Goal: Information Seeking & Learning: Learn about a topic

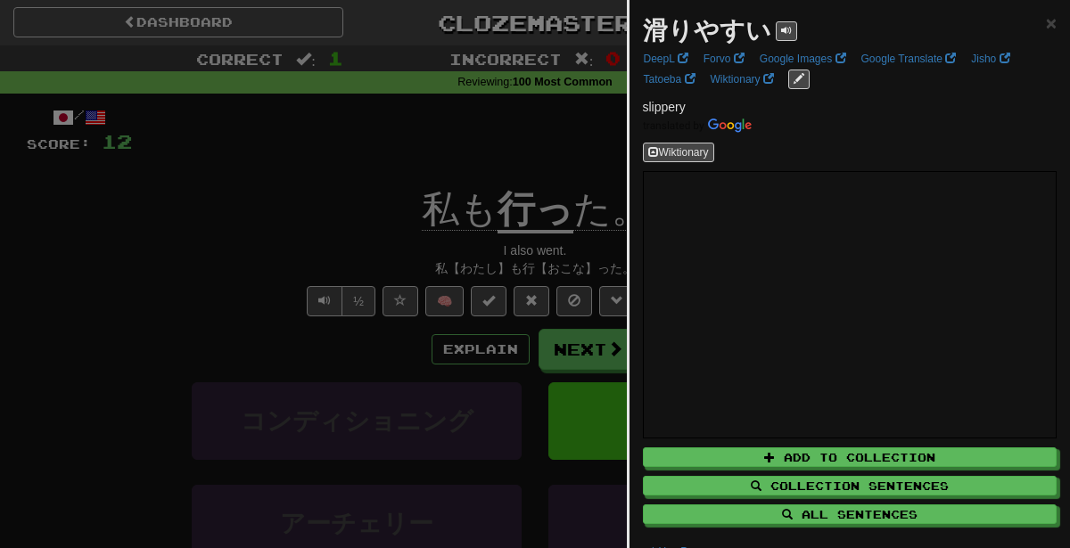
scroll to position [163, 0]
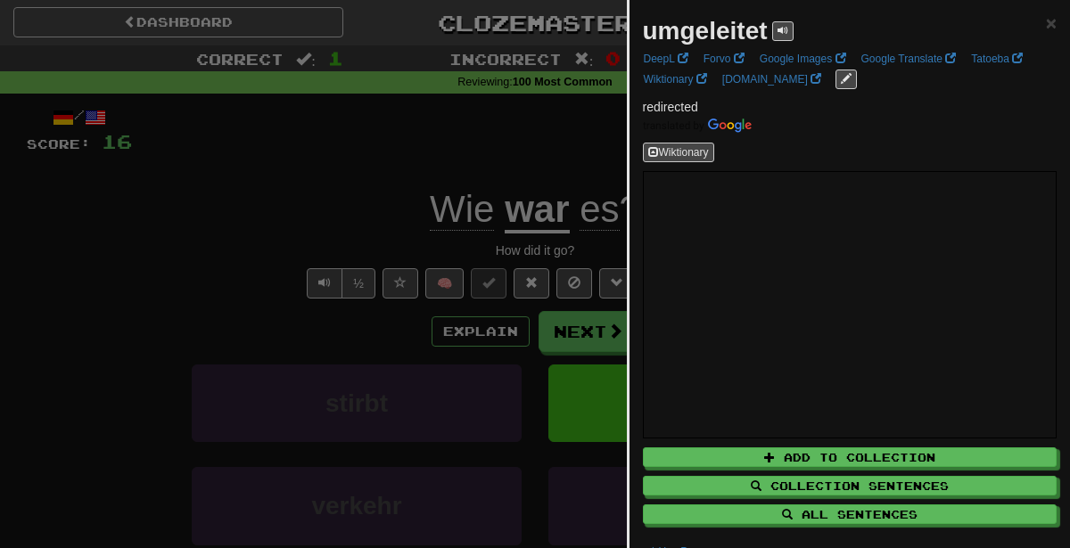
scroll to position [124, 0]
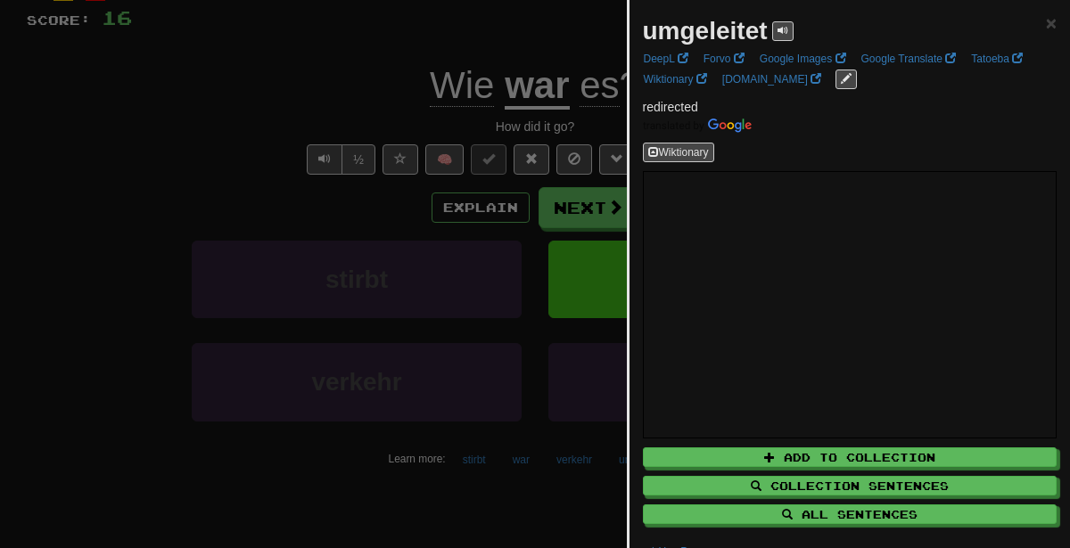
click at [395, 237] on div at bounding box center [535, 274] width 1070 height 548
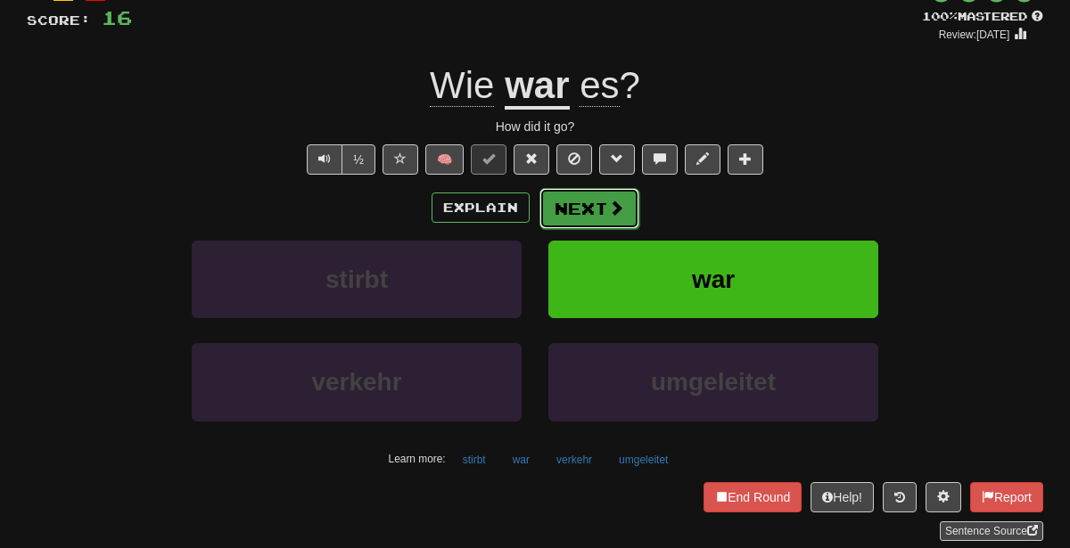
click at [608, 205] on span at bounding box center [616, 208] width 16 height 16
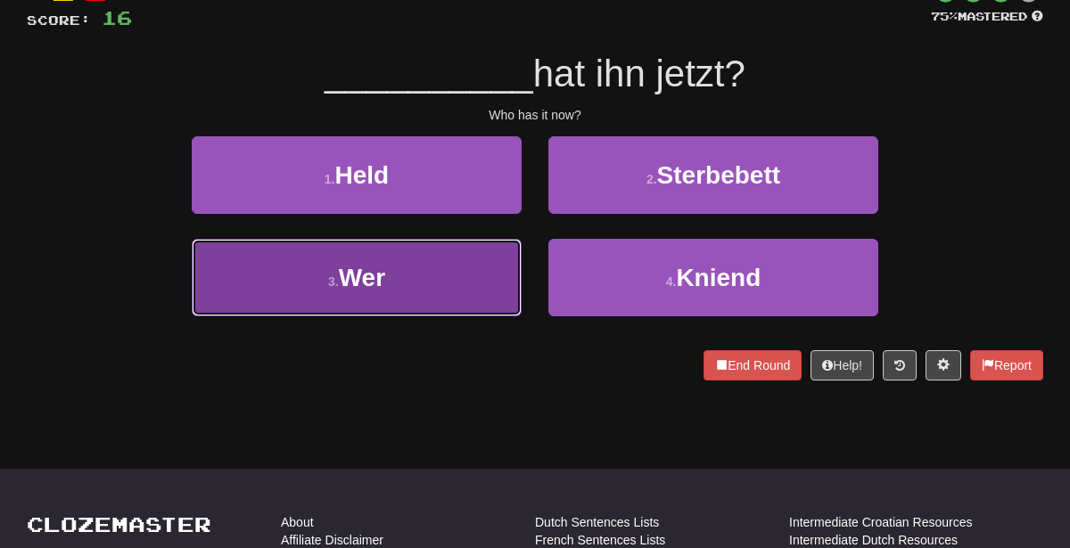
click at [415, 284] on button "3 . Wer" at bounding box center [357, 278] width 330 height 78
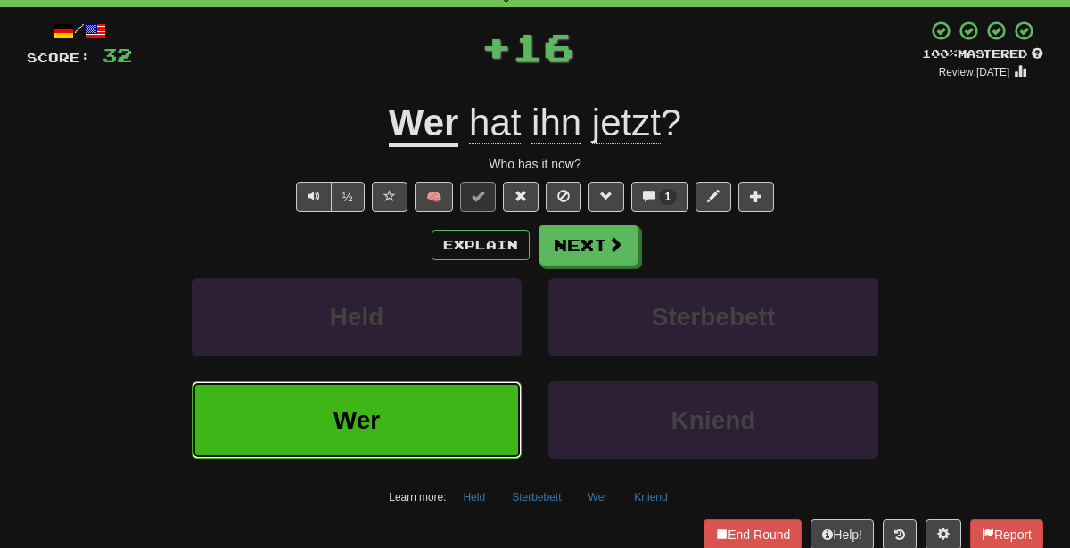
scroll to position [84, 0]
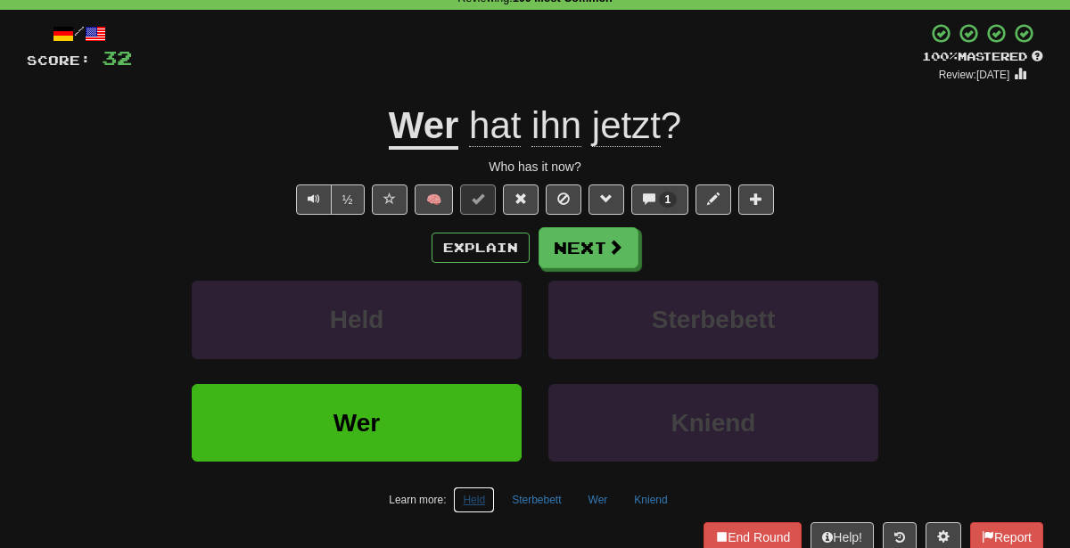
click at [480, 501] on button "Held" at bounding box center [474, 500] width 42 height 27
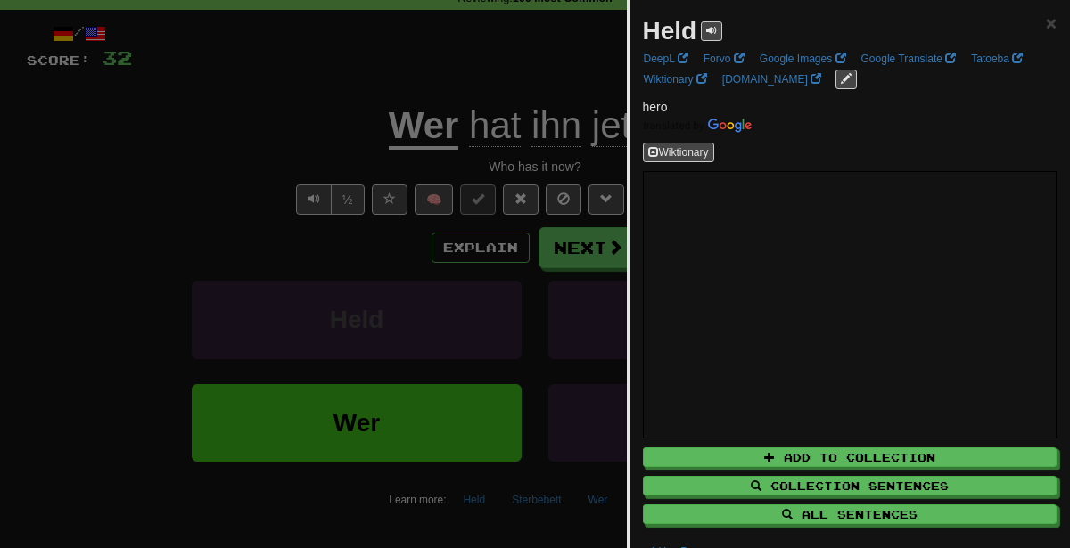
click at [431, 280] on div at bounding box center [535, 274] width 1070 height 548
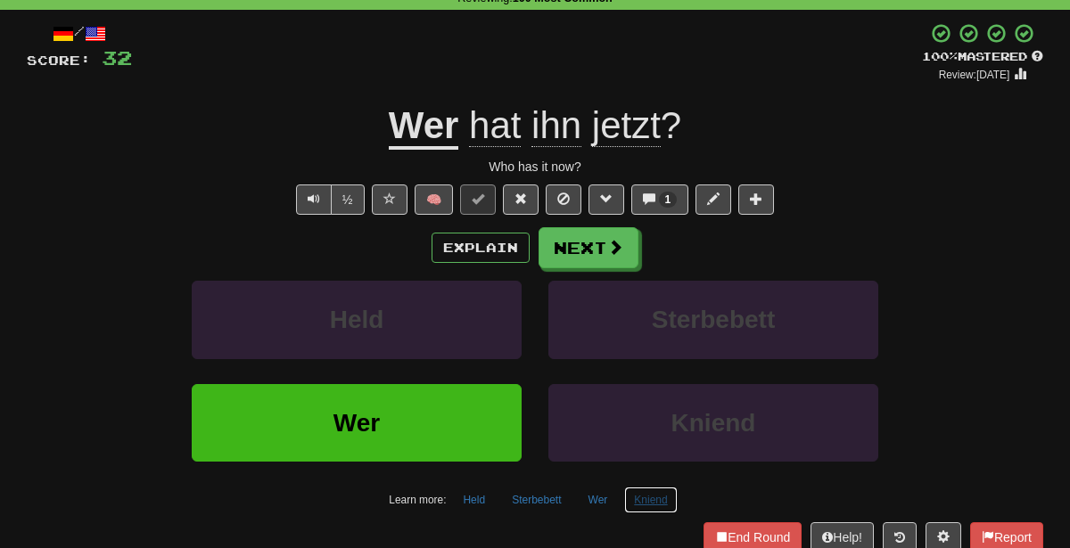
click at [652, 498] on button "Kniend" at bounding box center [650, 500] width 53 height 27
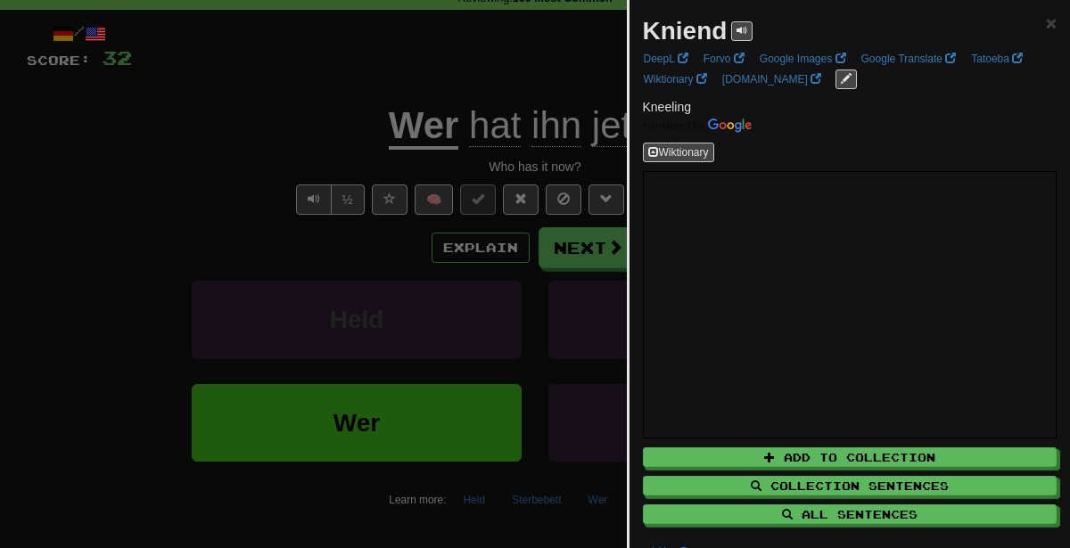
click at [379, 221] on div at bounding box center [535, 274] width 1070 height 548
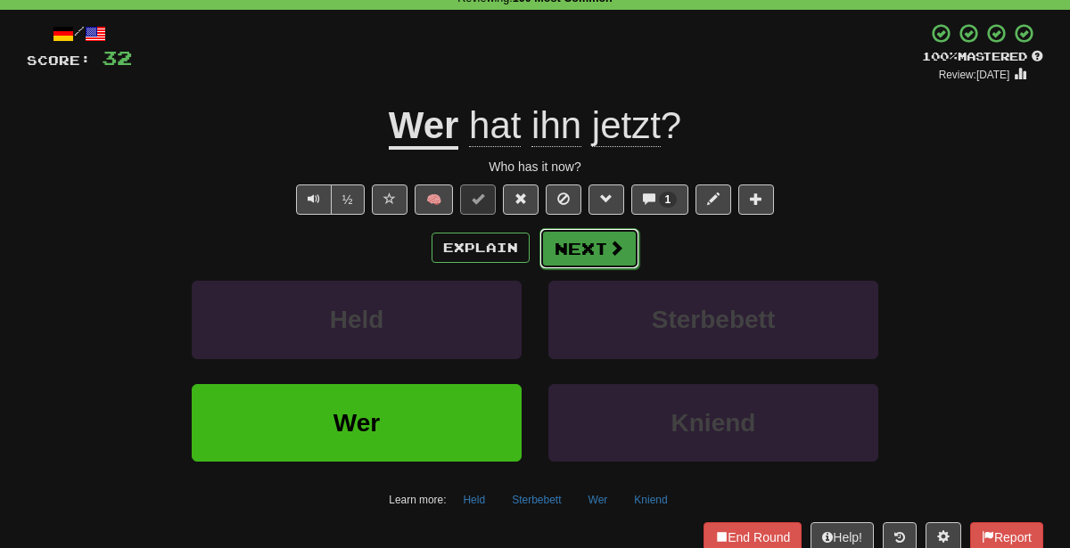
click at [571, 246] on button "Next" at bounding box center [589, 248] width 100 height 41
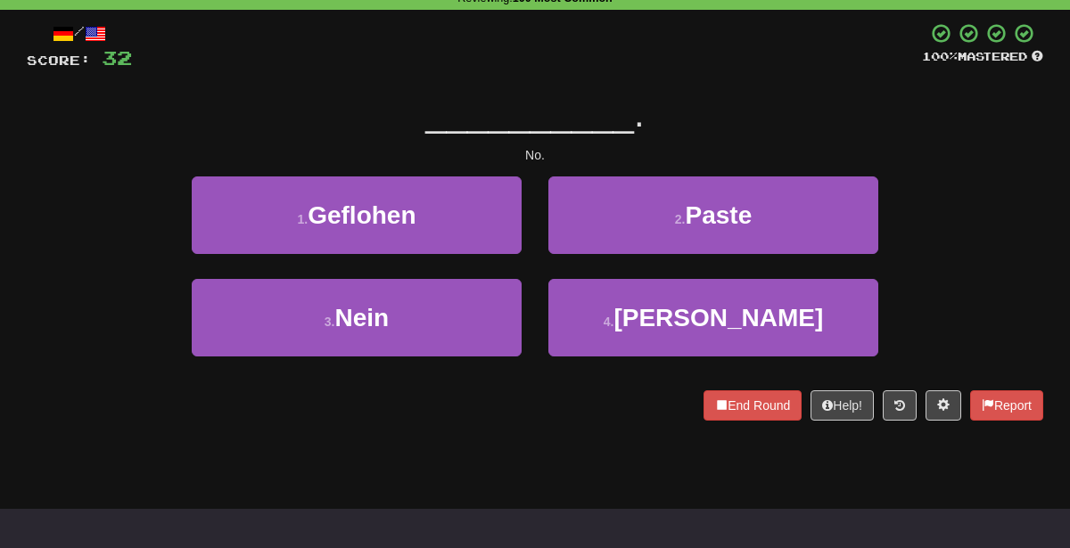
scroll to position [0, 0]
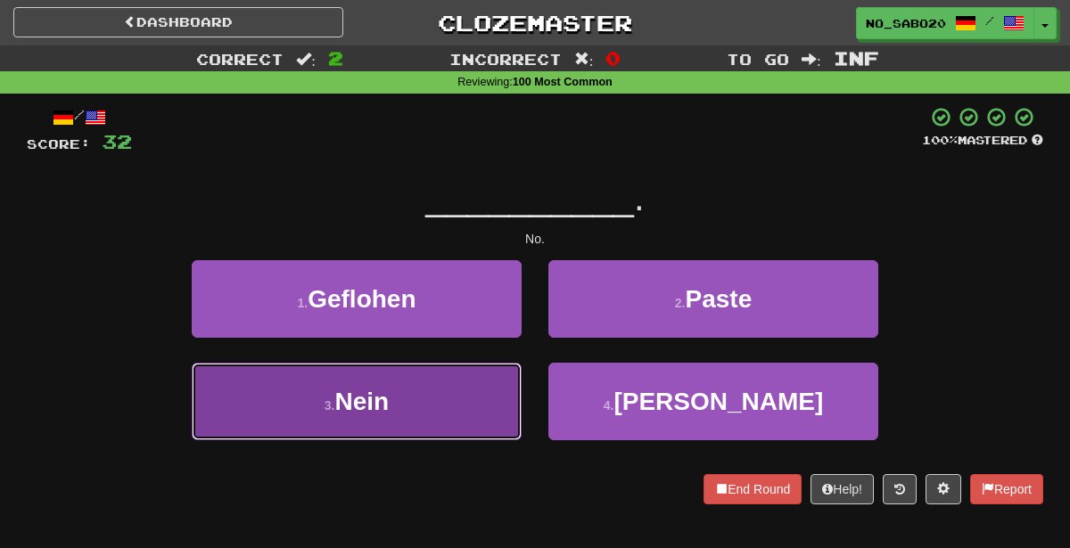
click at [439, 367] on button "3 . Nein" at bounding box center [357, 402] width 330 height 78
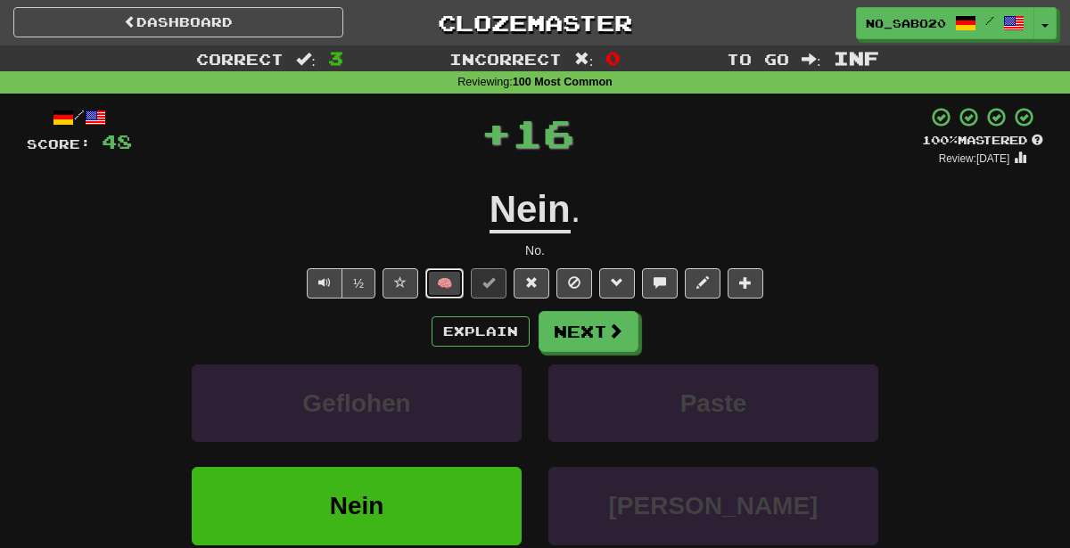
click at [437, 292] on button "🧠" at bounding box center [444, 283] width 38 height 30
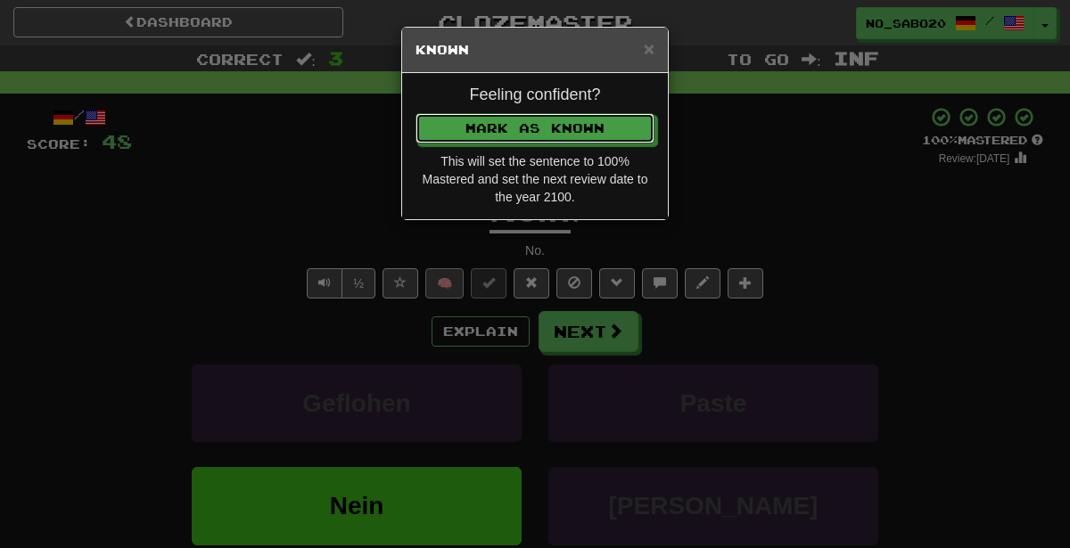
click at [416, 113] on button "Mark as Known" at bounding box center [535, 128] width 239 height 30
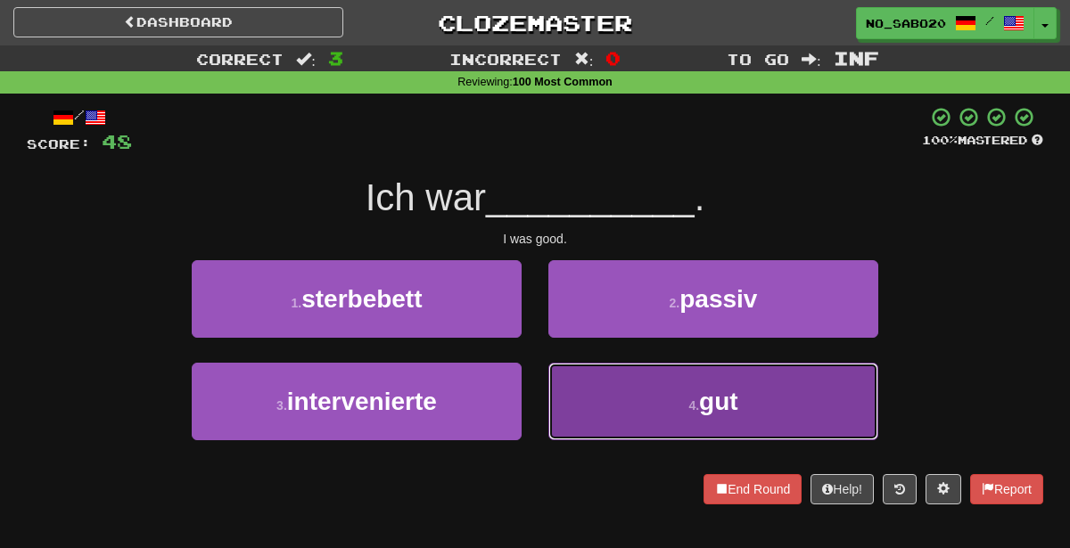
click at [610, 394] on button "4 . gut" at bounding box center [713, 402] width 330 height 78
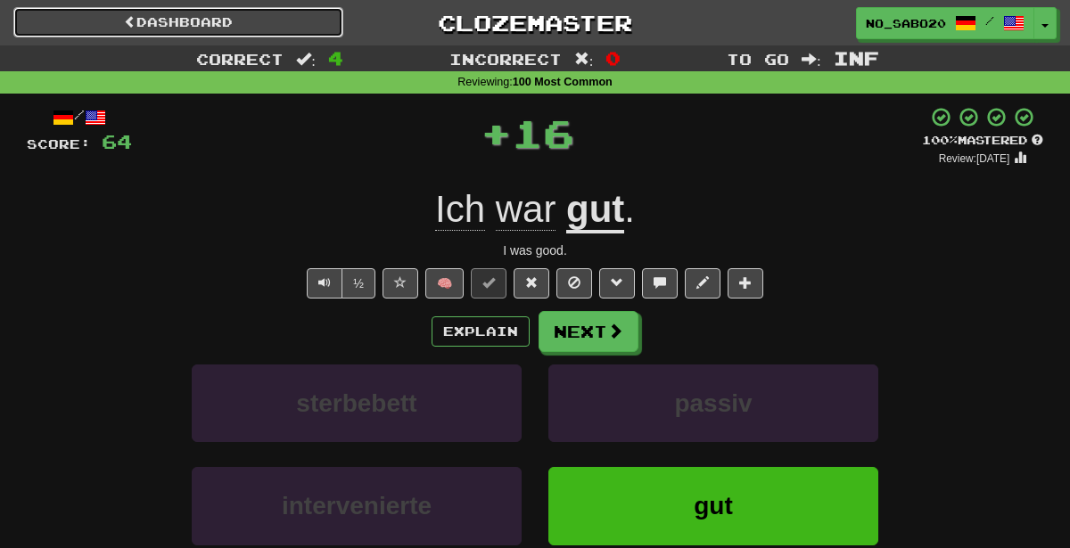
click at [293, 17] on link "Dashboard" at bounding box center [178, 22] width 330 height 30
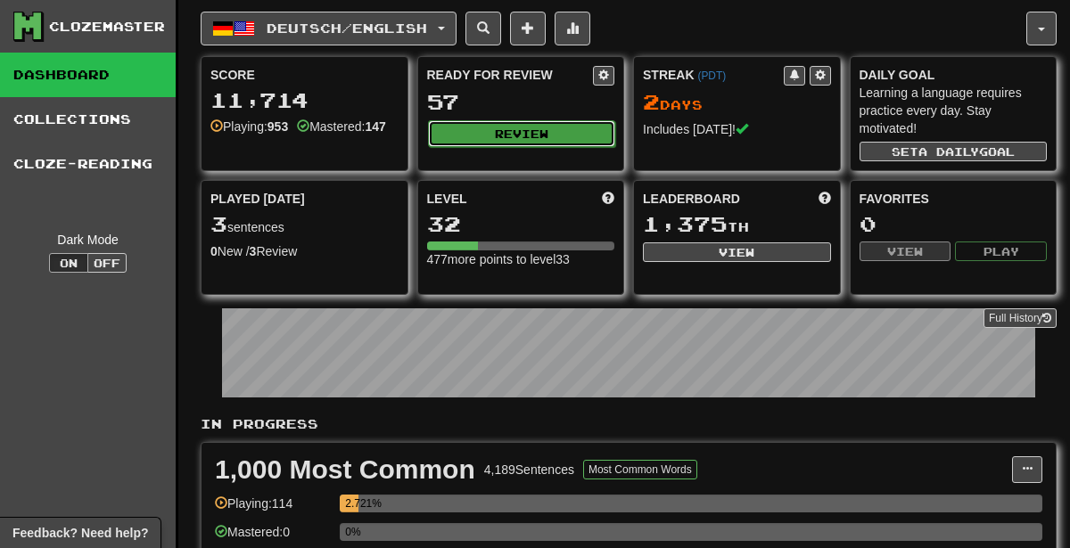
click at [539, 127] on button "Review" at bounding box center [522, 133] width 188 height 27
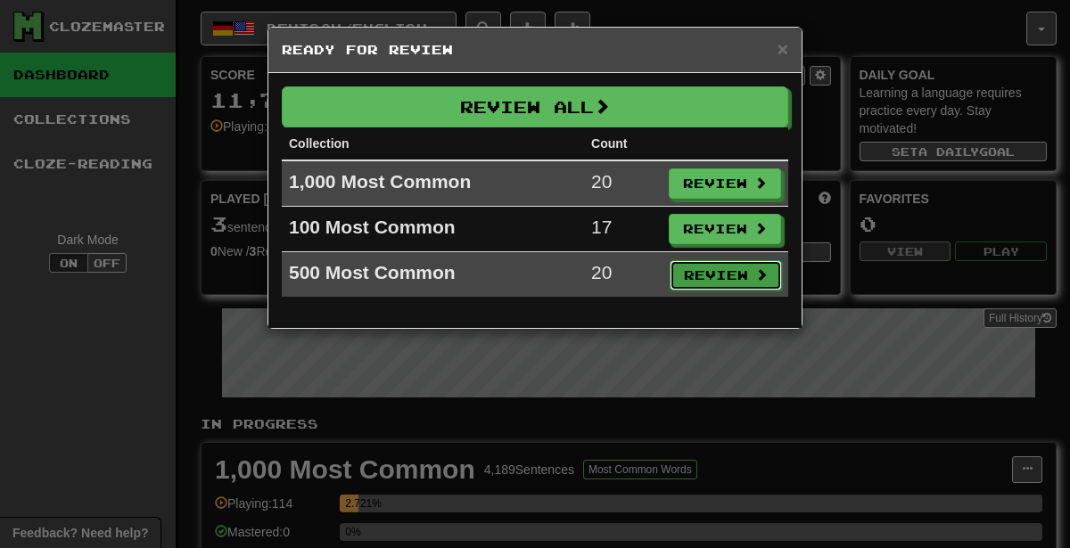
click at [710, 272] on button "Review" at bounding box center [726, 275] width 112 height 30
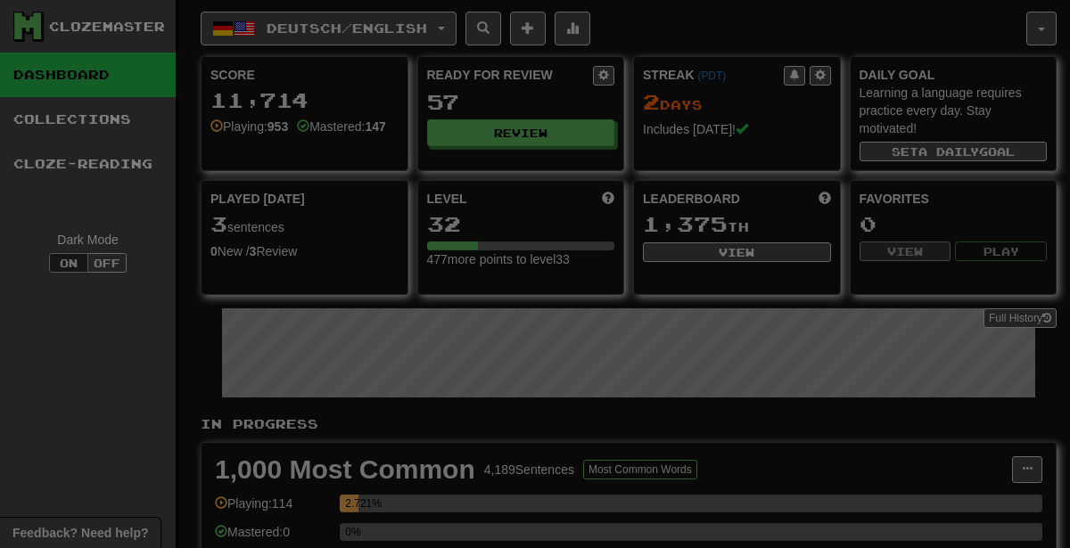
select select "********"
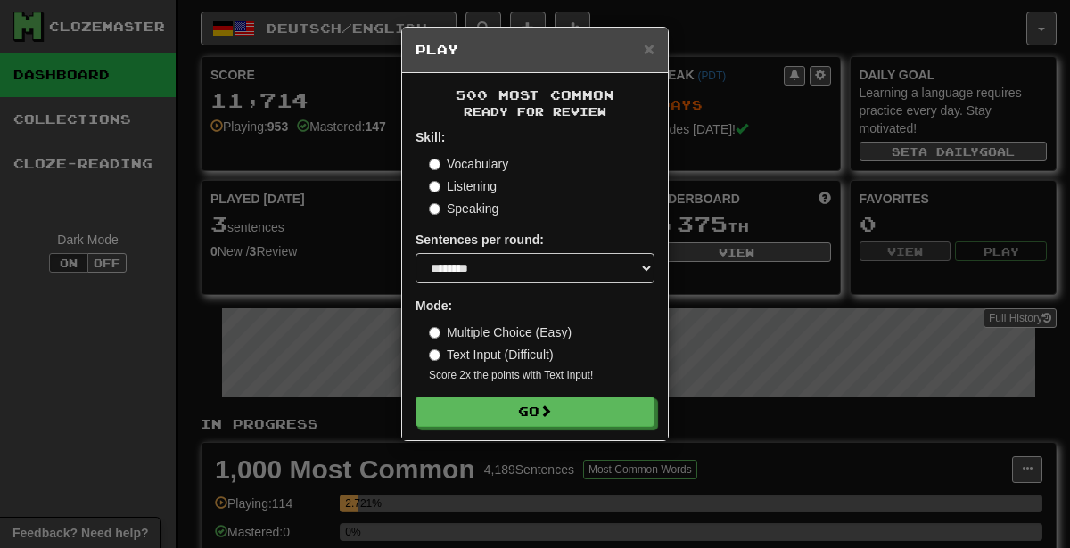
click at [284, 257] on div "× Play 500 Most Common Ready for Review Skill: Vocabulary Listening Speaking Se…" at bounding box center [535, 274] width 1070 height 548
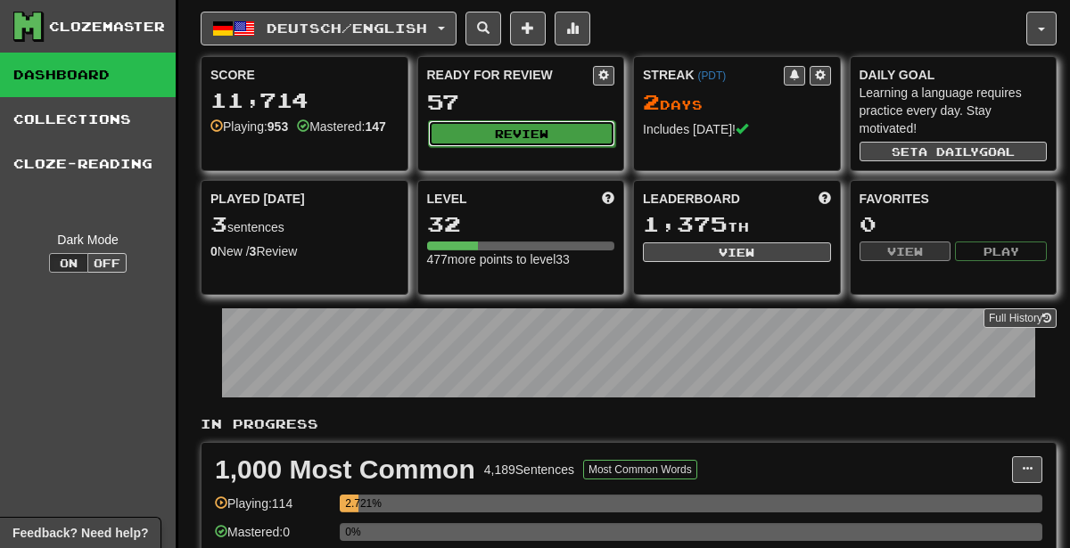
click at [506, 134] on button "Review" at bounding box center [522, 133] width 188 height 27
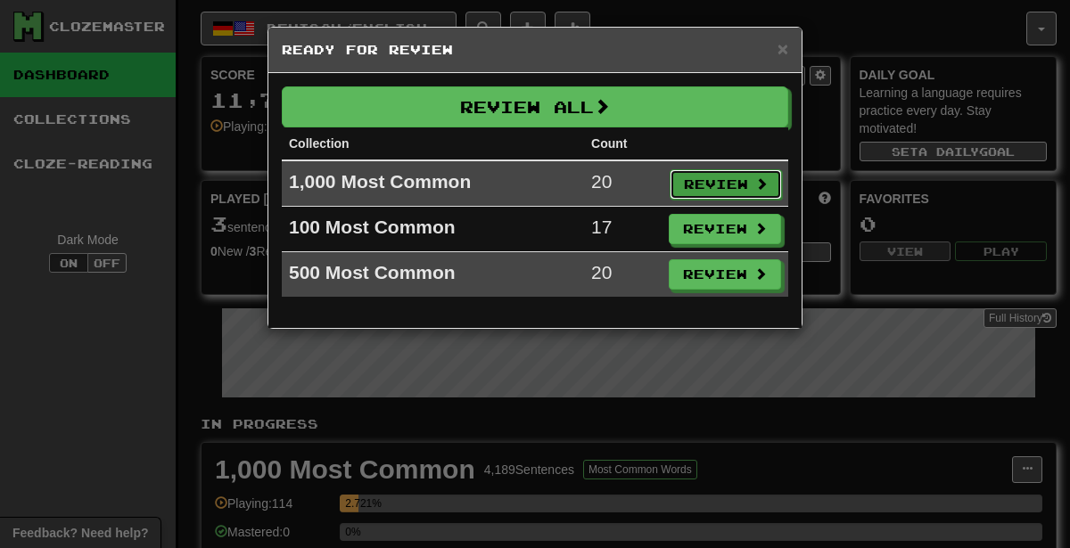
click at [702, 172] on button "Review" at bounding box center [726, 184] width 112 height 30
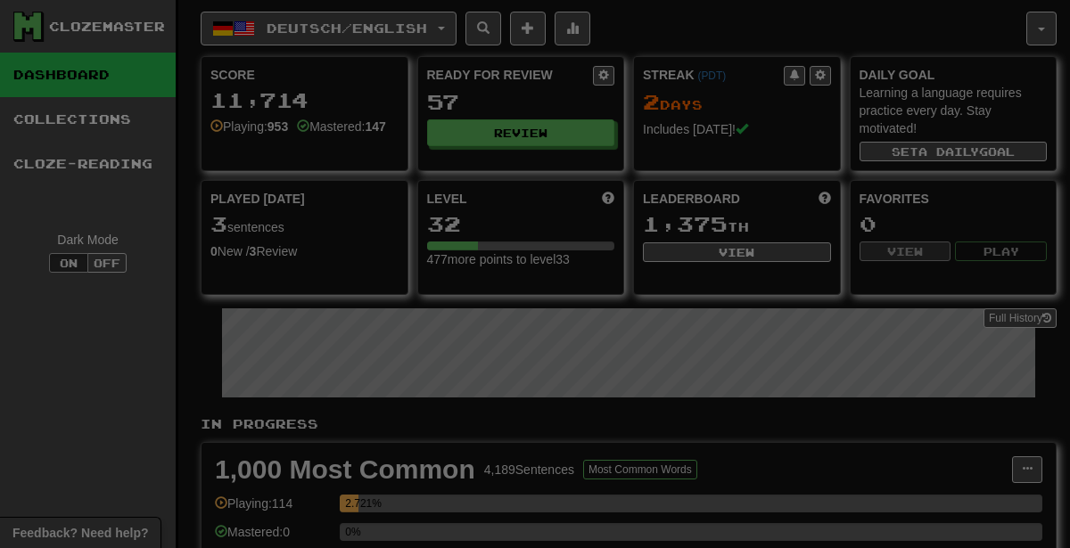
select select "********"
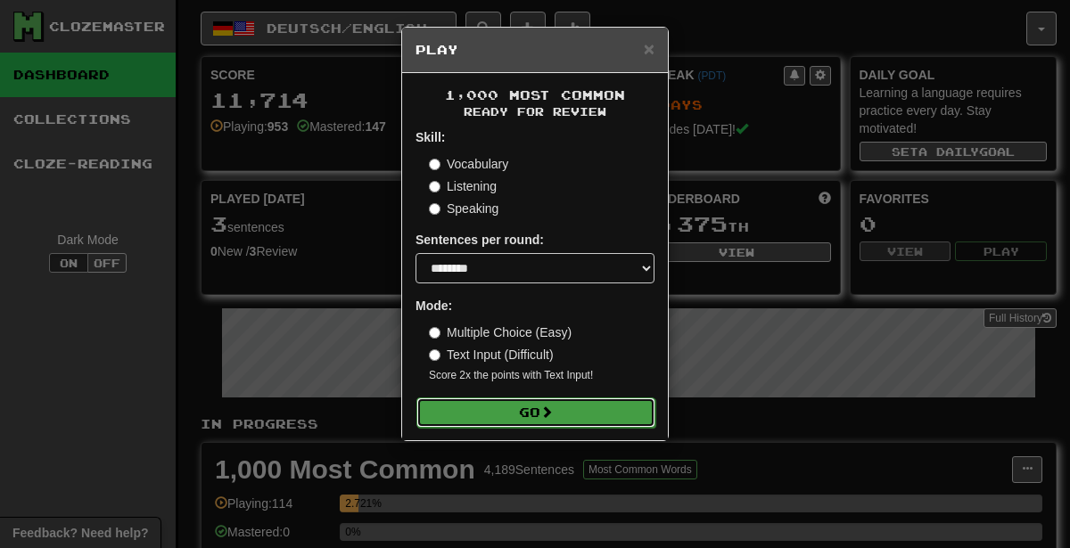
click at [577, 408] on button "Go" at bounding box center [535, 413] width 239 height 30
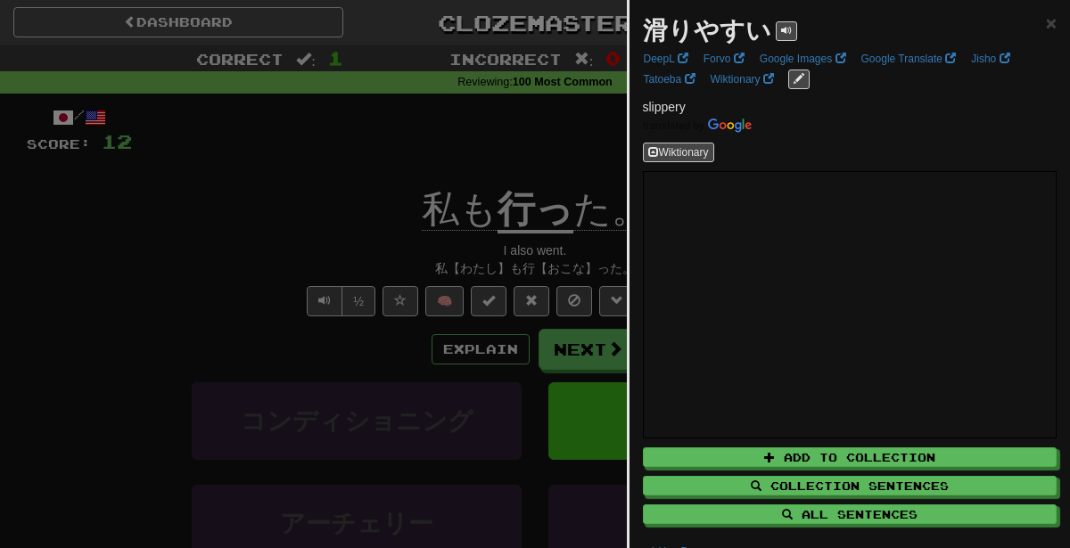
scroll to position [163, 0]
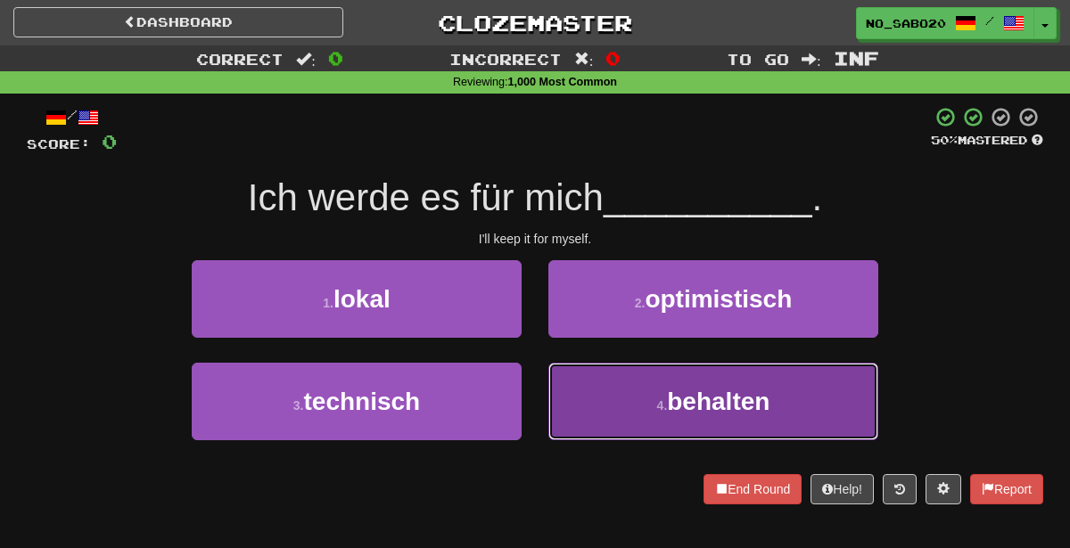
click at [613, 417] on button "4 . behalten" at bounding box center [713, 402] width 330 height 78
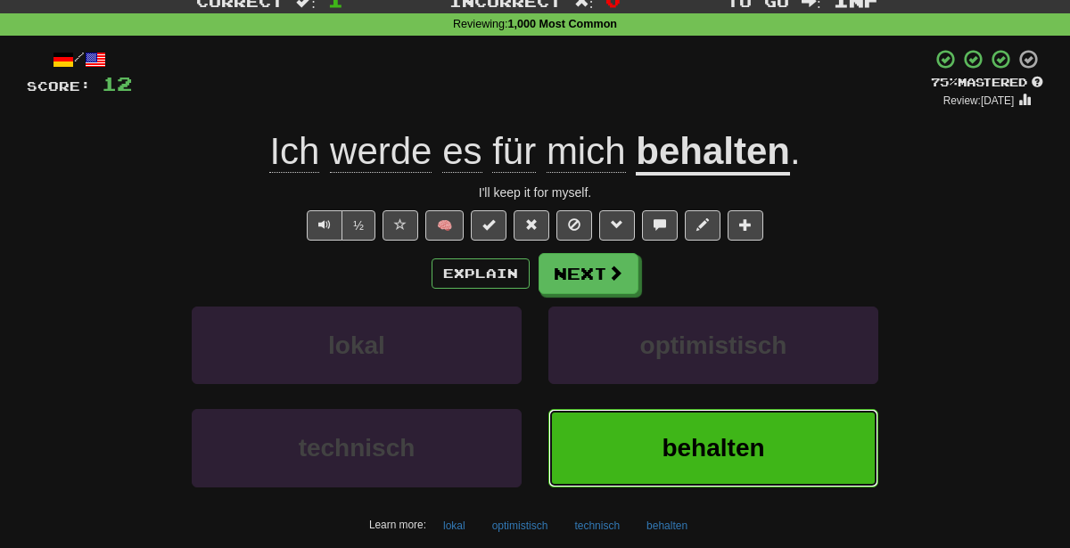
scroll to position [70, 0]
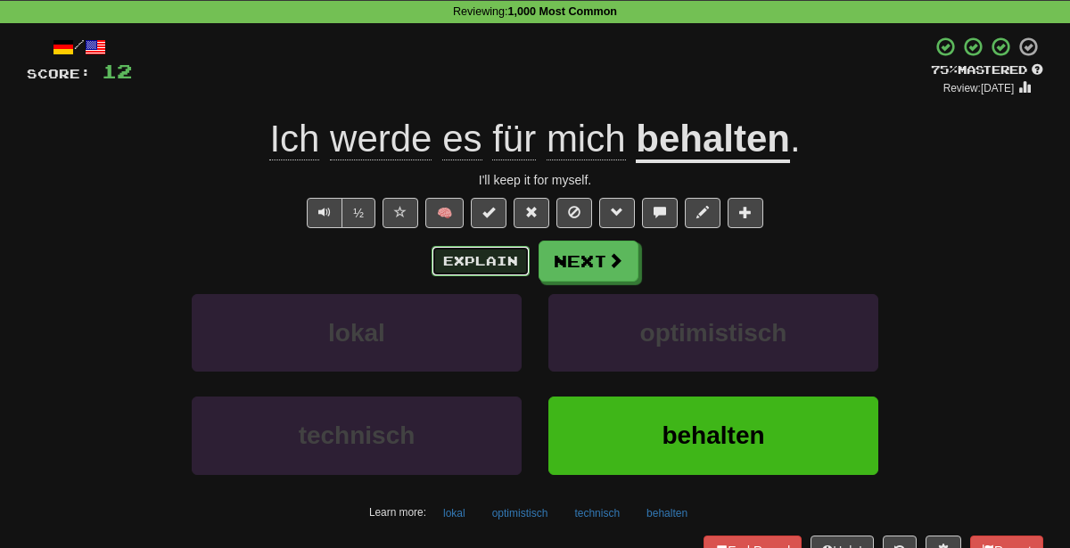
click at [460, 260] on button "Explain" at bounding box center [481, 261] width 98 height 30
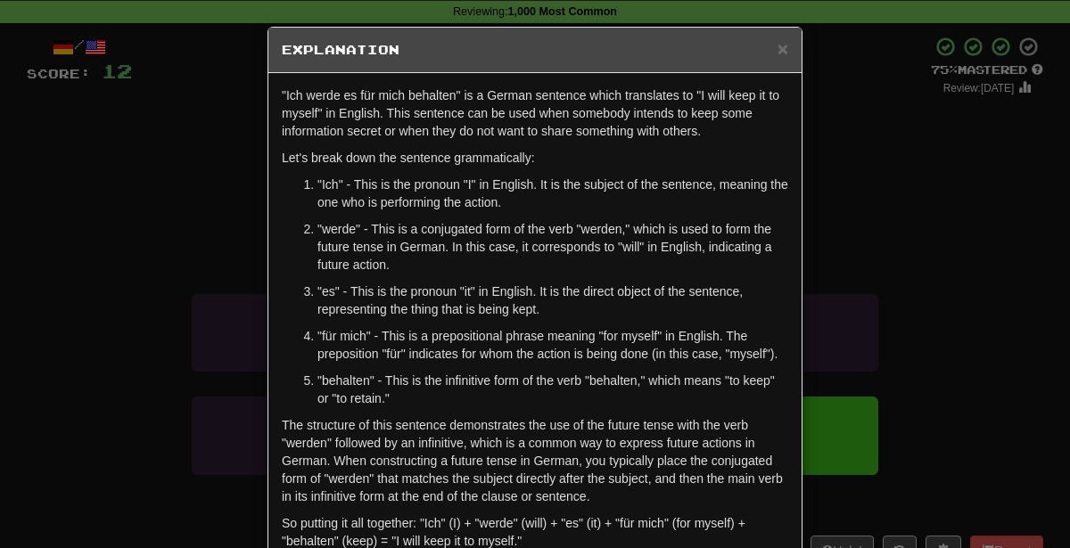
click at [929, 251] on div "× Explanation "Ich werde es für mich behalten" is a German sentence which trans…" at bounding box center [535, 274] width 1070 height 548
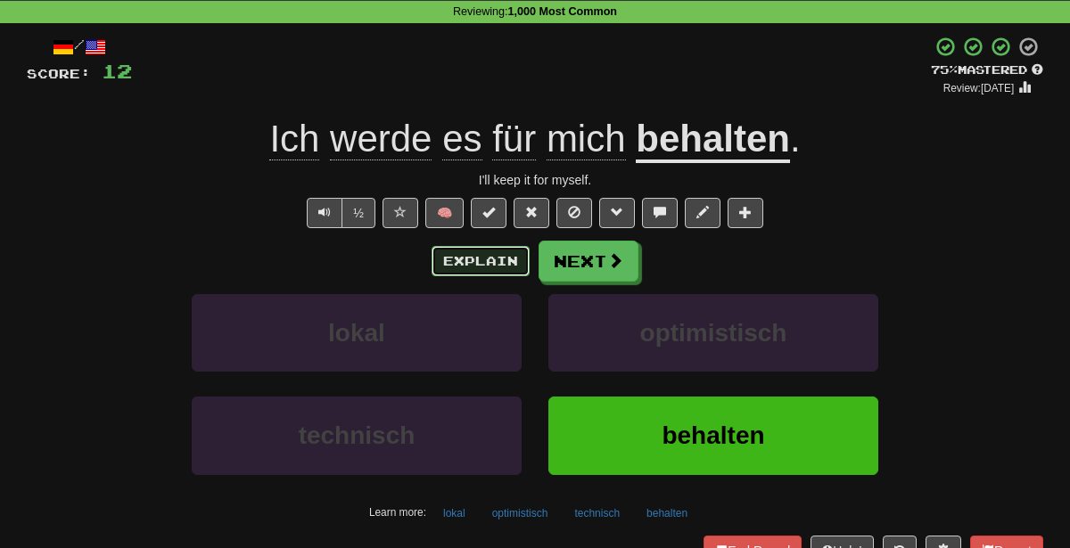
click at [500, 258] on button "Explain" at bounding box center [481, 261] width 98 height 30
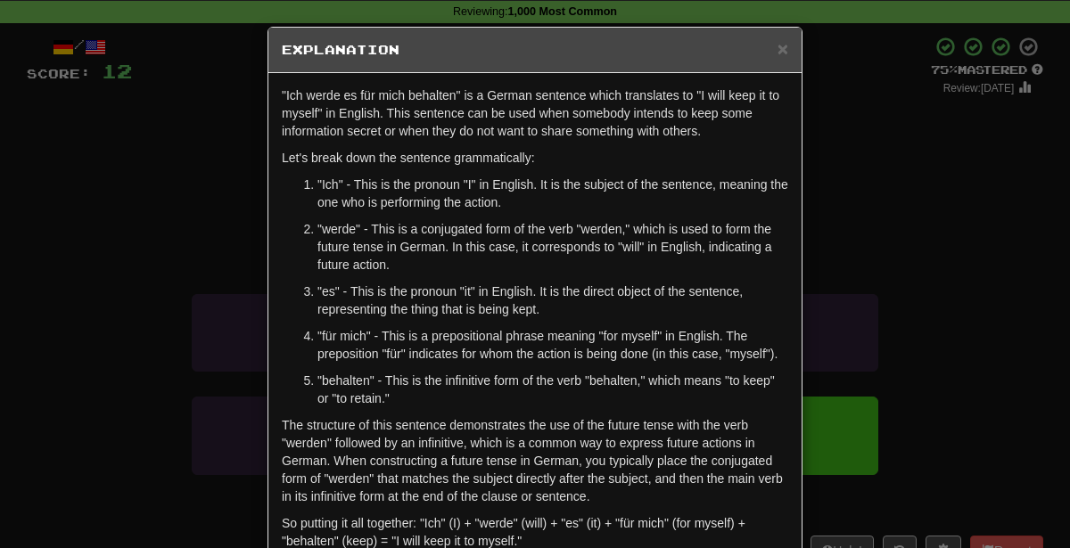
click at [929, 290] on div "× Explanation "Ich werde es für mich behalten" is a German sentence which trans…" at bounding box center [535, 274] width 1070 height 548
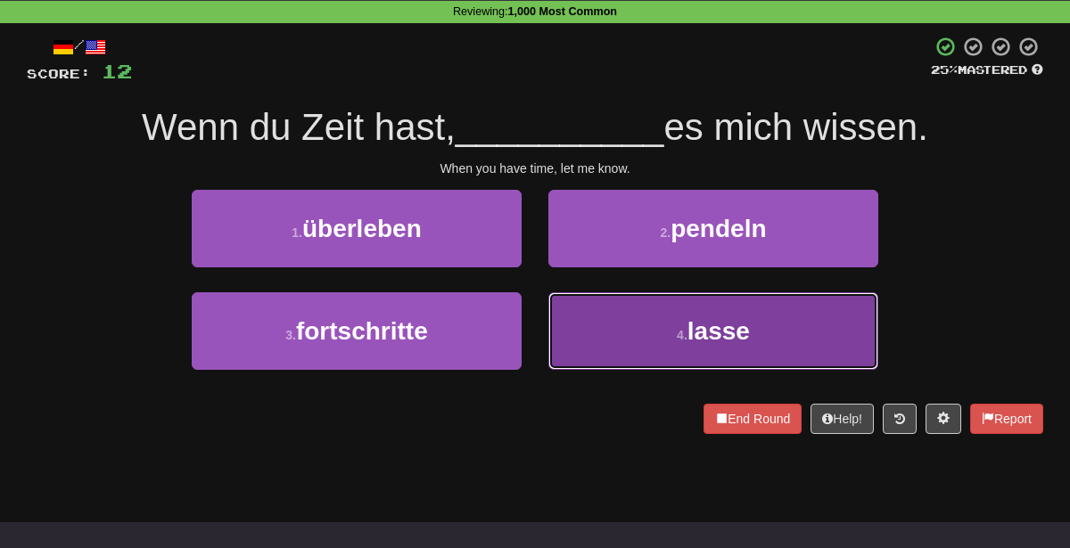
click at [687, 350] on button "4 . lasse" at bounding box center [713, 331] width 330 height 78
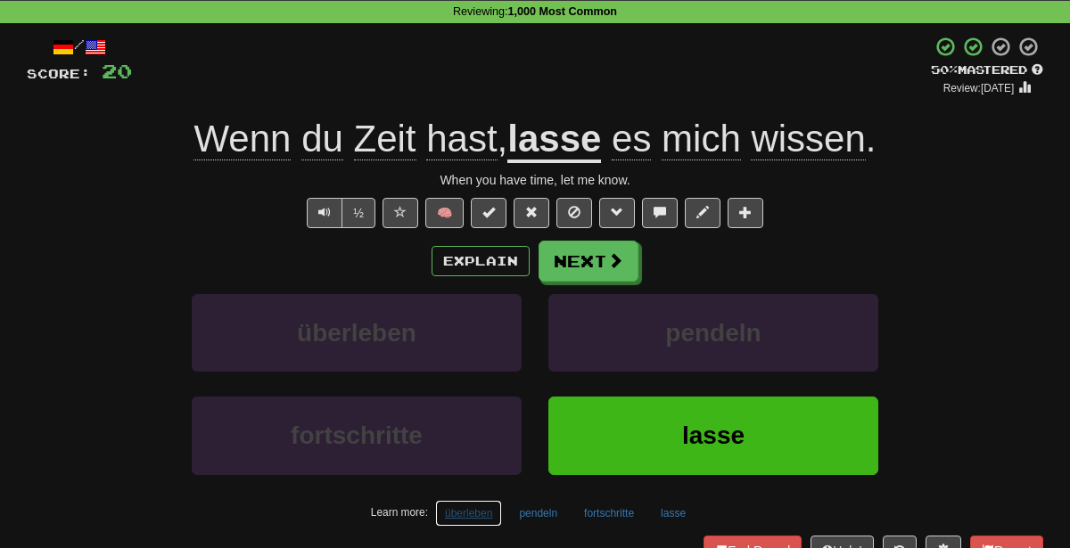
click at [474, 511] on button "überleben" at bounding box center [468, 513] width 67 height 27
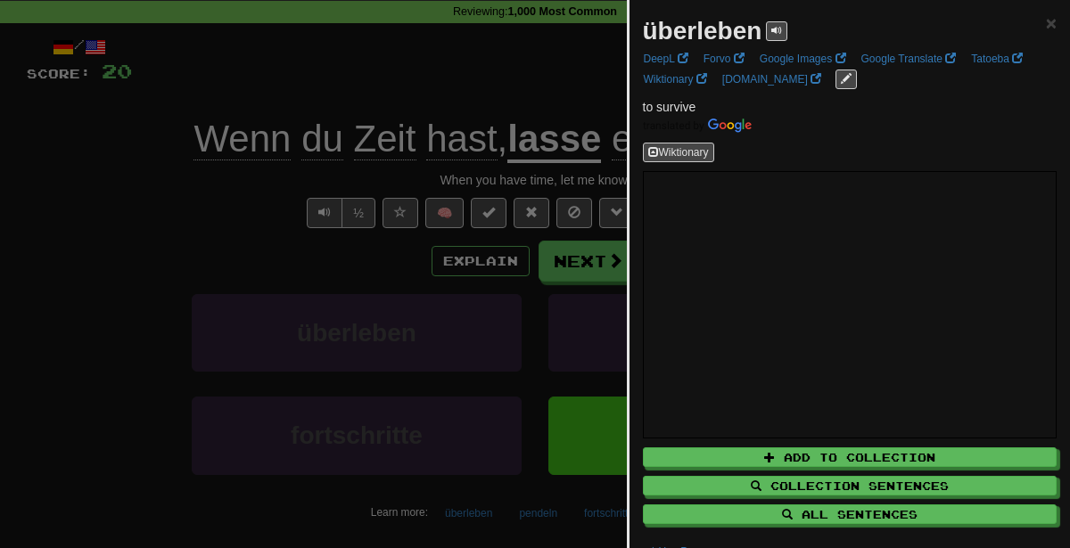
click at [436, 373] on div at bounding box center [535, 274] width 1070 height 548
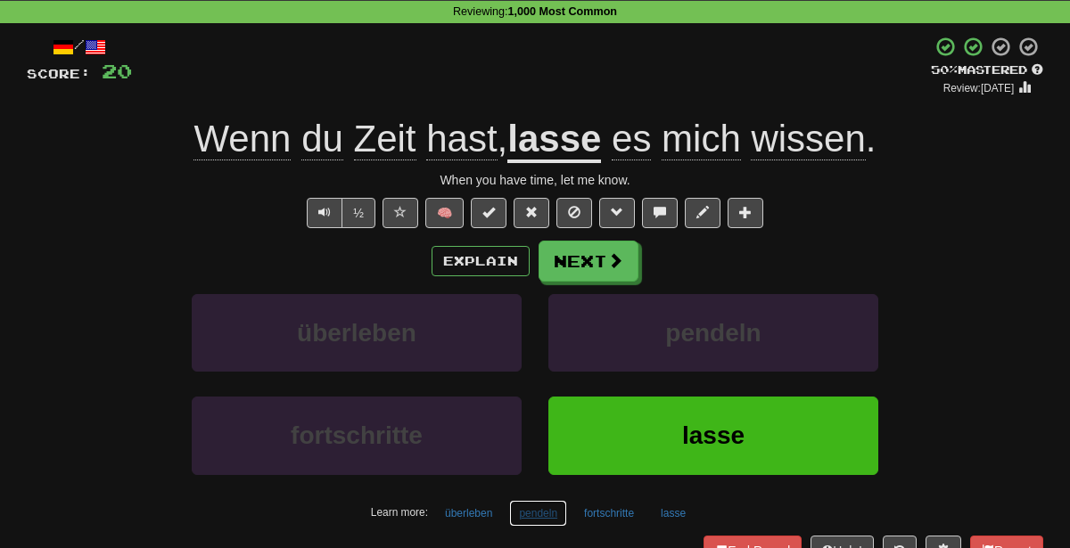
click at [531, 514] on button "pendeln" at bounding box center [538, 513] width 58 height 27
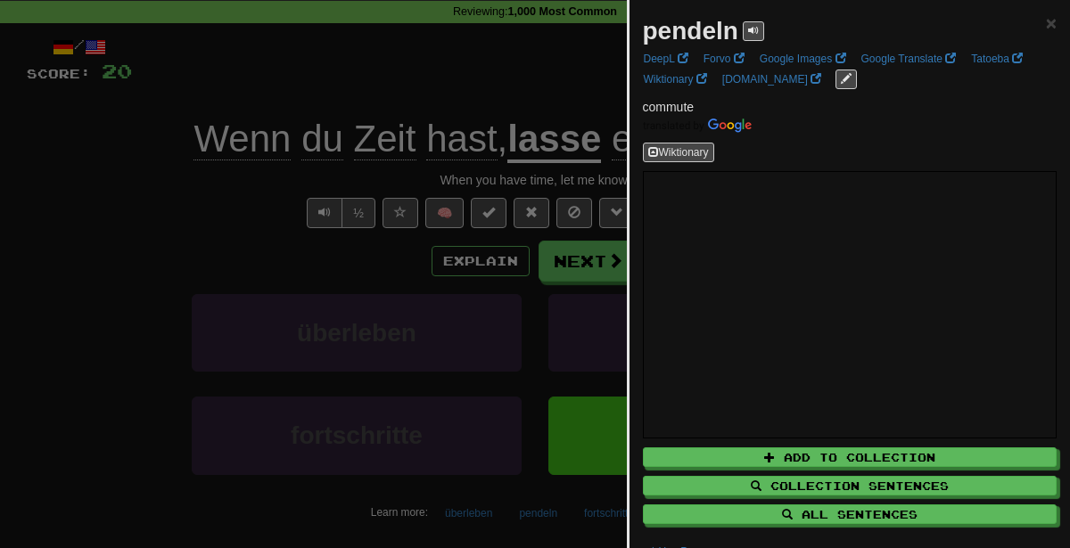
click at [470, 261] on div at bounding box center [535, 274] width 1070 height 548
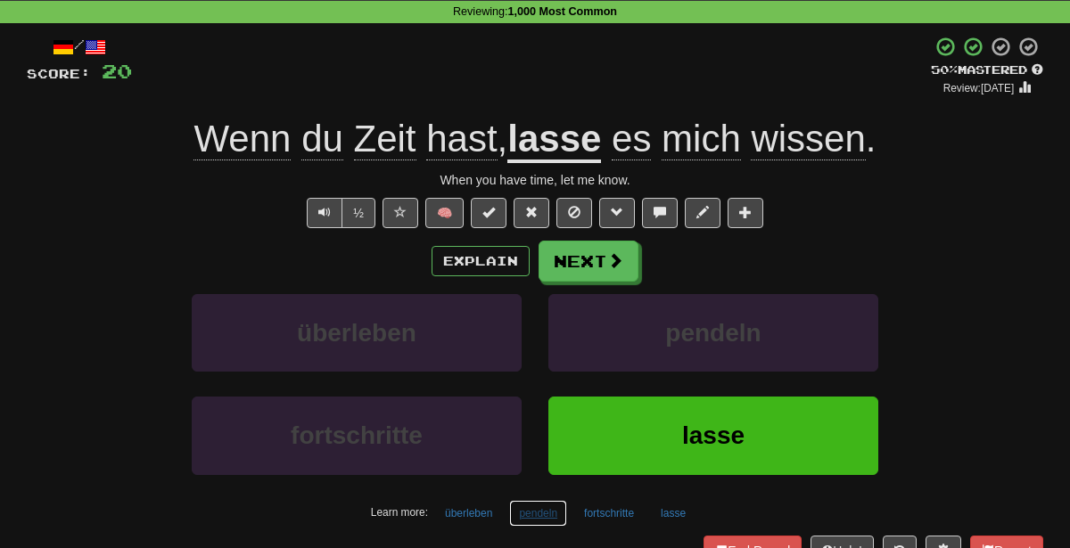
click at [521, 505] on button "pendeln" at bounding box center [538, 513] width 58 height 27
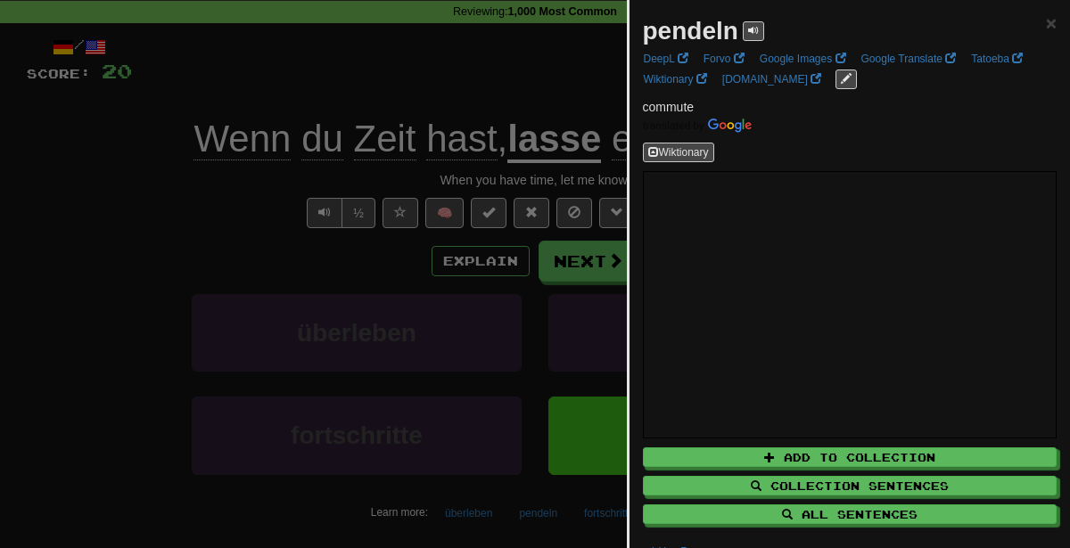
click at [464, 305] on div at bounding box center [535, 274] width 1070 height 548
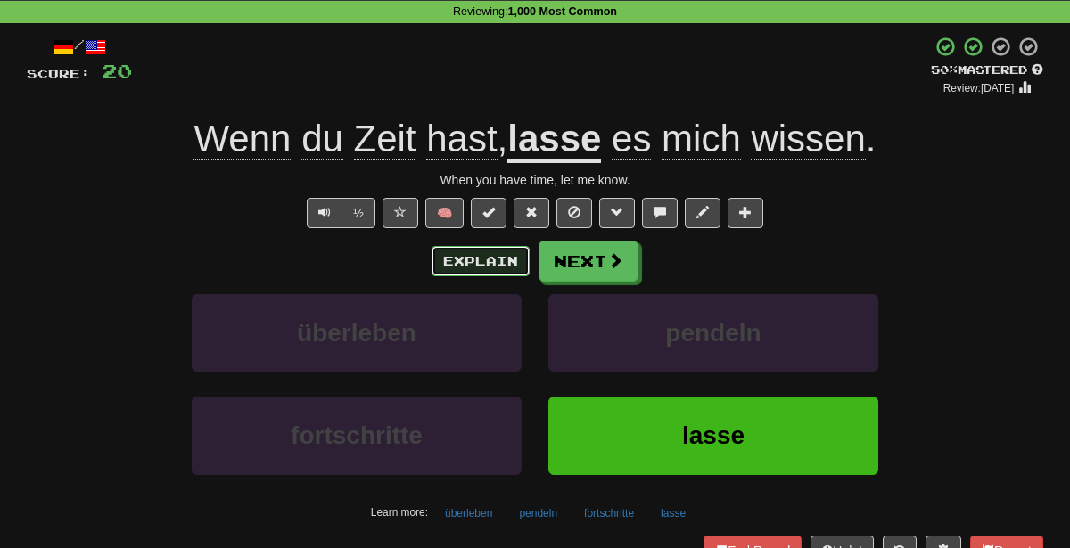
click at [469, 263] on button "Explain" at bounding box center [481, 261] width 98 height 30
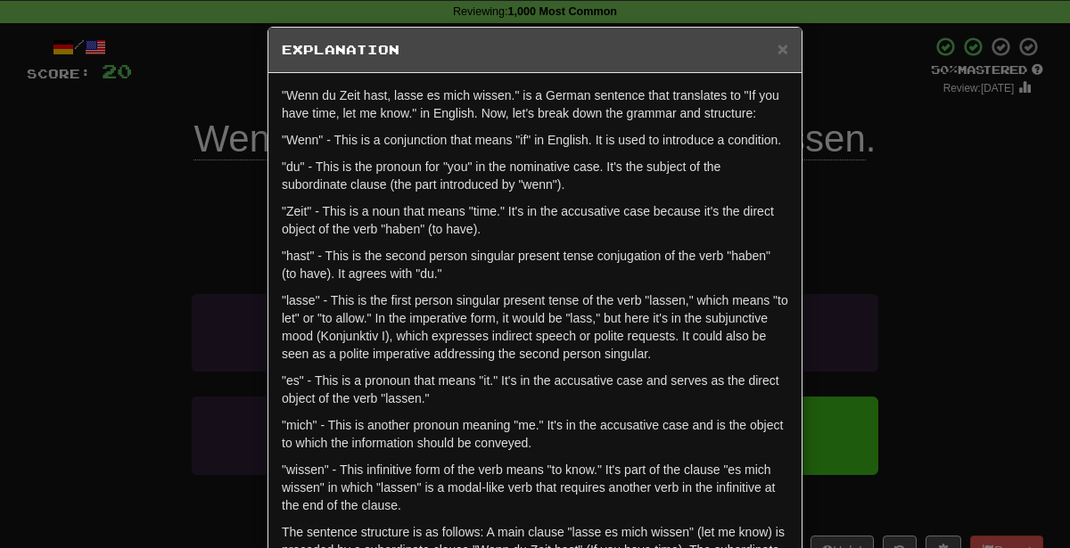
click at [1012, 278] on div "× Explanation "Wenn du Zeit hast, lasse es mich wissen." is a German sentence t…" at bounding box center [535, 274] width 1070 height 548
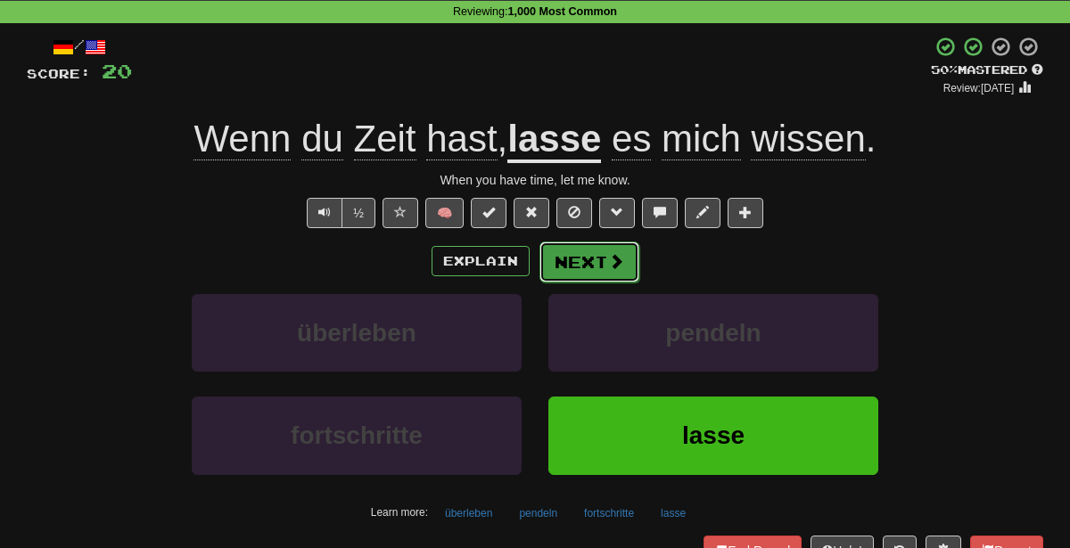
click at [593, 253] on button "Next" at bounding box center [589, 262] width 100 height 41
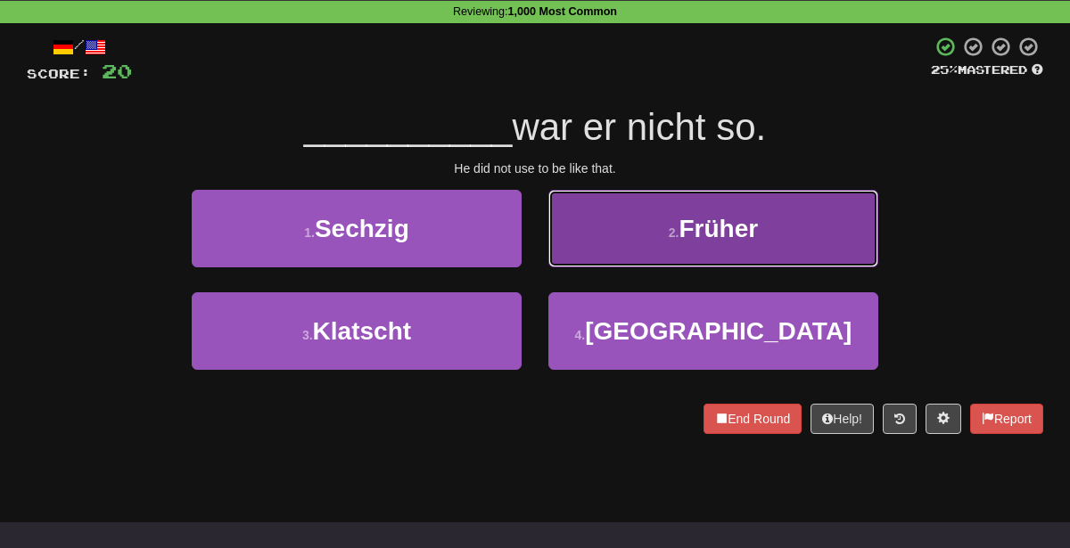
click at [671, 194] on button "2 . Früher" at bounding box center [713, 229] width 330 height 78
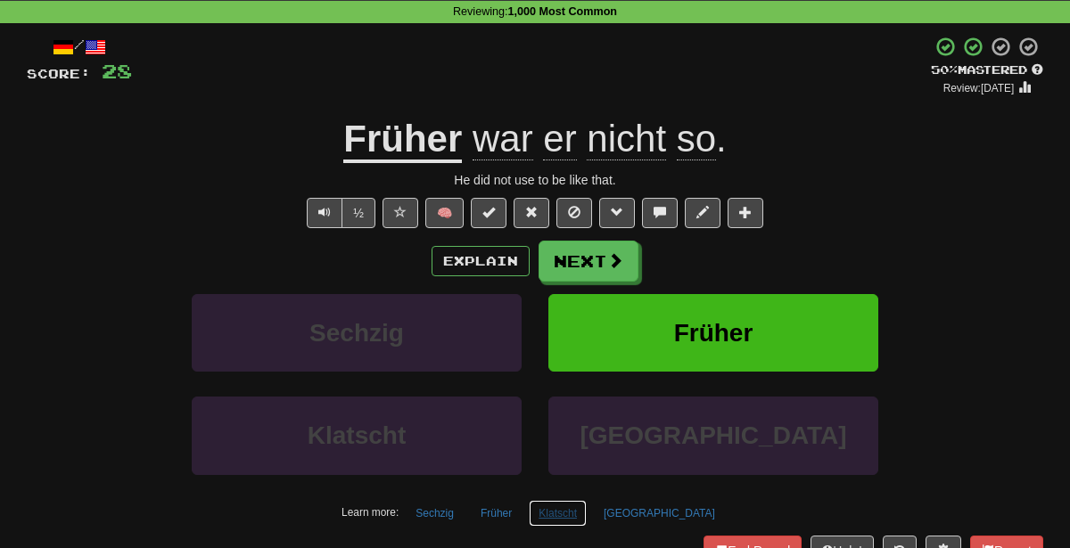
click at [587, 516] on button "Klatscht" at bounding box center [558, 513] width 58 height 27
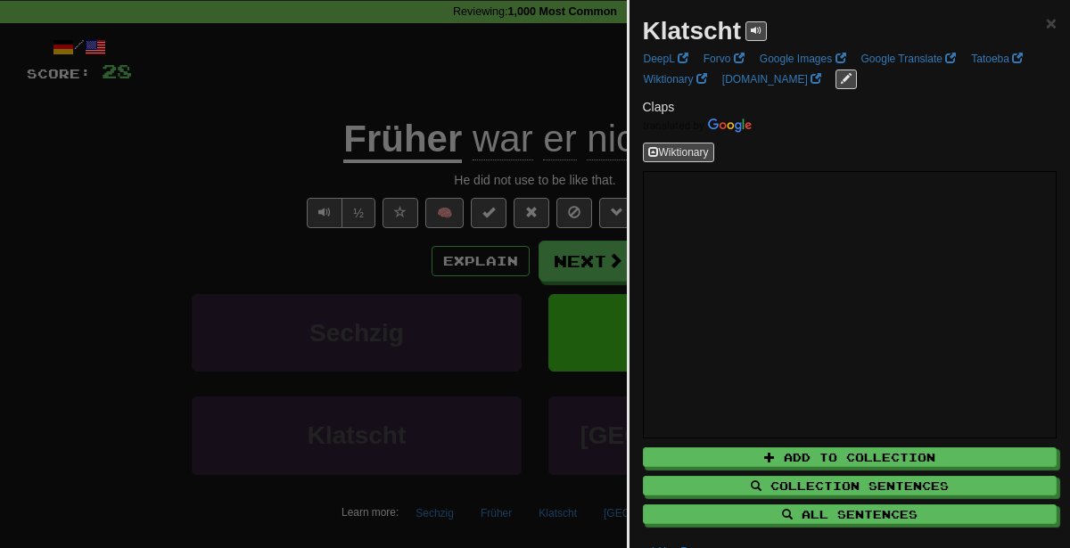
click at [522, 318] on div at bounding box center [535, 274] width 1070 height 548
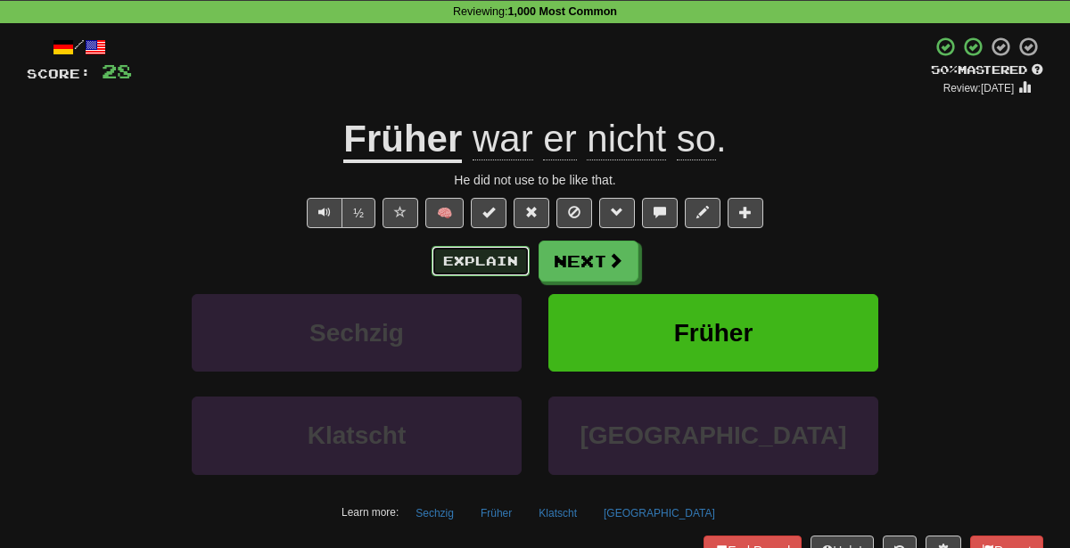
click at [496, 258] on button "Explain" at bounding box center [481, 261] width 98 height 30
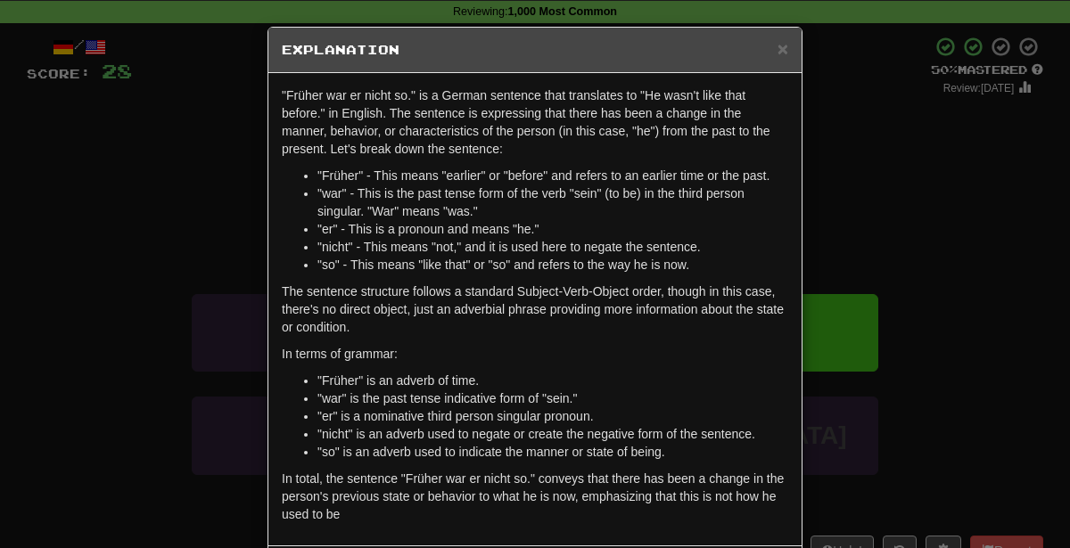
click at [869, 152] on div "× Explanation "Früher war er nicht so." is a German sentence that translates to…" at bounding box center [535, 274] width 1070 height 548
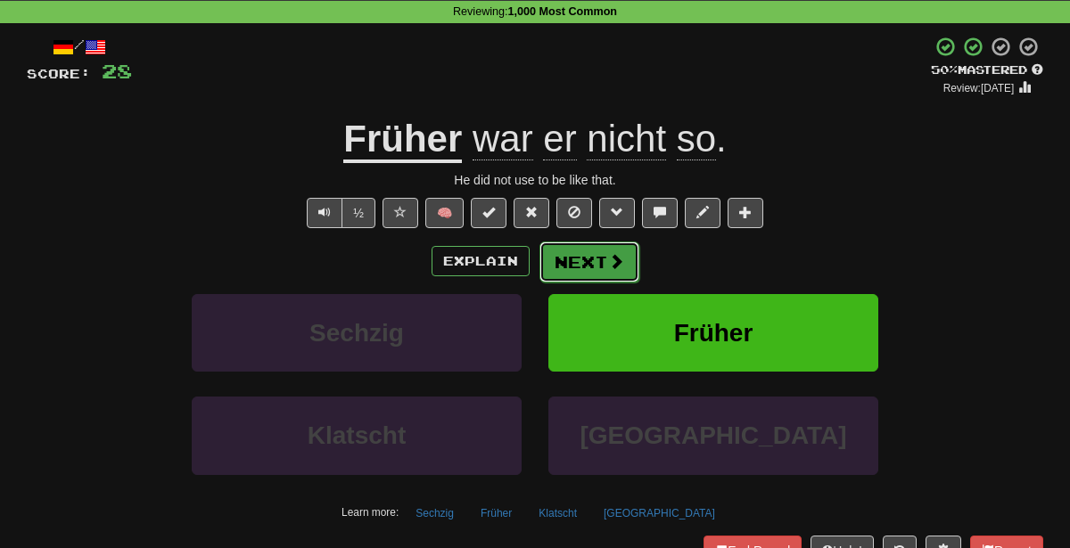
click at [582, 264] on button "Next" at bounding box center [589, 262] width 100 height 41
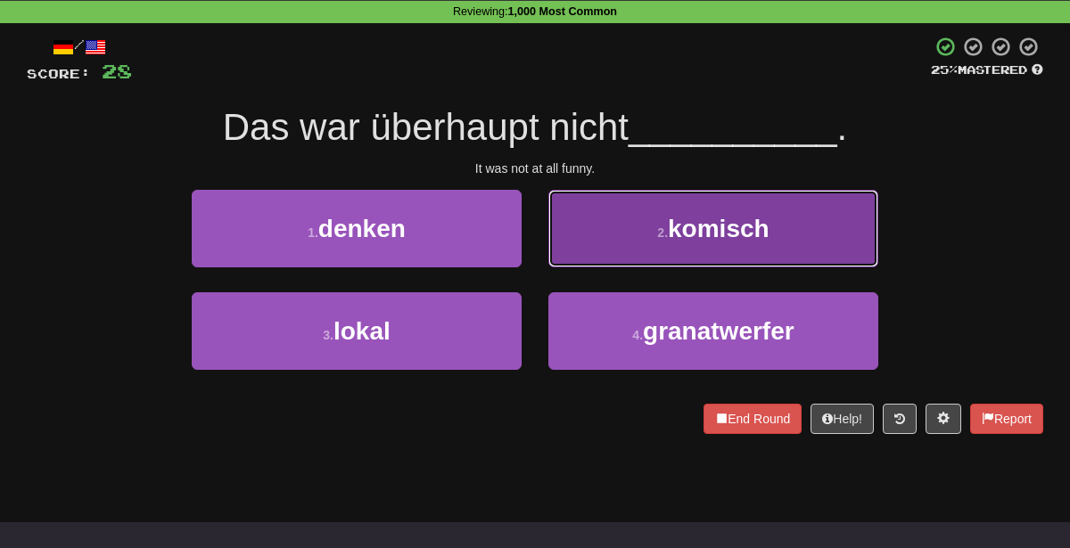
click at [629, 235] on button "2 . komisch" at bounding box center [713, 229] width 330 height 78
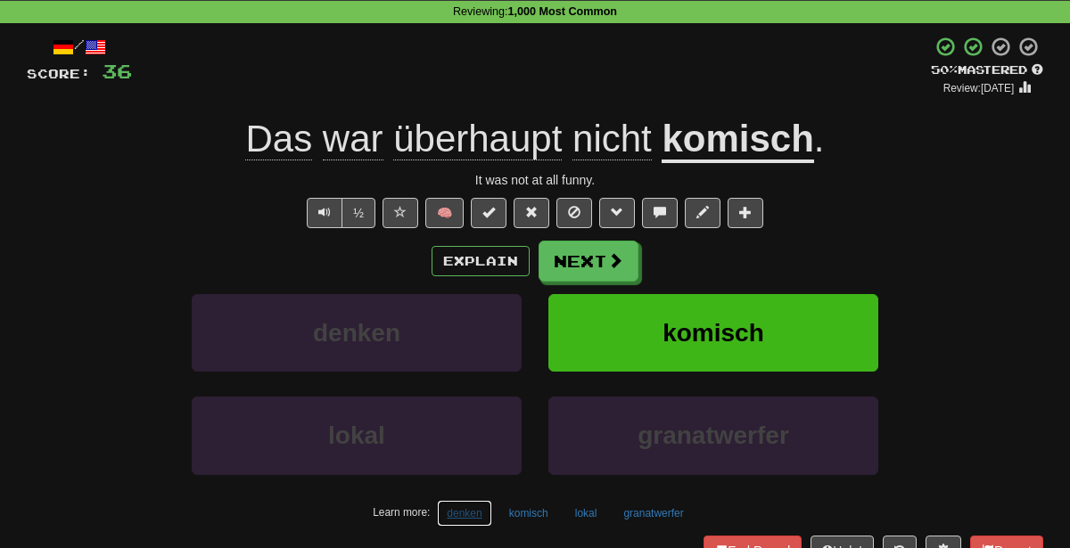
click at [466, 506] on button "denken" at bounding box center [464, 513] width 54 height 27
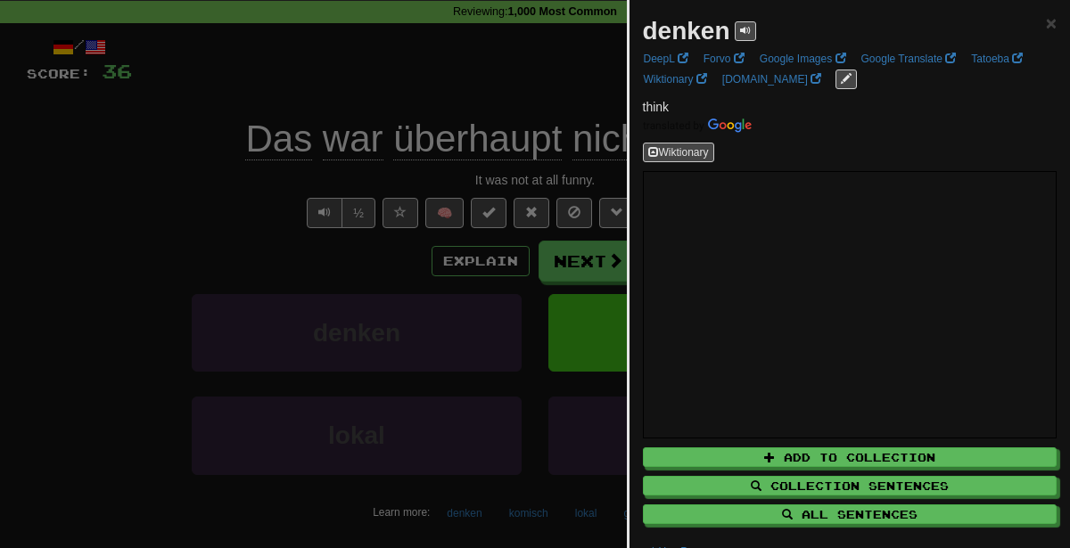
click at [430, 251] on div at bounding box center [535, 274] width 1070 height 548
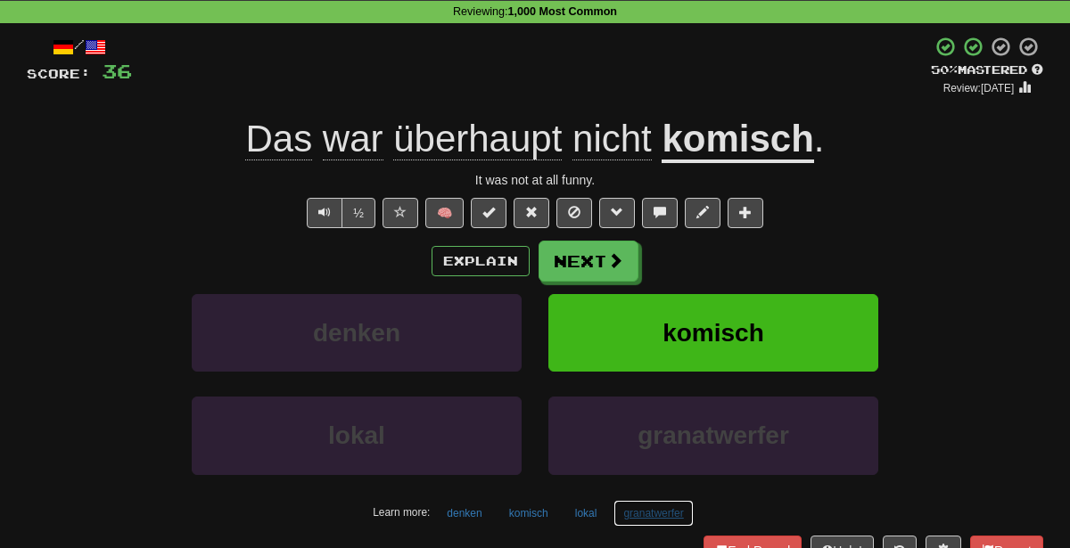
click at [659, 517] on button "granatwerfer" at bounding box center [652, 513] width 79 height 27
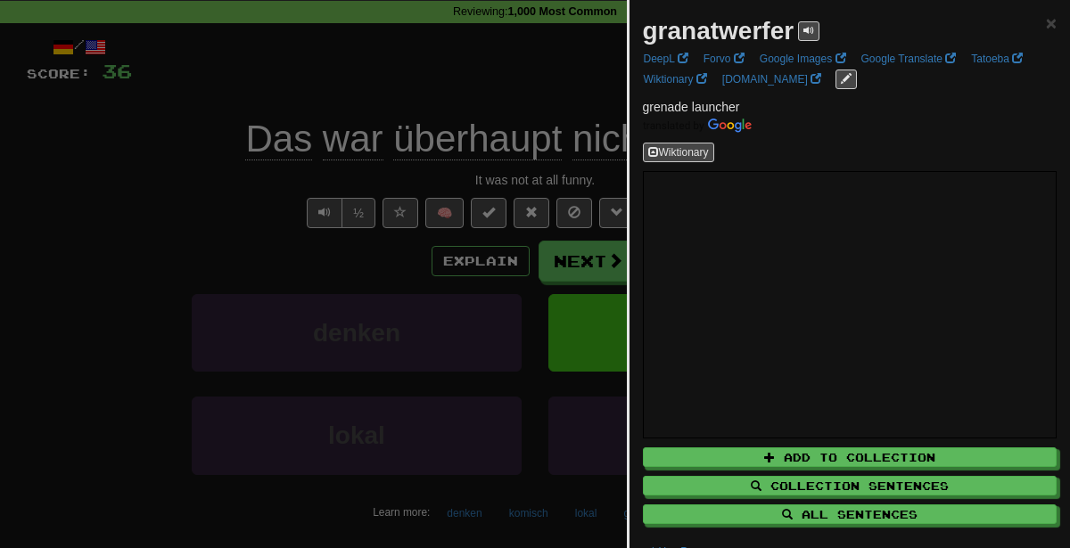
click at [304, 226] on div at bounding box center [535, 274] width 1070 height 548
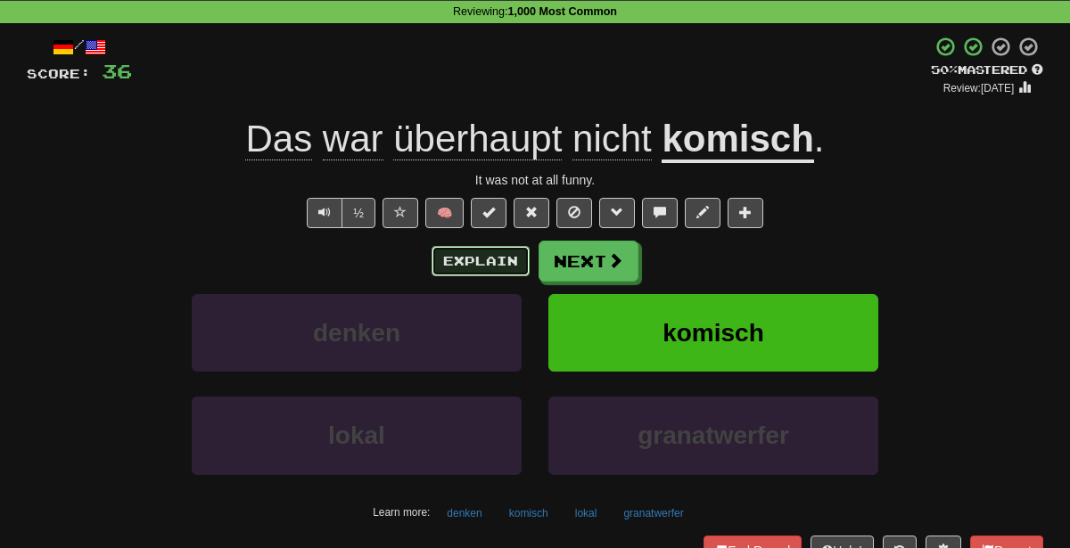
click at [472, 258] on button "Explain" at bounding box center [481, 261] width 98 height 30
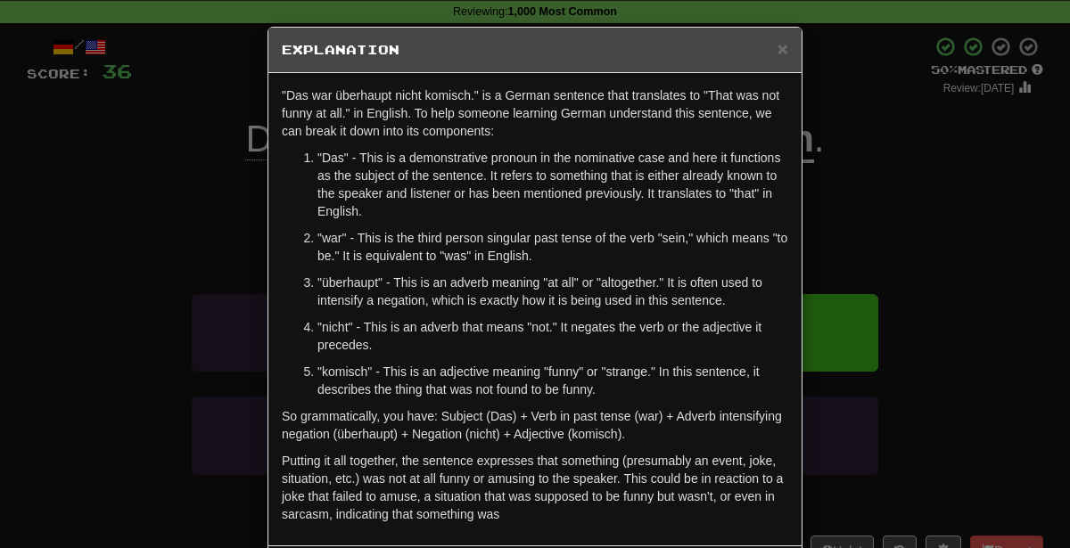
click at [922, 303] on div "× Explanation "Das war überhaupt nicht komisch." is a German sentence that tran…" at bounding box center [535, 274] width 1070 height 548
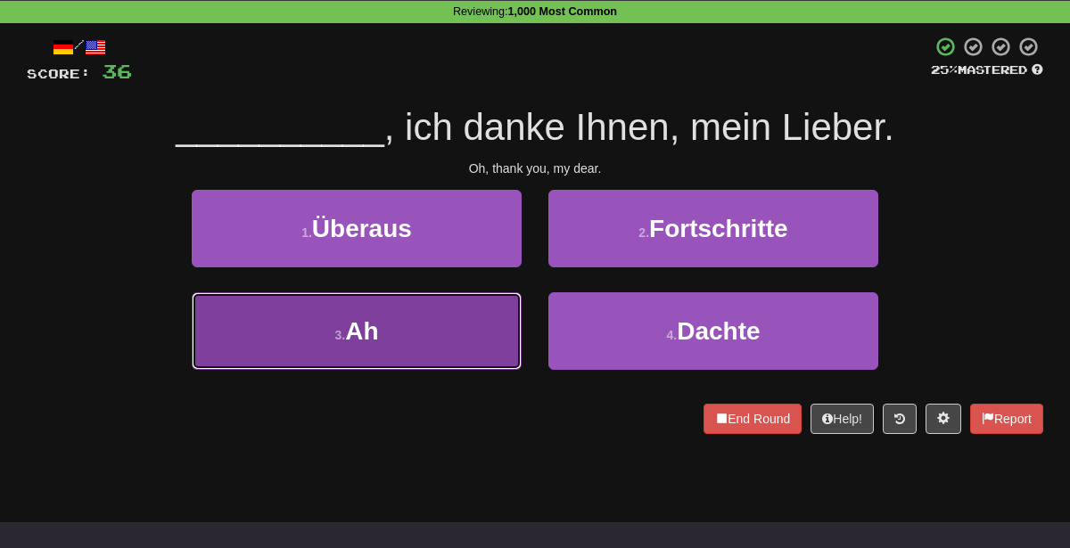
click at [431, 365] on button "3 . Ah" at bounding box center [357, 331] width 330 height 78
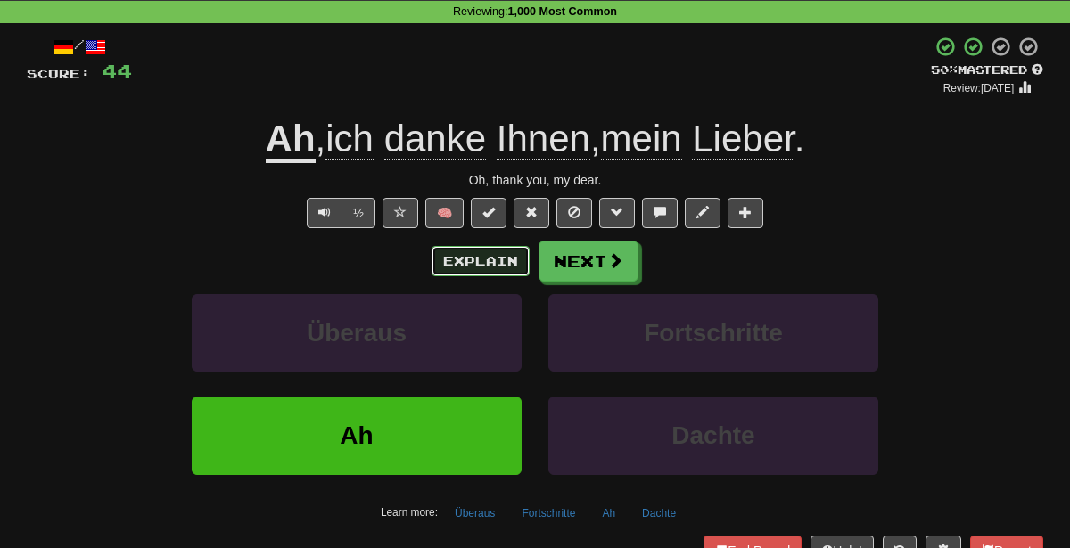
click at [482, 266] on button "Explain" at bounding box center [481, 261] width 98 height 30
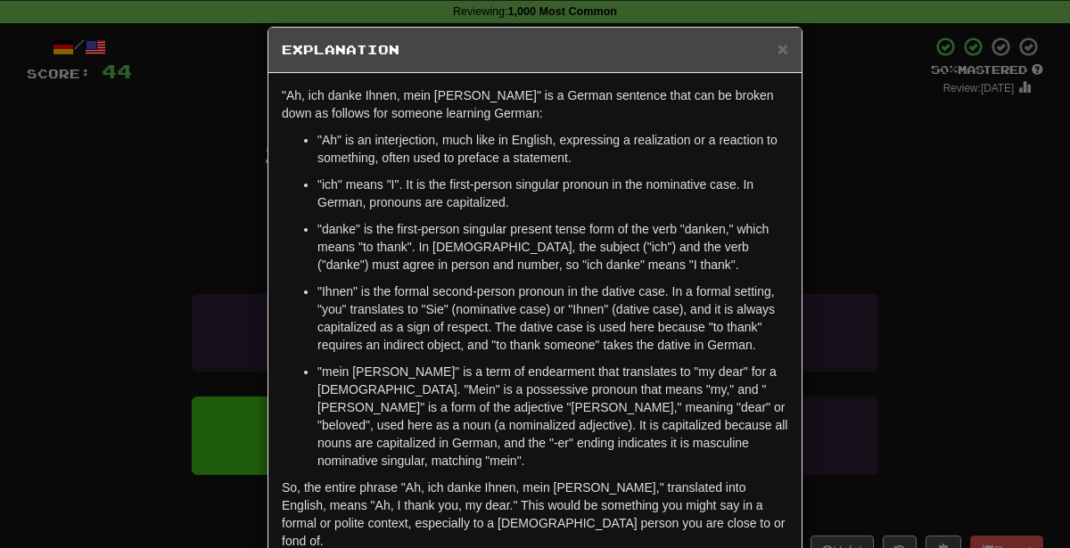
click at [942, 288] on div "× Explanation "Ah, ich danke Ihnen, mein Lieber" is a German sentence that can …" at bounding box center [535, 274] width 1070 height 548
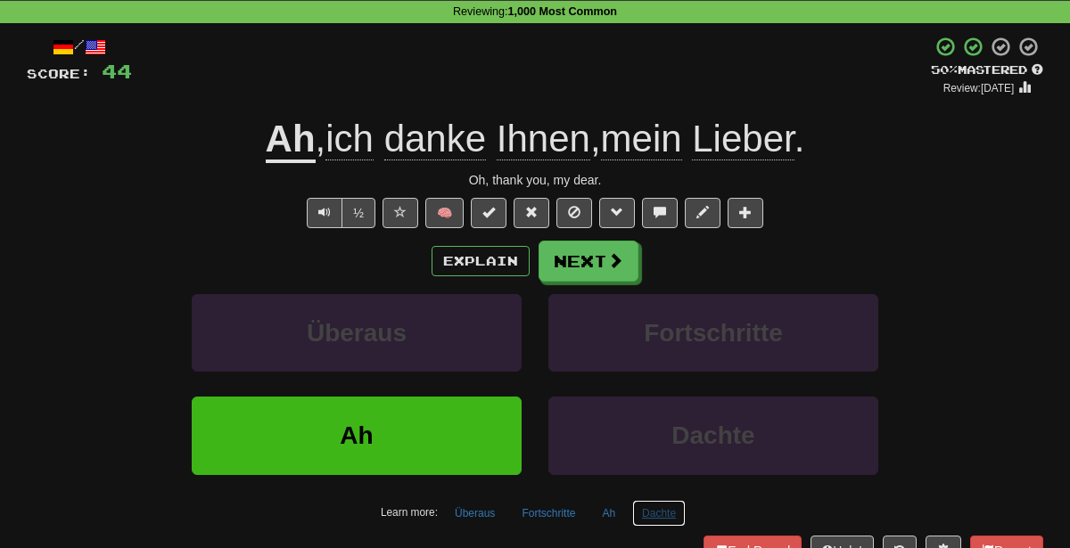
click at [673, 503] on button "Dachte" at bounding box center [659, 513] width 54 height 27
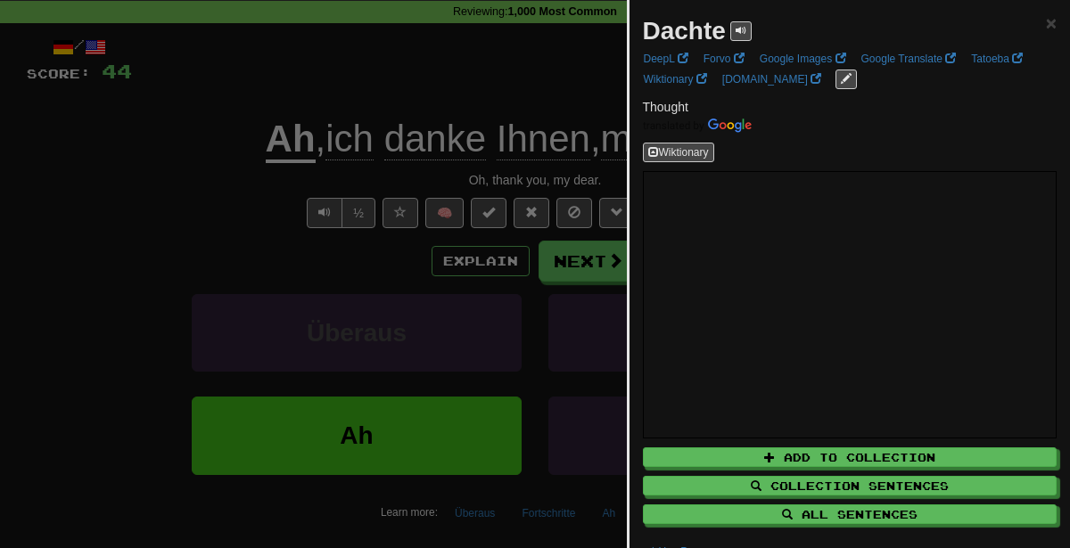
click at [325, 426] on div at bounding box center [535, 274] width 1070 height 548
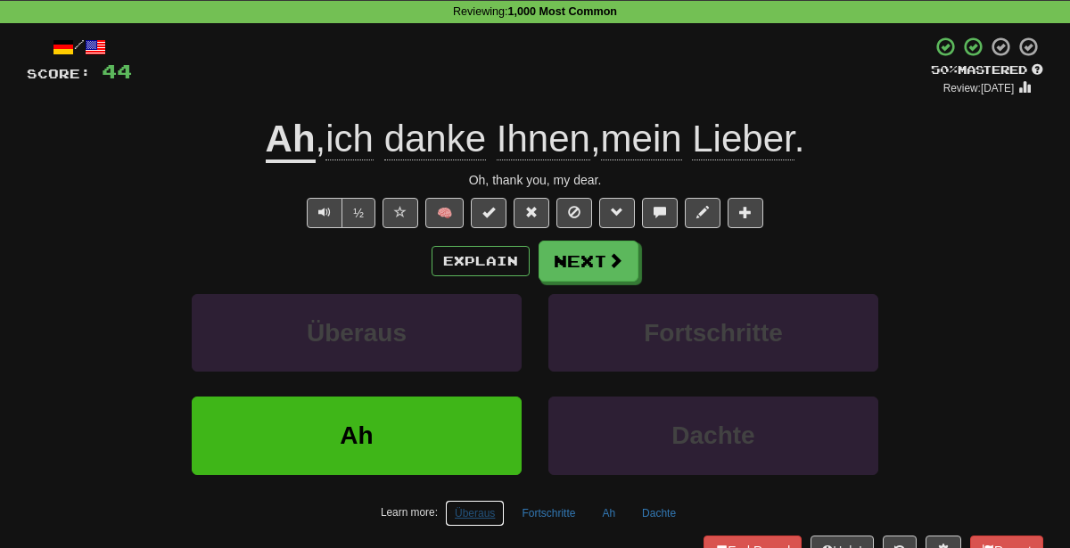
click at [454, 511] on button "Überaus" at bounding box center [475, 513] width 60 height 27
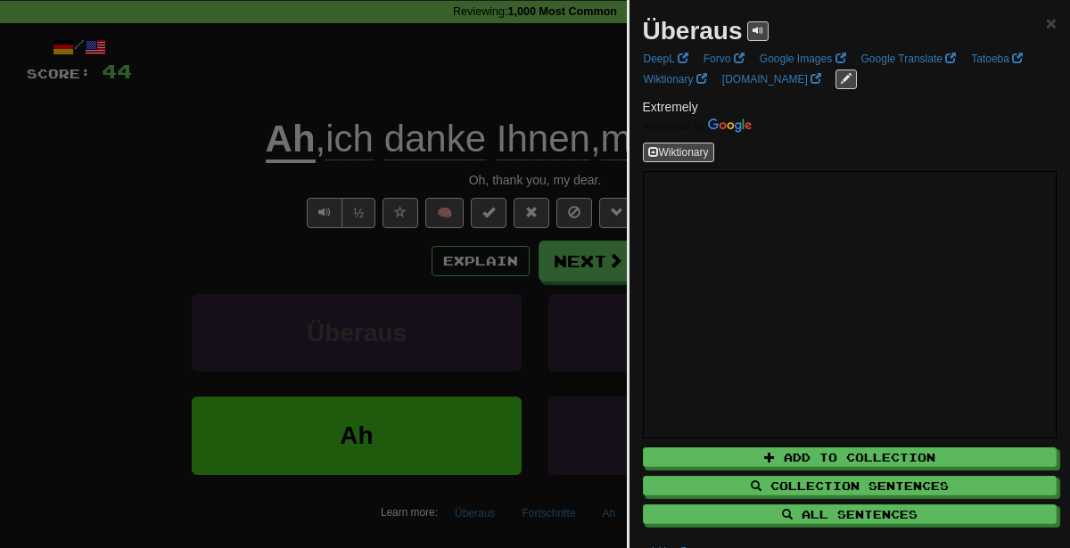
click at [307, 241] on div at bounding box center [535, 274] width 1070 height 548
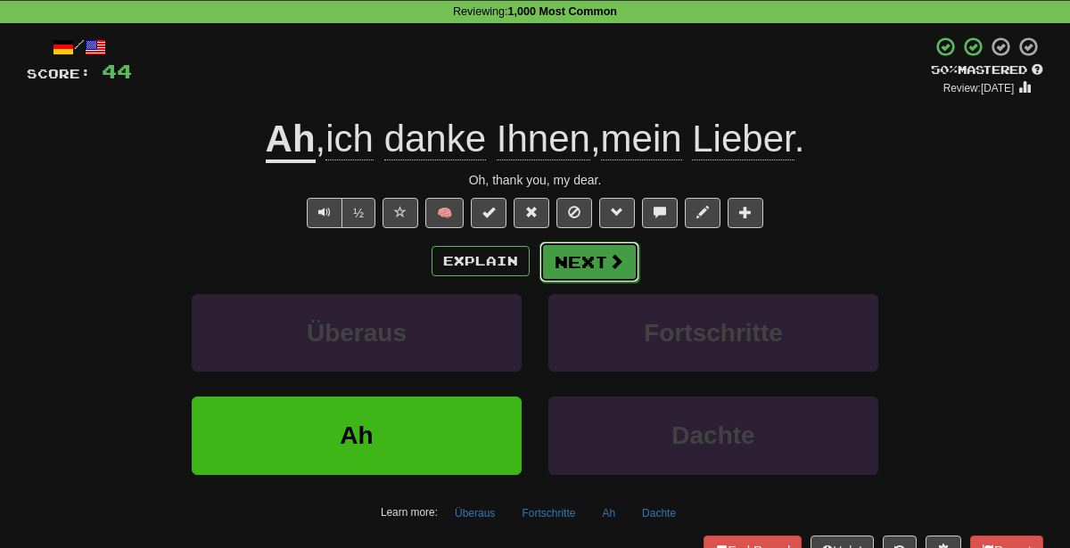
click at [577, 250] on button "Next" at bounding box center [589, 262] width 100 height 41
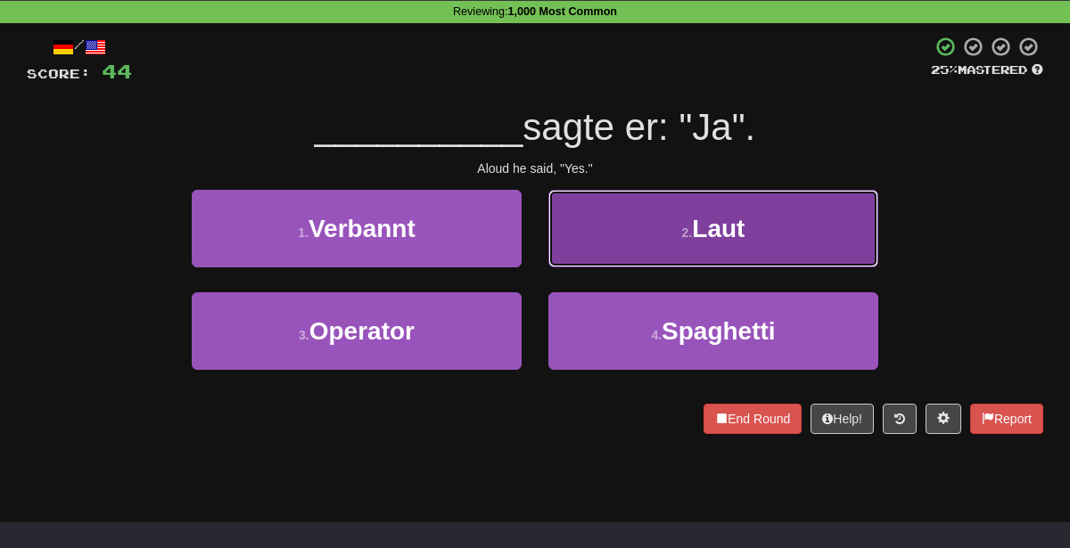
click at [654, 219] on button "2 . Laut" at bounding box center [713, 229] width 330 height 78
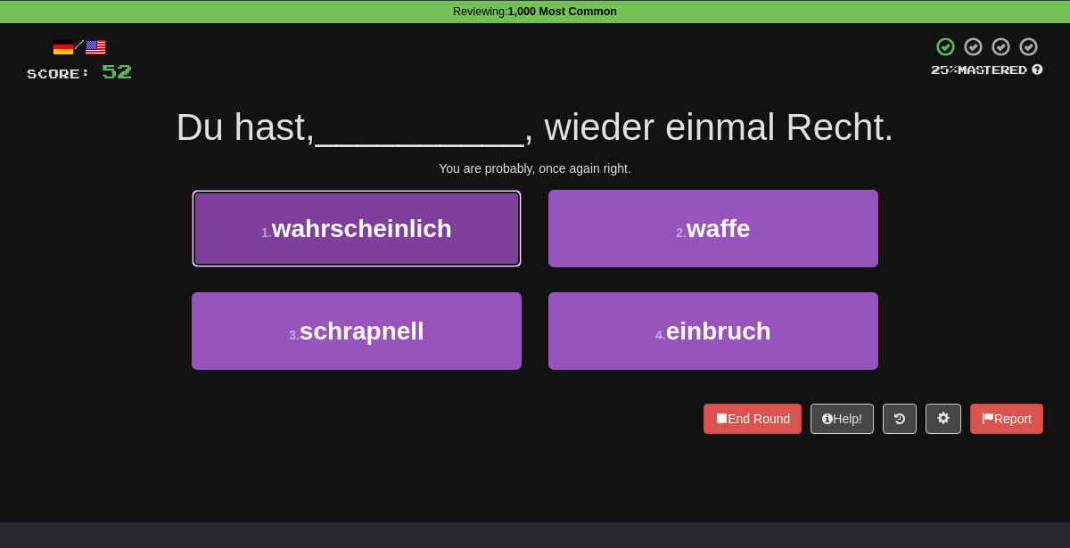
click at [460, 215] on button "1 . wahrscheinlich" at bounding box center [357, 229] width 330 height 78
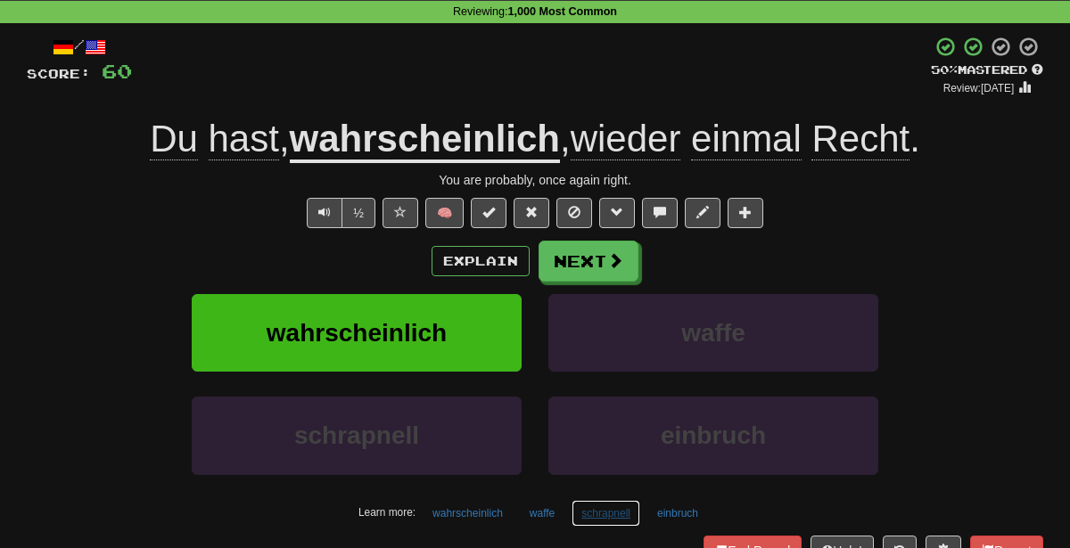
click at [611, 516] on button "schrapnell" at bounding box center [606, 513] width 69 height 27
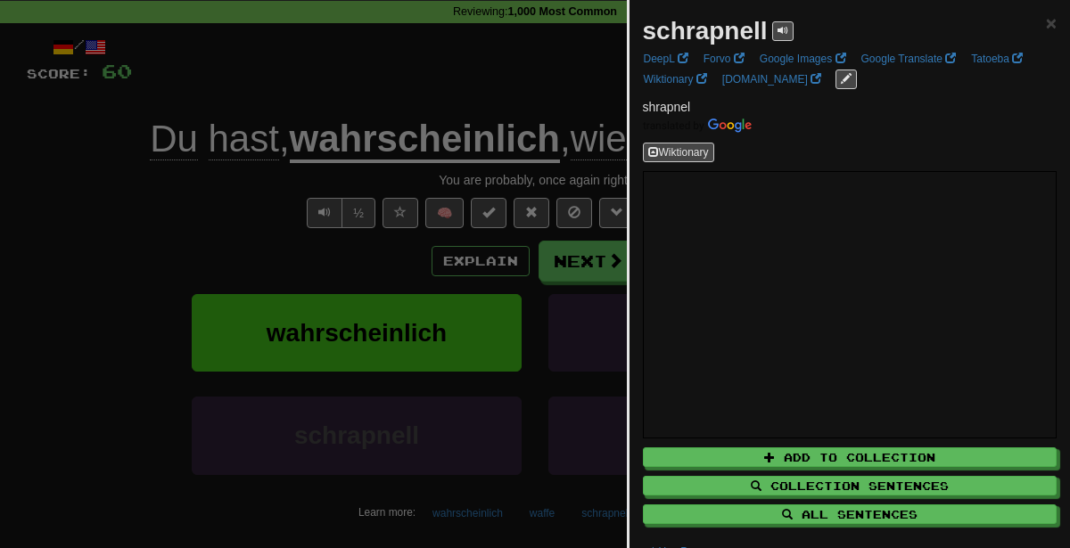
click at [436, 325] on div at bounding box center [535, 274] width 1070 height 548
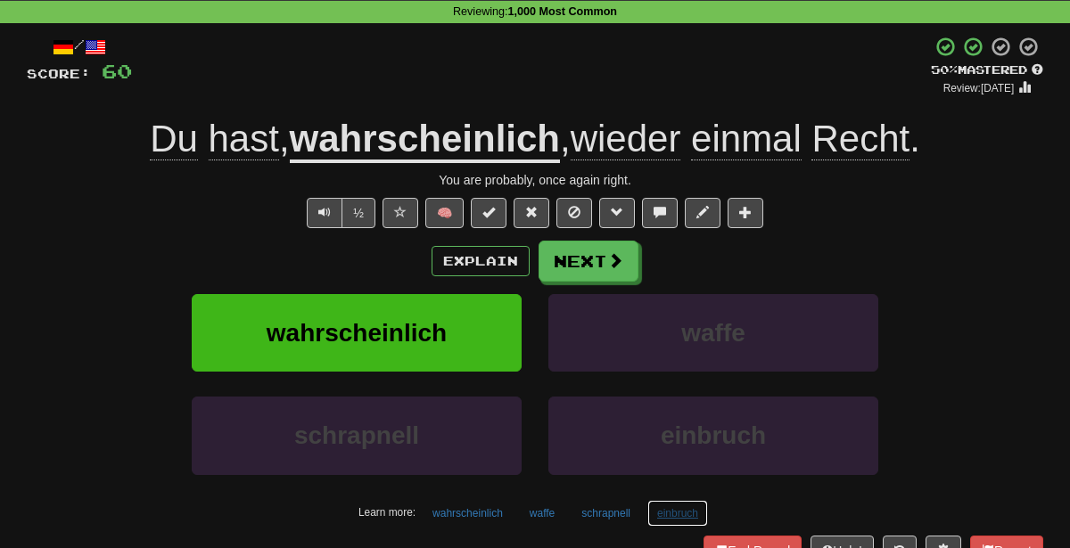
click at [663, 500] on button "einbruch" at bounding box center [677, 513] width 61 height 27
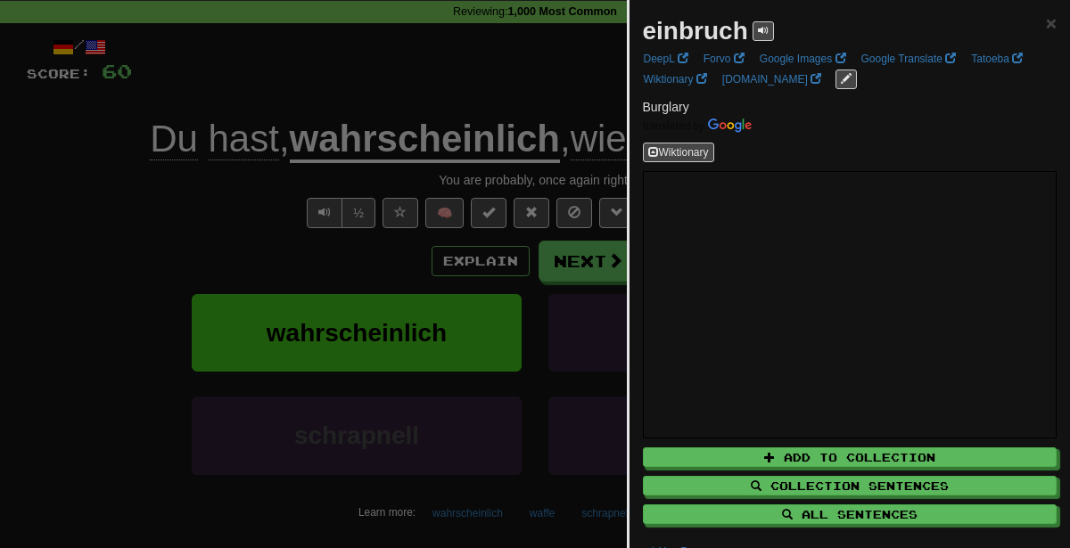
click at [339, 215] on div at bounding box center [535, 274] width 1070 height 548
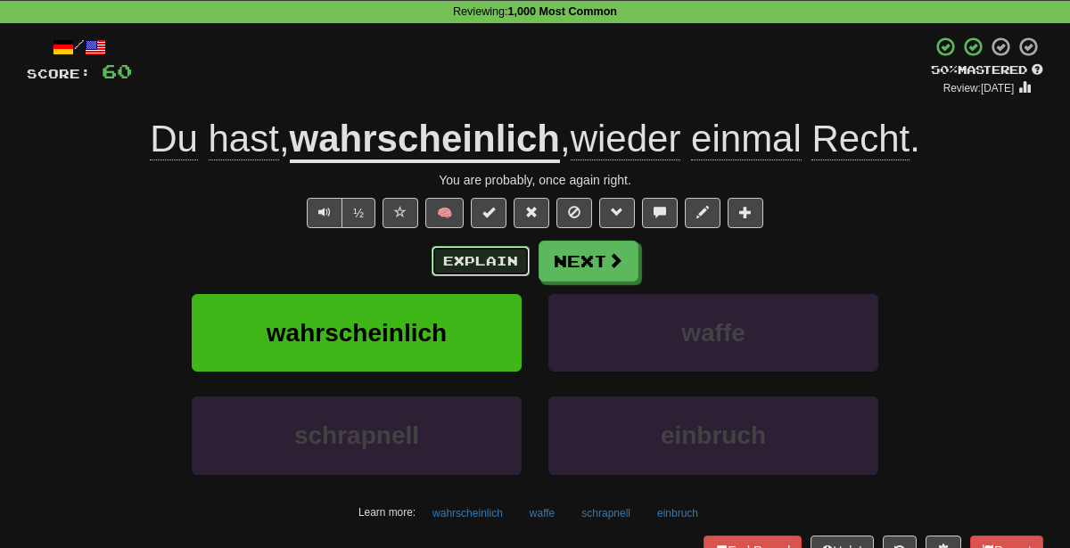
click at [478, 256] on button "Explain" at bounding box center [481, 261] width 98 height 30
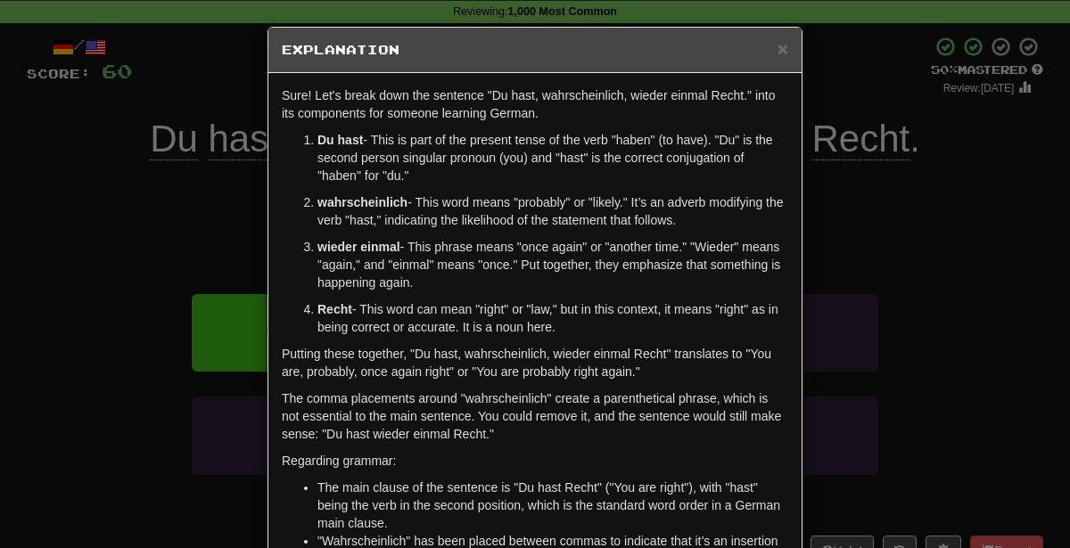
click at [949, 310] on div "× Explanation Sure! Let's break down the sentence "Du hast, wahrscheinlich, wie…" at bounding box center [535, 274] width 1070 height 548
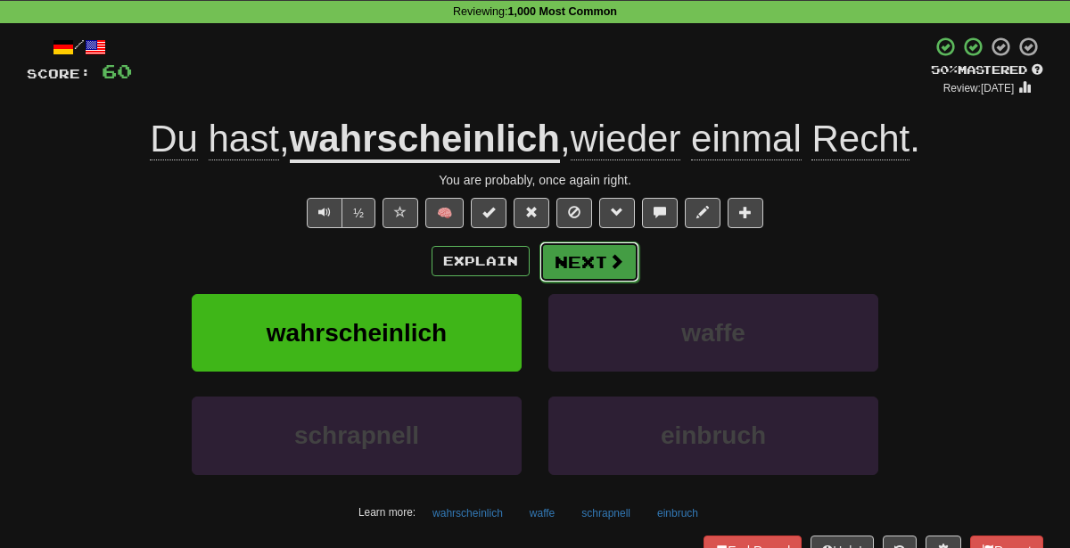
click at [598, 269] on button "Next" at bounding box center [589, 262] width 100 height 41
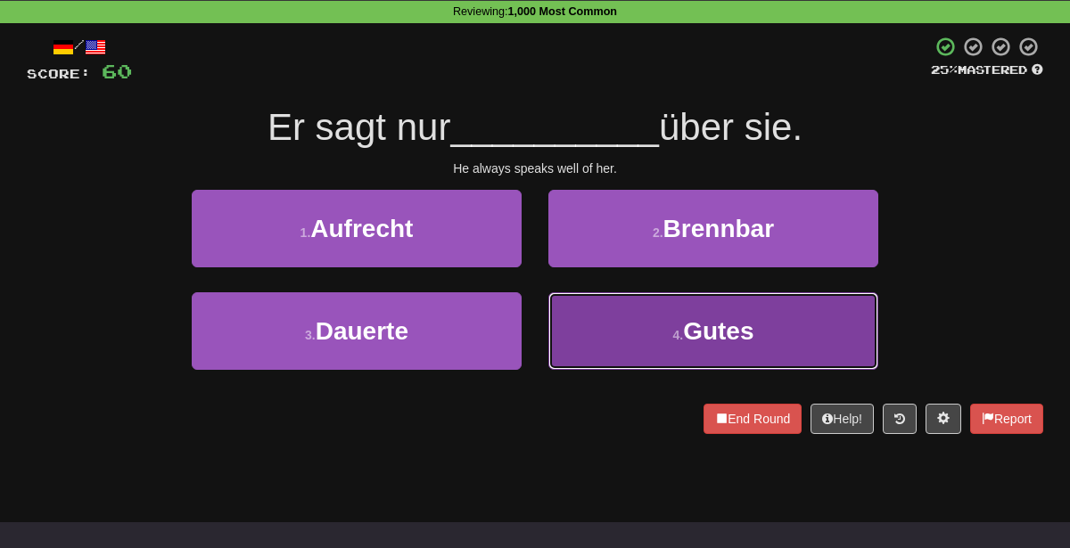
click at [642, 344] on button "4 . Gutes" at bounding box center [713, 331] width 330 height 78
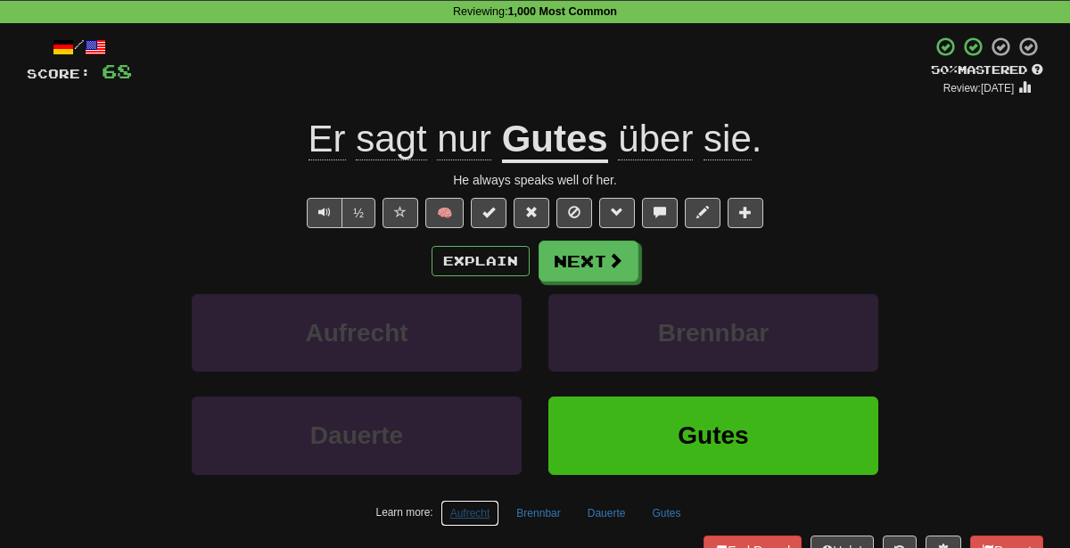
click at [487, 506] on button "Aufrecht" at bounding box center [470, 513] width 60 height 27
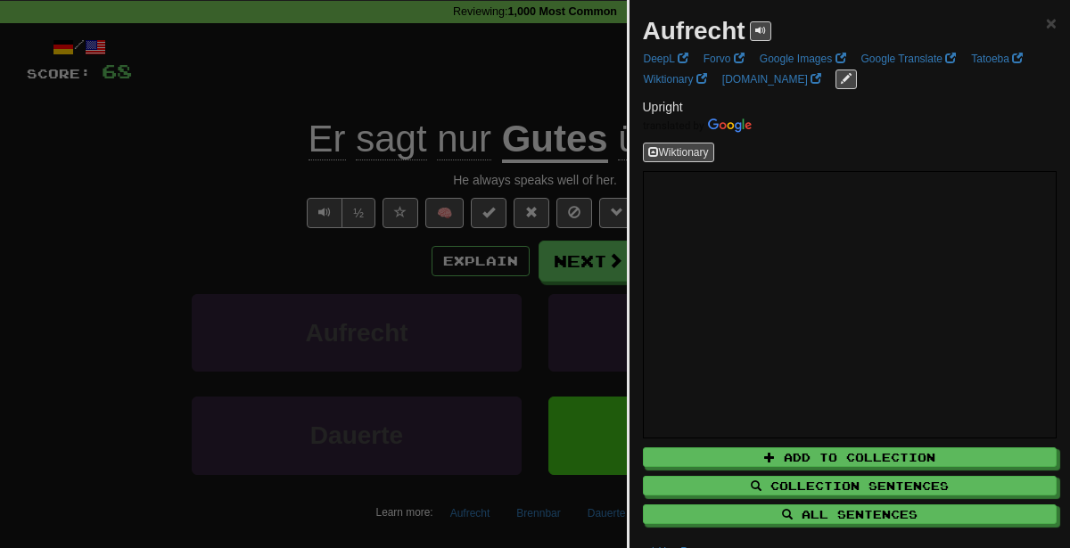
click at [478, 251] on div at bounding box center [535, 274] width 1070 height 548
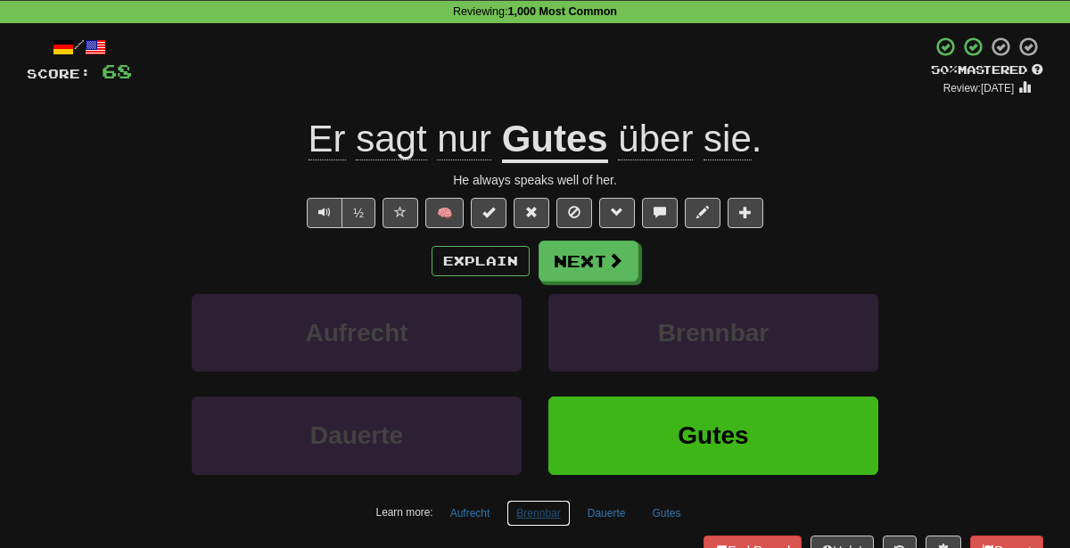
click at [555, 510] on button "Brennbar" at bounding box center [537, 513] width 63 height 27
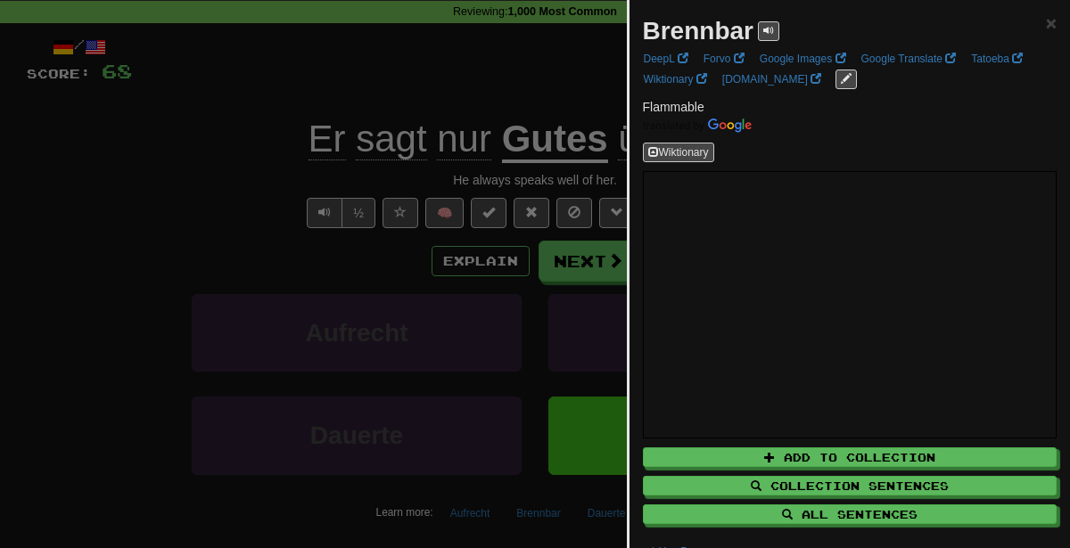
click at [347, 254] on div at bounding box center [535, 274] width 1070 height 548
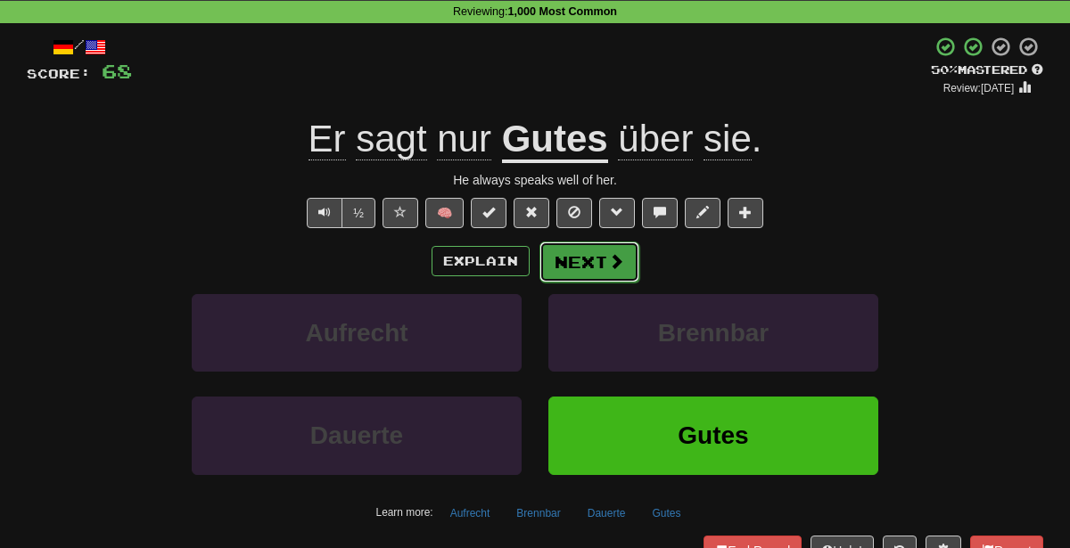
click at [576, 259] on button "Next" at bounding box center [589, 262] width 100 height 41
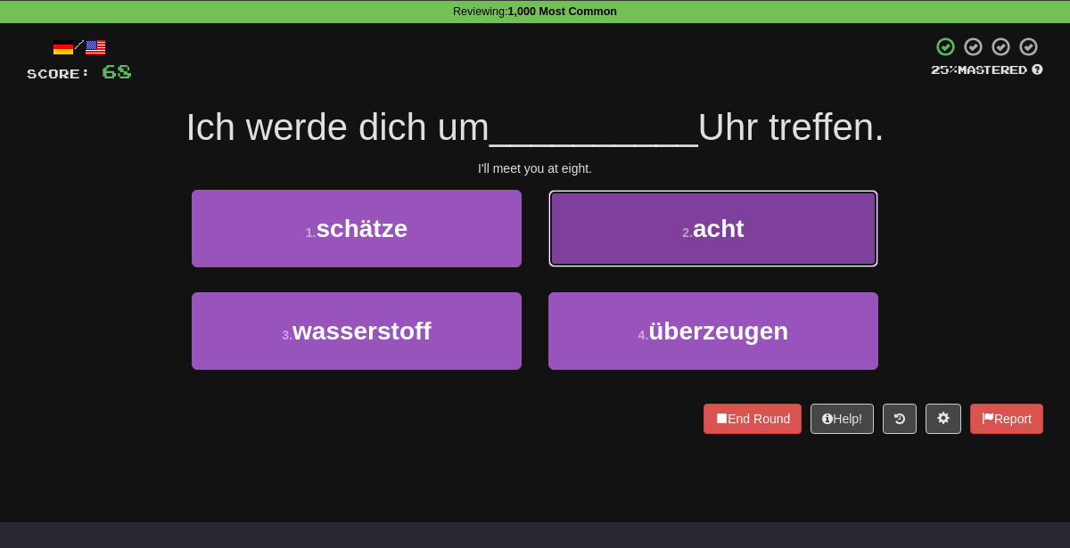
click at [602, 240] on button "2 . acht" at bounding box center [713, 229] width 330 height 78
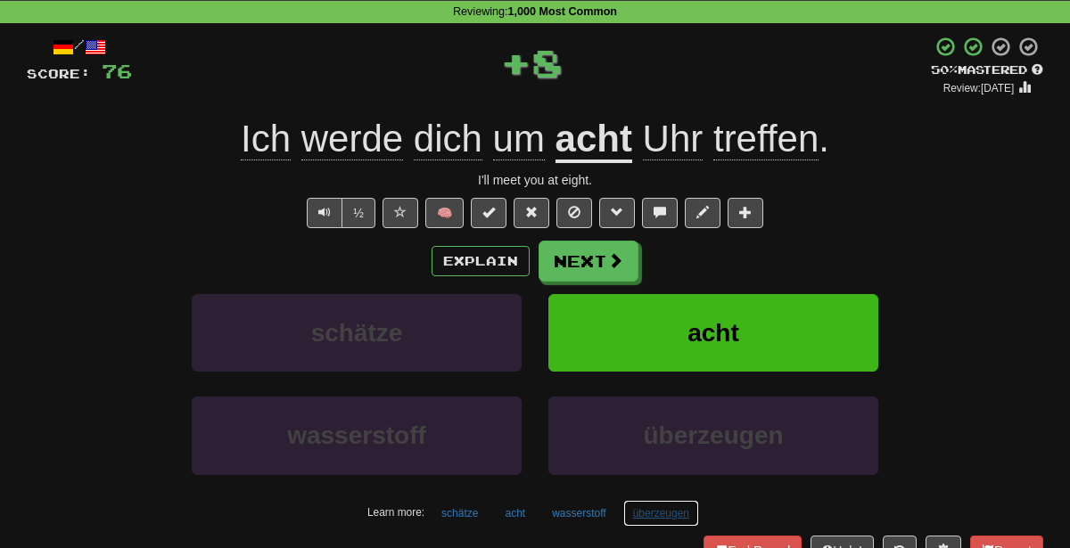
click at [671, 508] on button "überzeugen" at bounding box center [661, 513] width 76 height 27
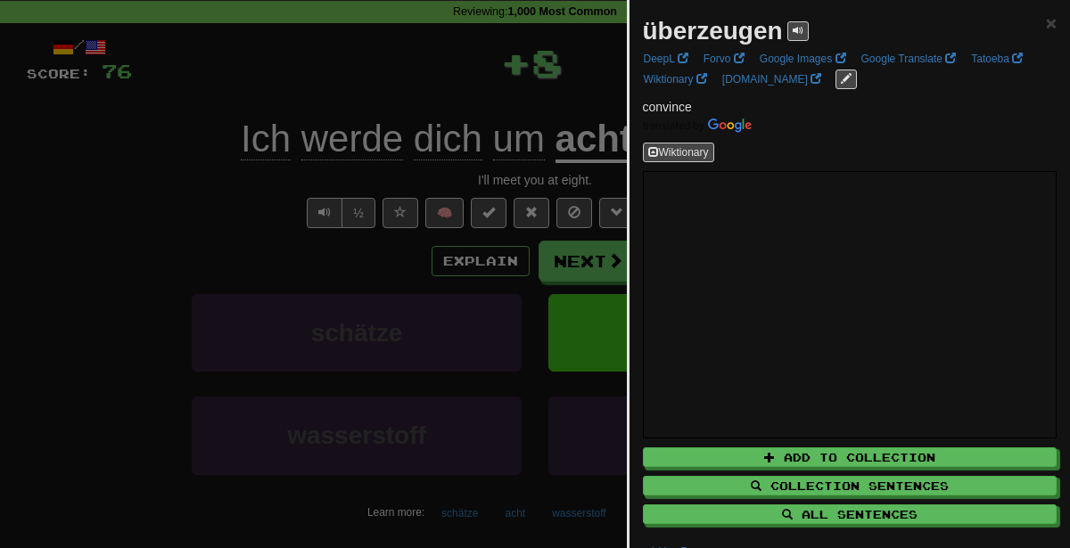
click at [439, 288] on div at bounding box center [535, 274] width 1070 height 548
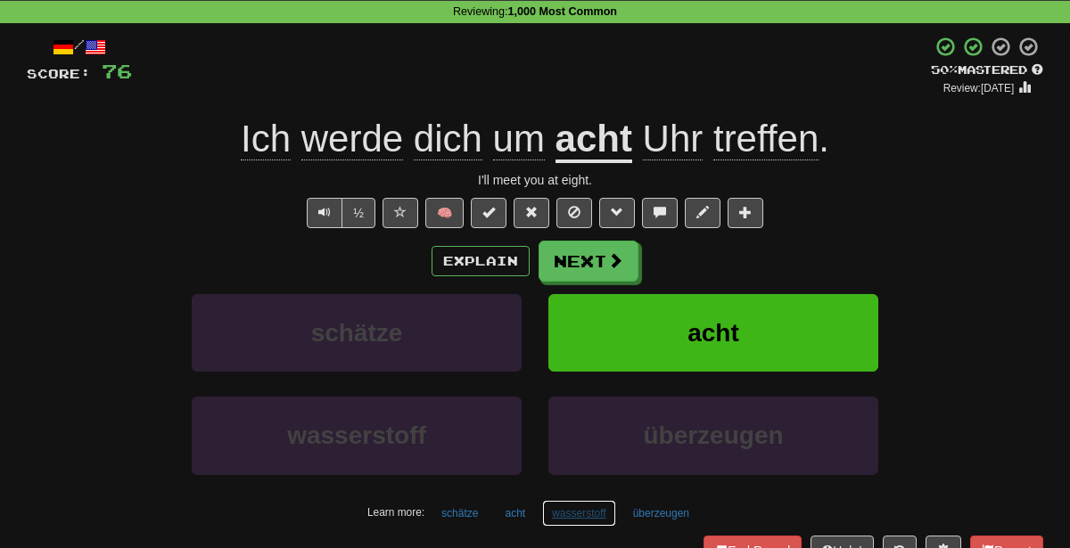
click at [596, 506] on button "wasserstoff" at bounding box center [578, 513] width 73 height 27
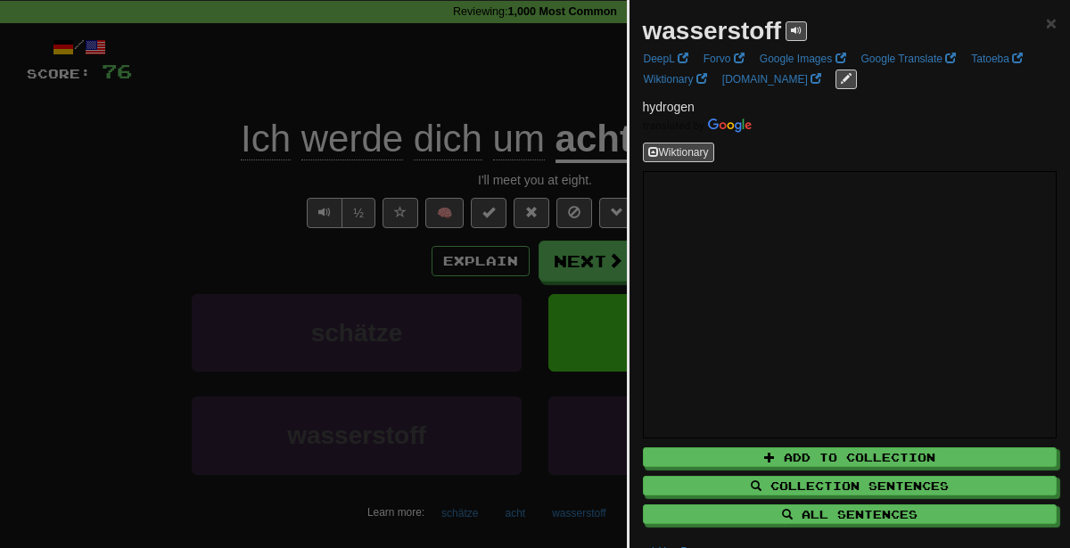
click at [361, 258] on div at bounding box center [535, 274] width 1070 height 548
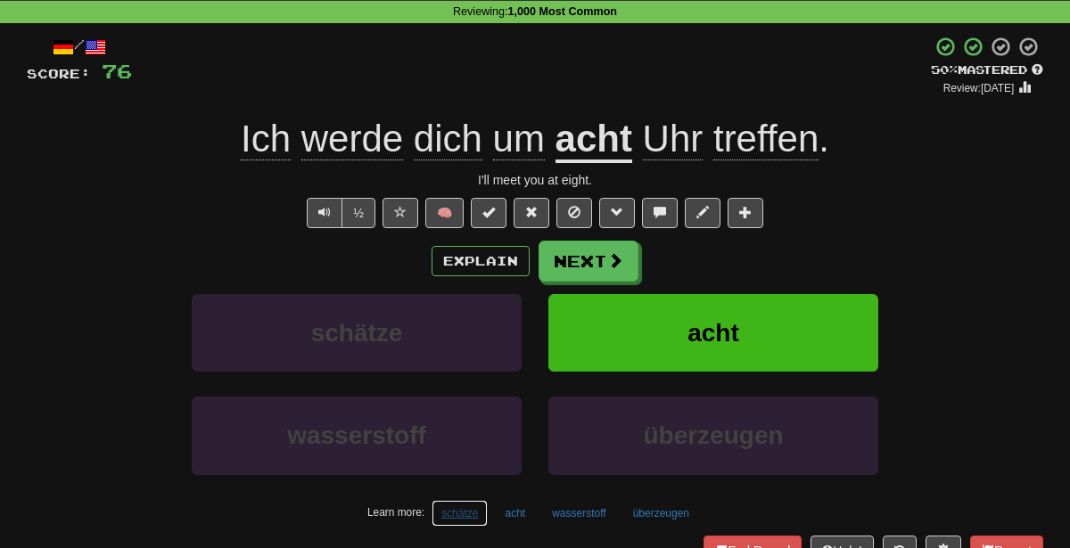
click at [461, 507] on button "schätze" at bounding box center [460, 513] width 56 height 27
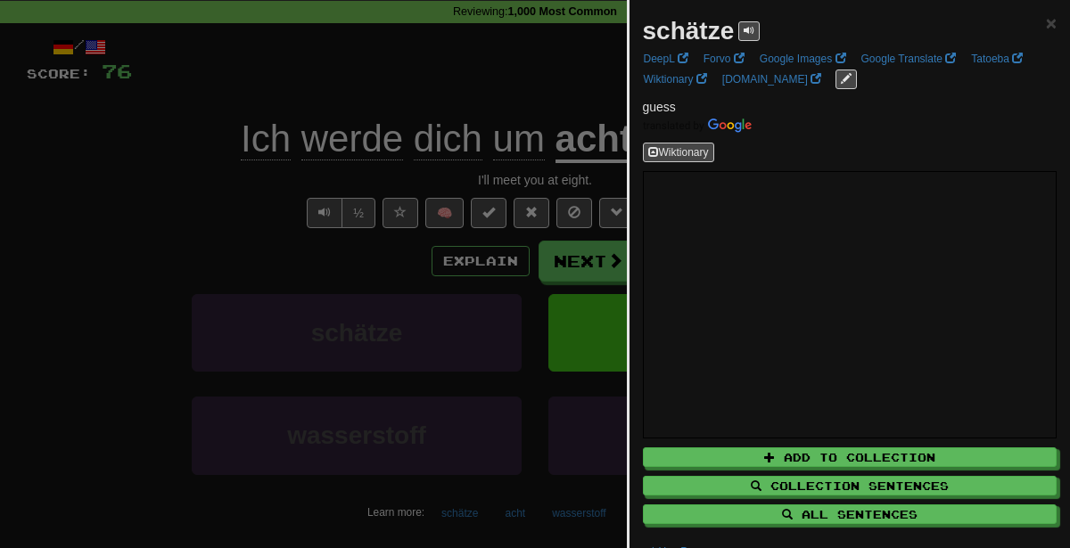
click at [310, 282] on div at bounding box center [535, 274] width 1070 height 548
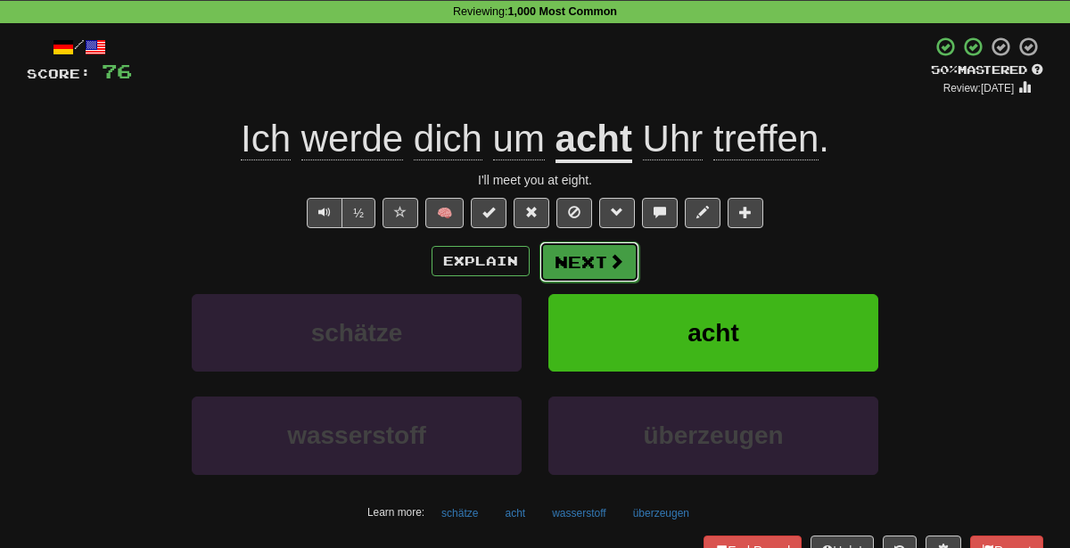
click at [564, 262] on button "Next" at bounding box center [589, 262] width 100 height 41
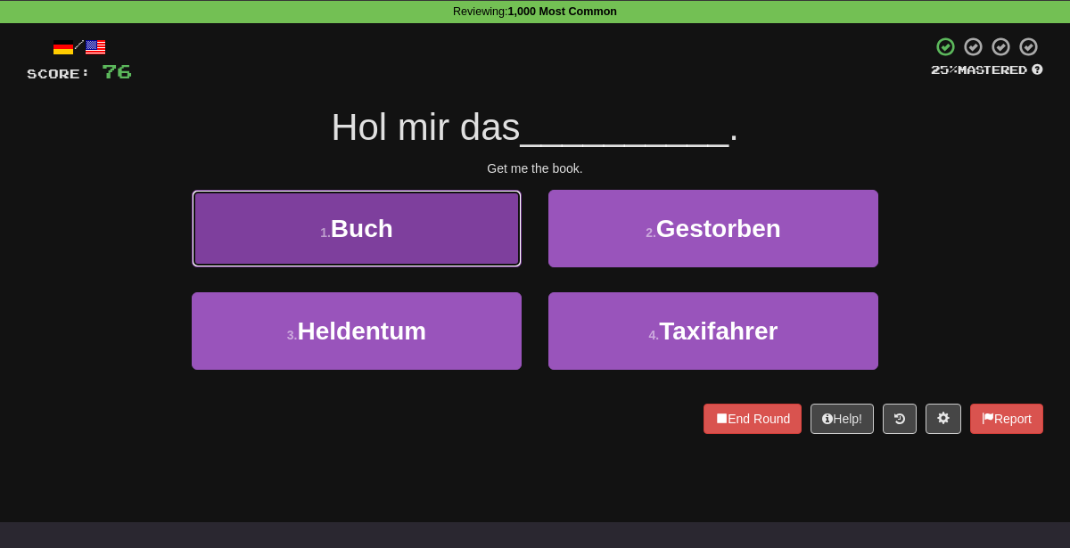
click at [479, 230] on button "1 . Buch" at bounding box center [357, 229] width 330 height 78
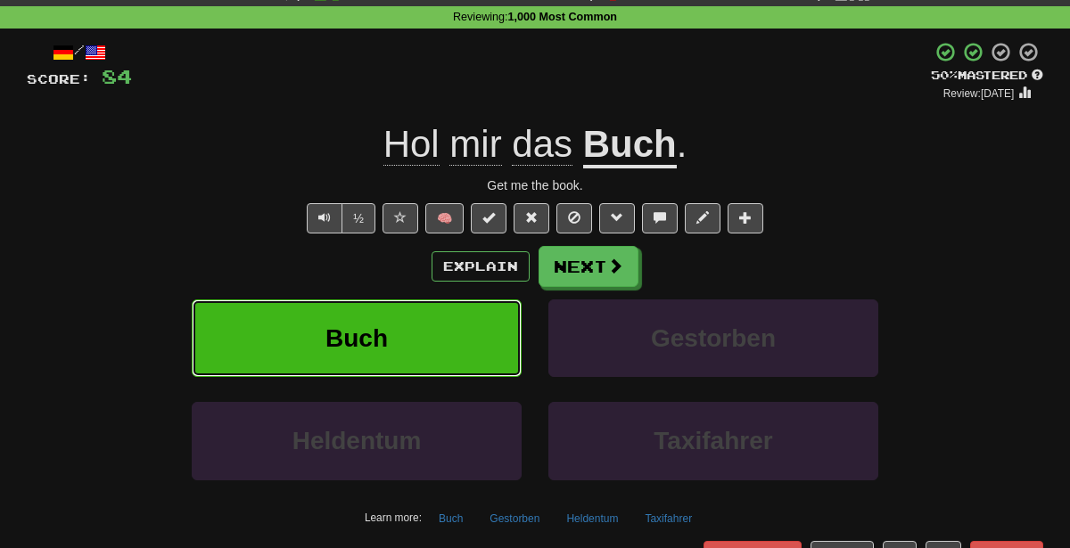
scroll to position [70, 0]
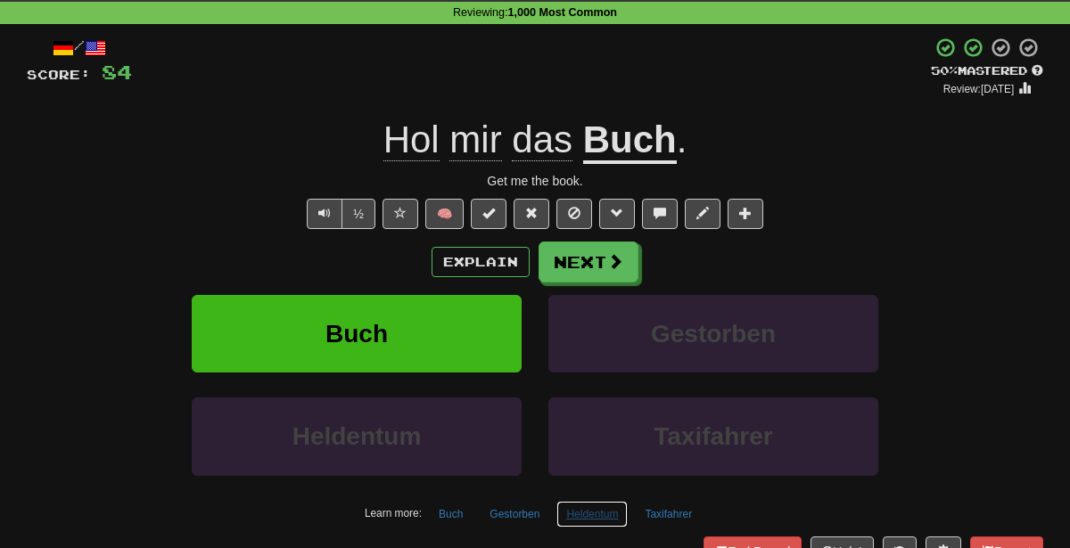
click at [593, 501] on button "Heldentum" at bounding box center [591, 514] width 71 height 27
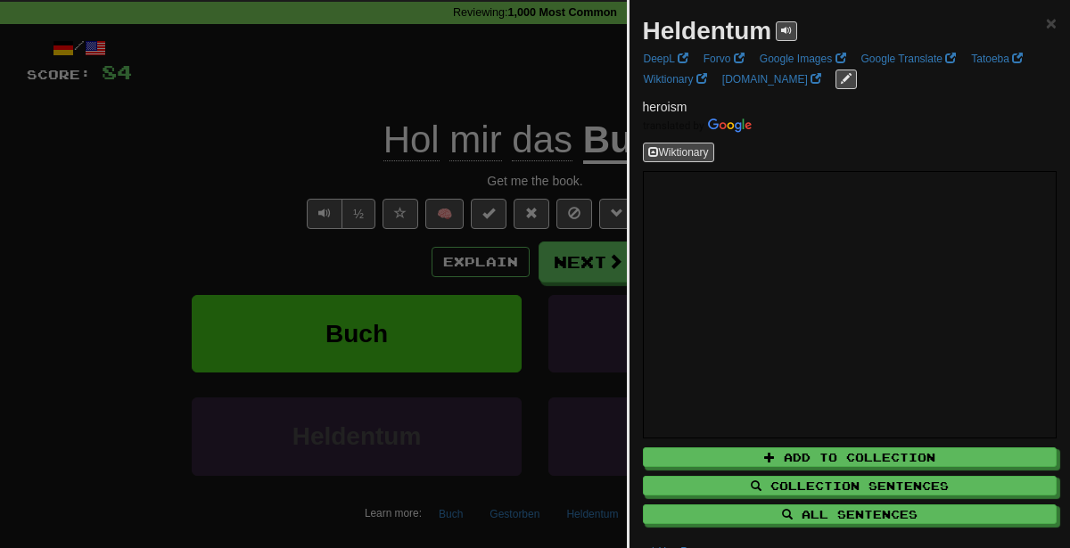
click at [512, 267] on div at bounding box center [535, 274] width 1070 height 548
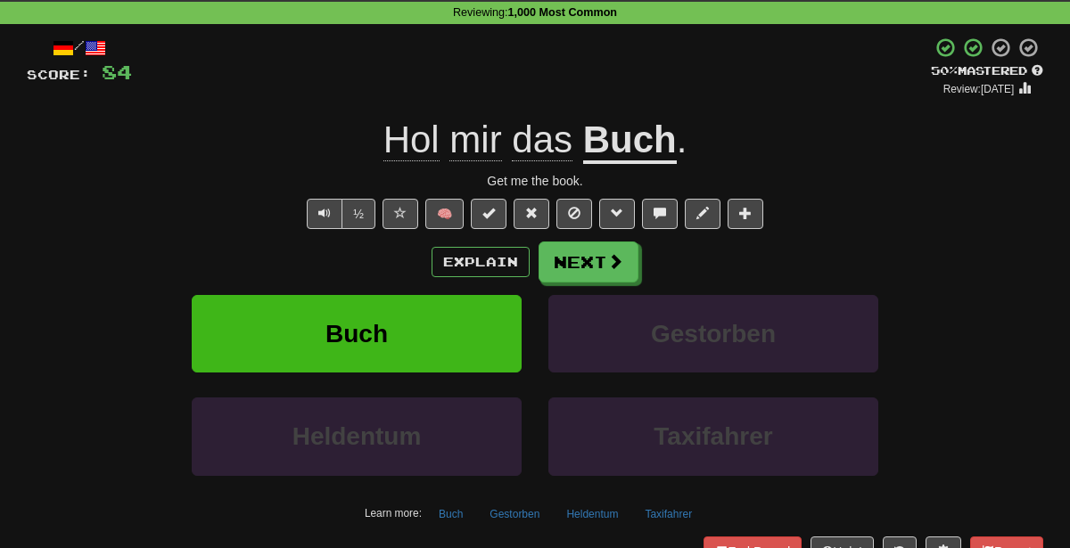
scroll to position [0, 0]
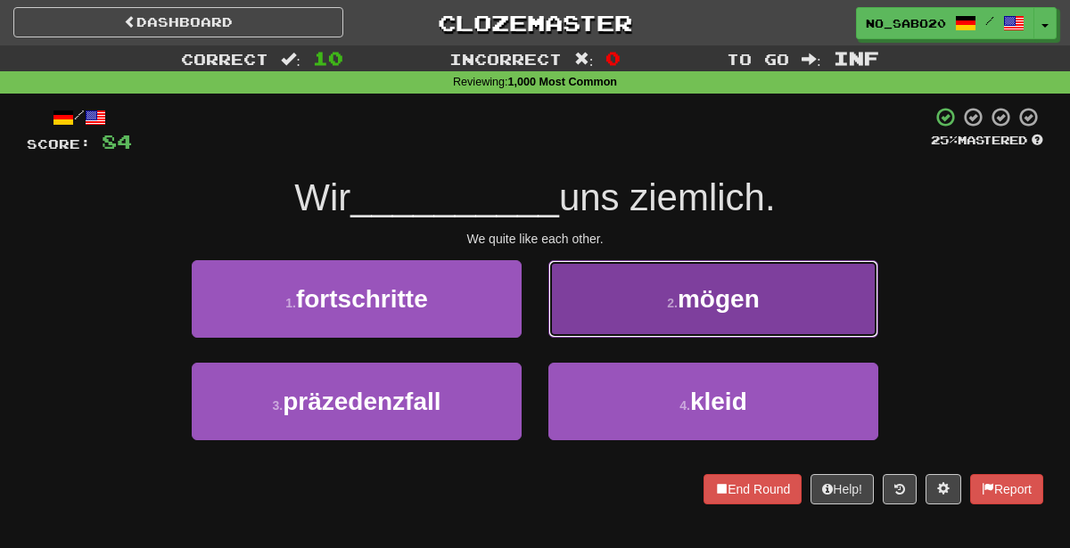
click at [618, 301] on button "2 . mögen" at bounding box center [713, 299] width 330 height 78
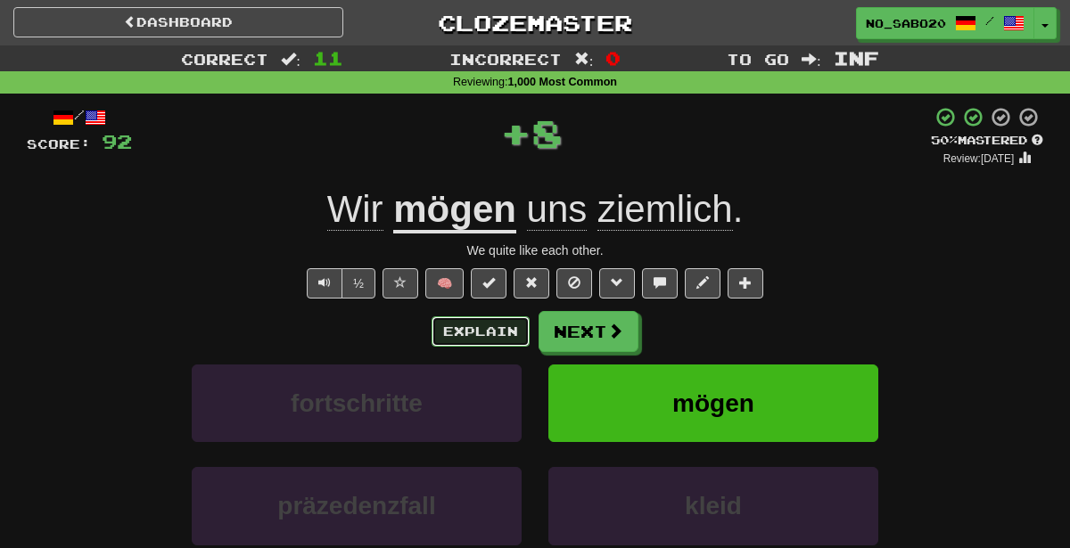
click at [466, 333] on button "Explain" at bounding box center [481, 332] width 98 height 30
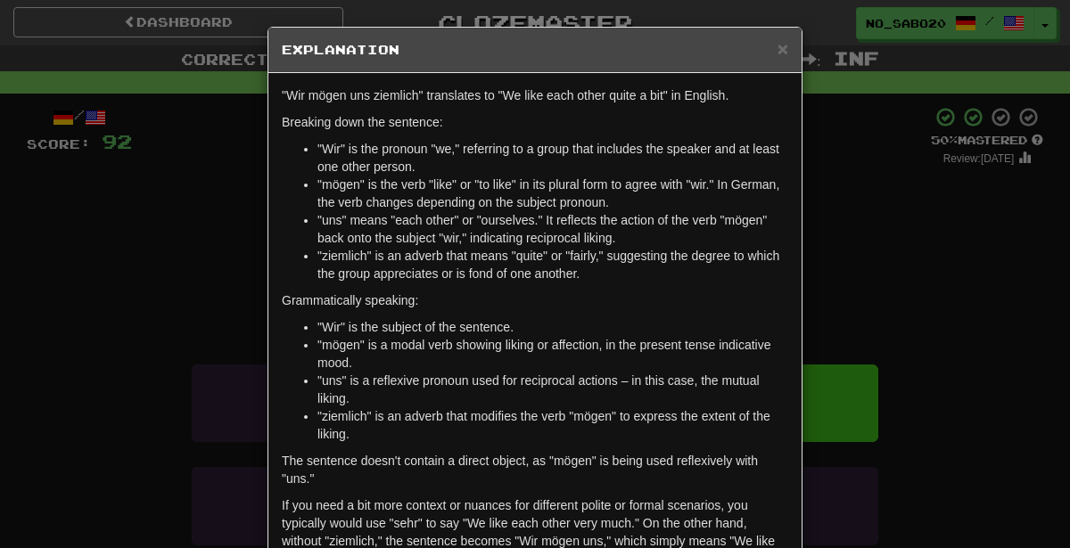
click at [880, 218] on div "× Explanation "Wir mögen uns ziemlich" translates to "We like each other quite …" at bounding box center [535, 274] width 1070 height 548
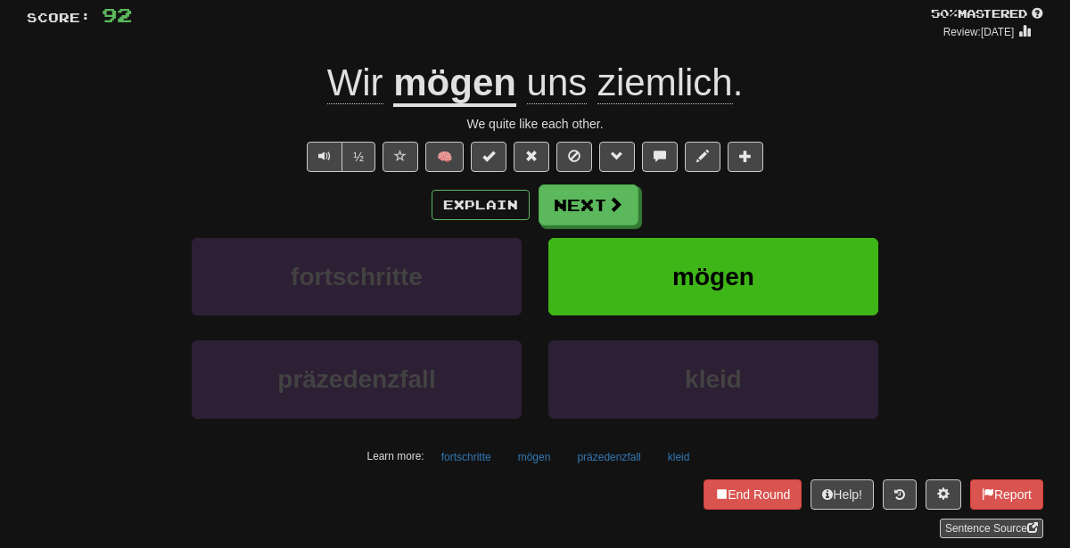
scroll to position [135, 0]
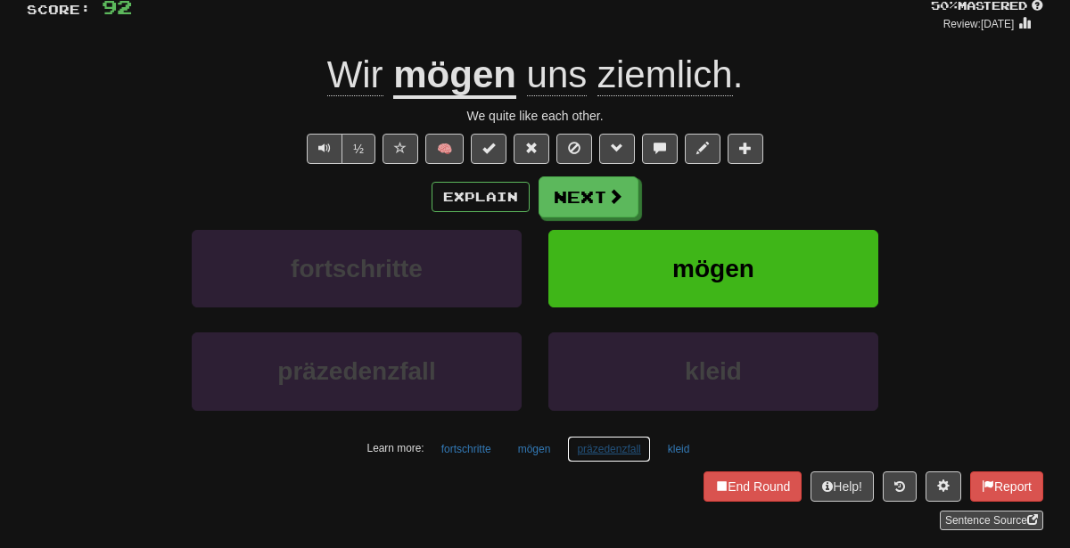
click at [591, 448] on button "präzedenzfall" at bounding box center [608, 449] width 83 height 27
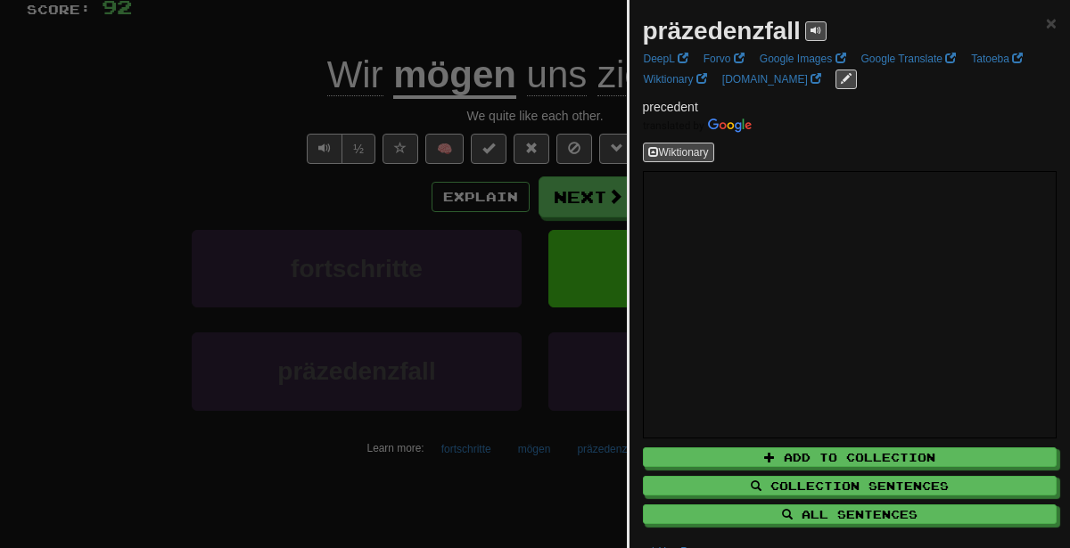
click at [312, 361] on div at bounding box center [535, 274] width 1070 height 548
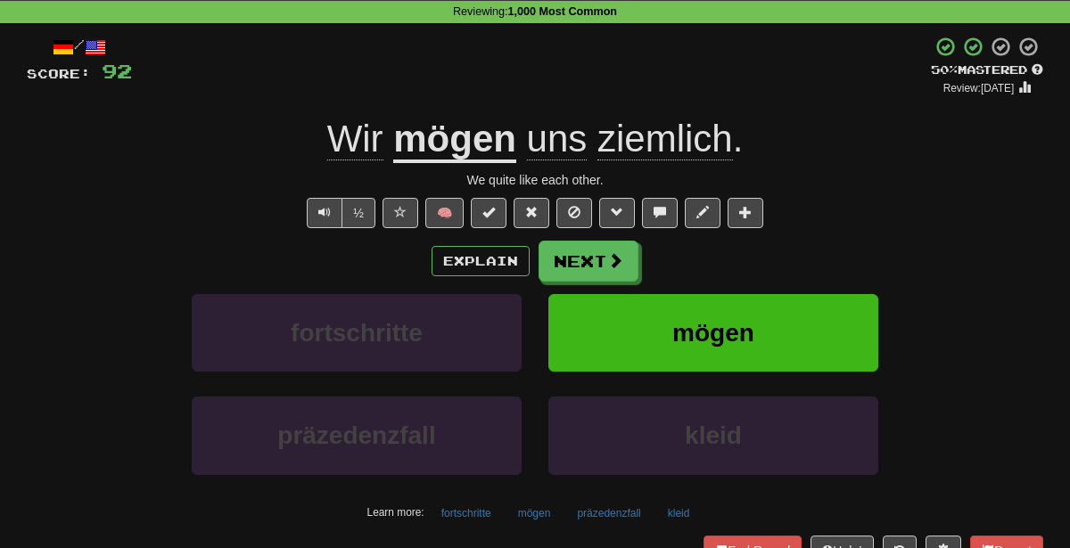
scroll to position [67, 0]
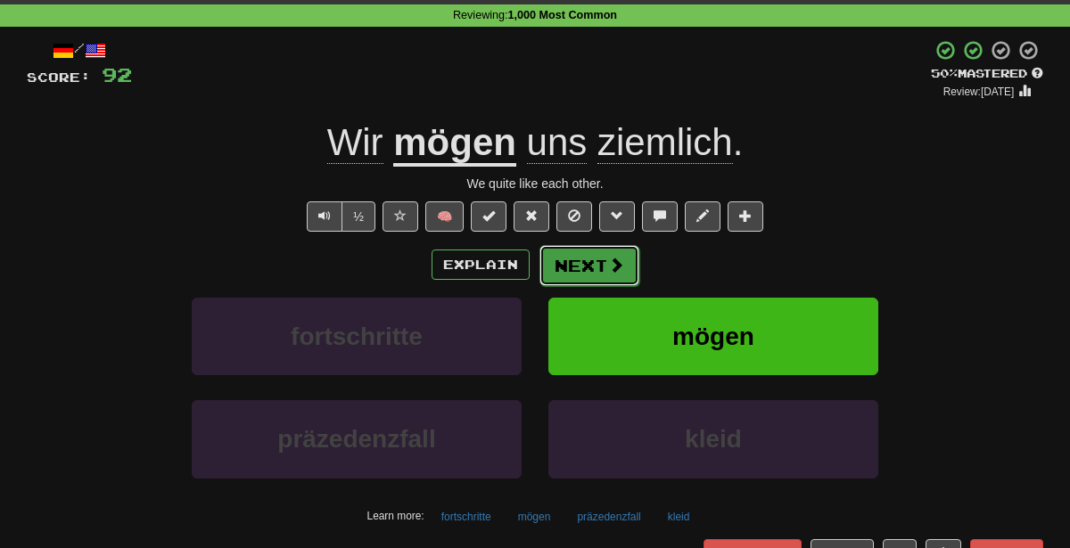
click at [579, 269] on button "Next" at bounding box center [589, 265] width 100 height 41
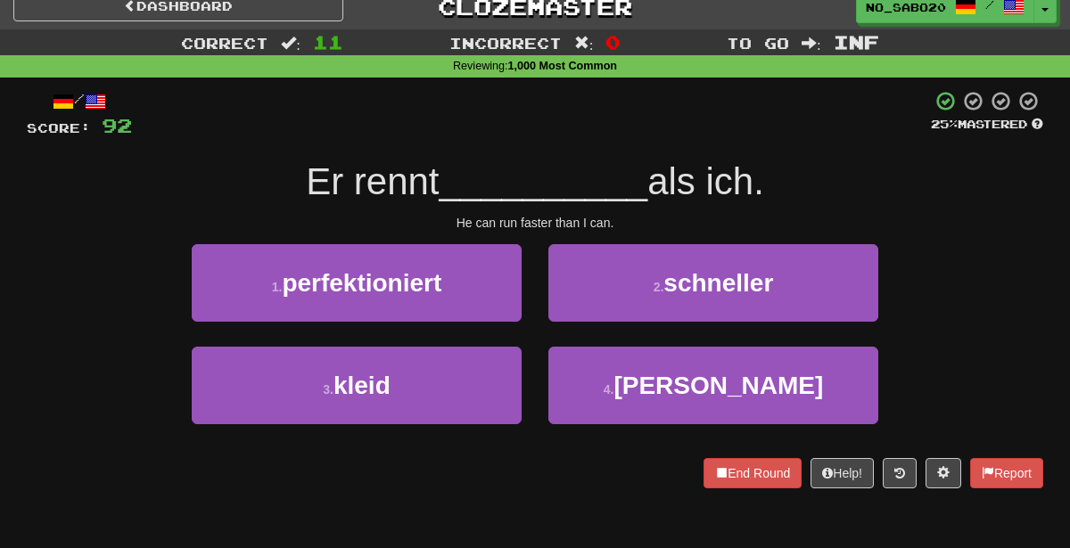
scroll to position [12, 0]
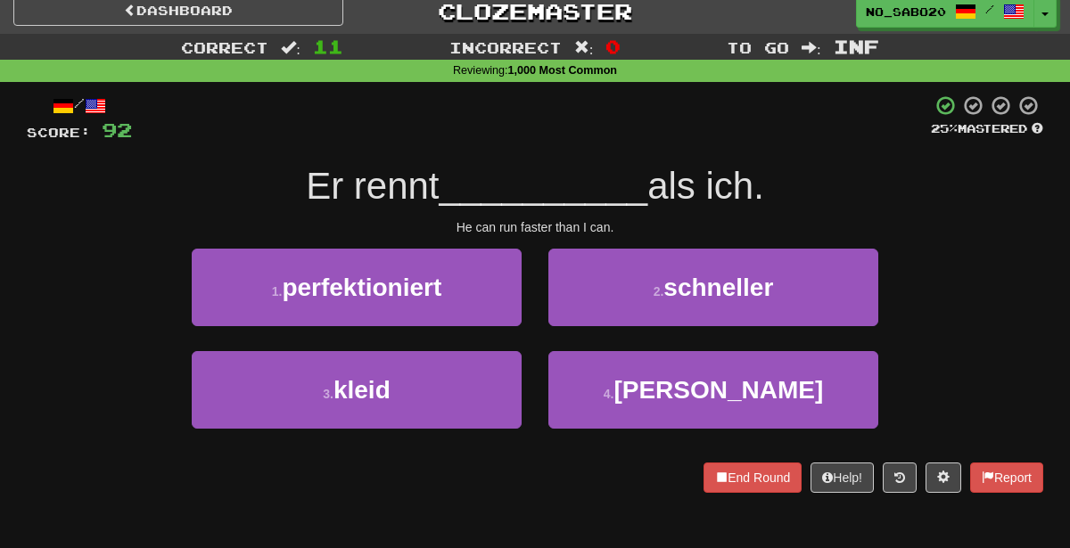
click at [626, 246] on div "/ Score: 92 25 % Mastered Er rennt __________ als ich. He can run faster than I…" at bounding box center [535, 294] width 1017 height 399
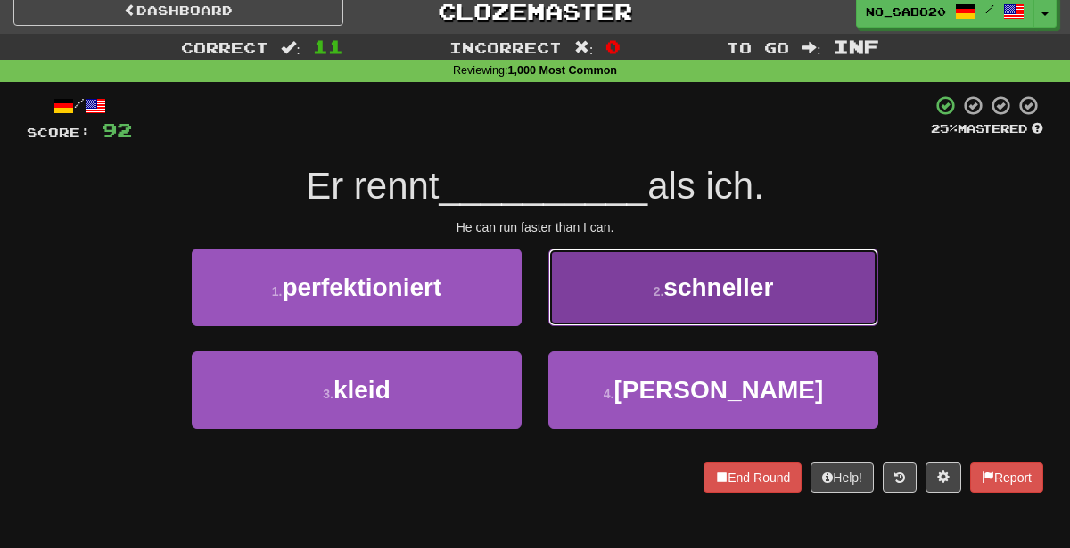
click at [635, 275] on button "2 . schneller" at bounding box center [713, 288] width 330 height 78
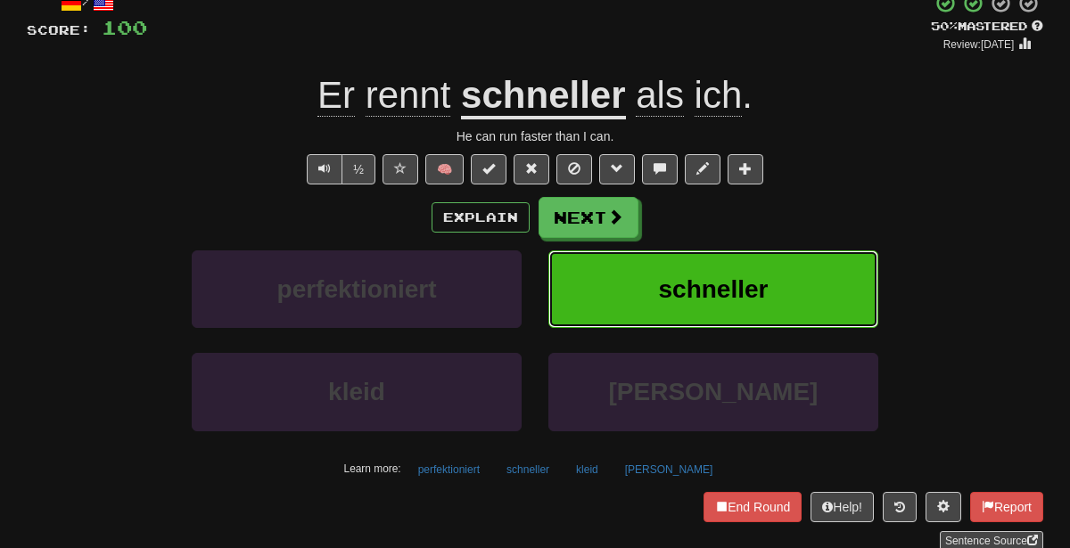
scroll to position [129, 0]
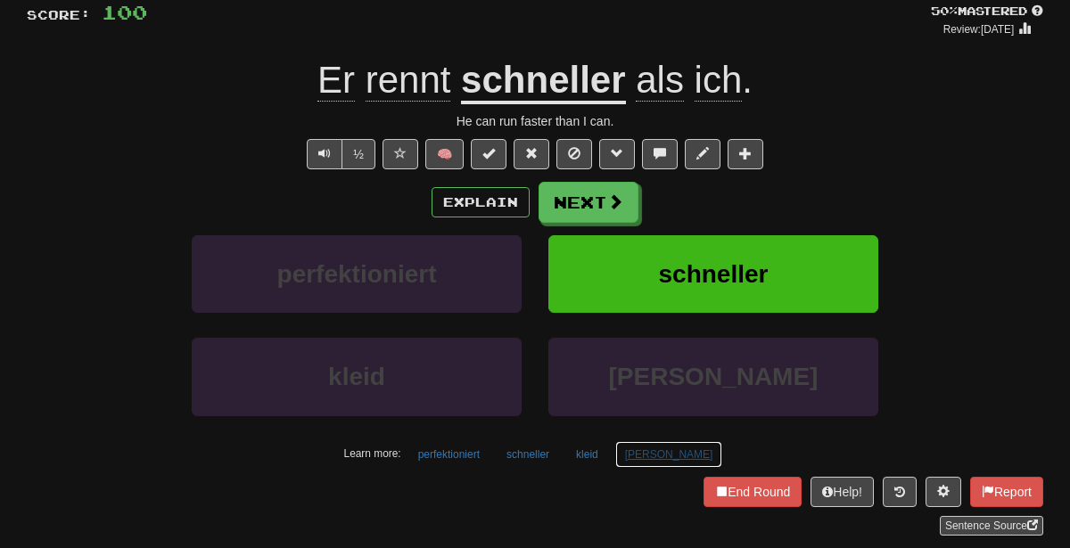
click at [654, 455] on button "dänen" at bounding box center [669, 454] width 108 height 27
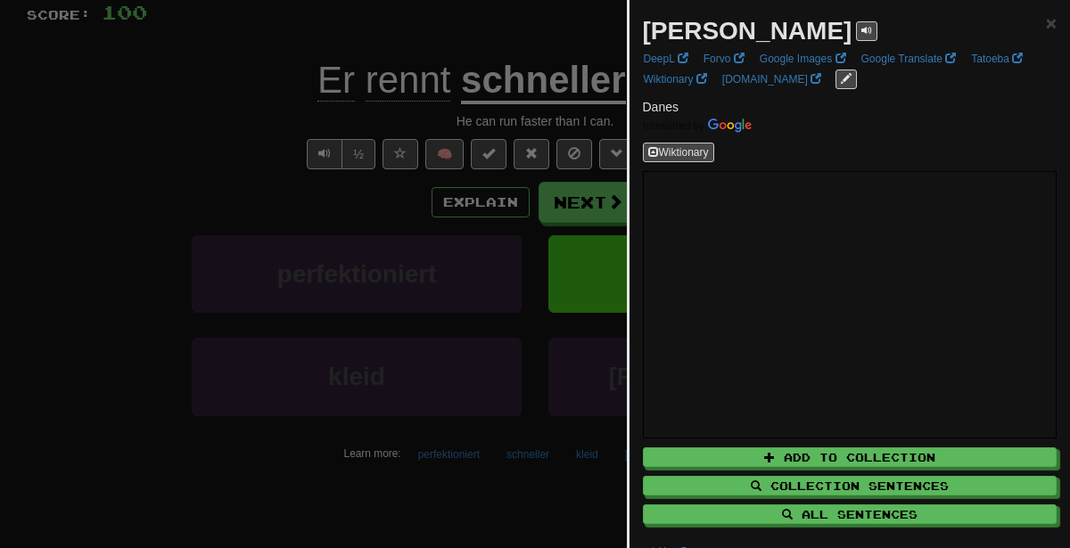
click at [342, 277] on div at bounding box center [535, 274] width 1070 height 548
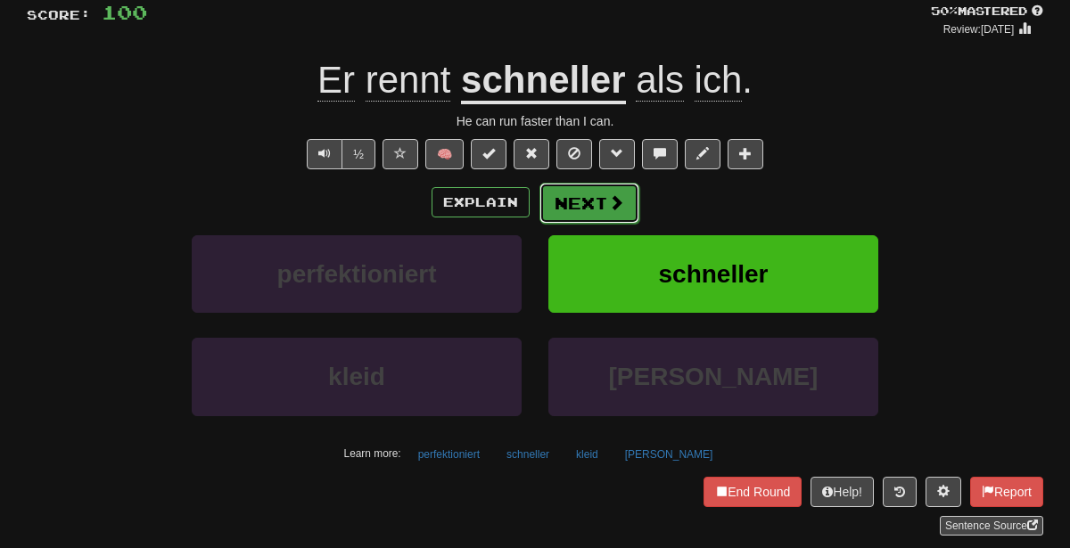
click at [610, 184] on button "Next" at bounding box center [589, 203] width 100 height 41
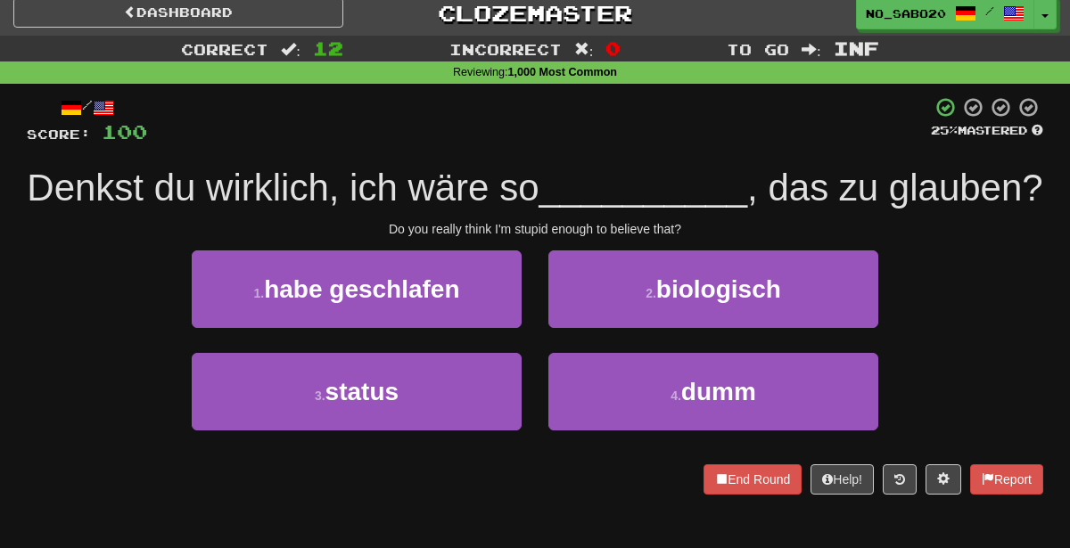
scroll to position [9, 0]
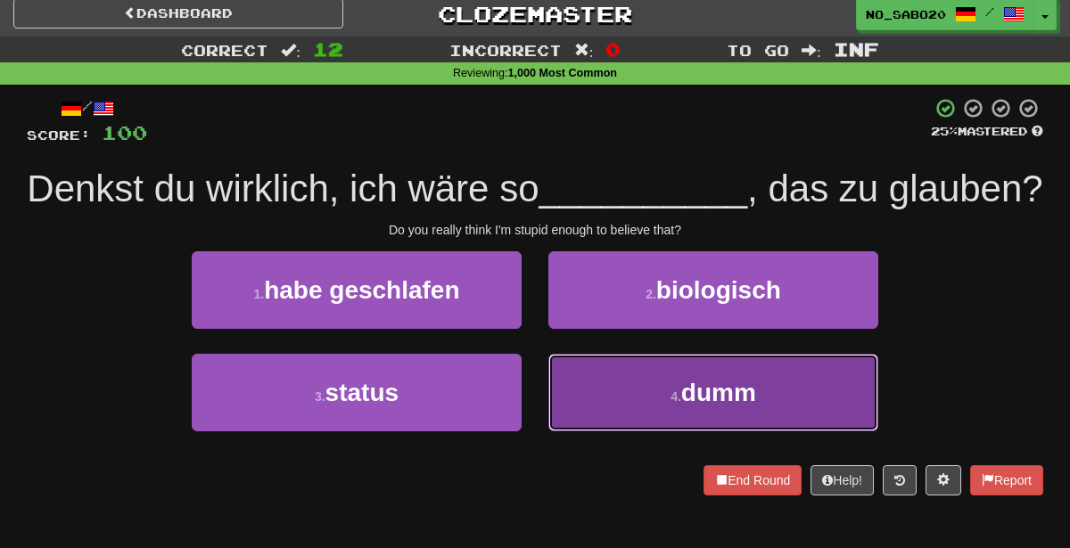
click at [605, 432] on button "4 . dumm" at bounding box center [713, 393] width 330 height 78
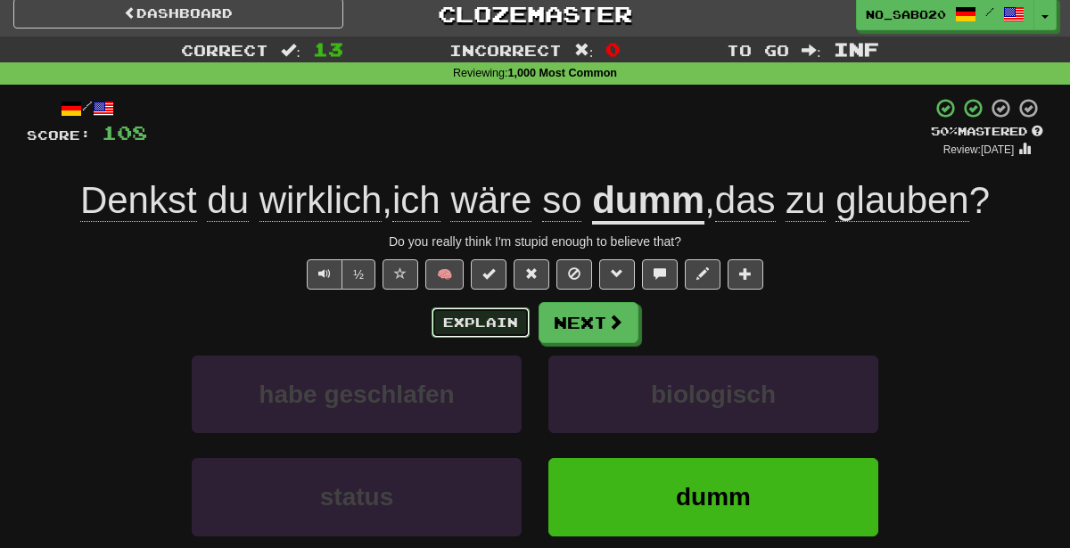
click at [500, 322] on button "Explain" at bounding box center [481, 323] width 98 height 30
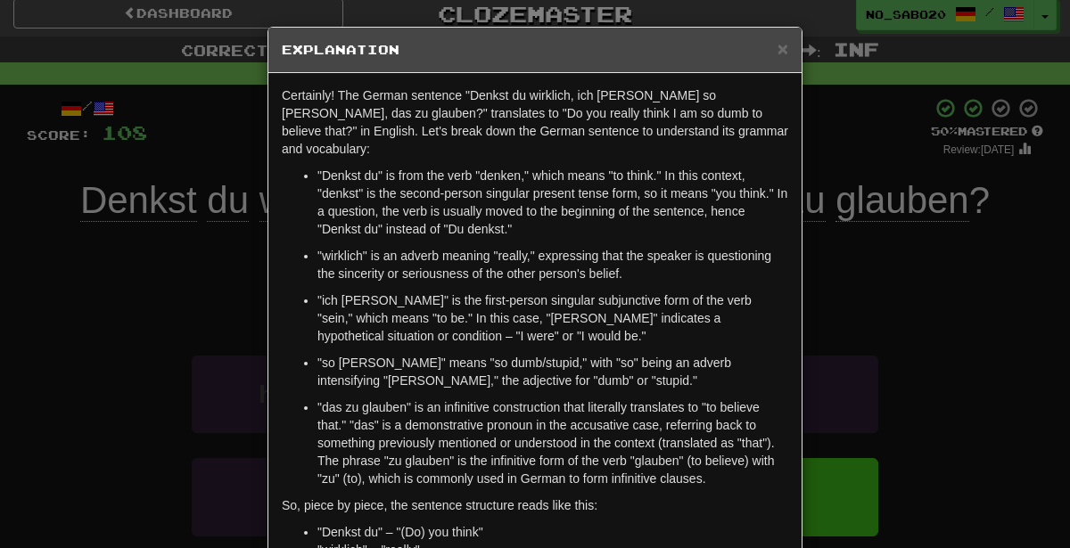
click at [906, 292] on div "× Explanation Certainly! The German sentence "Denkst du wirklich, ich wäre so d…" at bounding box center [535, 274] width 1070 height 548
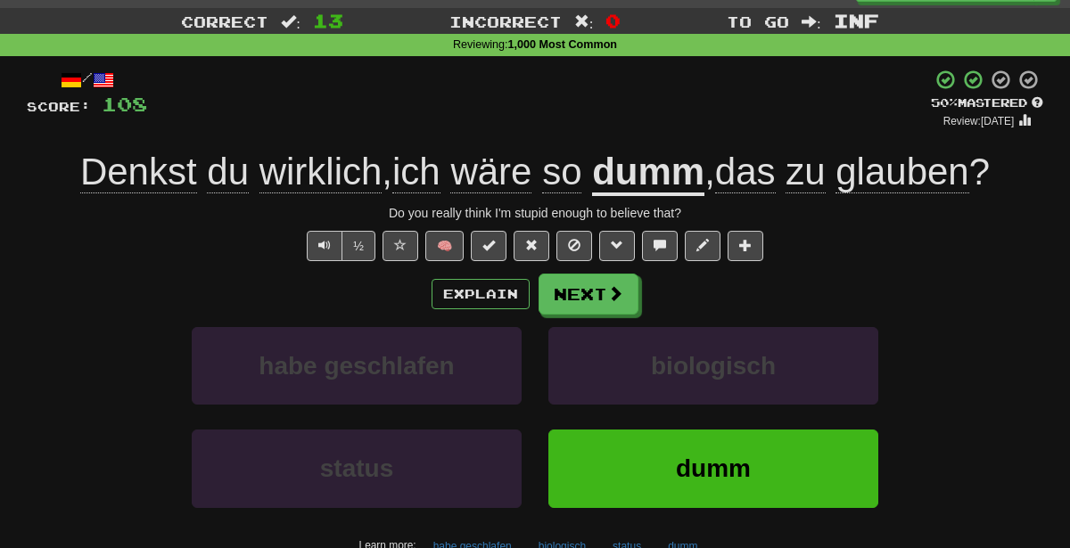
scroll to position [47, 0]
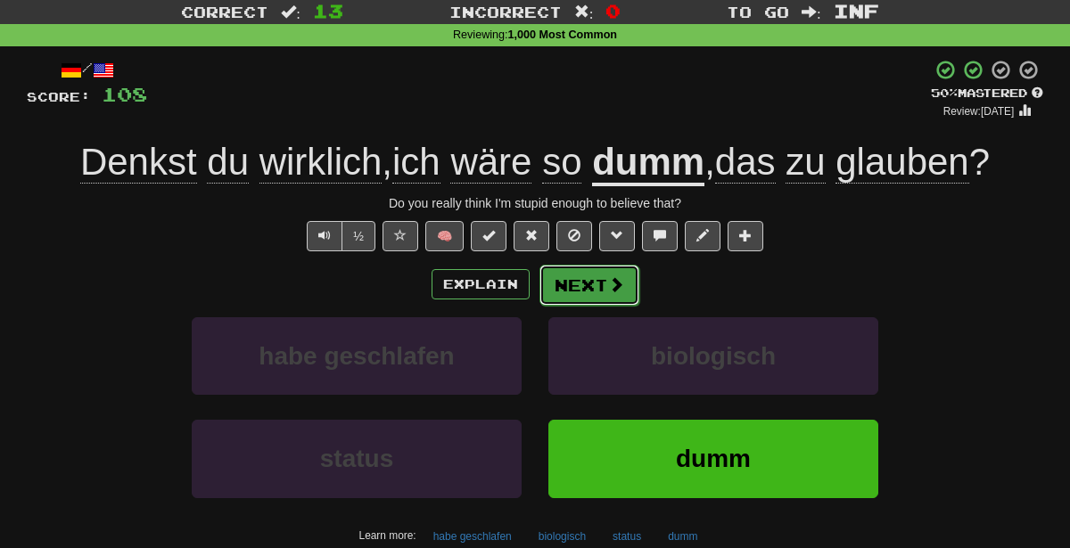
click at [616, 291] on span at bounding box center [616, 284] width 16 height 16
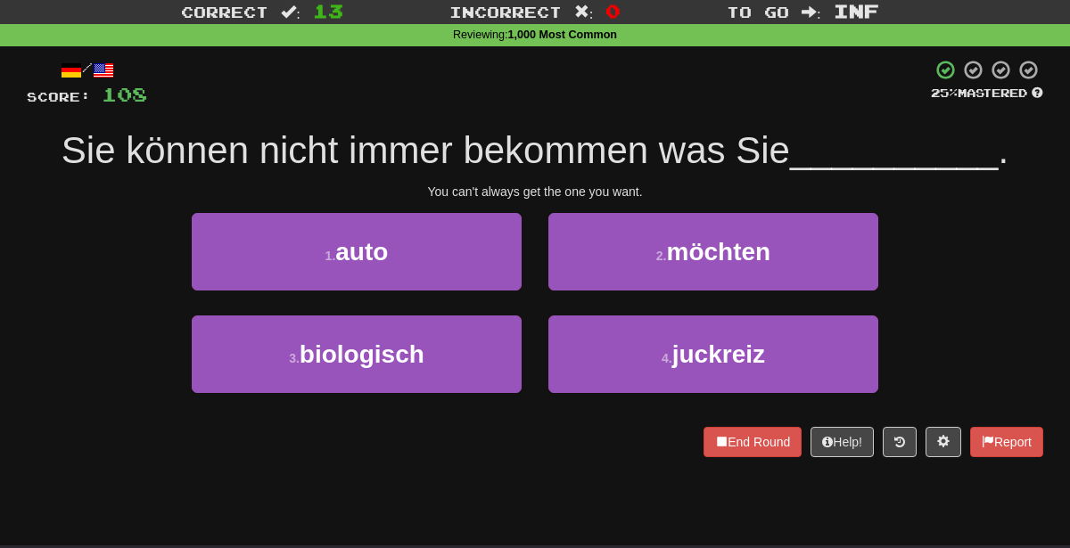
scroll to position [0, 0]
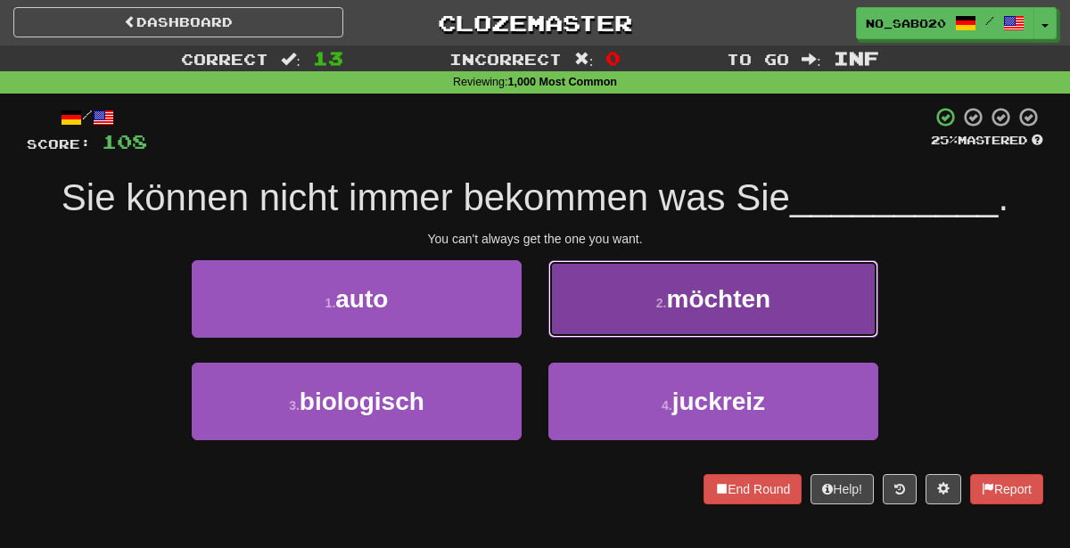
click at [617, 316] on button "2 . möchten" at bounding box center [713, 299] width 330 height 78
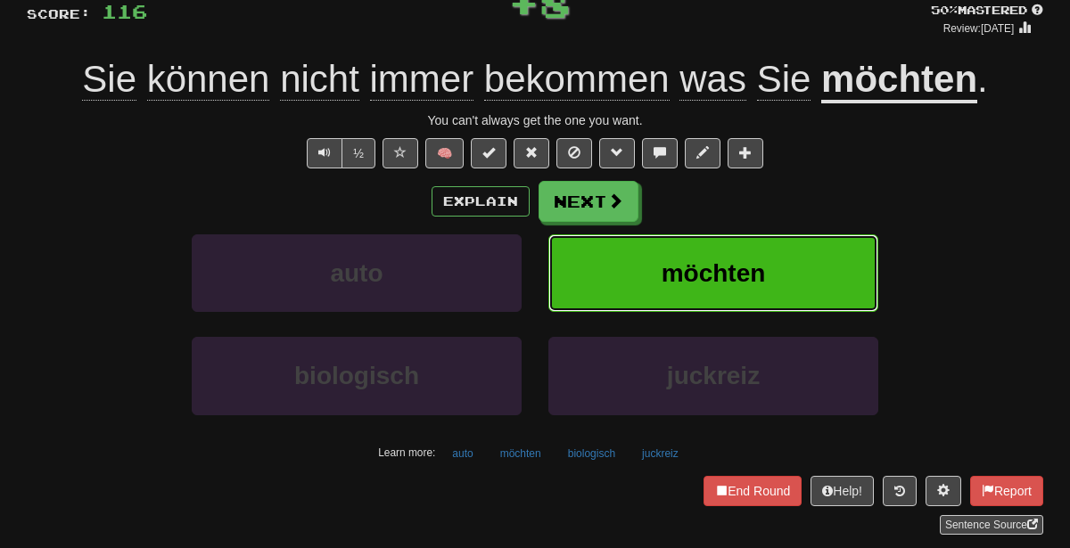
scroll to position [136, 0]
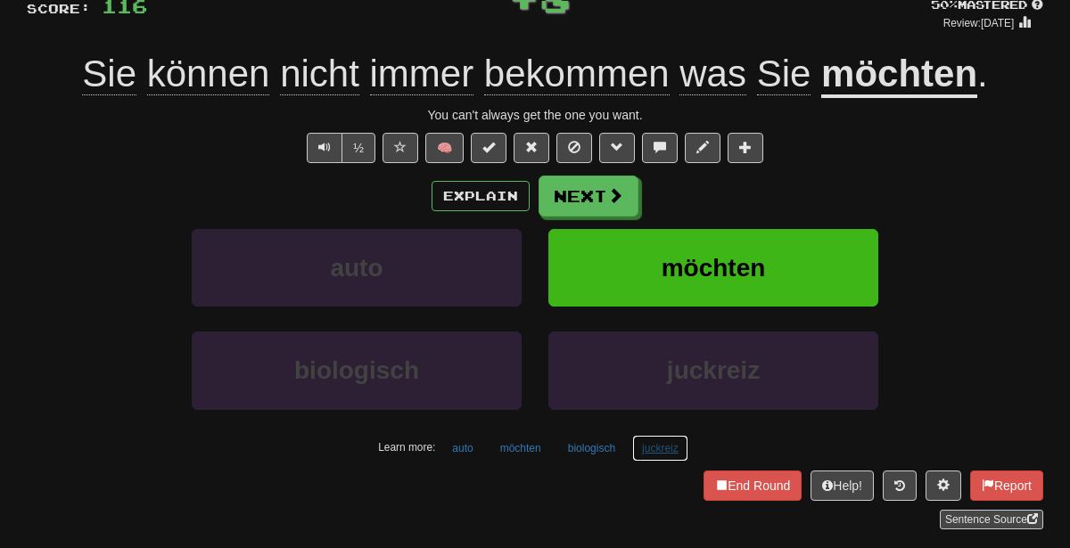
click at [658, 445] on button "juckreiz" at bounding box center [660, 448] width 56 height 27
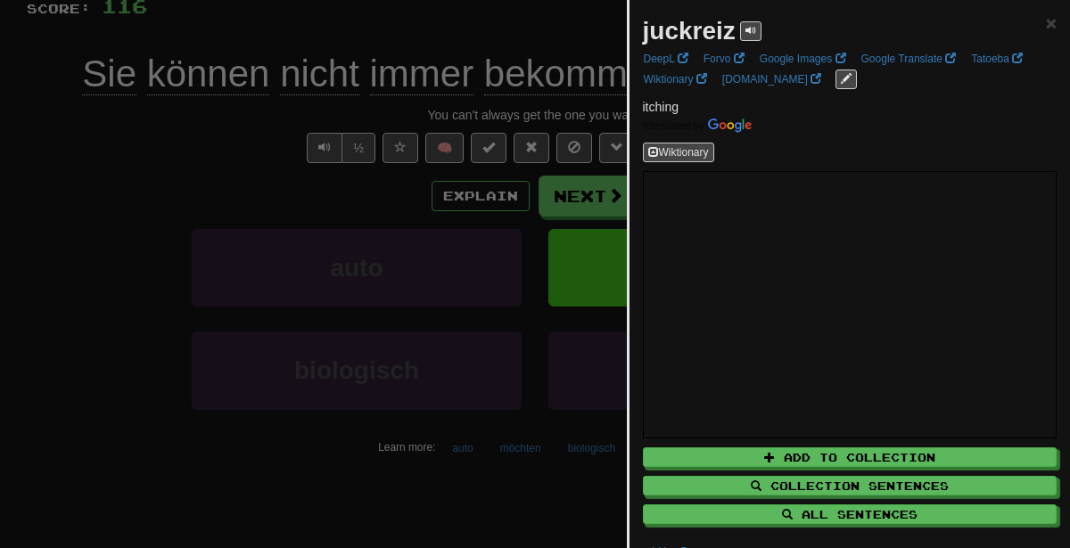
click at [442, 317] on div at bounding box center [535, 274] width 1070 height 548
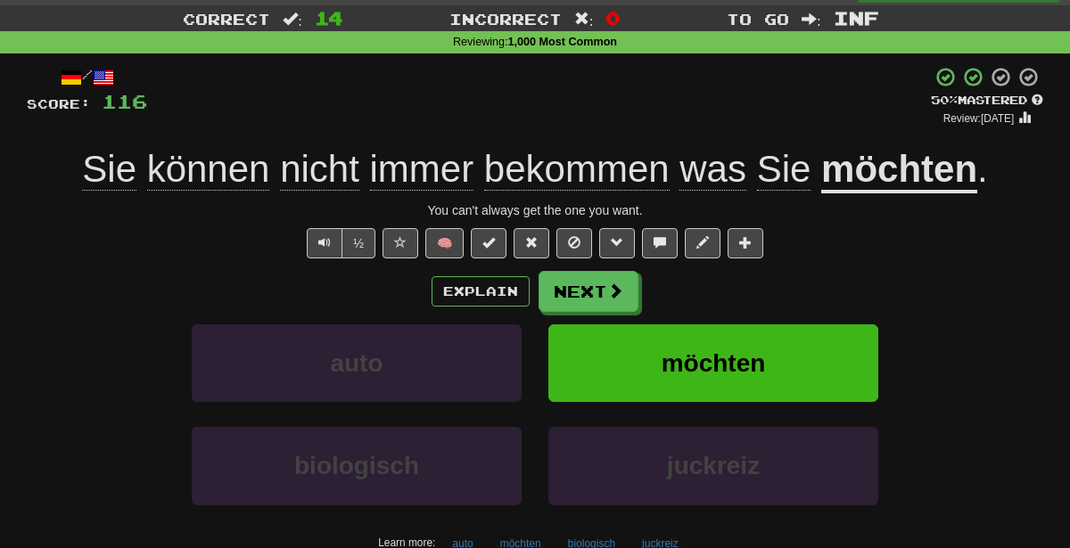
scroll to position [51, 0]
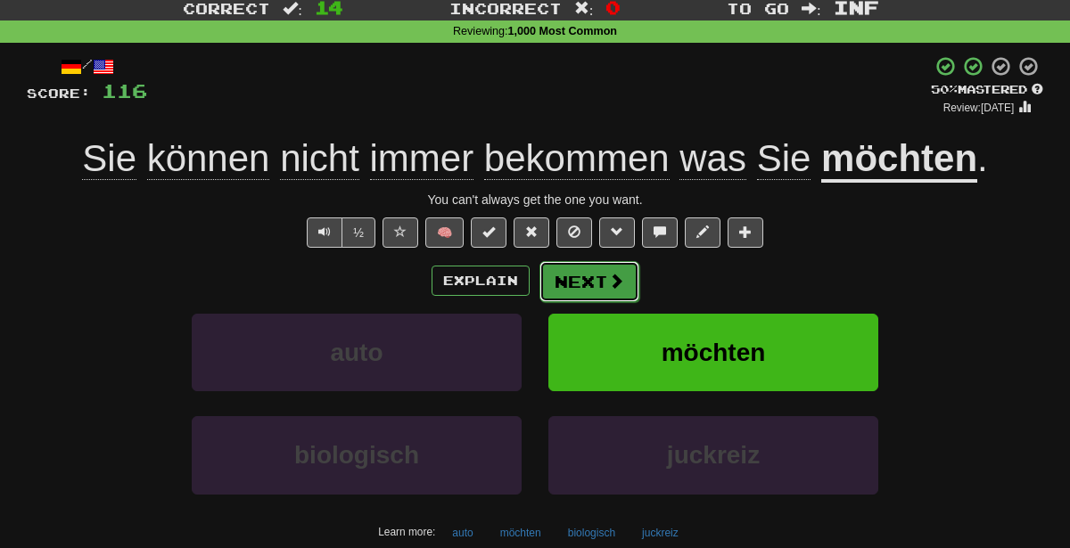
click at [573, 285] on button "Next" at bounding box center [589, 281] width 100 height 41
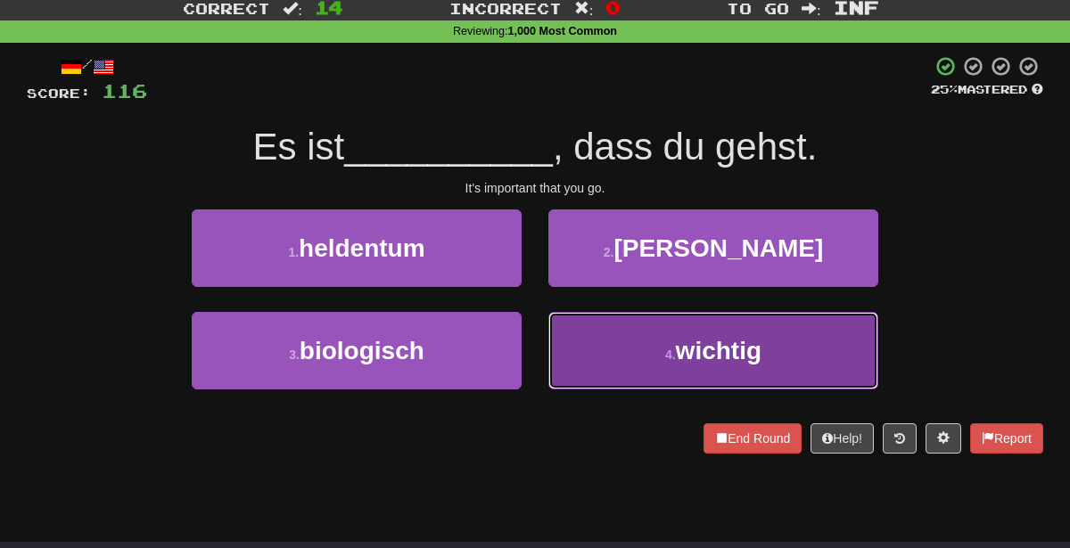
click at [628, 356] on button "4 . wichtig" at bounding box center [713, 351] width 330 height 78
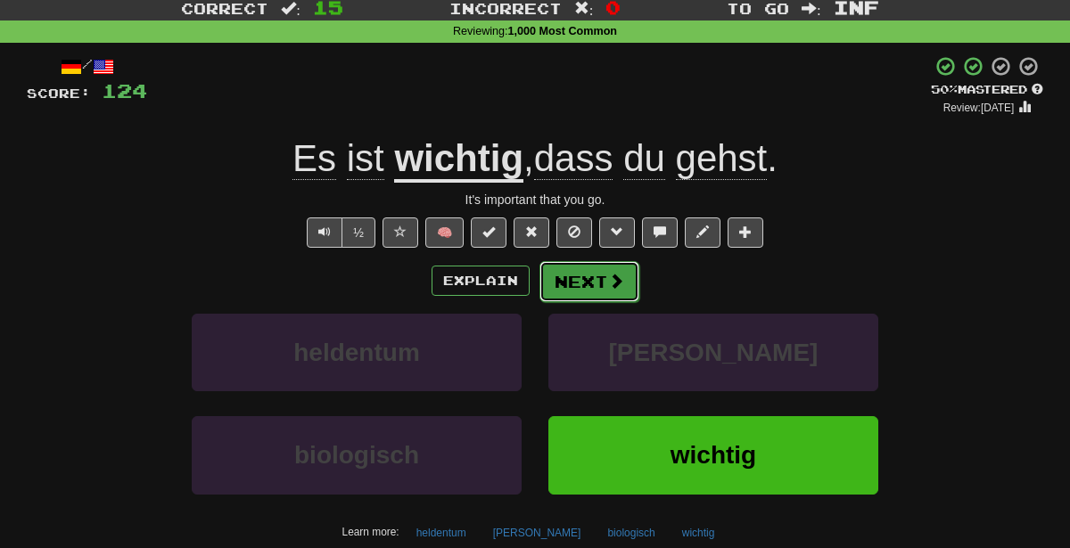
click at [610, 284] on span at bounding box center [616, 281] width 16 height 16
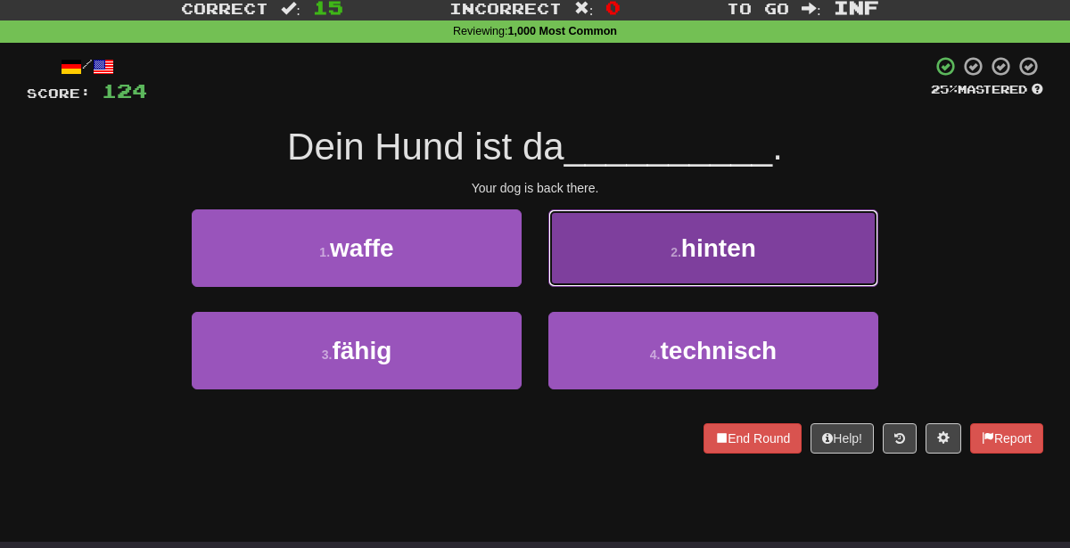
click at [632, 256] on button "2 . hinten" at bounding box center [713, 249] width 330 height 78
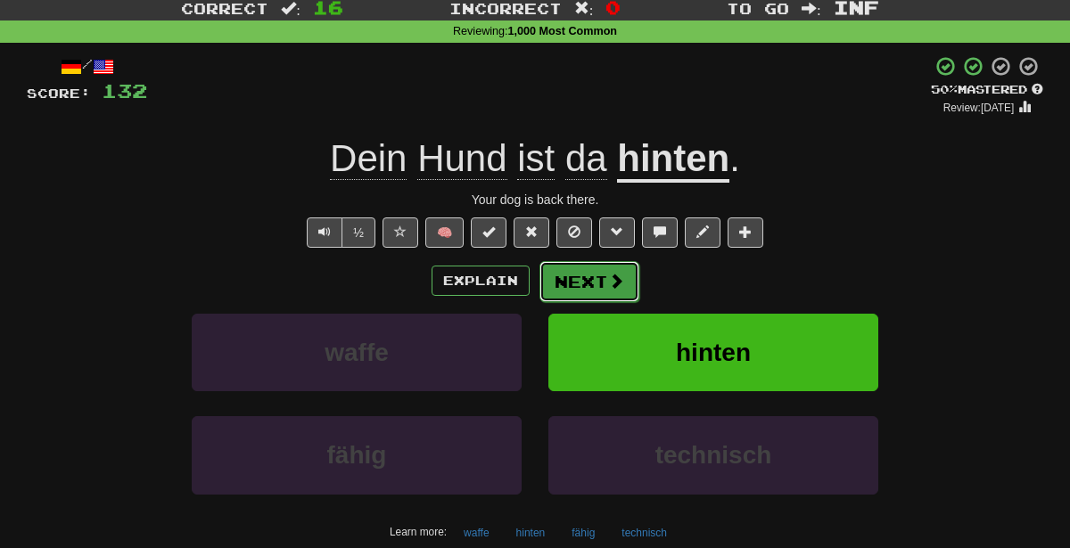
click at [585, 295] on button "Next" at bounding box center [589, 281] width 100 height 41
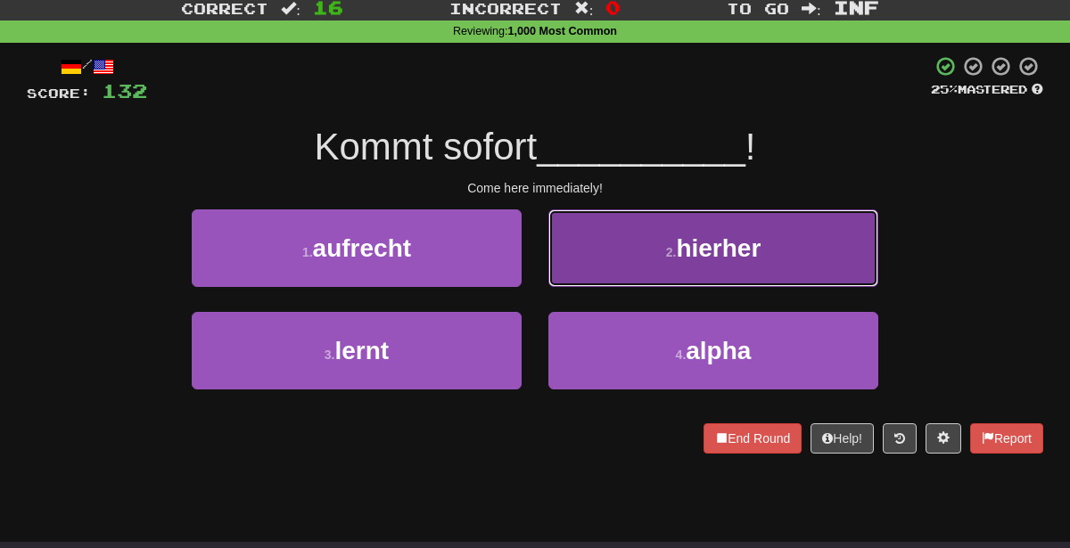
click at [673, 253] on small "2 ." at bounding box center [671, 252] width 11 height 14
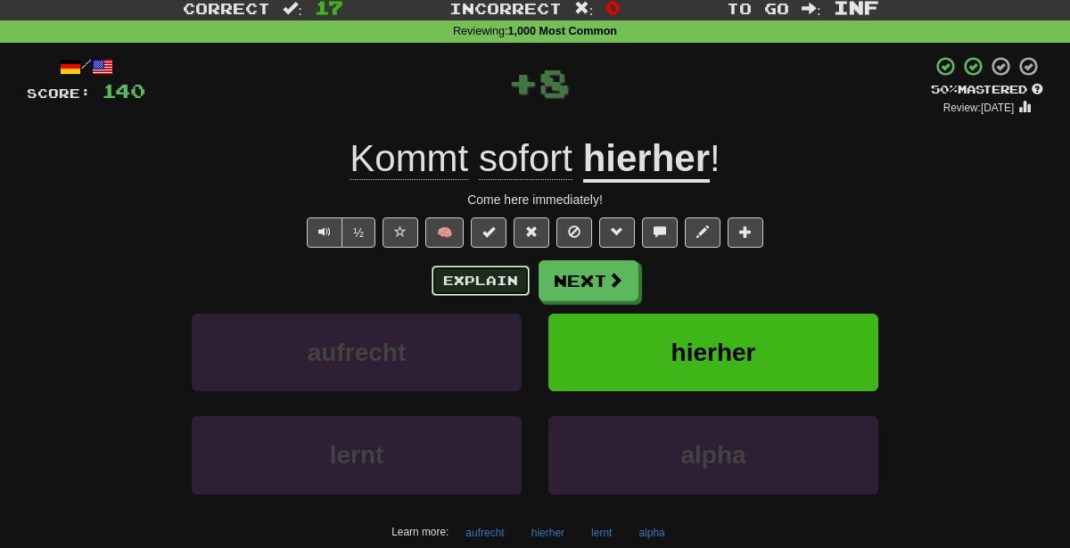
click at [482, 279] on button "Explain" at bounding box center [481, 281] width 98 height 30
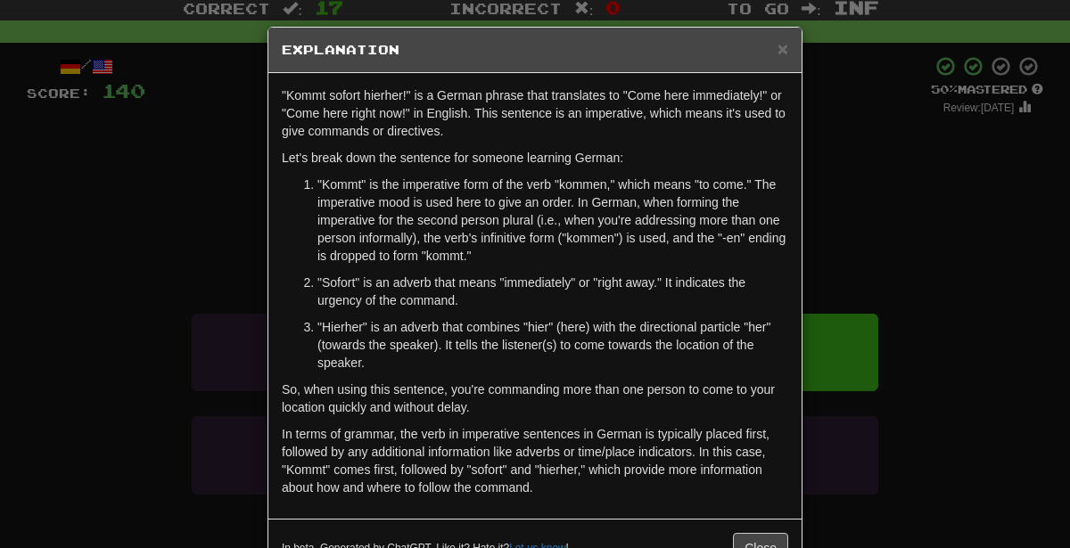
click at [914, 309] on div "× Explanation "Kommt sofort hierher!" is a German phrase that translates to "Co…" at bounding box center [535, 274] width 1070 height 548
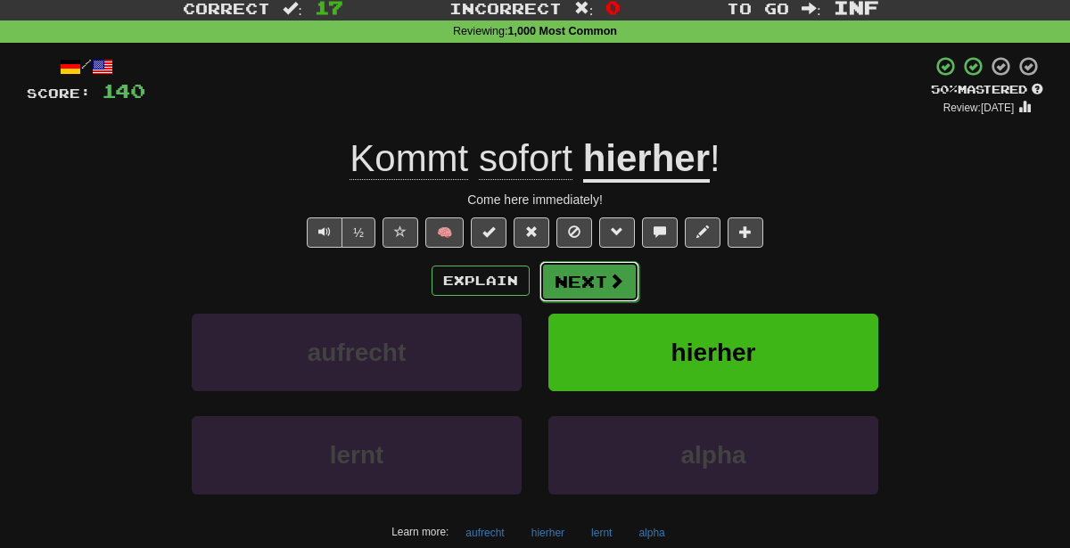
click at [596, 265] on button "Next" at bounding box center [589, 281] width 100 height 41
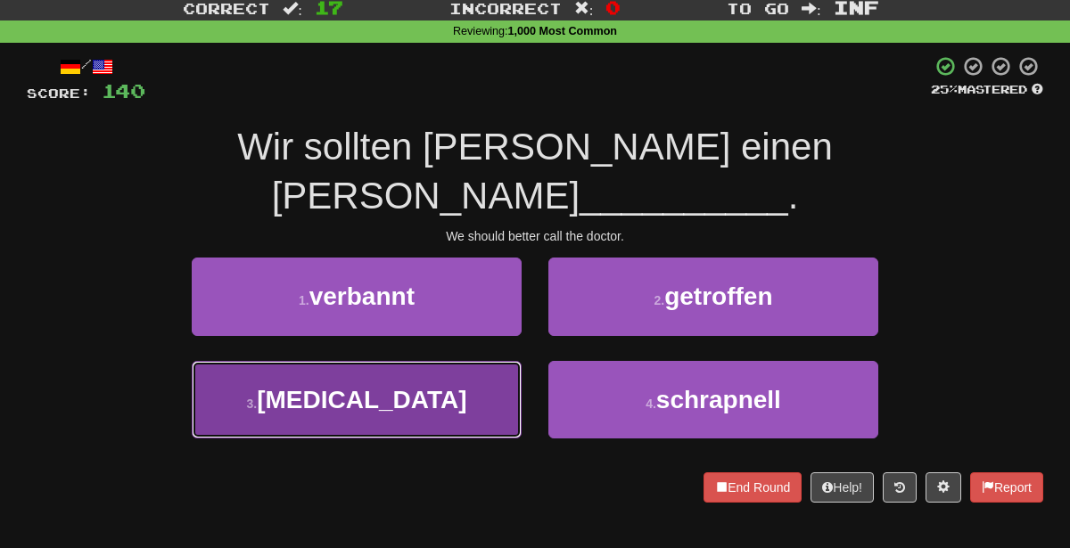
click at [409, 361] on button "3 . rufen" at bounding box center [357, 400] width 330 height 78
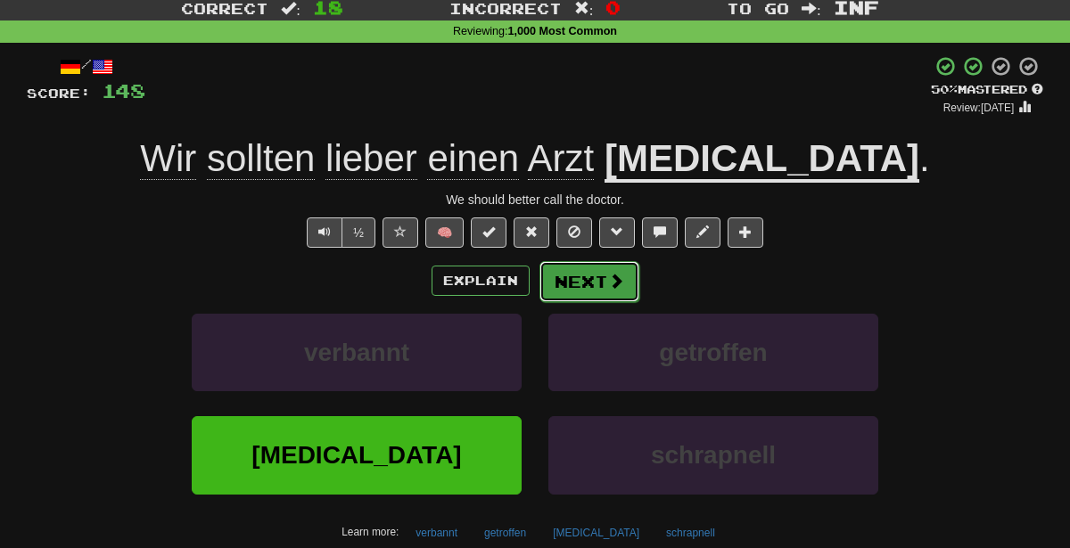
click at [614, 280] on span at bounding box center [616, 281] width 16 height 16
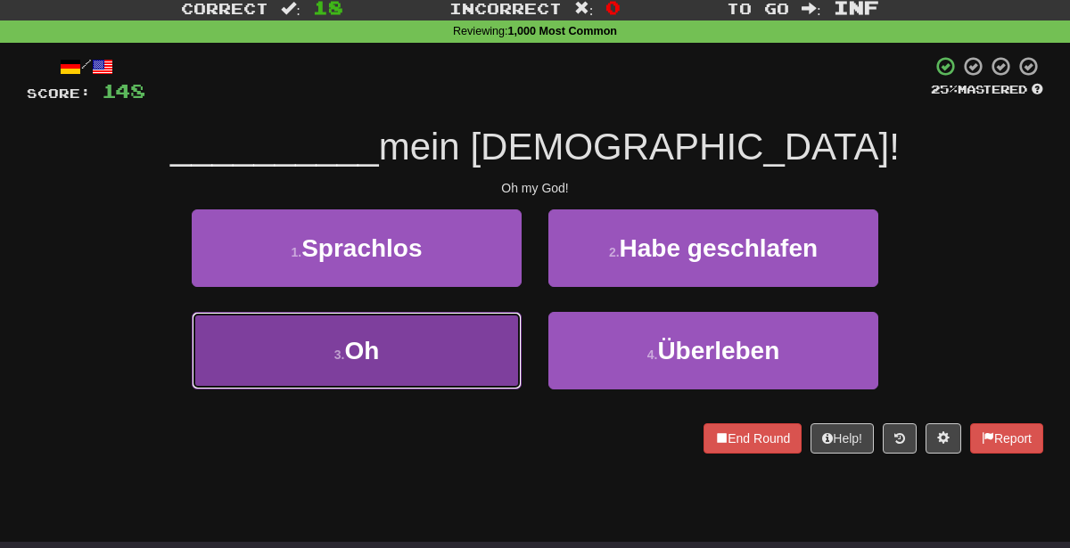
click at [415, 351] on button "3 . Oh" at bounding box center [357, 351] width 330 height 78
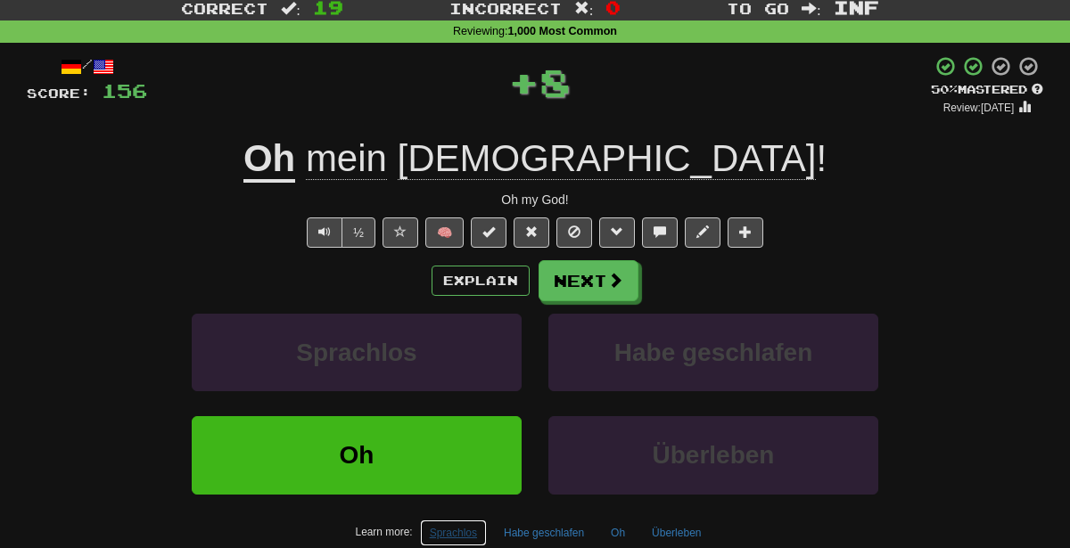
click at [476, 532] on button "Sprachlos" at bounding box center [453, 533] width 67 height 27
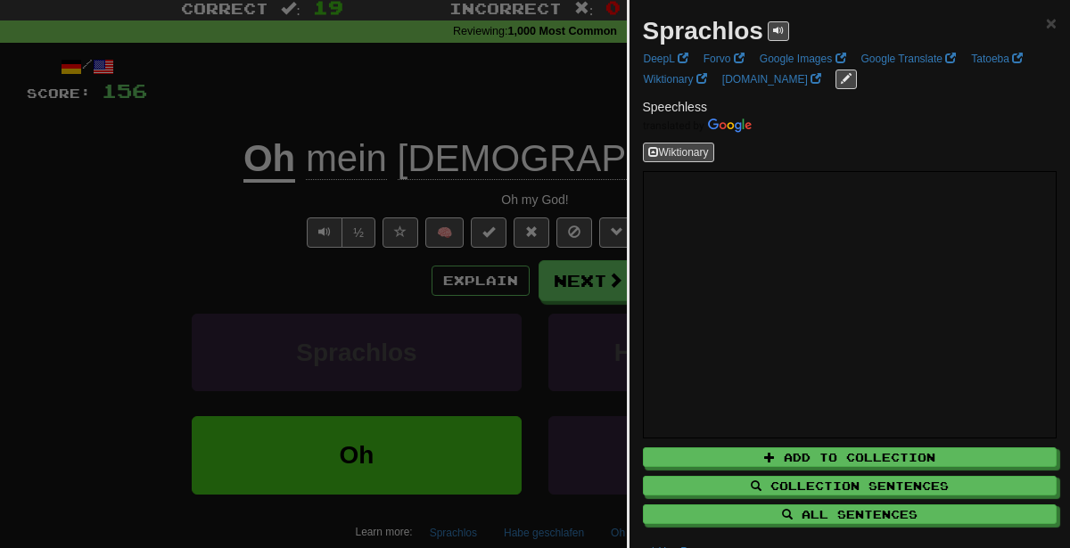
click at [423, 220] on div at bounding box center [535, 274] width 1070 height 548
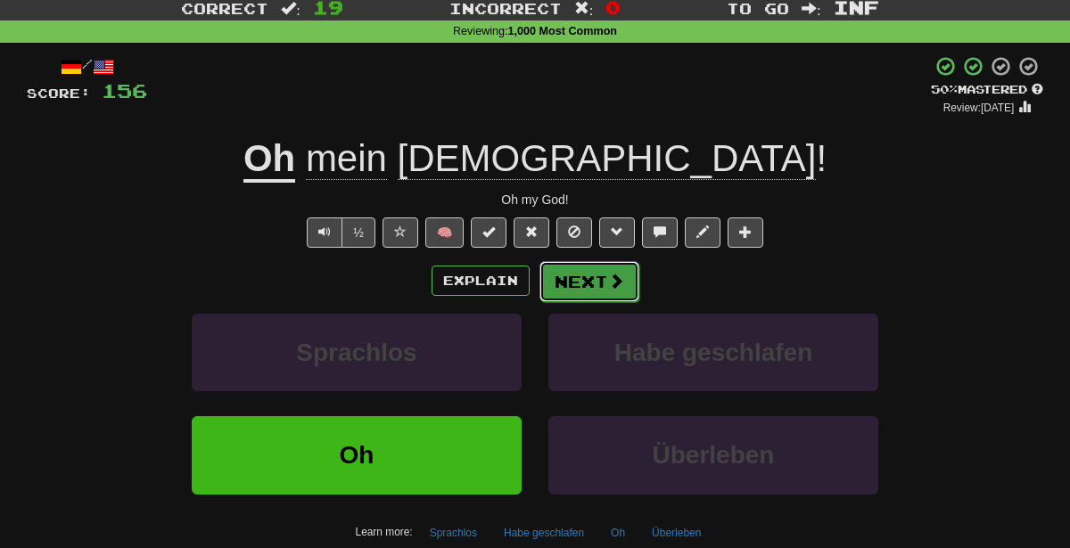
click at [578, 289] on button "Next" at bounding box center [589, 281] width 100 height 41
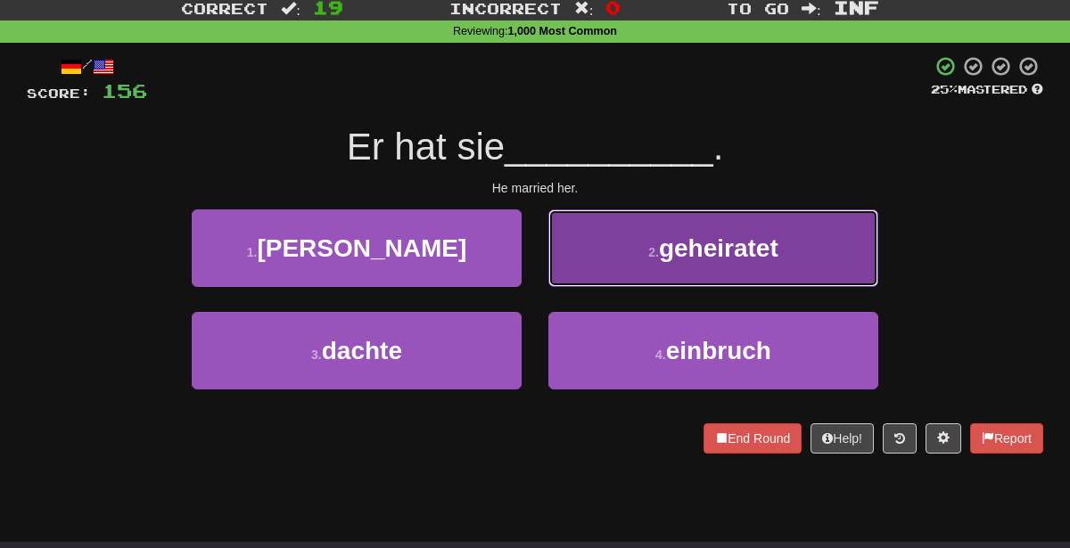
click at [597, 243] on button "2 . geheiratet" at bounding box center [713, 249] width 330 height 78
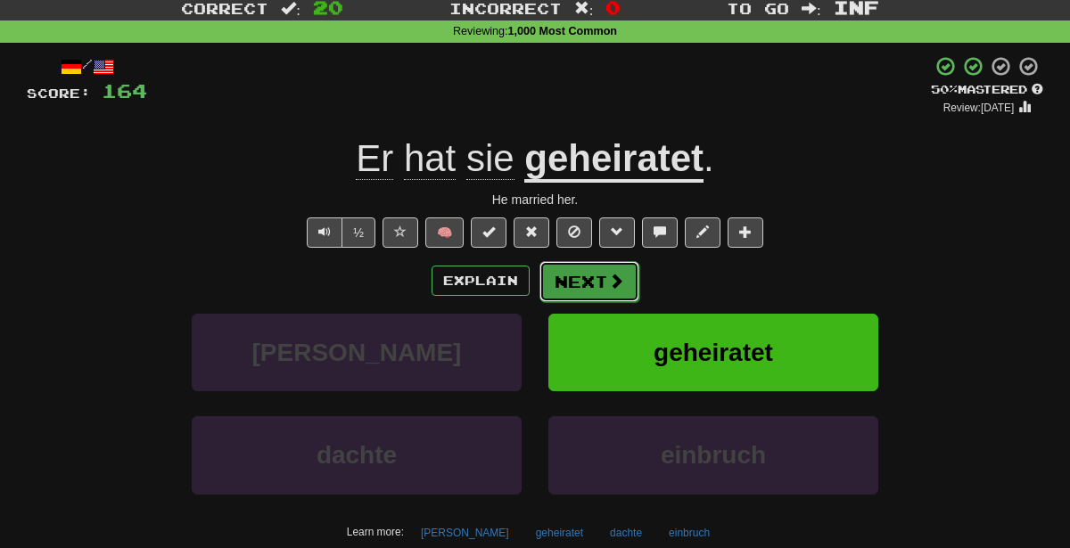
click at [574, 288] on button "Next" at bounding box center [589, 281] width 100 height 41
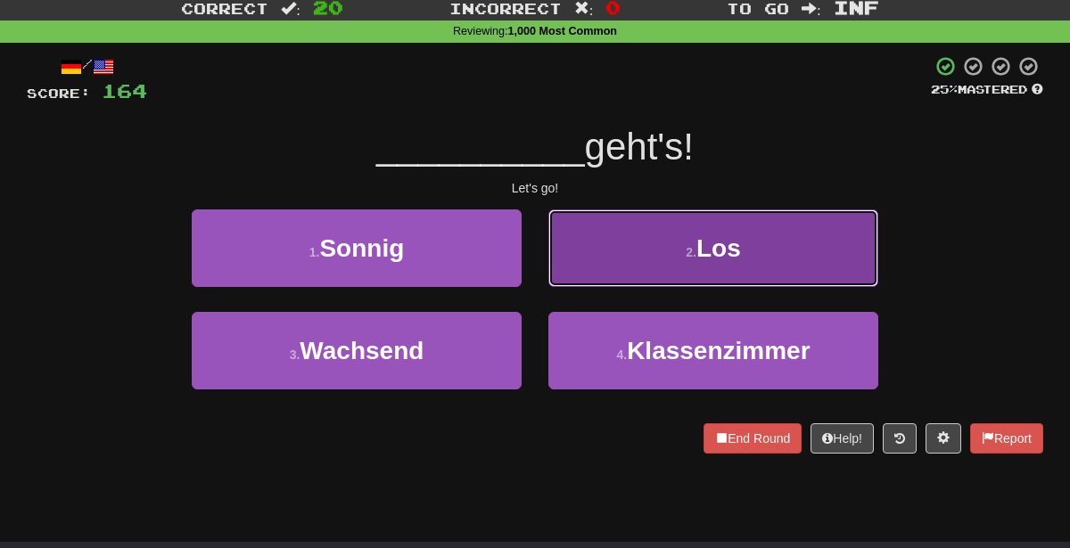
click at [606, 276] on button "2 . Los" at bounding box center [713, 249] width 330 height 78
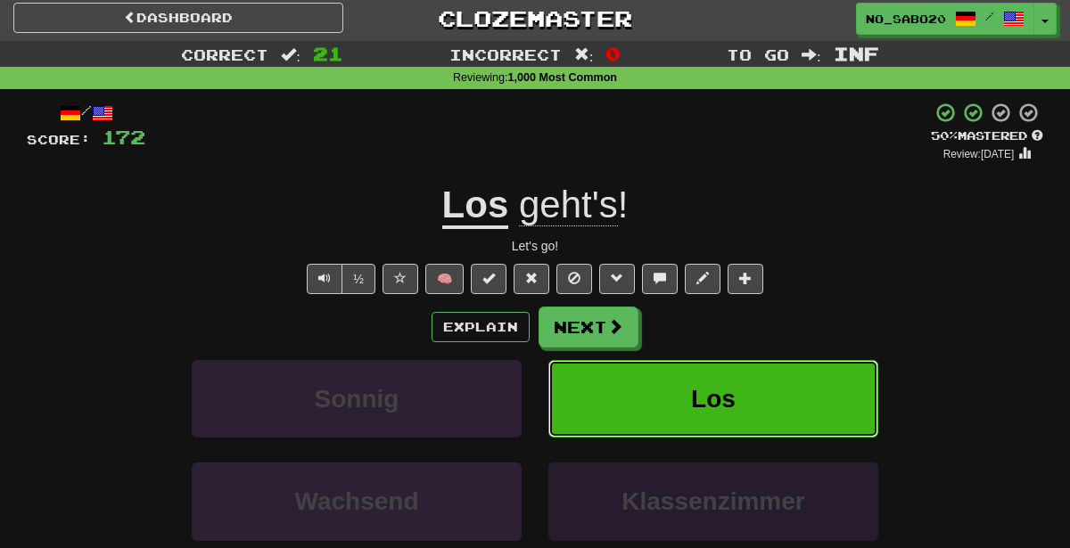
scroll to position [0, 0]
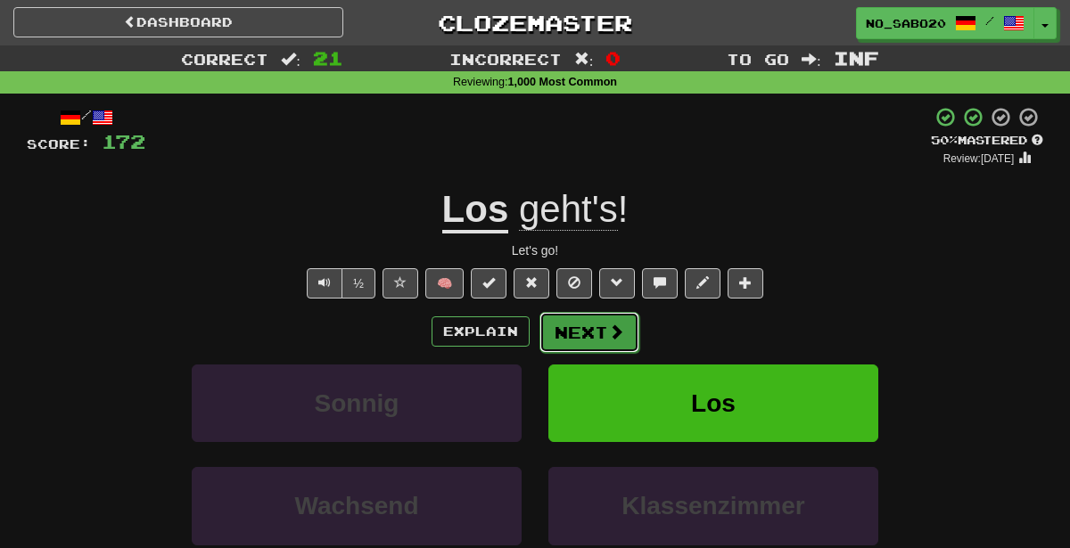
click at [589, 331] on button "Next" at bounding box center [589, 332] width 100 height 41
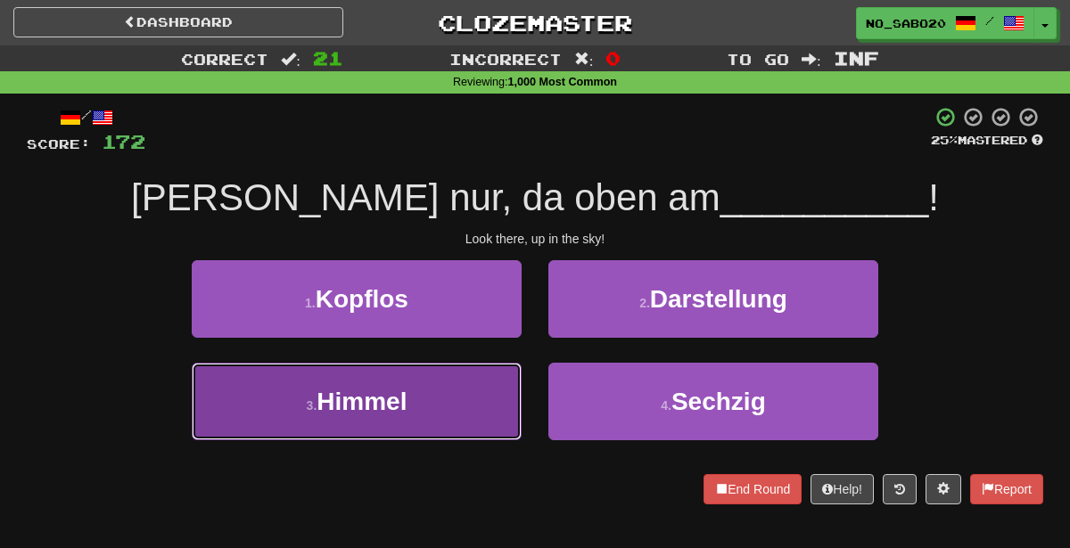
click at [493, 407] on button "3 . Himmel" at bounding box center [357, 402] width 330 height 78
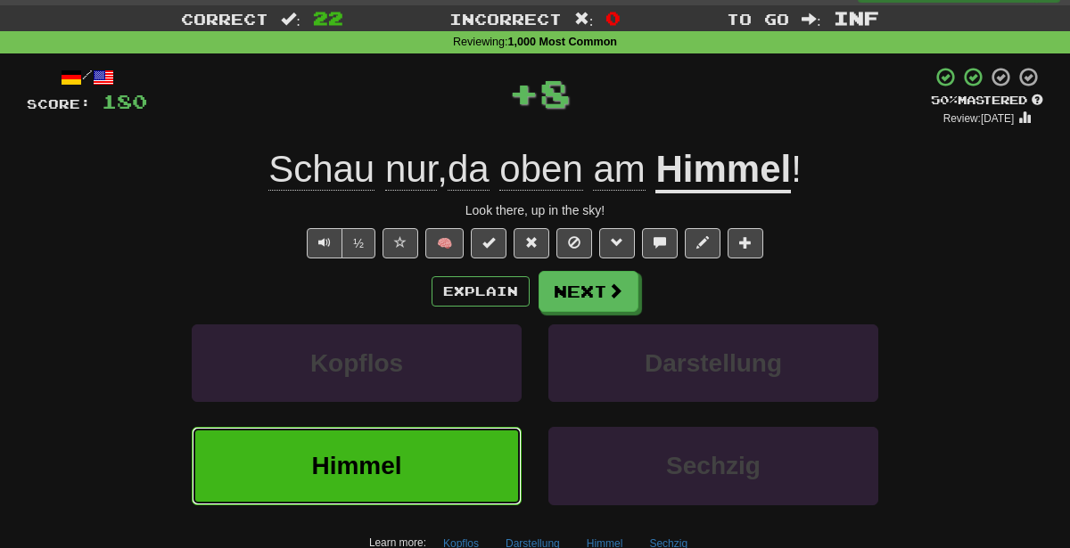
scroll to position [65, 0]
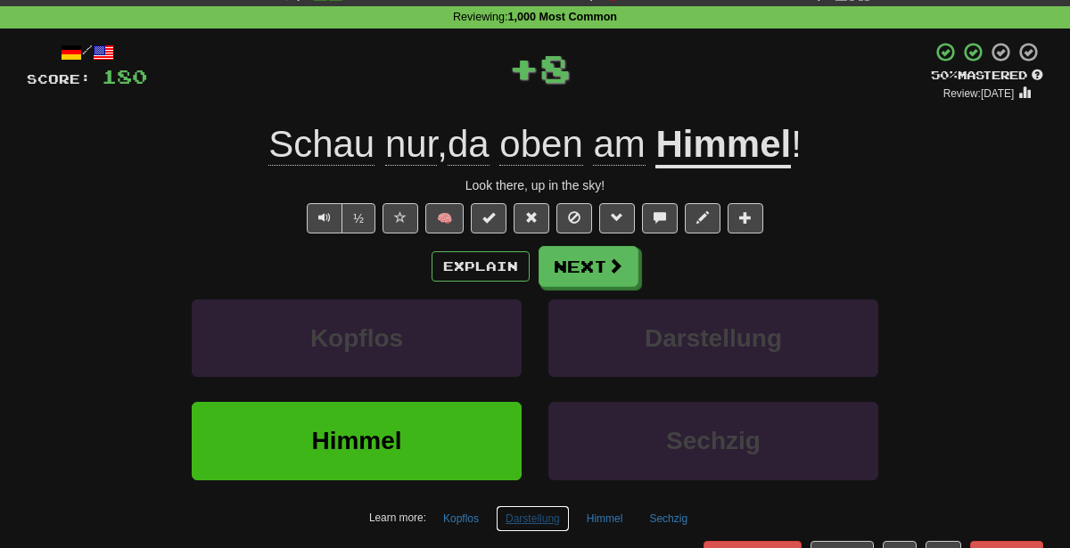
click at [514, 516] on button "Darstellung" at bounding box center [533, 519] width 74 height 27
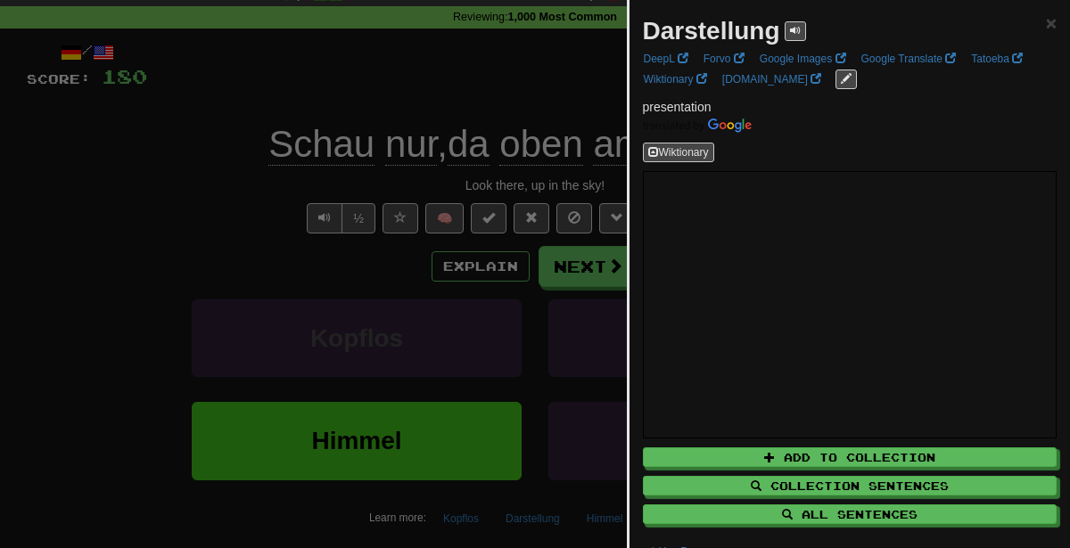
click at [480, 379] on div at bounding box center [535, 274] width 1070 height 548
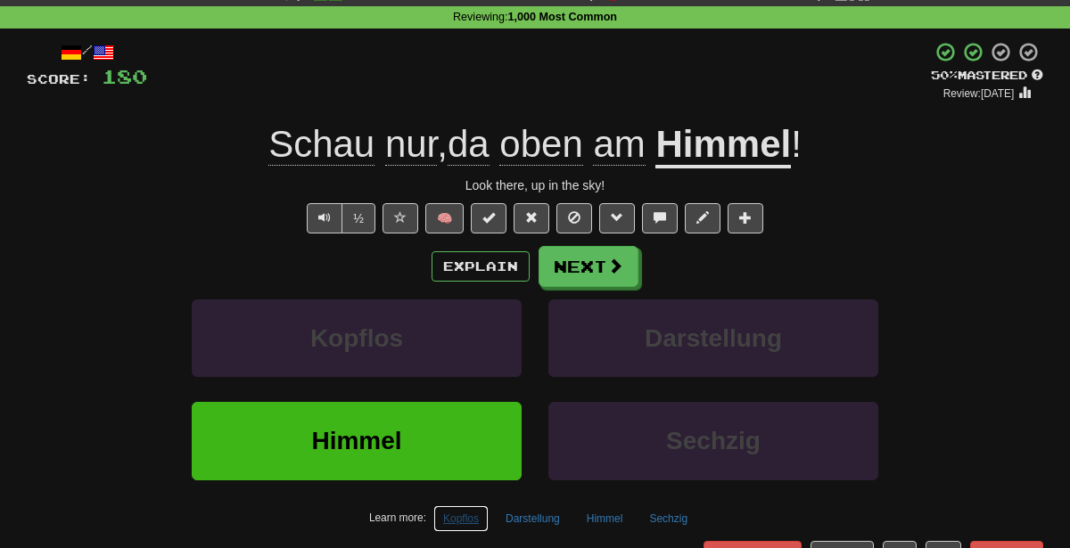
click at [477, 515] on button "Kopflos" at bounding box center [460, 519] width 55 height 27
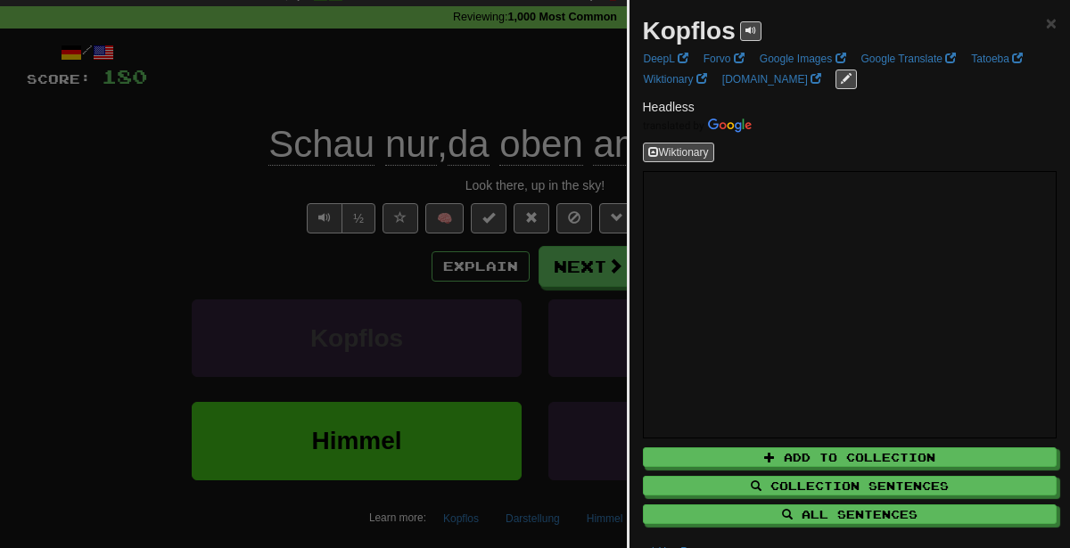
click at [363, 301] on div at bounding box center [535, 274] width 1070 height 548
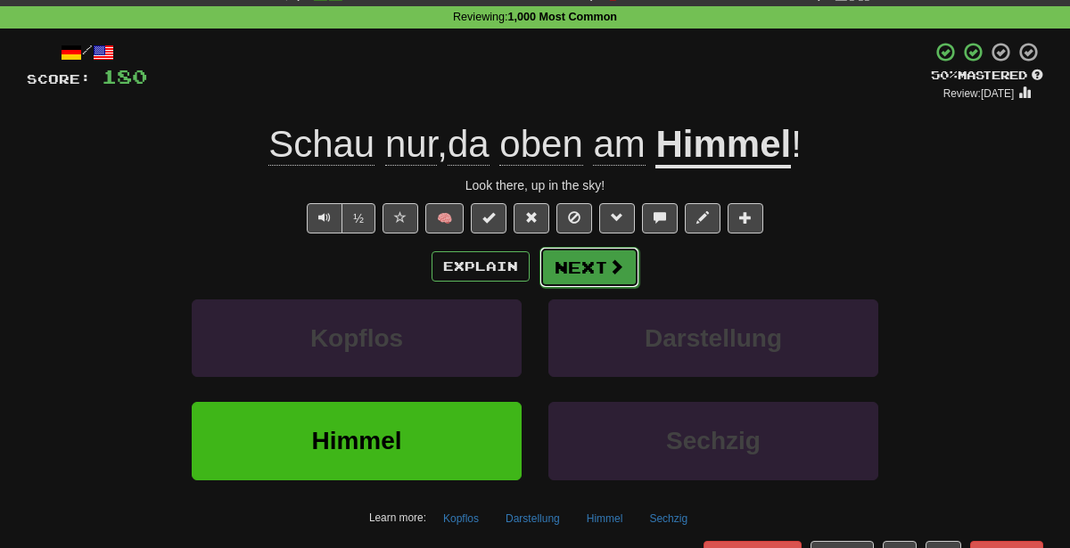
click at [599, 254] on button "Next" at bounding box center [589, 267] width 100 height 41
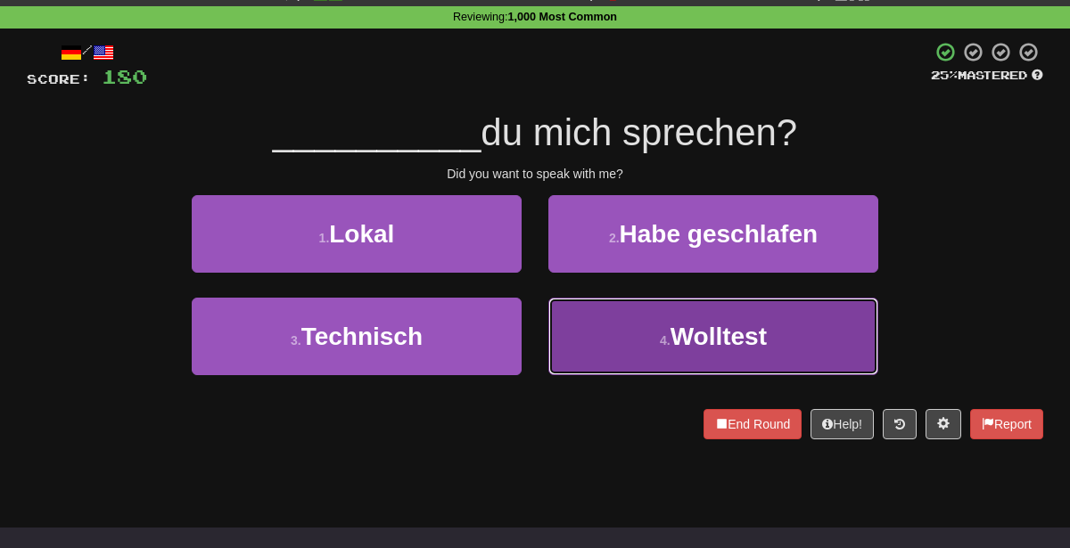
click at [604, 342] on button "4 . Wolltest" at bounding box center [713, 337] width 330 height 78
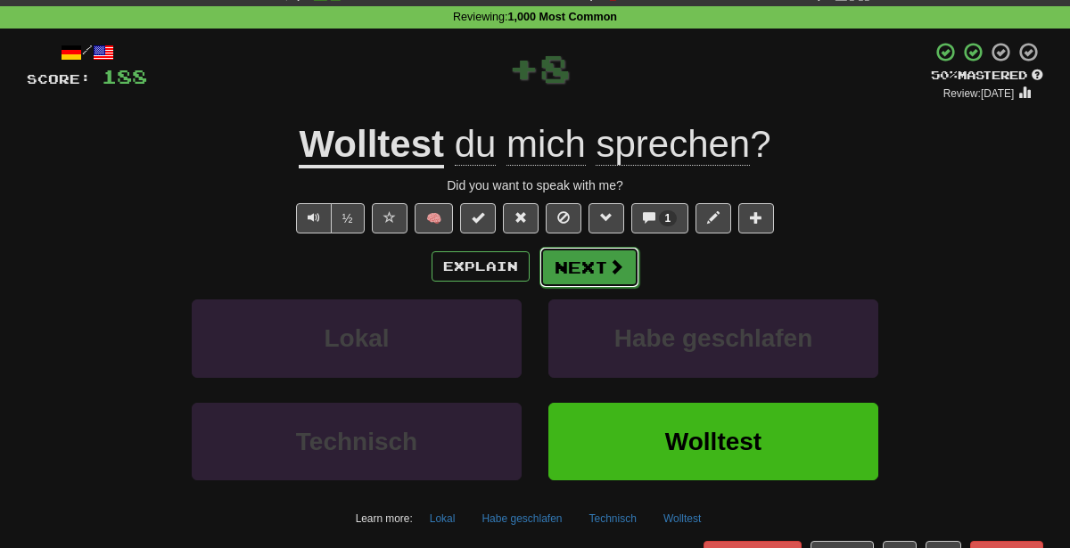
click at [591, 263] on button "Next" at bounding box center [589, 267] width 100 height 41
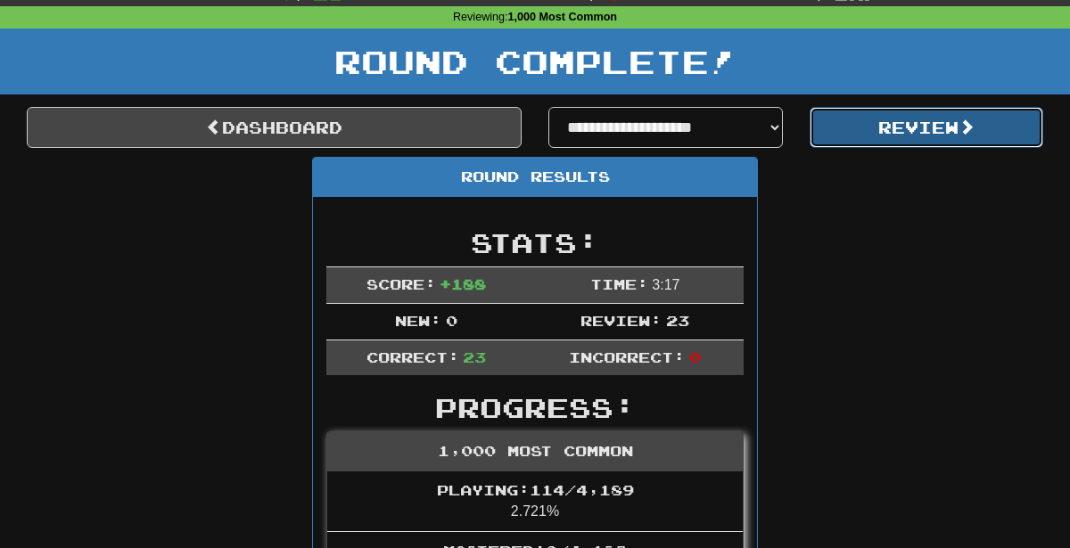
click at [888, 120] on button "Review" at bounding box center [927, 127] width 235 height 41
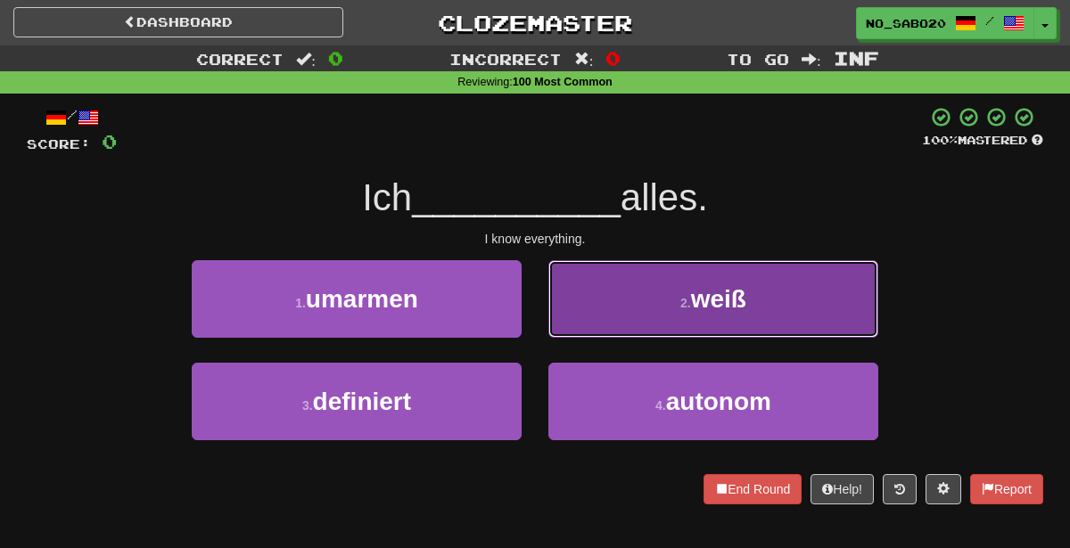
click at [694, 296] on span "weiß" at bounding box center [718, 299] width 55 height 28
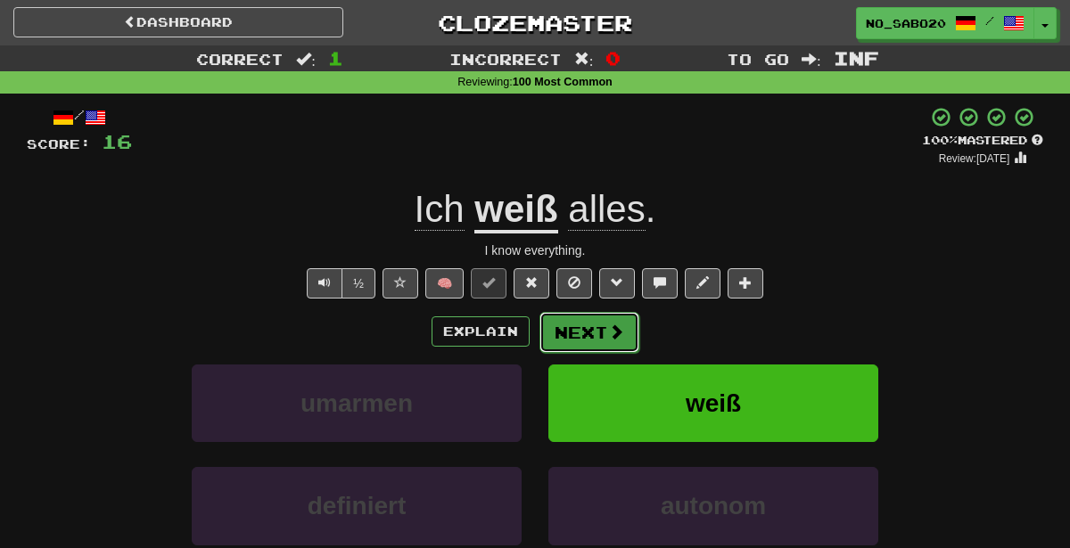
click at [583, 334] on button "Next" at bounding box center [589, 332] width 100 height 41
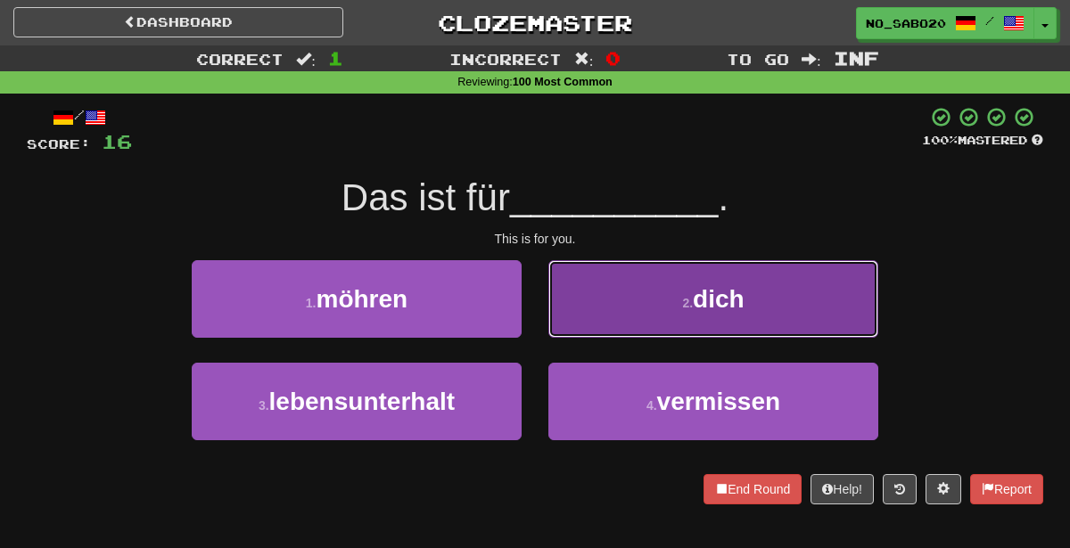
click at [634, 317] on button "2 . dich" at bounding box center [713, 299] width 330 height 78
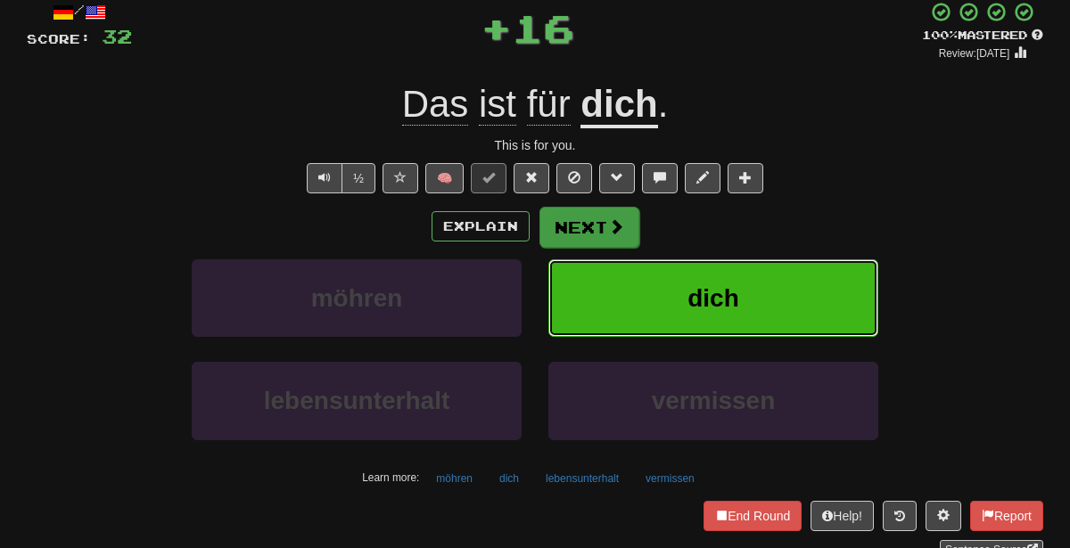
scroll to position [109, 0]
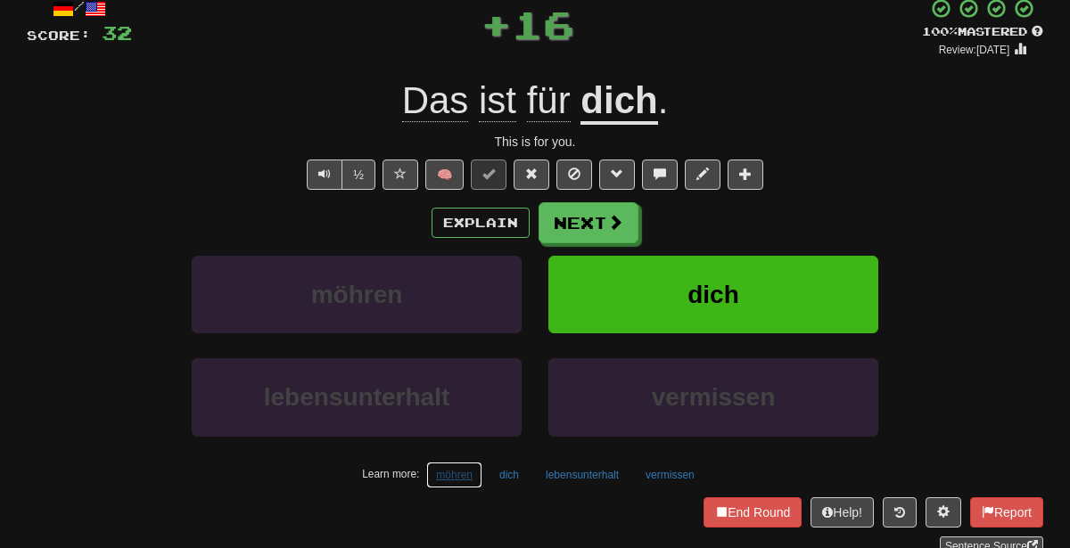
click at [461, 465] on button "möhren" at bounding box center [454, 475] width 56 height 27
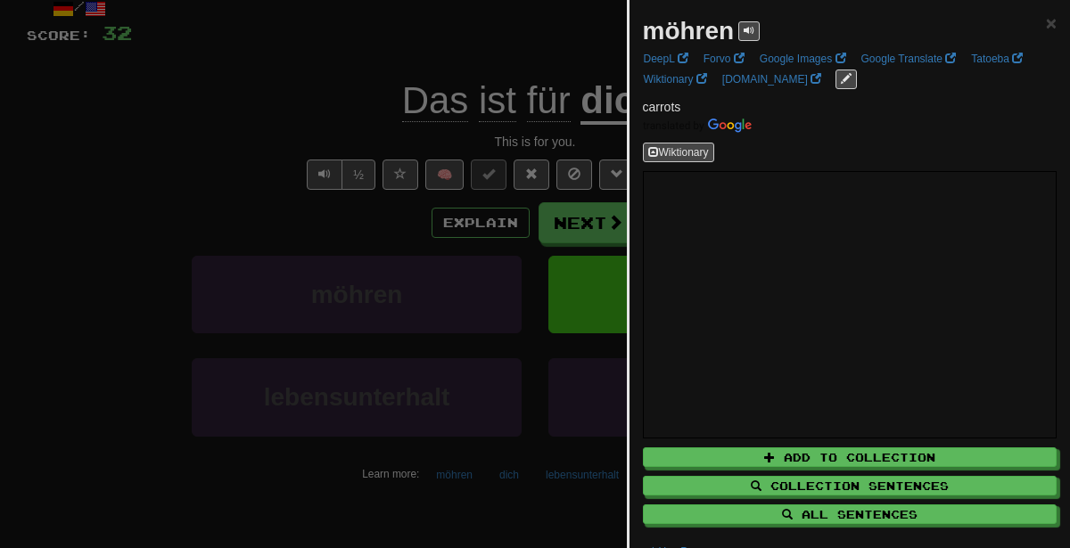
click at [545, 284] on div at bounding box center [535, 274] width 1070 height 548
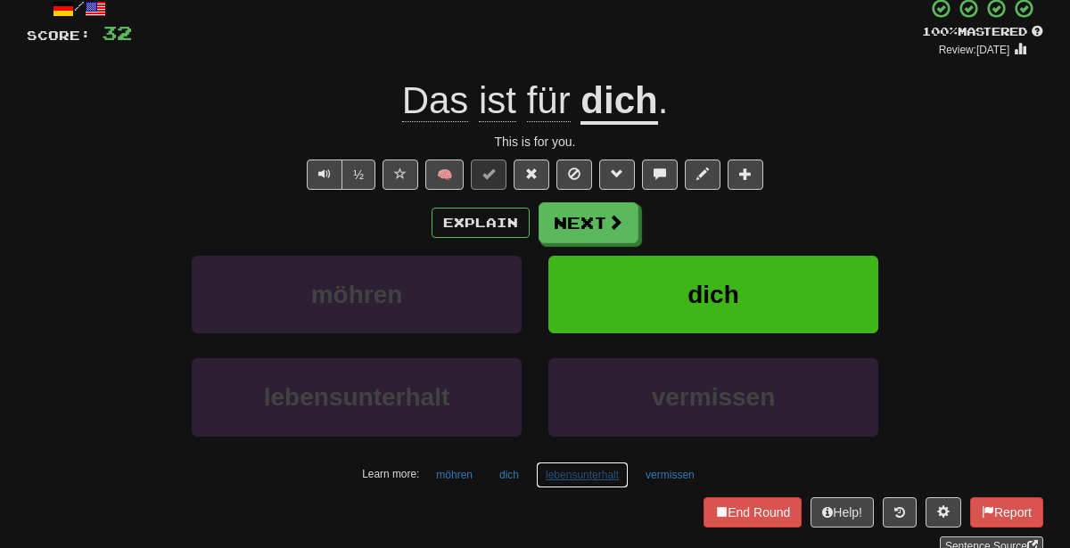
click at [585, 465] on button "lebensunterhalt" at bounding box center [582, 475] width 93 height 27
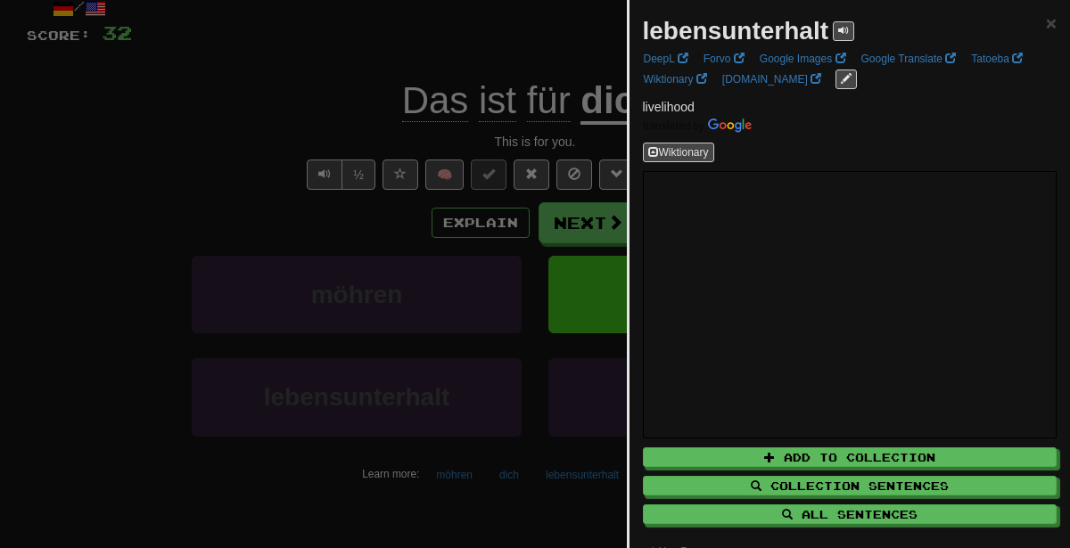
click at [457, 286] on div at bounding box center [535, 274] width 1070 height 548
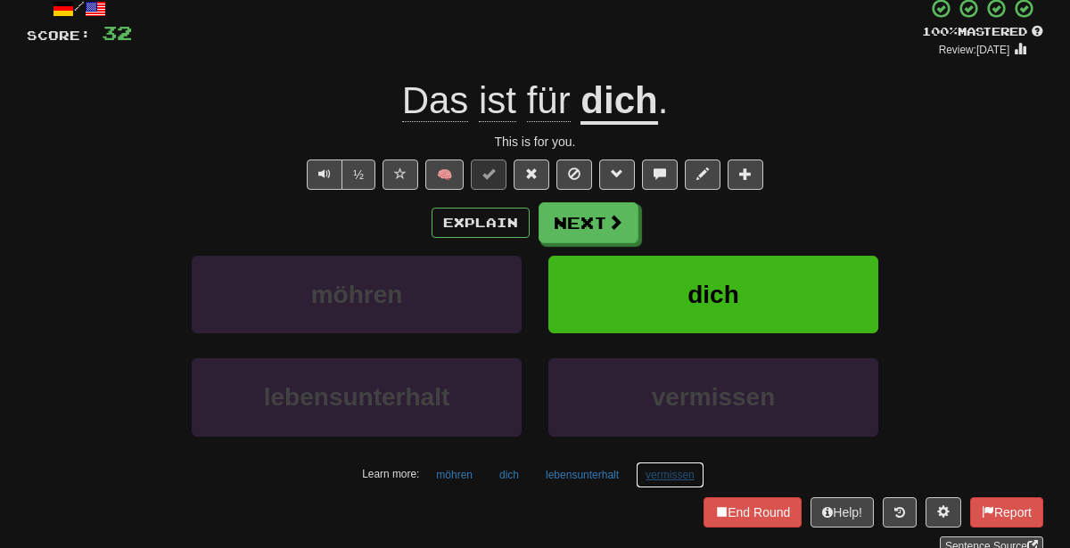
click at [667, 471] on button "vermissen" at bounding box center [670, 475] width 69 height 27
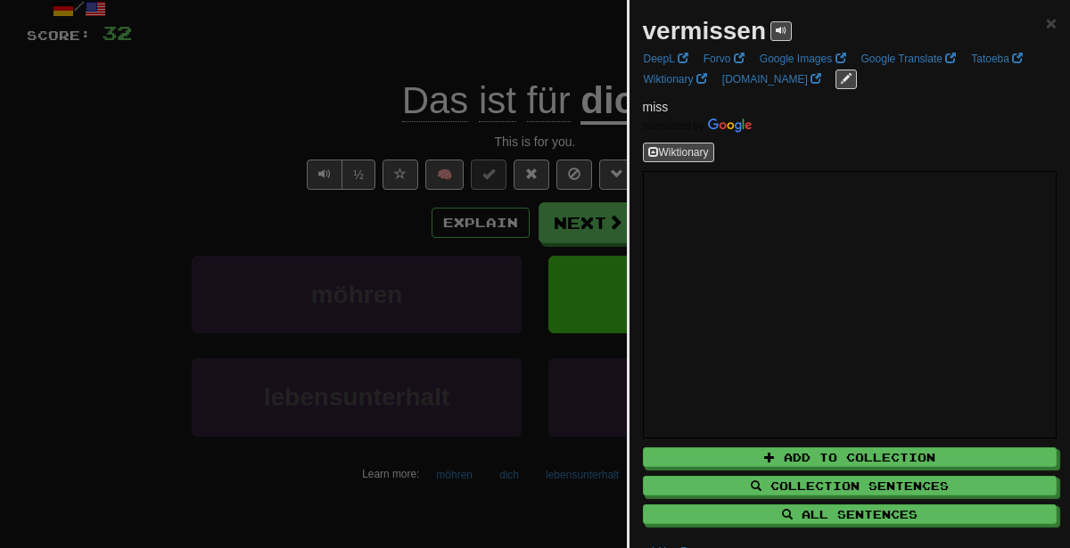
click at [223, 239] on div at bounding box center [535, 274] width 1070 height 548
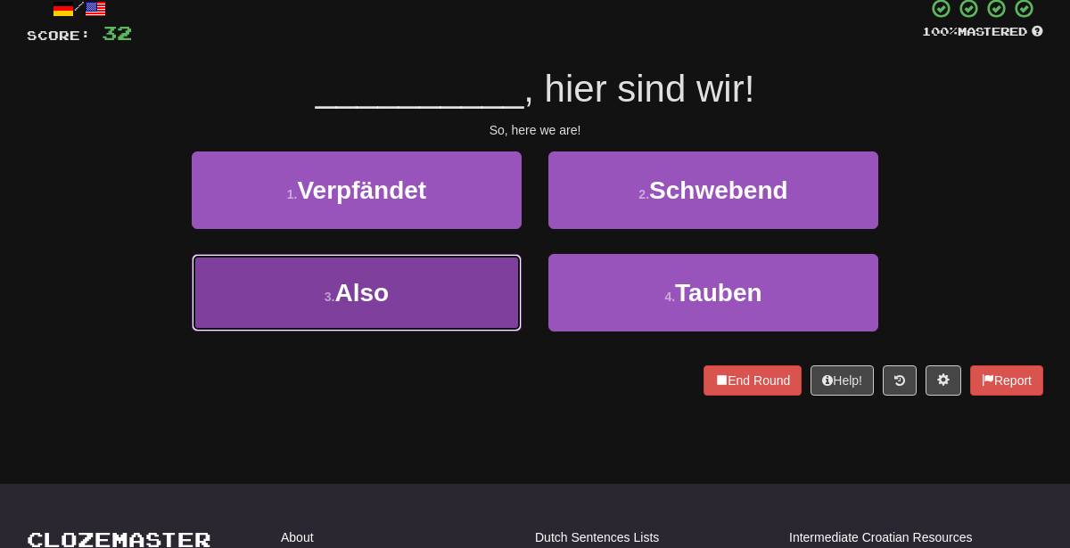
click at [457, 296] on button "3 . Also" at bounding box center [357, 293] width 330 height 78
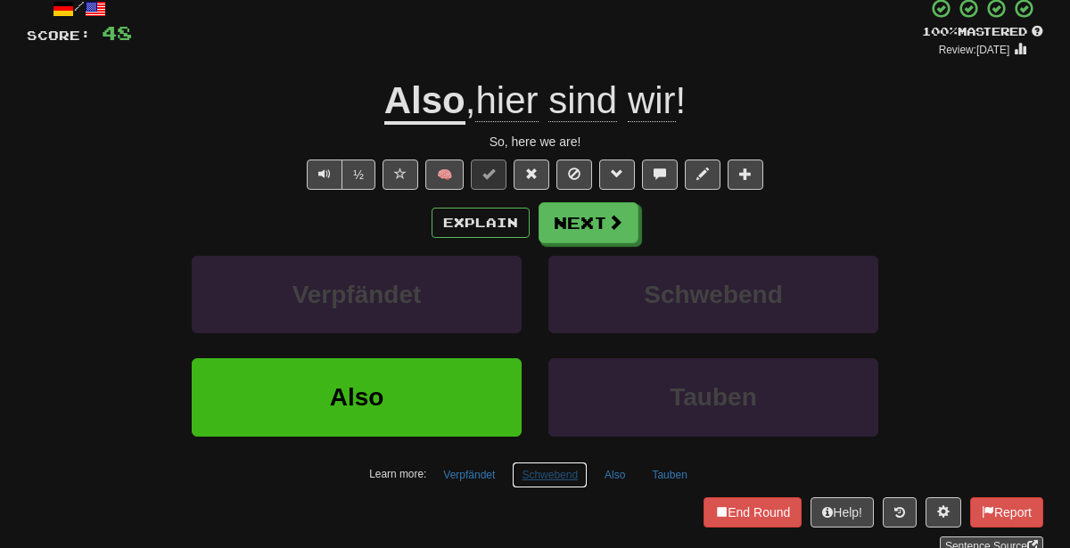
click at [532, 466] on button "Schwebend" at bounding box center [550, 475] width 76 height 27
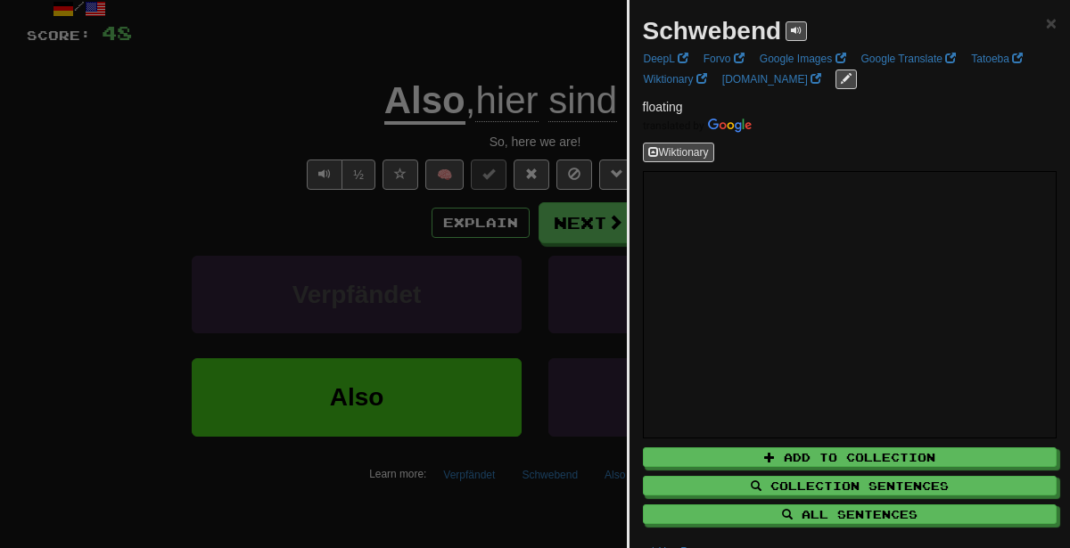
click at [465, 243] on div at bounding box center [535, 274] width 1070 height 548
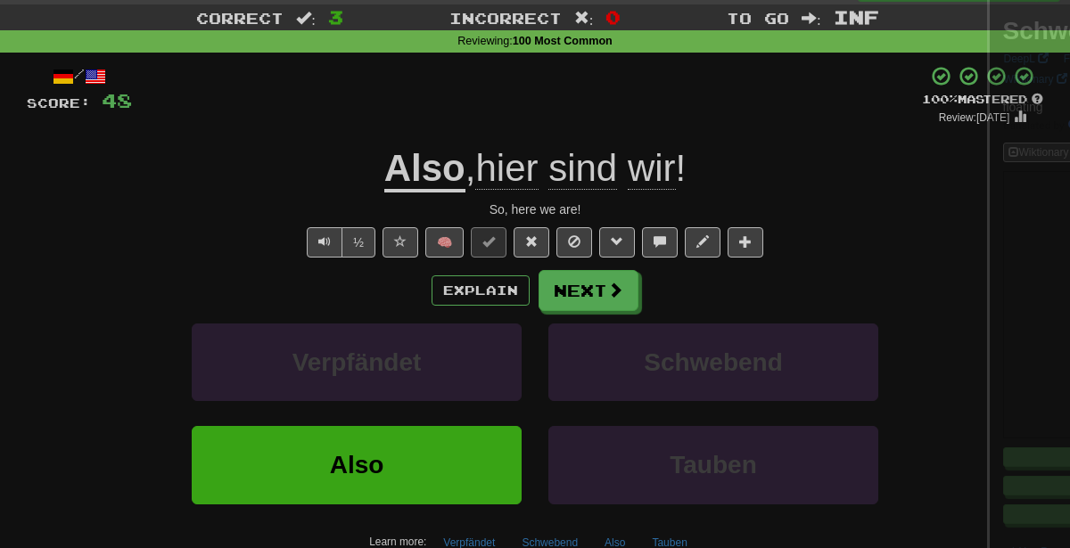
scroll to position [40, 0]
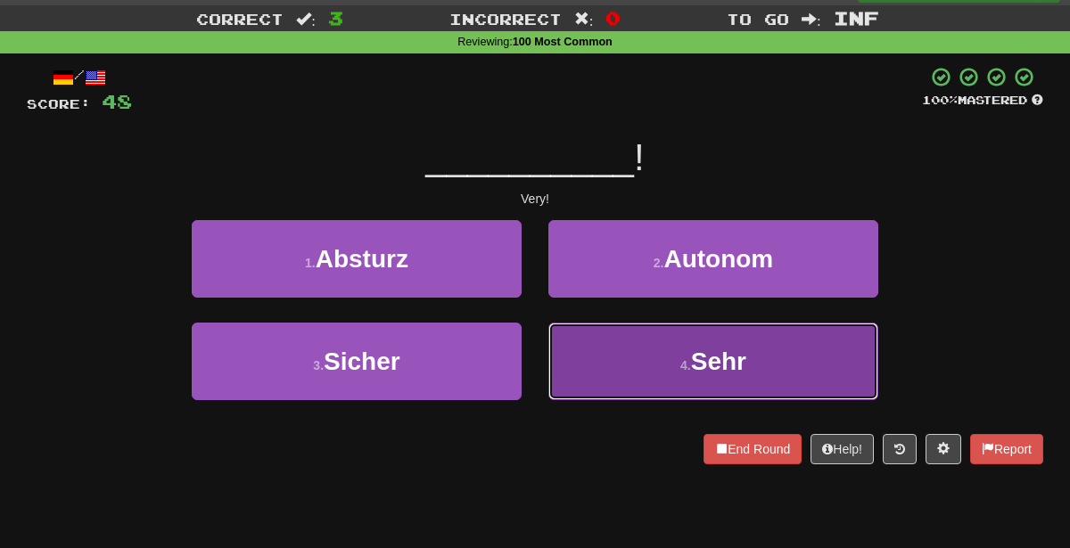
click at [595, 365] on button "4 . Sehr" at bounding box center [713, 362] width 330 height 78
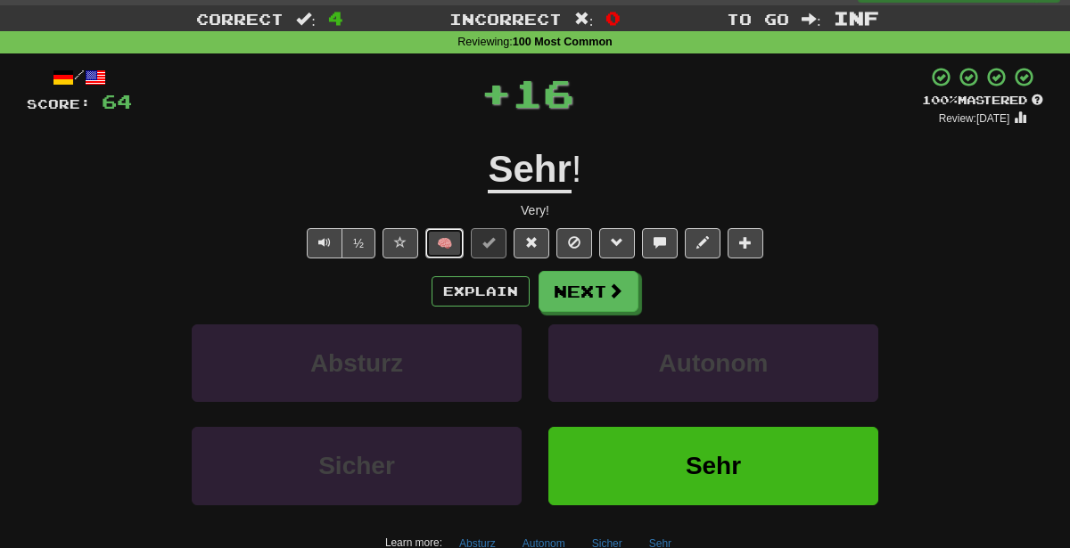
click at [447, 242] on button "🧠" at bounding box center [444, 243] width 38 height 30
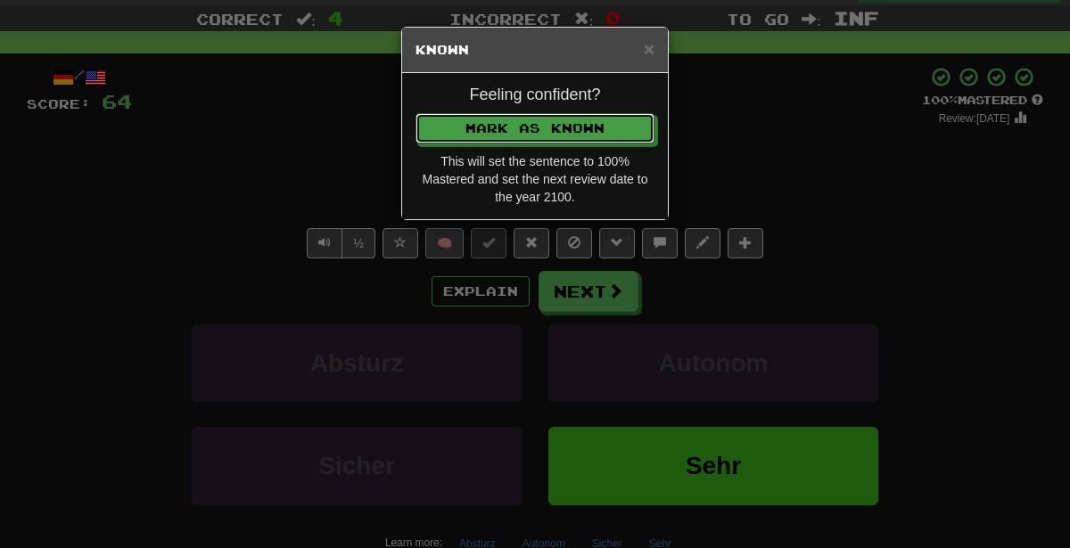
click at [416, 113] on button "Mark as Known" at bounding box center [535, 128] width 239 height 30
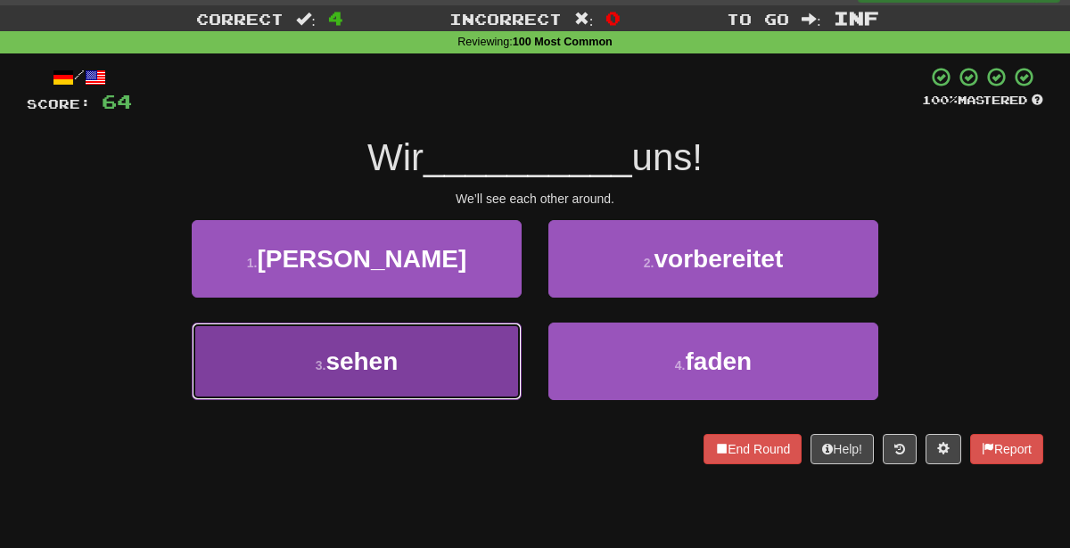
click at [456, 361] on button "3 . sehen" at bounding box center [357, 362] width 330 height 78
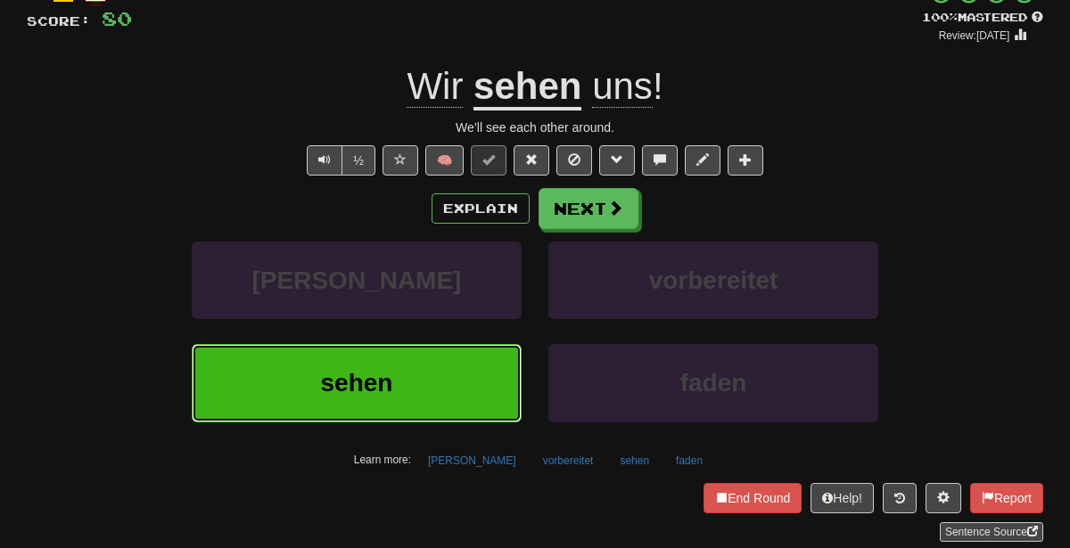
scroll to position [128, 0]
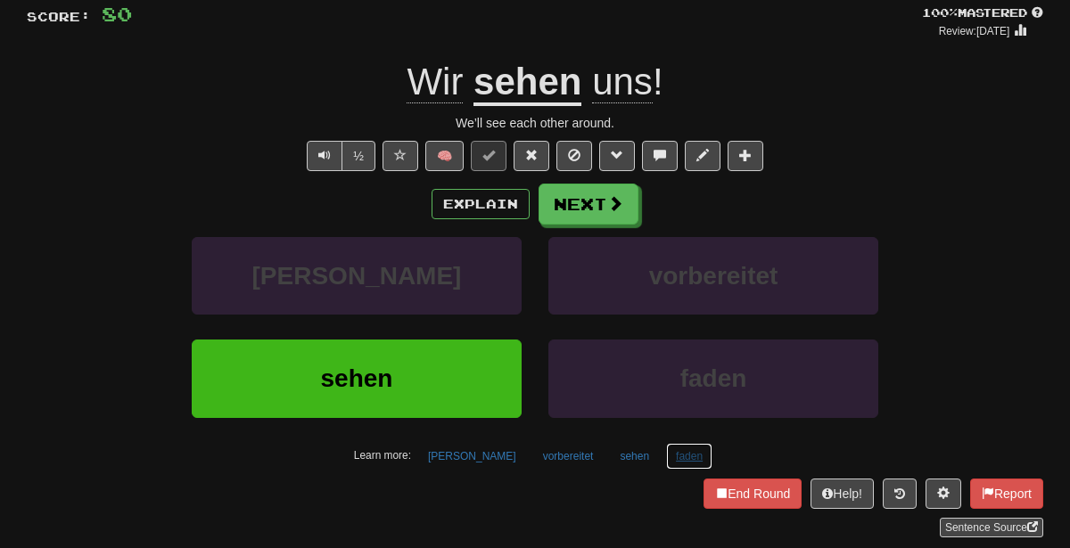
click at [669, 443] on button "faden" at bounding box center [689, 456] width 46 height 27
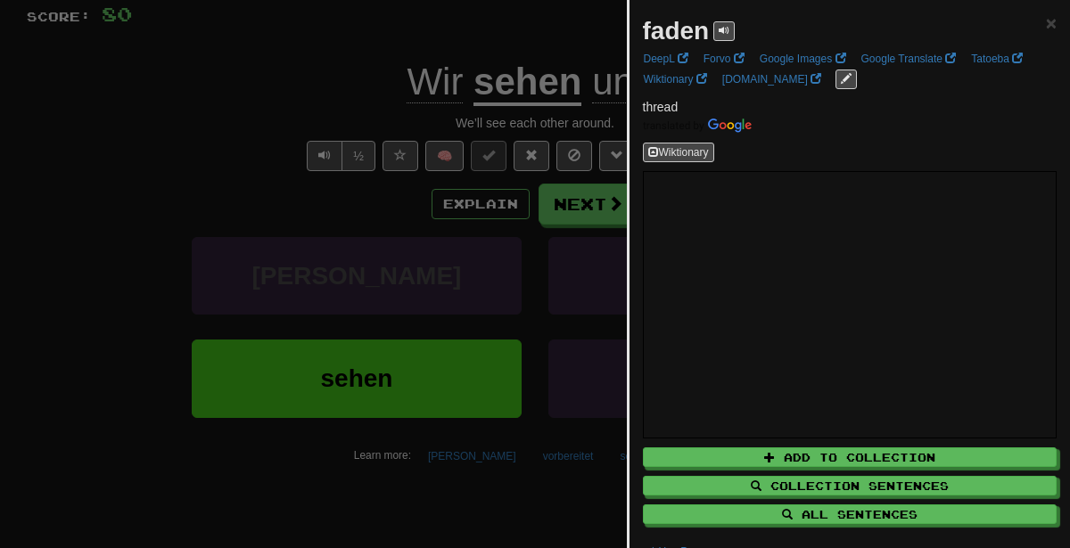
click at [291, 239] on div at bounding box center [535, 274] width 1070 height 548
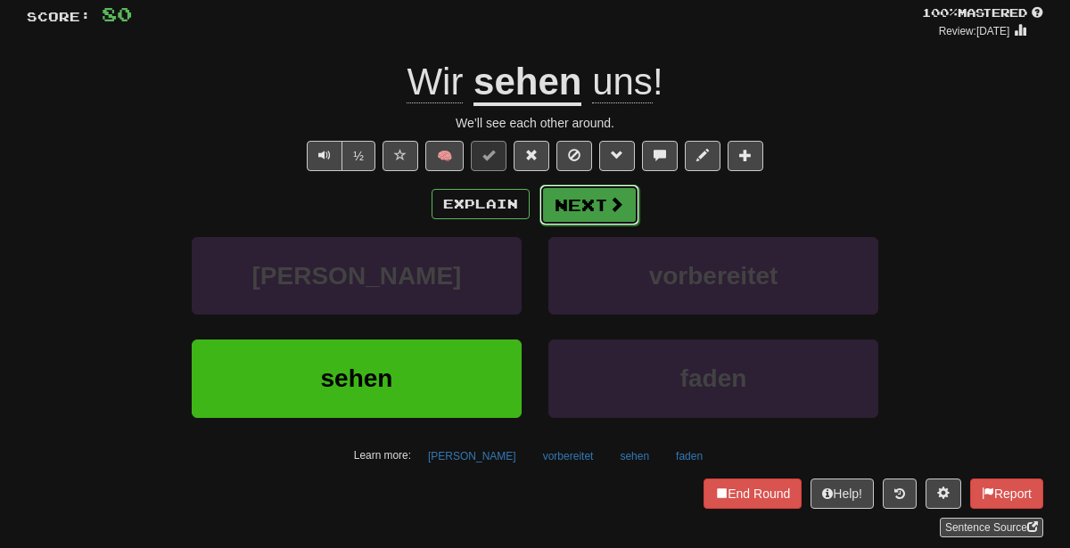
click at [595, 214] on button "Next" at bounding box center [589, 205] width 100 height 41
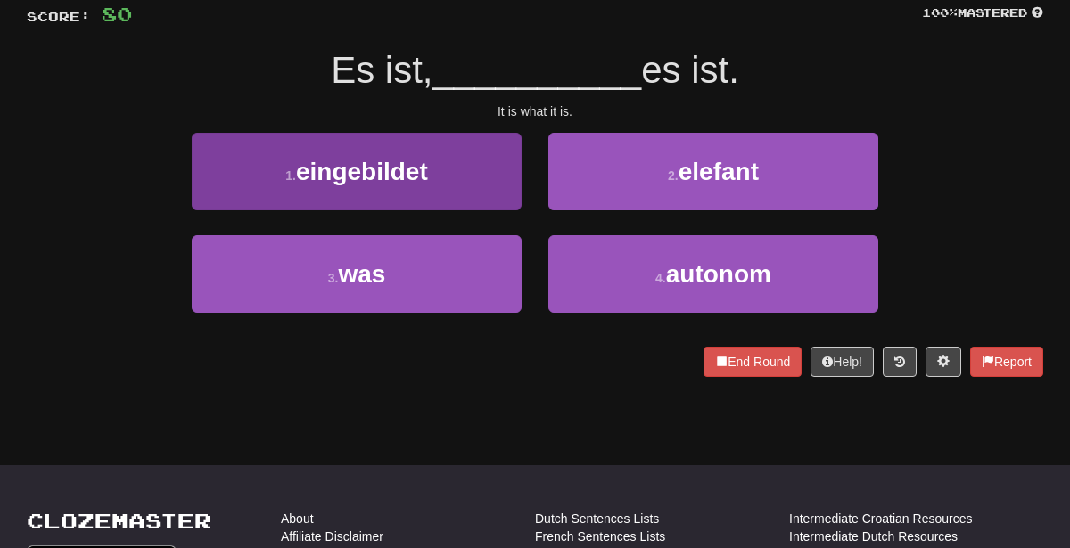
scroll to position [0, 0]
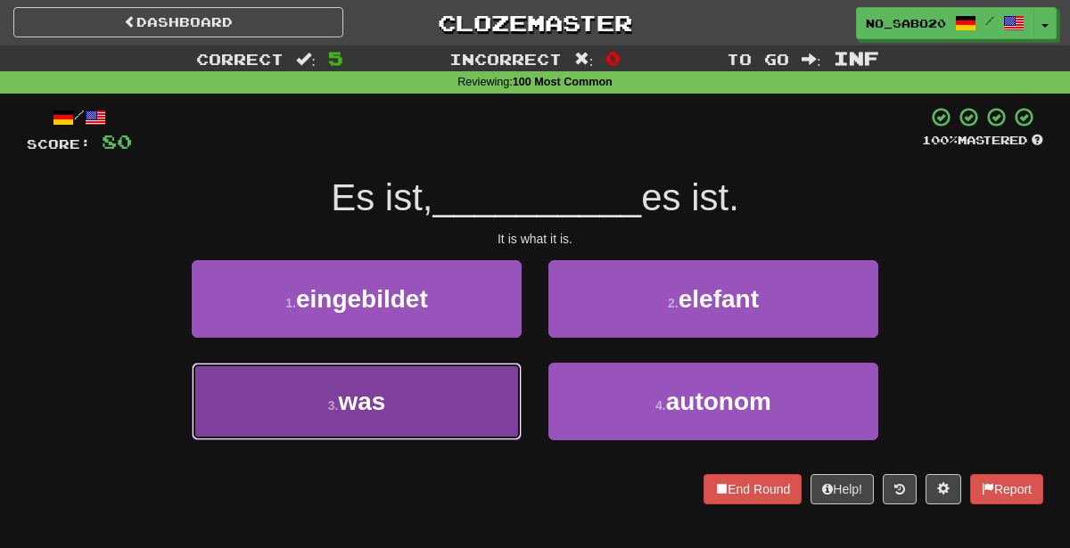
click at [371, 432] on button "3 . was" at bounding box center [357, 402] width 330 height 78
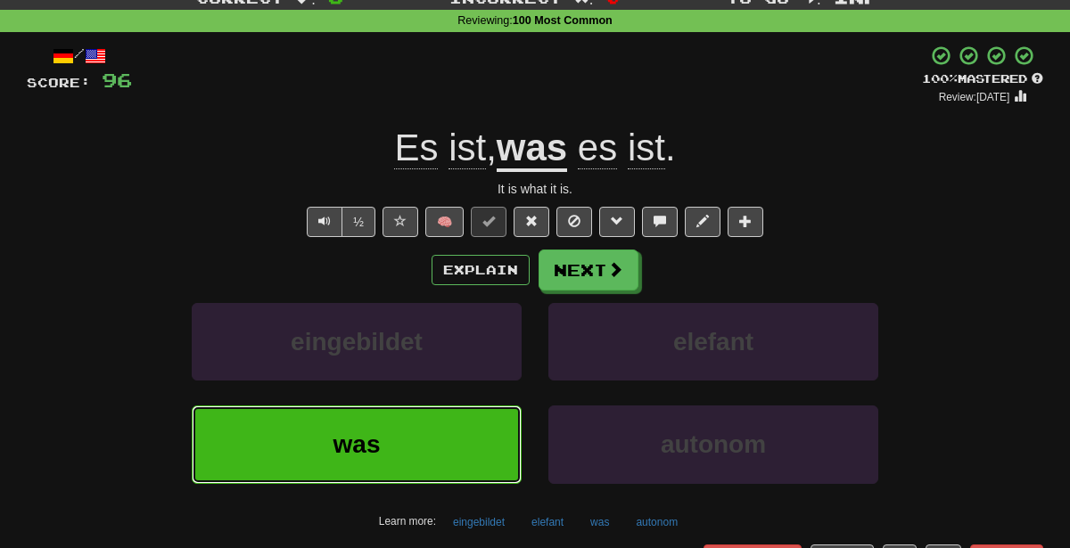
scroll to position [69, 0]
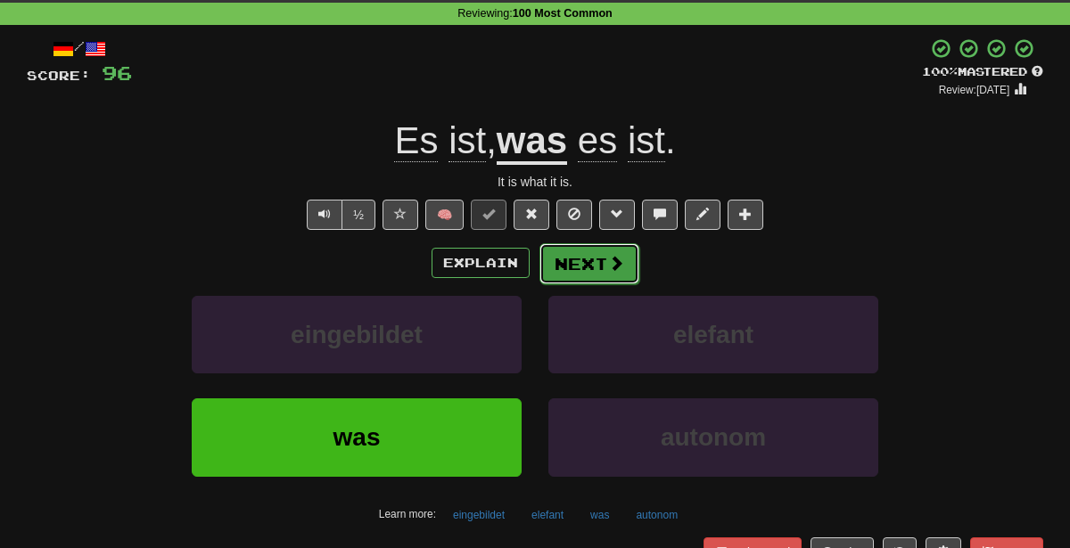
click at [596, 262] on button "Next" at bounding box center [589, 263] width 100 height 41
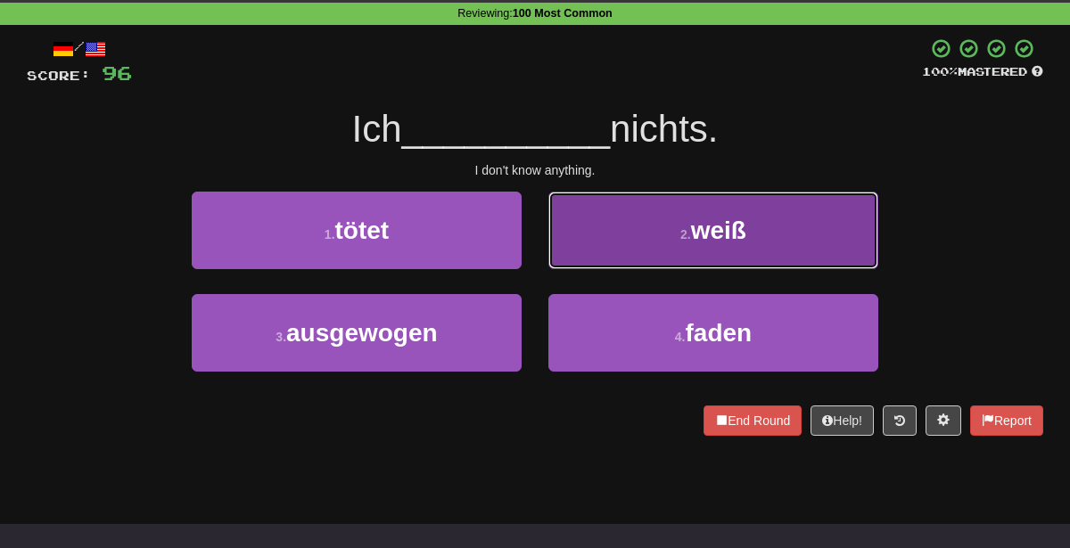
click at [612, 224] on button "2 . weiß" at bounding box center [713, 231] width 330 height 78
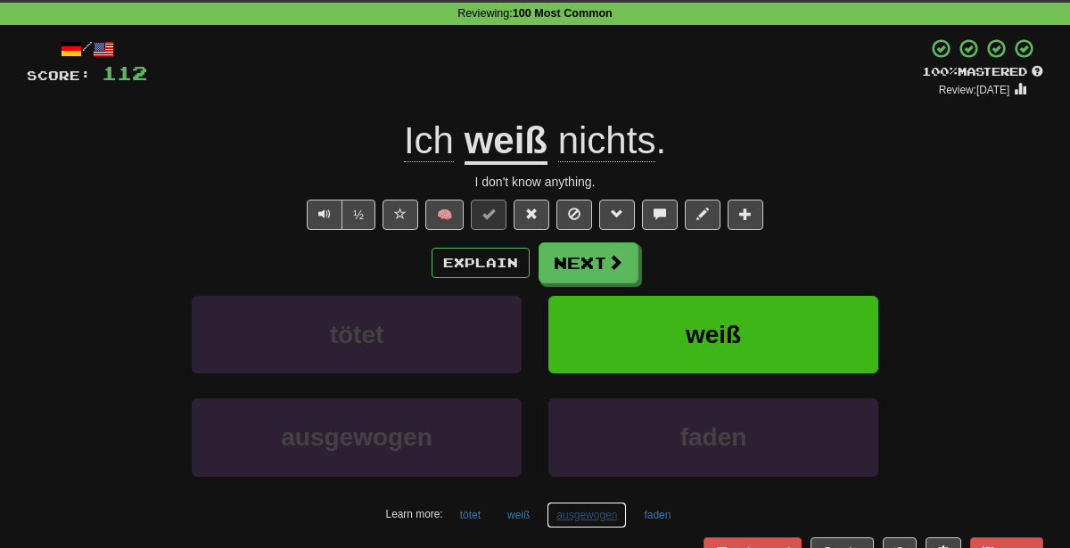
click at [571, 511] on button "ausgewogen" at bounding box center [587, 515] width 80 height 27
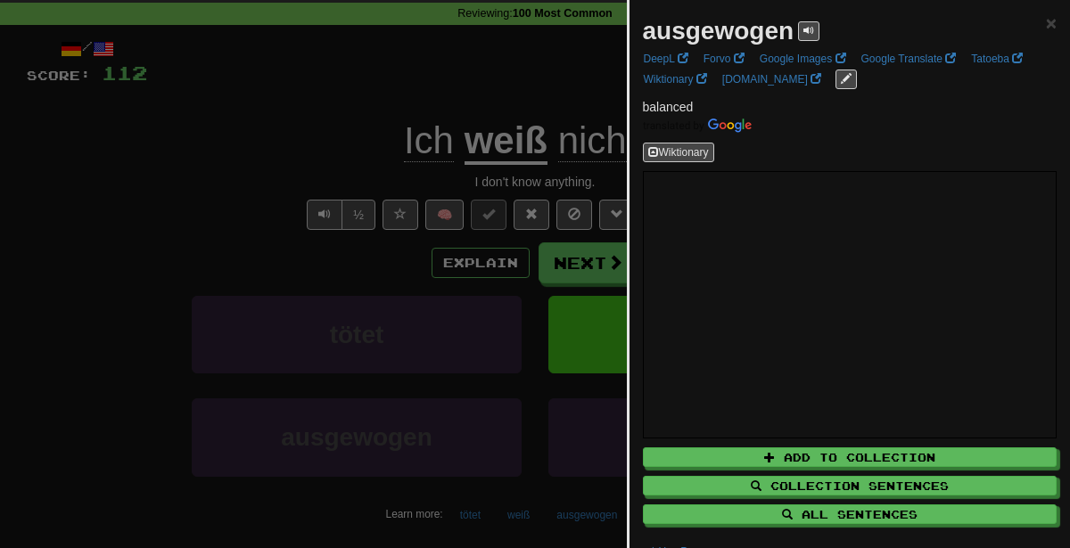
click at [514, 279] on div at bounding box center [535, 274] width 1070 height 548
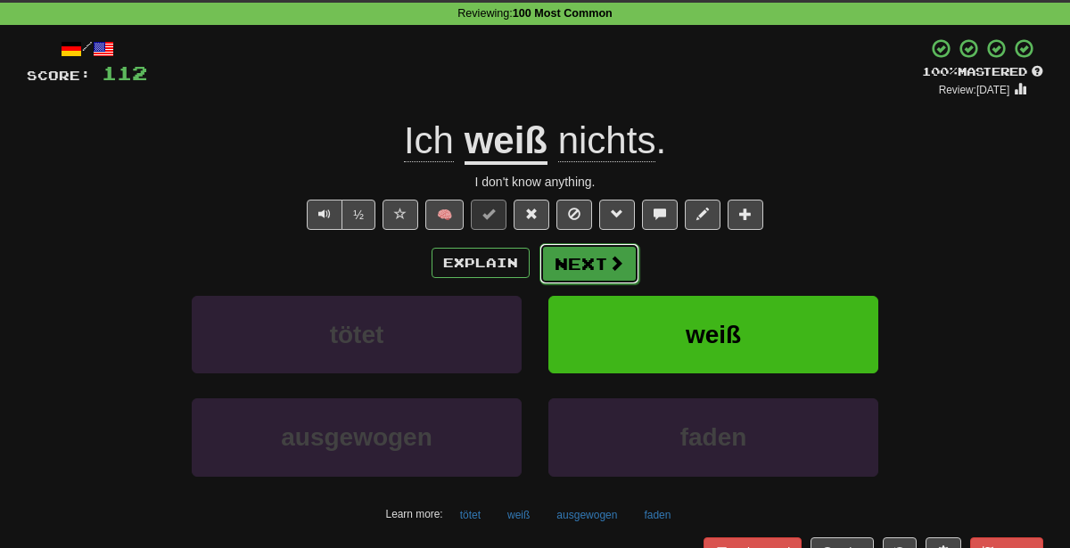
click at [578, 268] on button "Next" at bounding box center [589, 263] width 100 height 41
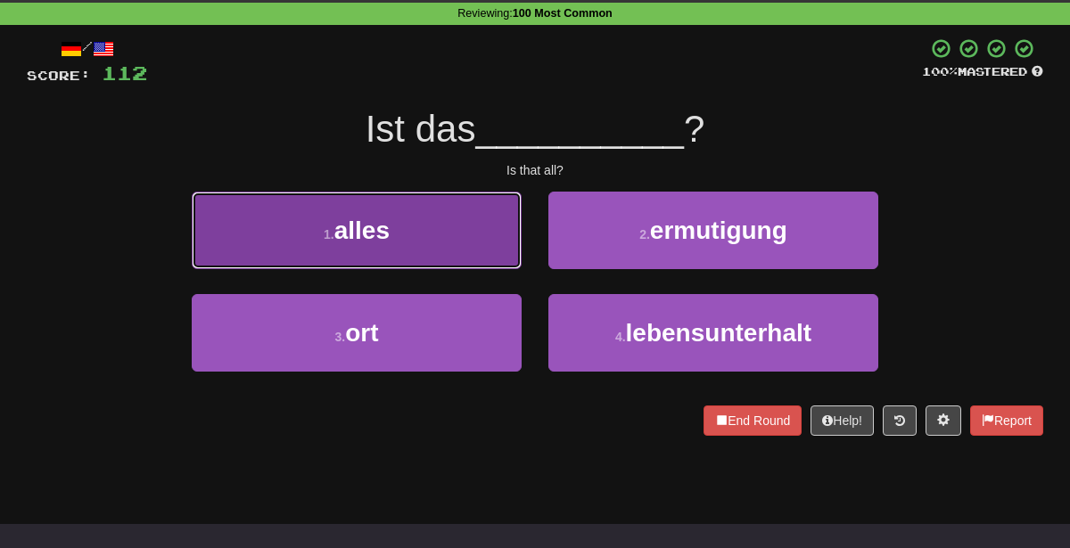
click at [454, 242] on button "1 . alles" at bounding box center [357, 231] width 330 height 78
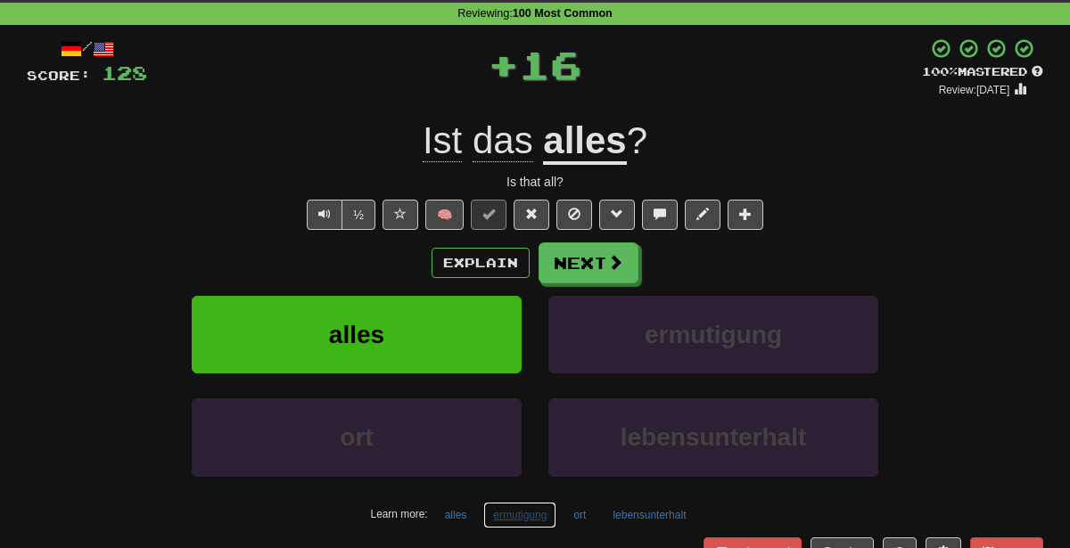
click at [525, 517] on button "ermutigung" at bounding box center [519, 515] width 73 height 27
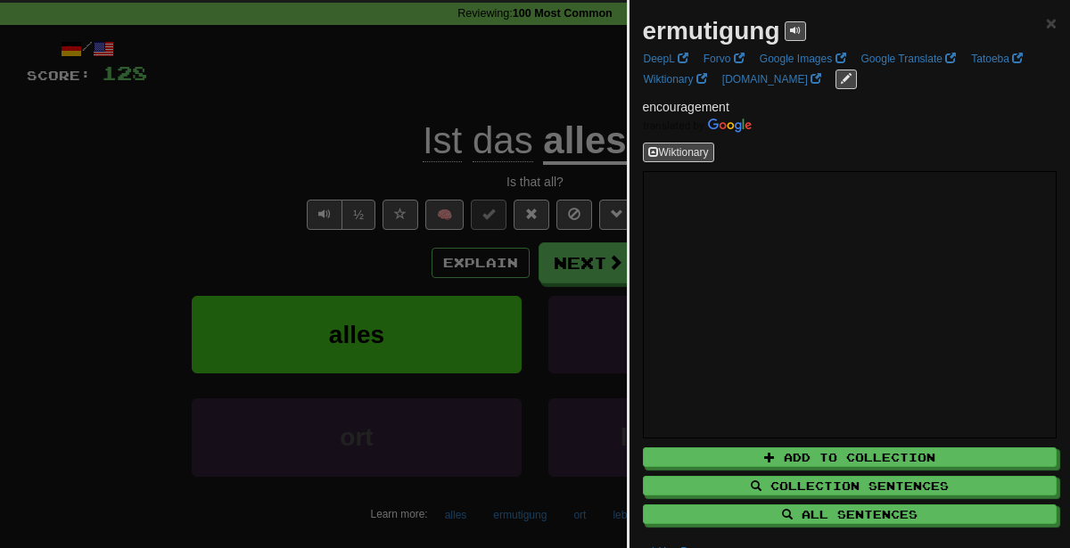
click at [569, 336] on div at bounding box center [535, 274] width 1070 height 548
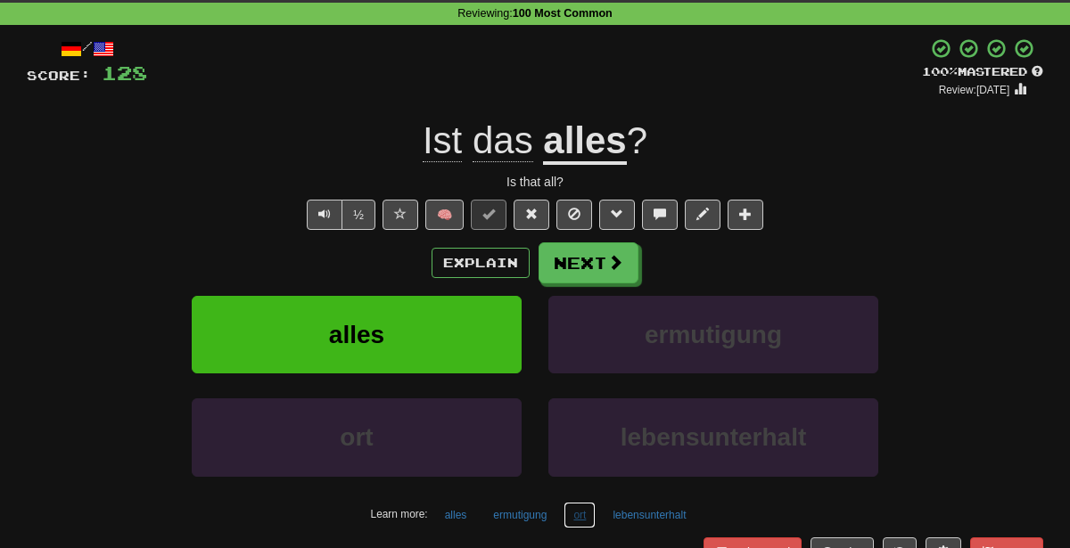
click at [578, 511] on button "ort" at bounding box center [580, 515] width 32 height 27
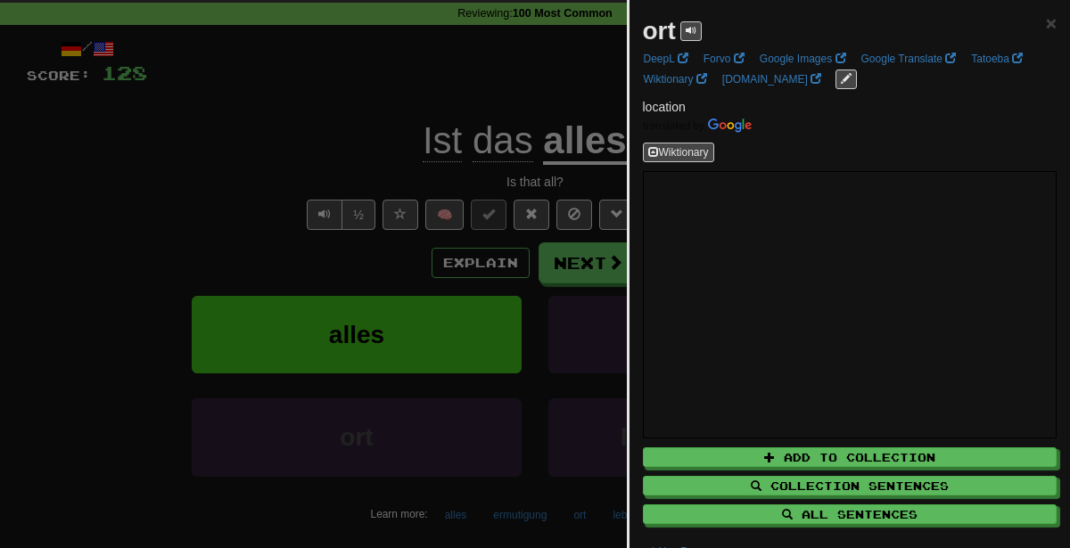
click at [194, 425] on div at bounding box center [535, 274] width 1070 height 548
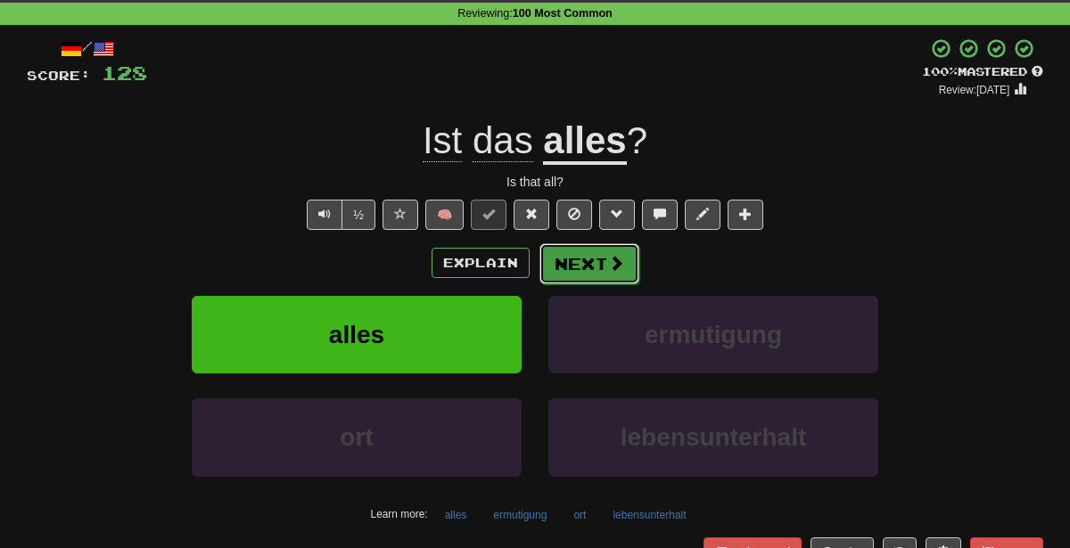
click at [592, 253] on button "Next" at bounding box center [589, 263] width 100 height 41
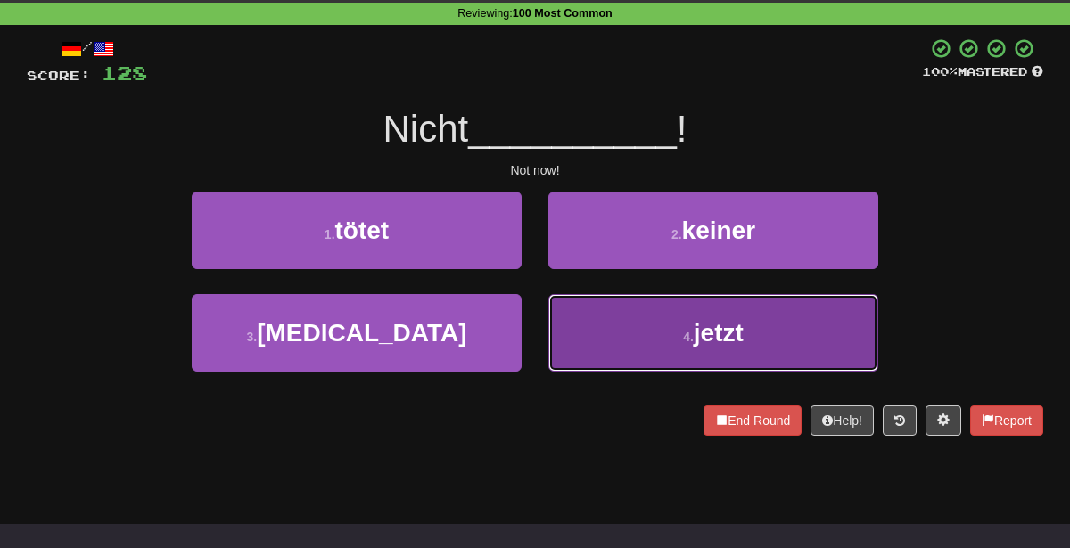
click at [638, 347] on button "4 . jetzt" at bounding box center [713, 333] width 330 height 78
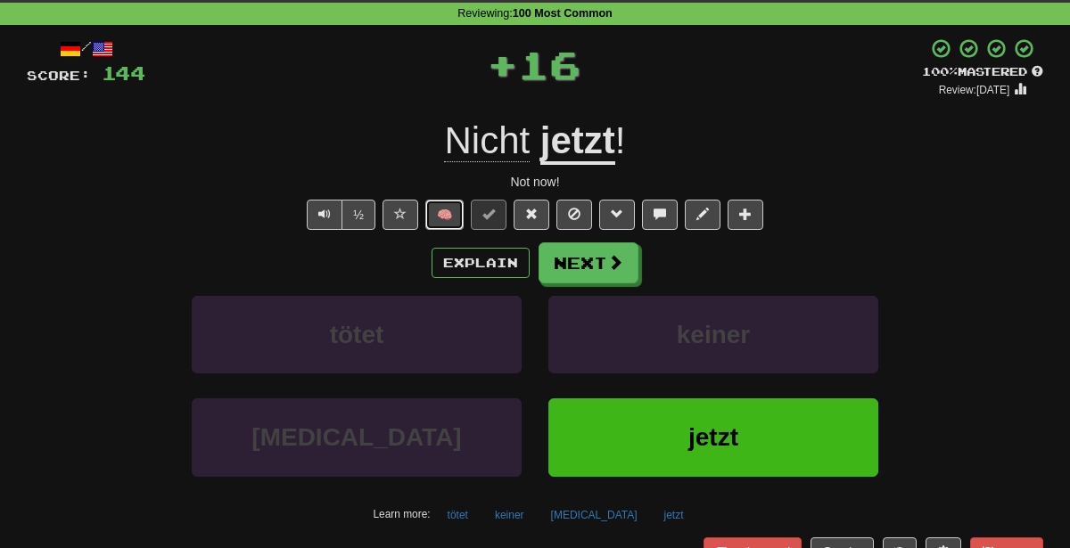
click at [432, 210] on button "🧠" at bounding box center [444, 215] width 38 height 30
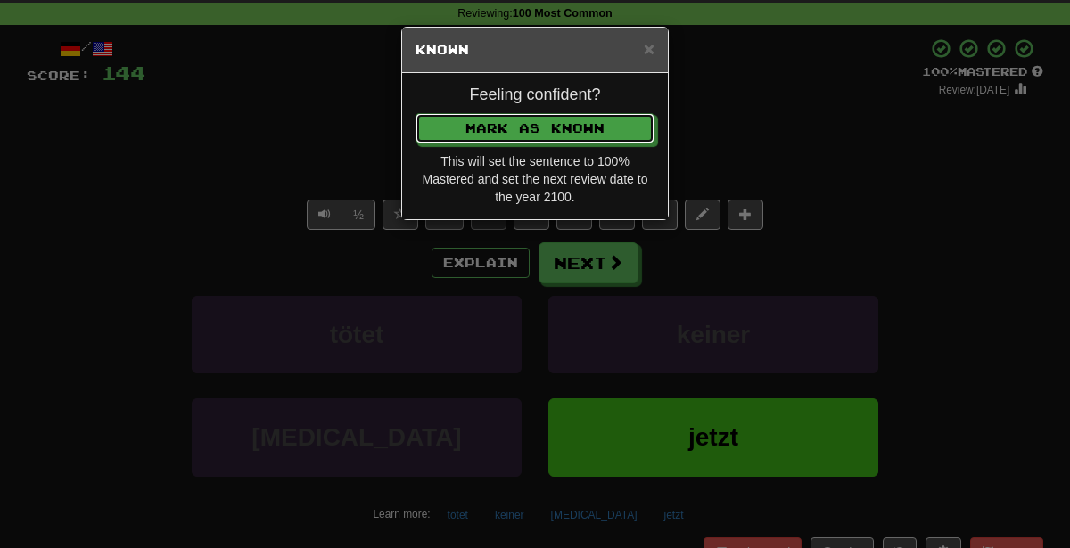
click at [416, 113] on button "Mark as Known" at bounding box center [535, 128] width 239 height 30
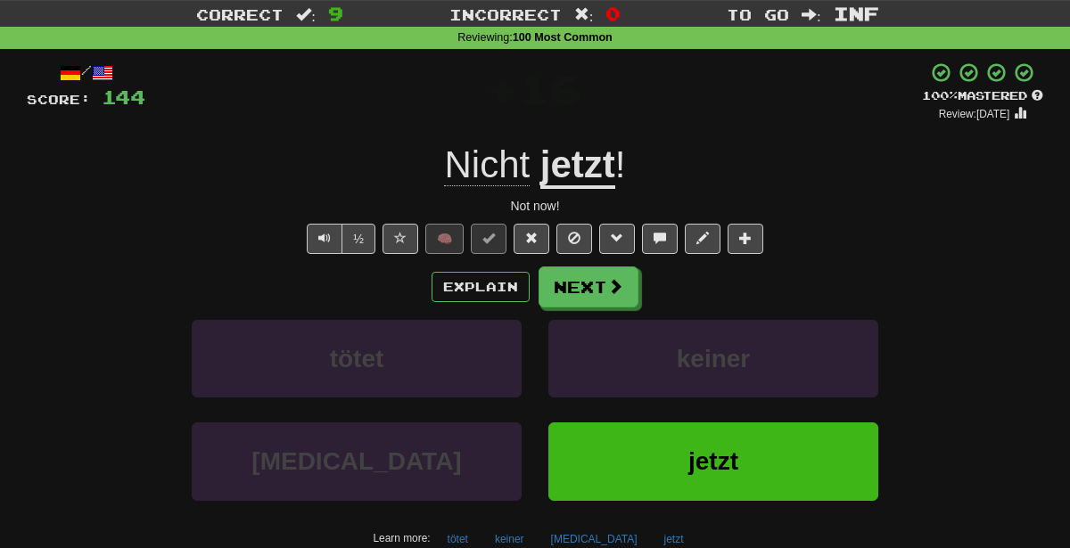
scroll to position [47, 0]
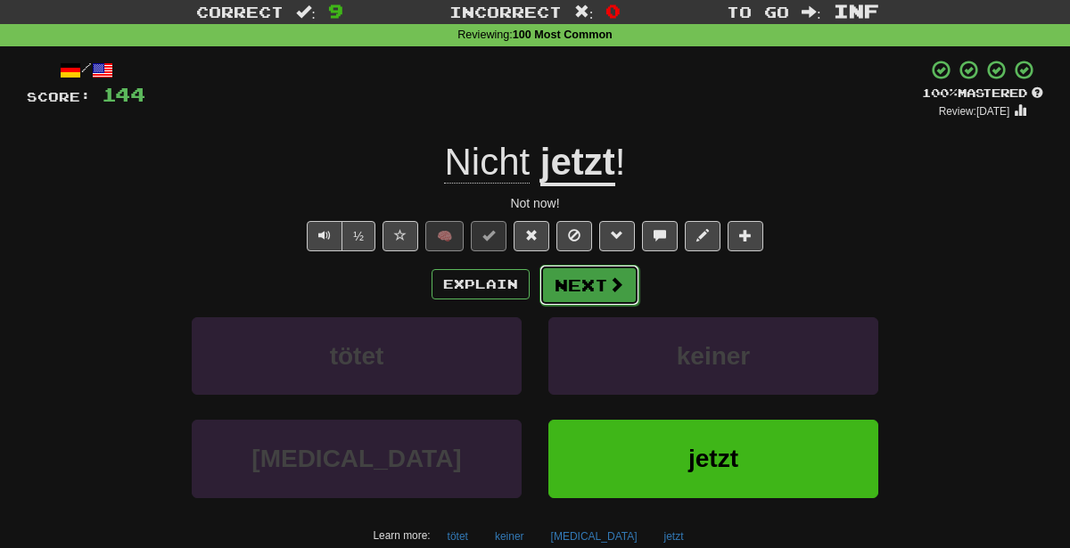
click at [568, 284] on button "Next" at bounding box center [589, 285] width 100 height 41
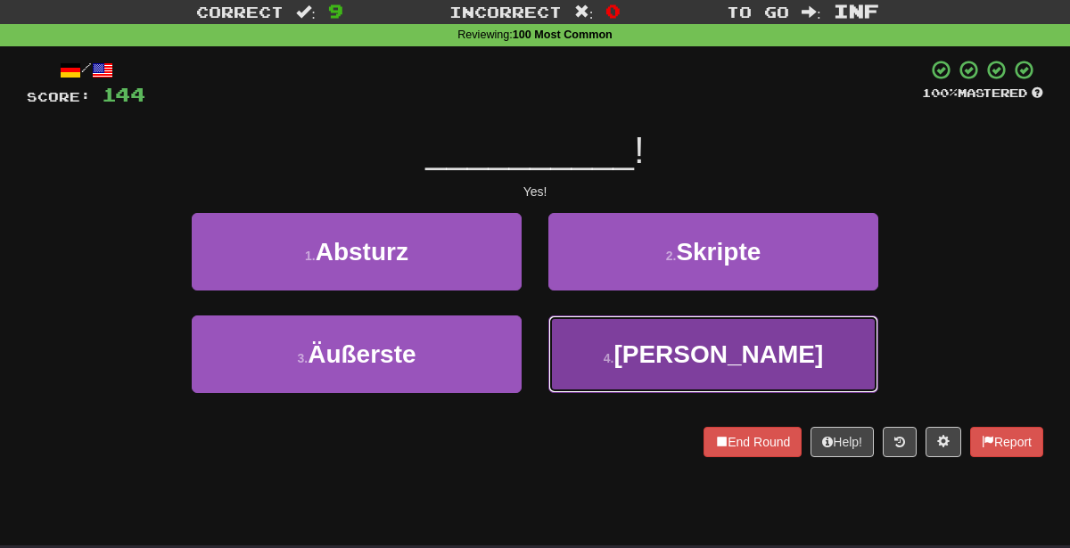
click at [655, 348] on button "4 . Ja" at bounding box center [713, 355] width 330 height 78
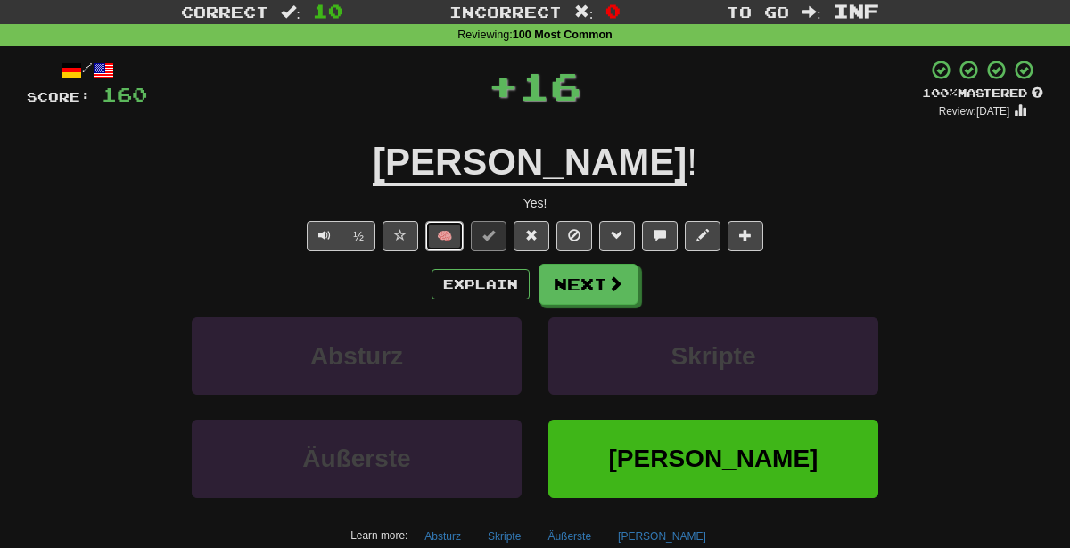
click at [456, 231] on button "🧠" at bounding box center [444, 236] width 38 height 30
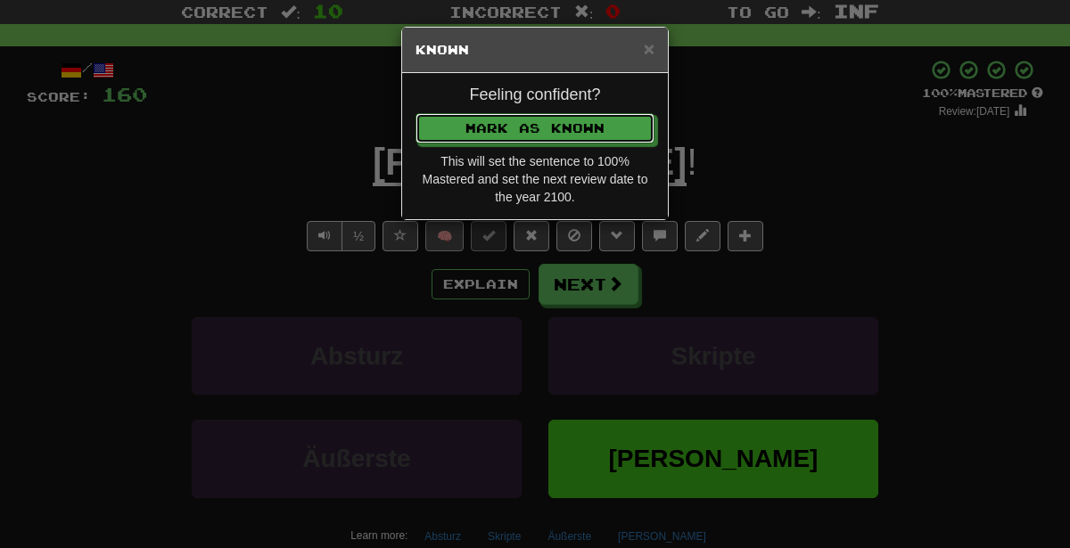
click at [416, 113] on button "Mark as Known" at bounding box center [535, 128] width 239 height 30
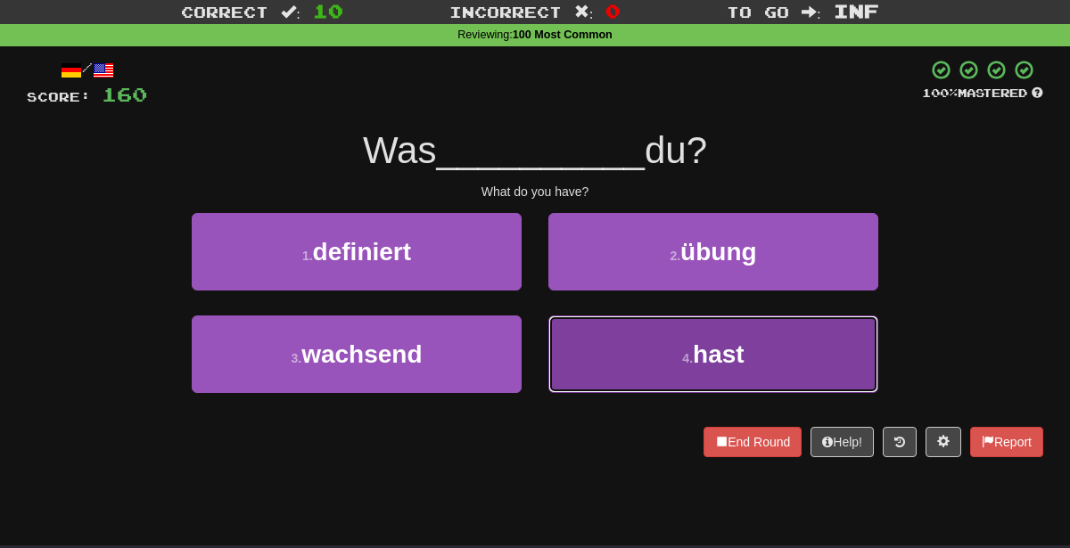
click at [649, 366] on button "4 . hast" at bounding box center [713, 355] width 330 height 78
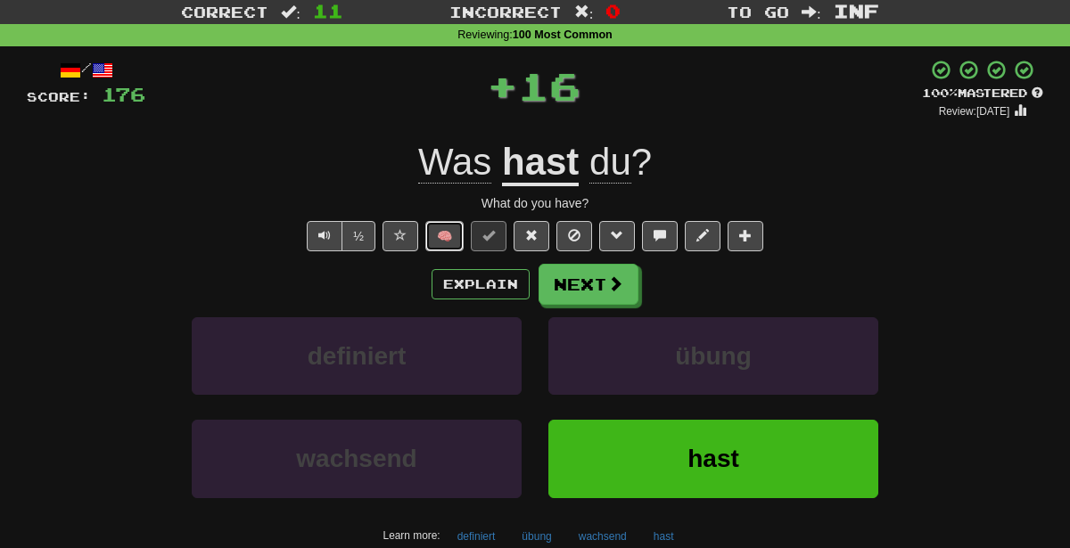
click at [444, 233] on button "🧠" at bounding box center [444, 236] width 38 height 30
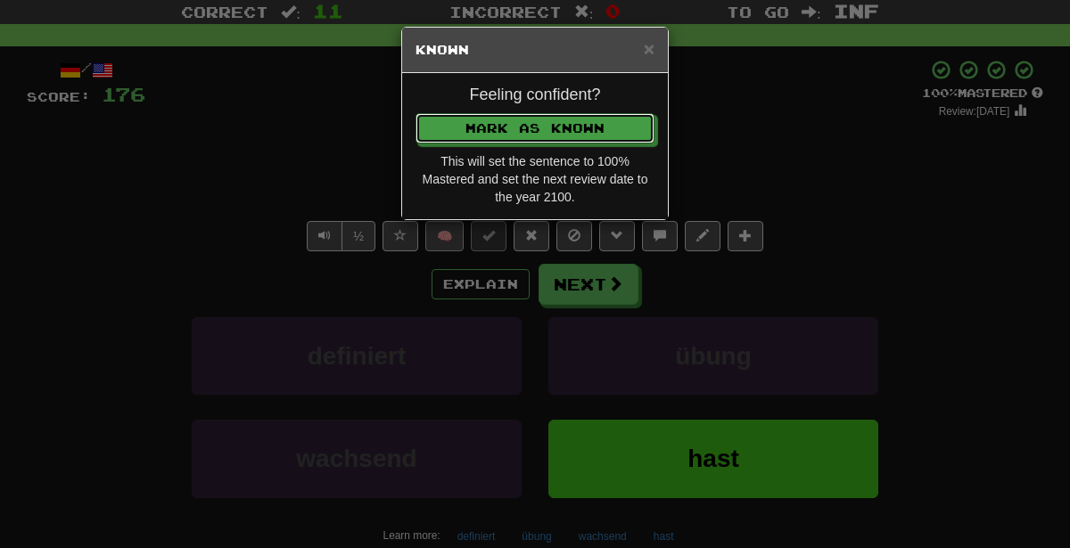
click at [416, 113] on button "Mark as Known" at bounding box center [535, 128] width 239 height 30
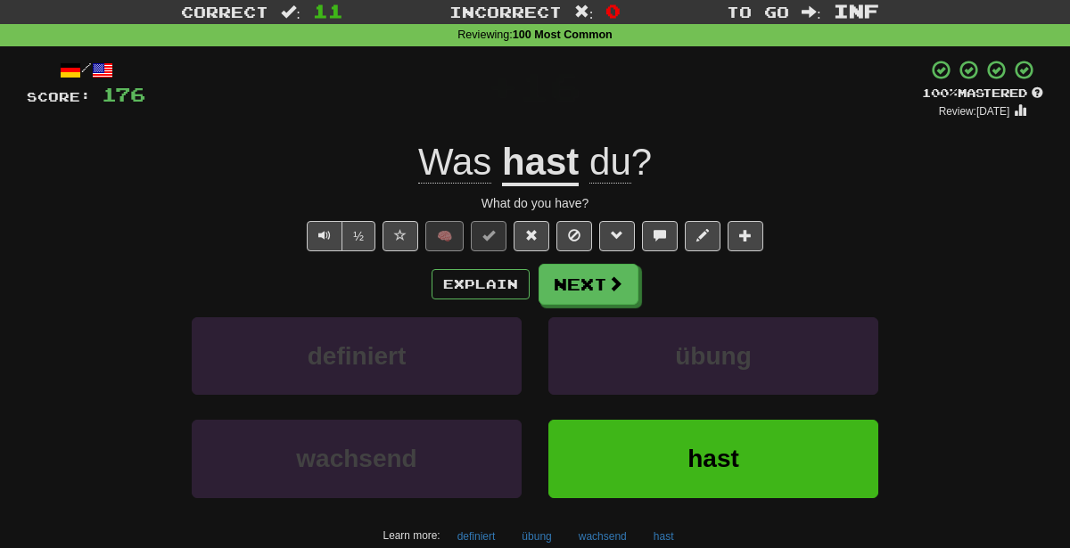
click at [541, 514] on div "hast" at bounding box center [713, 471] width 357 height 103
click at [539, 523] on button "übung" at bounding box center [536, 536] width 49 height 27
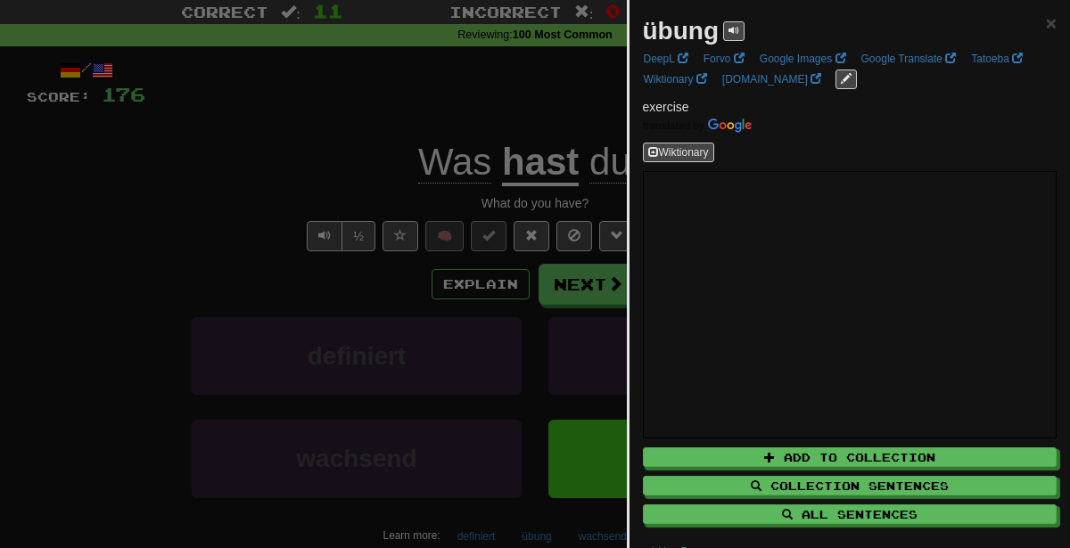
click at [366, 354] on div at bounding box center [535, 274] width 1070 height 548
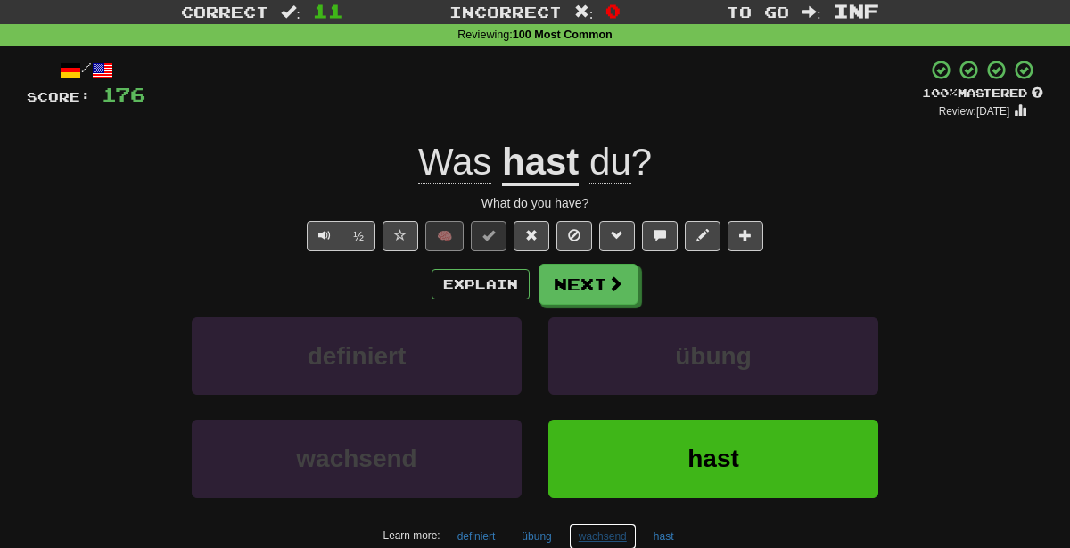
click at [609, 535] on button "wachsend" at bounding box center [603, 536] width 68 height 27
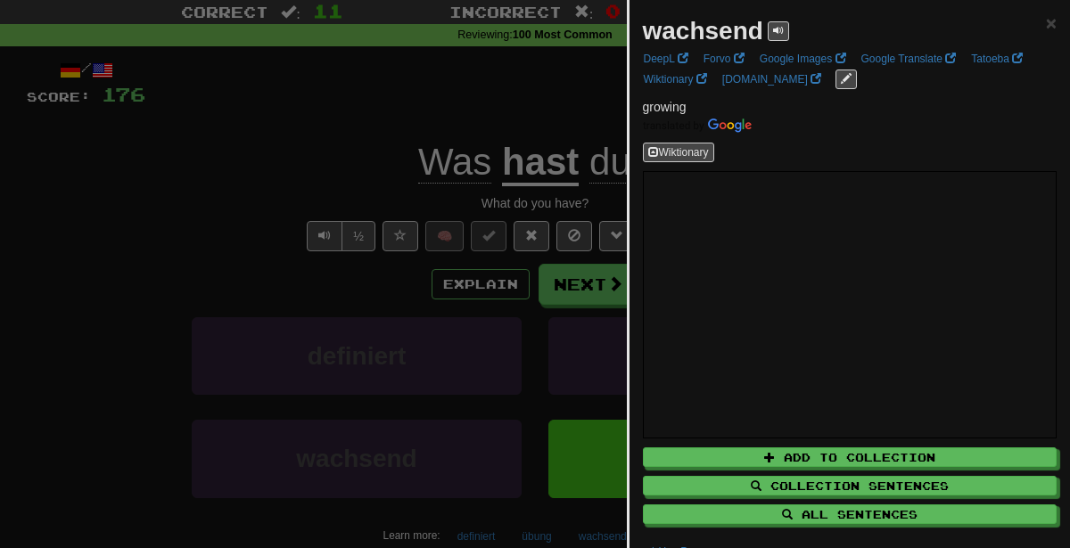
click at [207, 170] on div at bounding box center [535, 274] width 1070 height 548
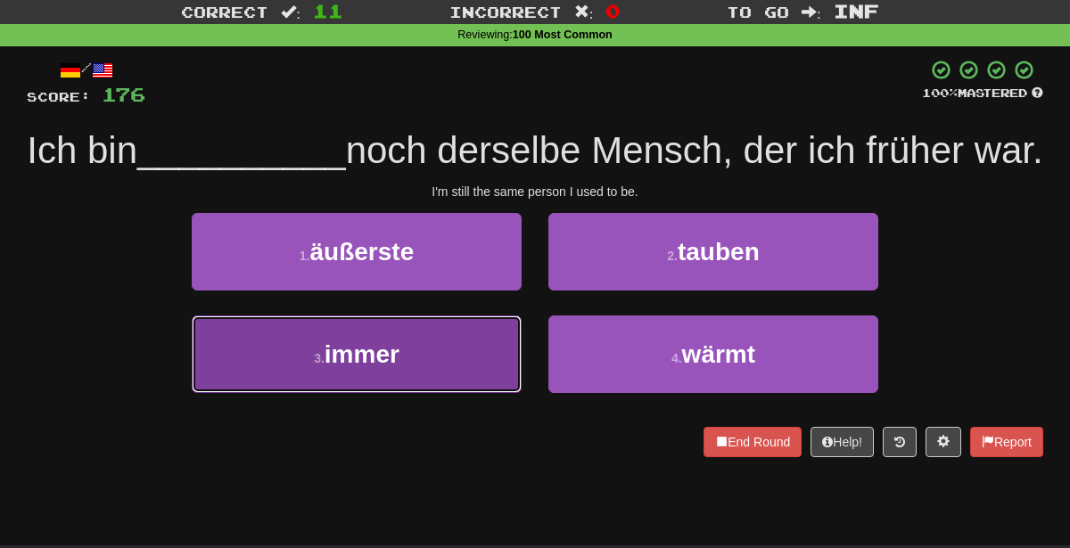
click at [486, 393] on button "3 . immer" at bounding box center [357, 355] width 330 height 78
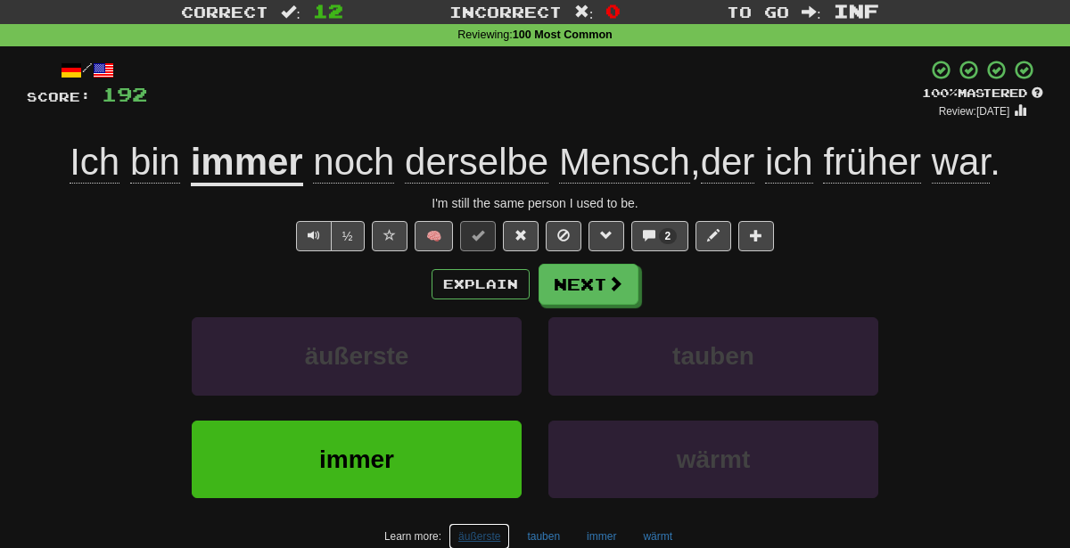
click at [477, 527] on button "äußerste" at bounding box center [480, 536] width 62 height 27
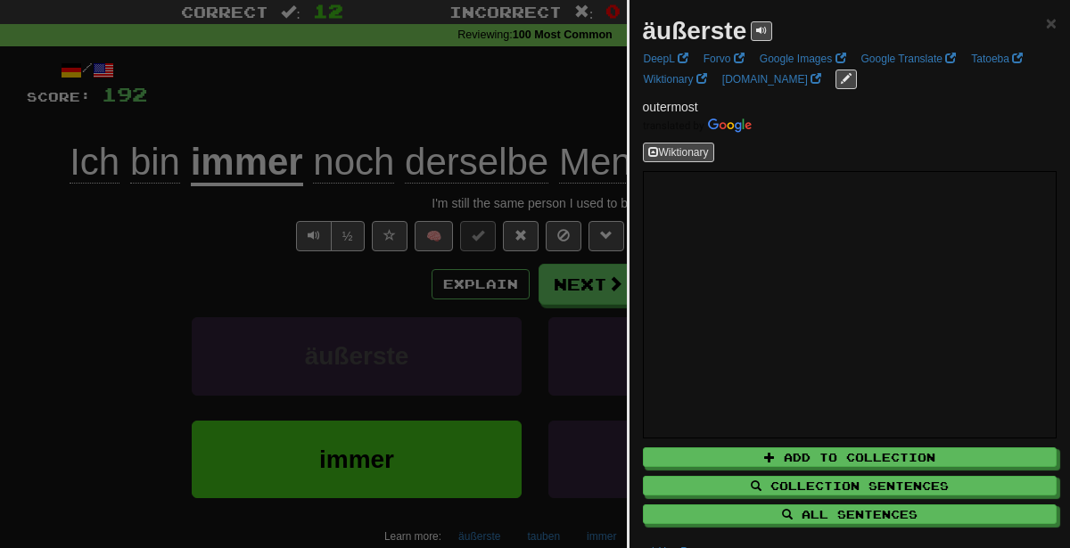
click at [472, 254] on div at bounding box center [535, 274] width 1070 height 548
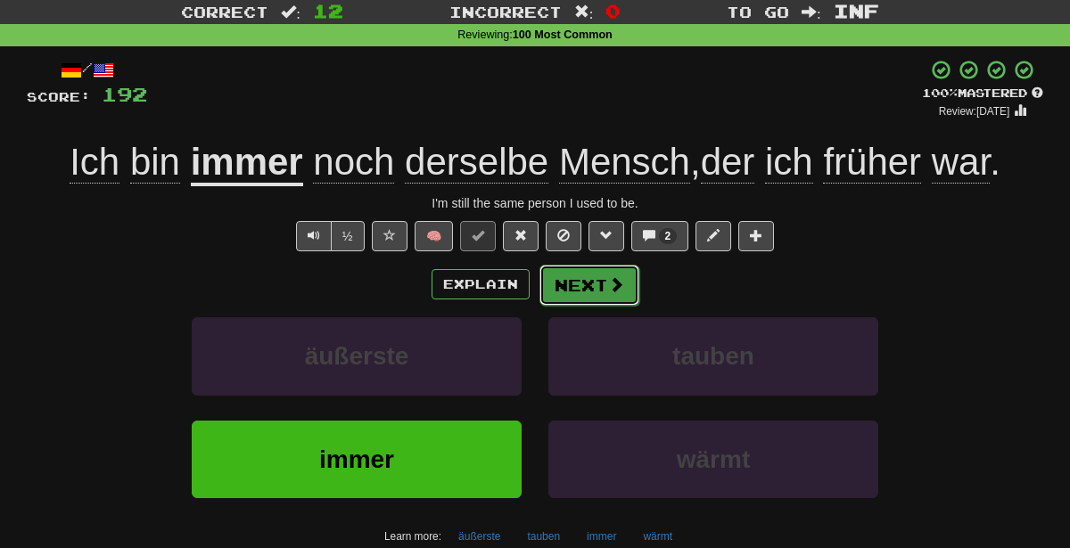
click at [597, 276] on button "Next" at bounding box center [589, 285] width 100 height 41
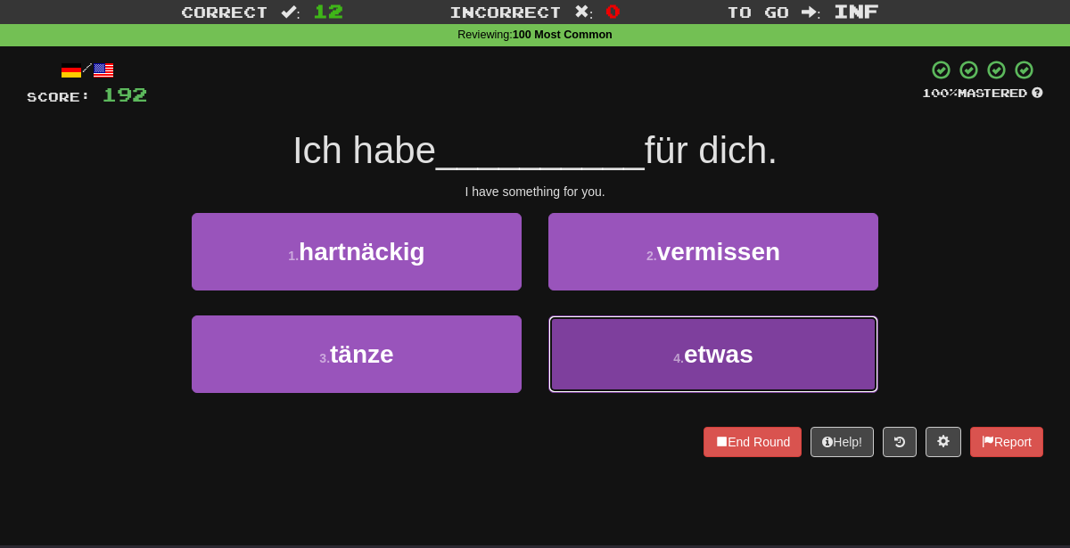
click at [623, 376] on button "4 . etwas" at bounding box center [713, 355] width 330 height 78
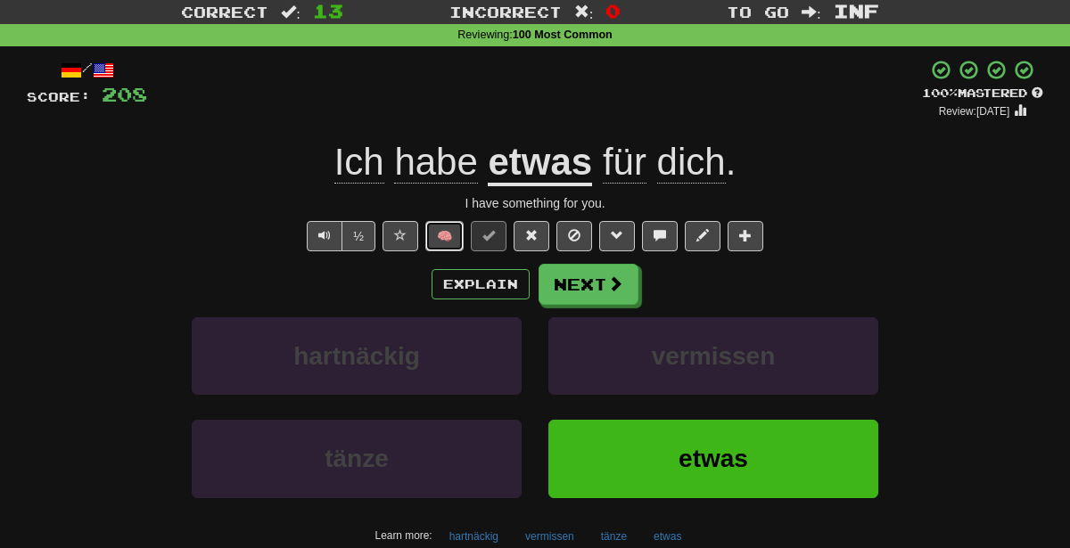
click at [437, 234] on button "🧠" at bounding box center [444, 236] width 38 height 30
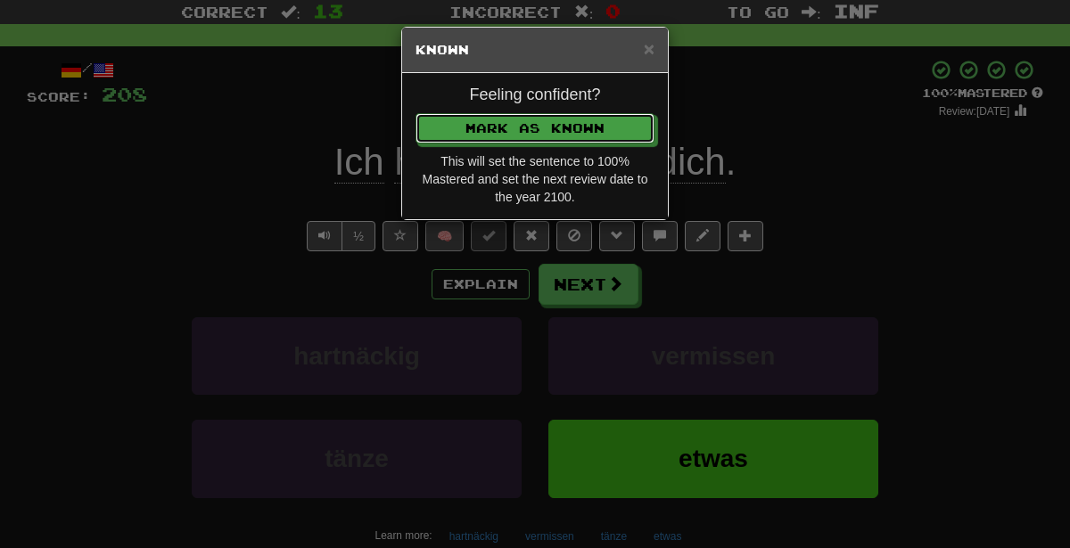
click at [416, 113] on button "Mark as Known" at bounding box center [535, 128] width 239 height 30
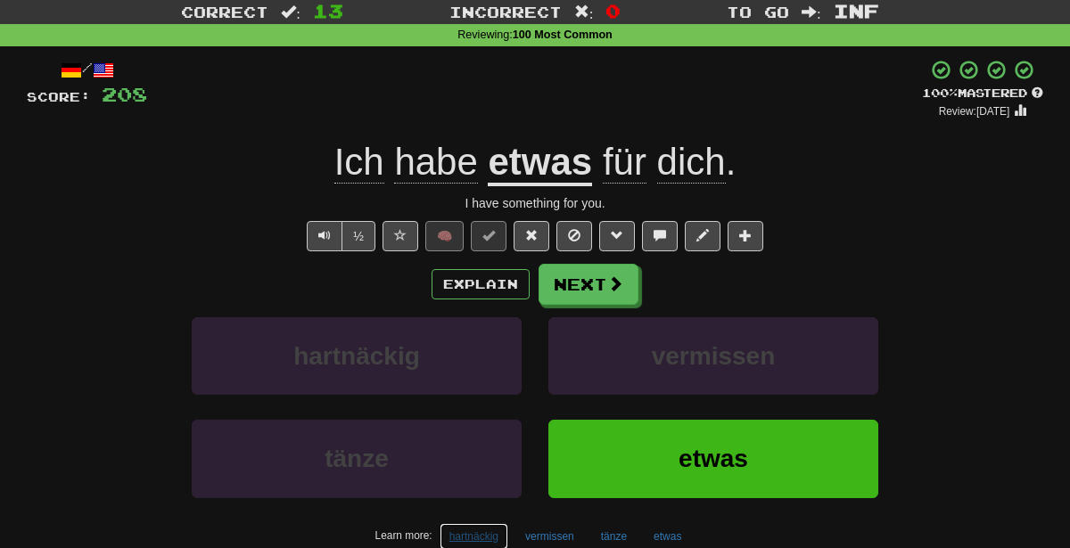
click at [468, 523] on button "hartnäckig" at bounding box center [474, 536] width 69 height 27
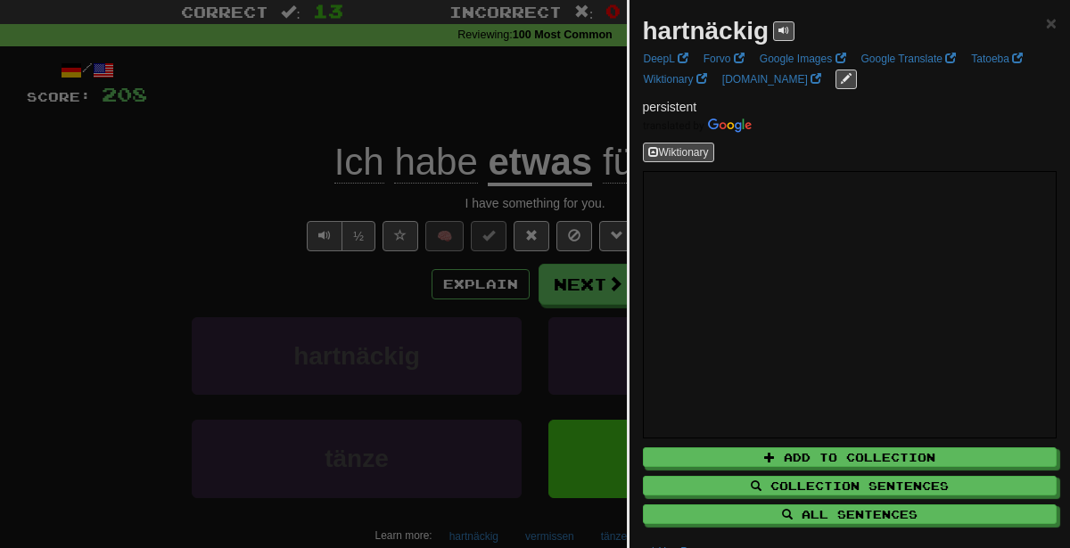
click at [439, 268] on div at bounding box center [535, 274] width 1070 height 548
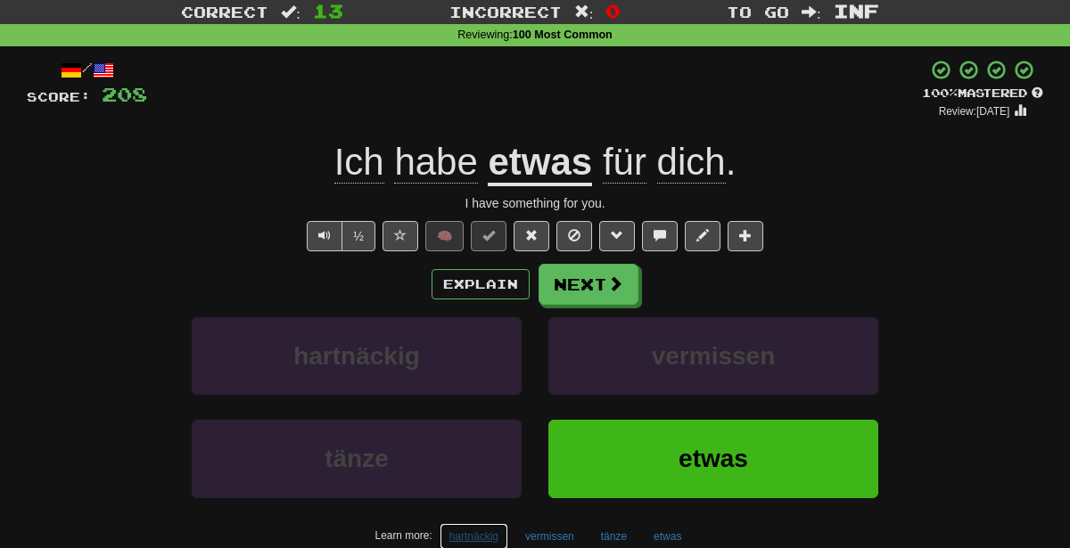
click at [487, 523] on button "hartnäckig" at bounding box center [474, 536] width 69 height 27
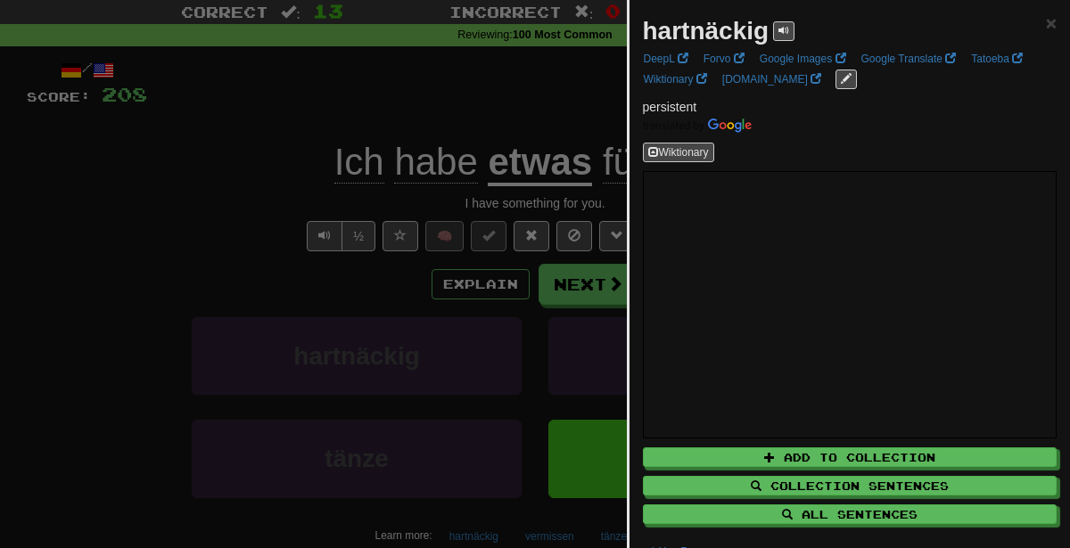
click at [362, 218] on div at bounding box center [535, 274] width 1070 height 548
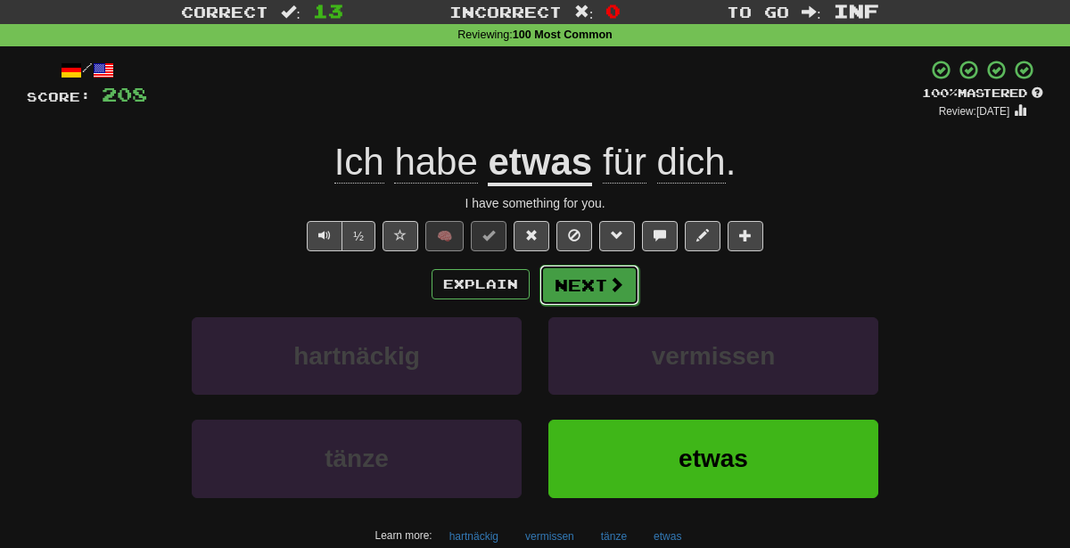
click at [596, 273] on button "Next" at bounding box center [589, 285] width 100 height 41
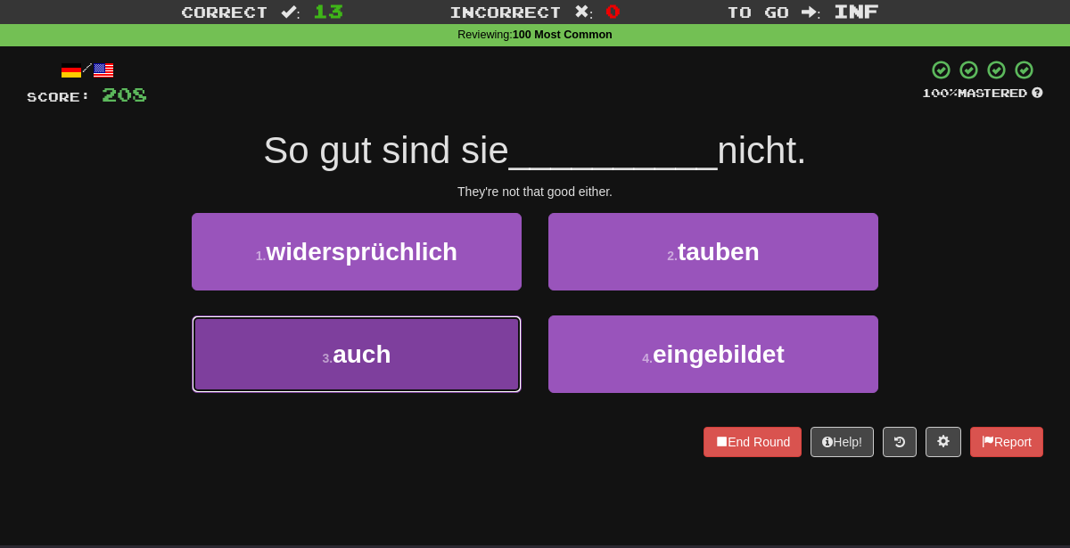
click at [424, 378] on button "3 . auch" at bounding box center [357, 355] width 330 height 78
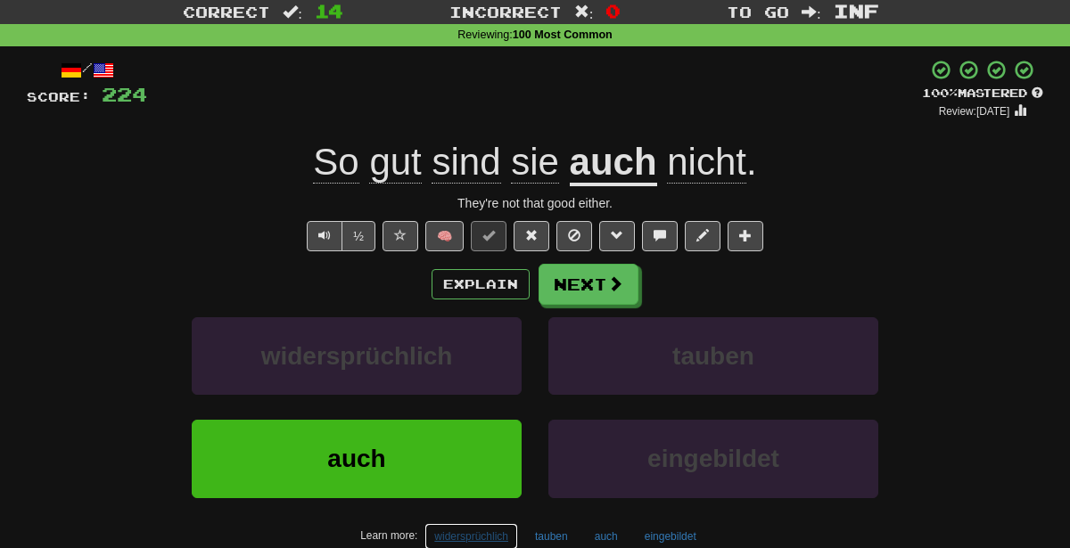
click at [470, 540] on button "widersprüchlich" at bounding box center [471, 536] width 94 height 27
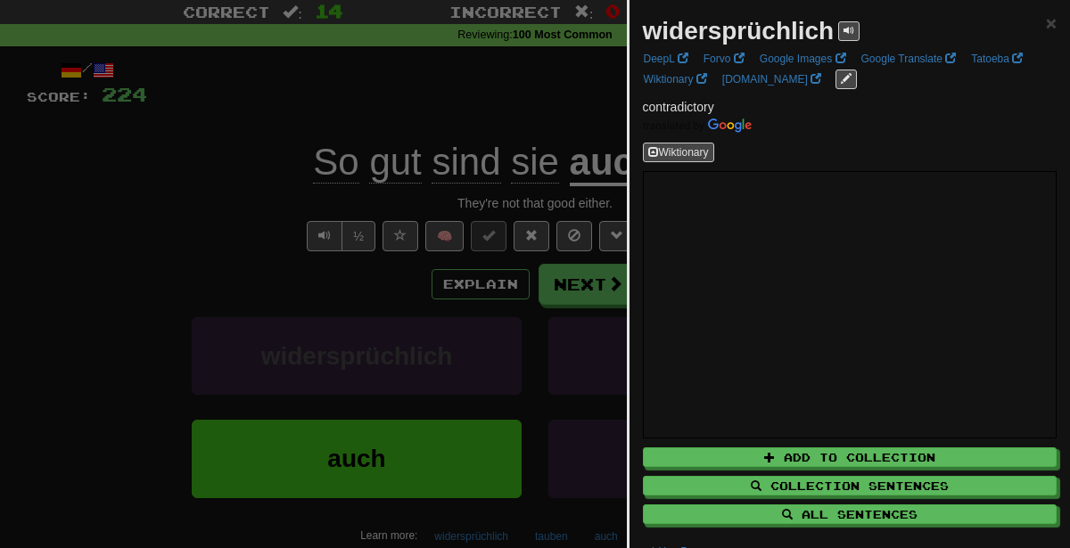
click at [138, 252] on div at bounding box center [535, 274] width 1070 height 548
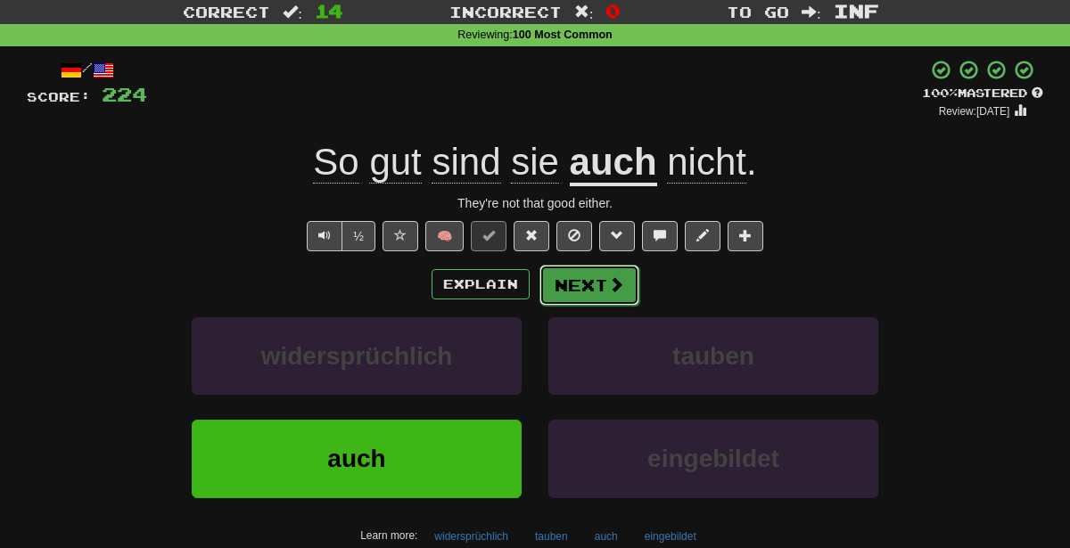
click at [603, 275] on button "Next" at bounding box center [589, 285] width 100 height 41
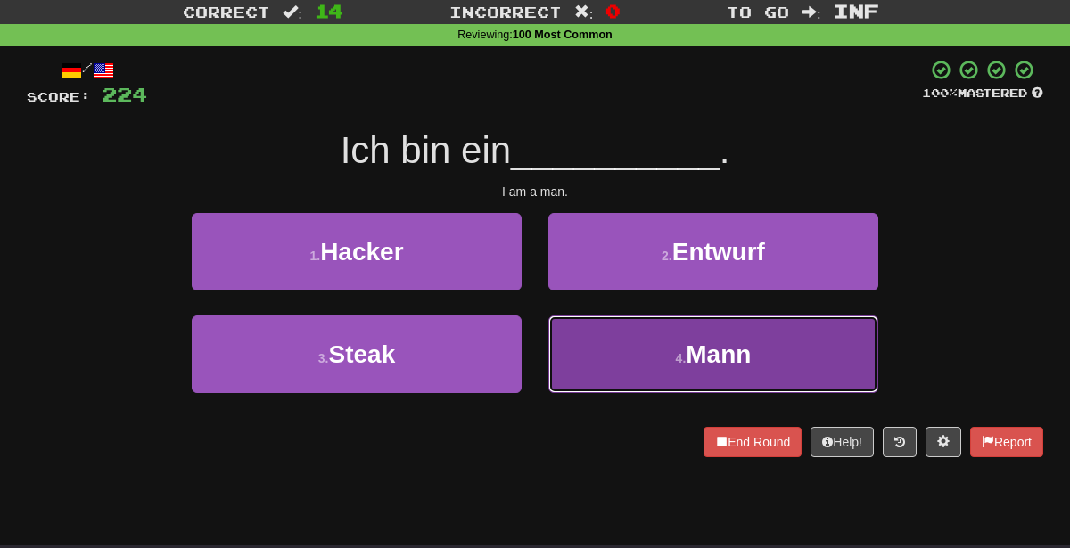
click at [648, 366] on button "4 . Mann" at bounding box center [713, 355] width 330 height 78
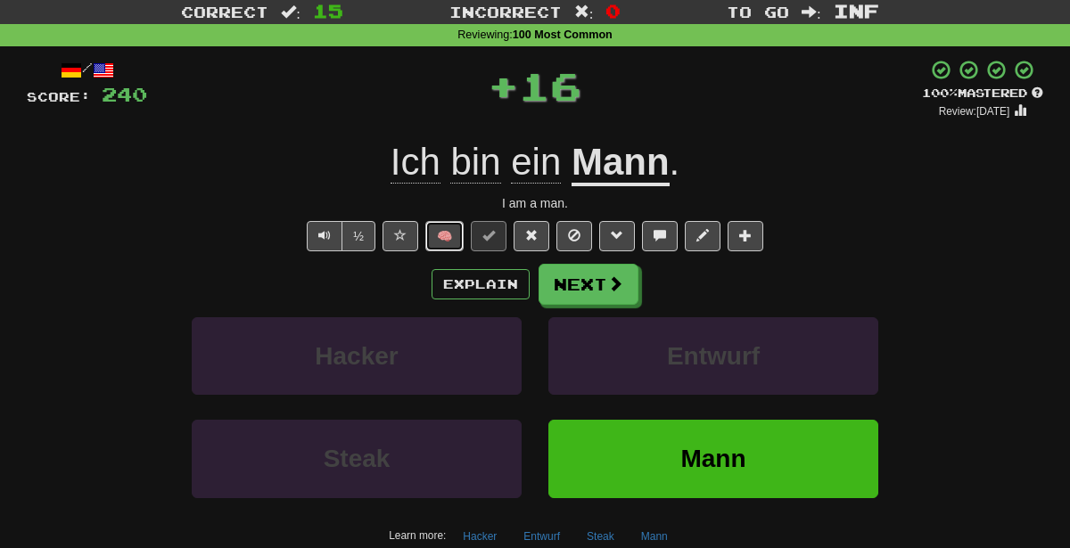
click at [453, 242] on button "🧠" at bounding box center [444, 236] width 38 height 30
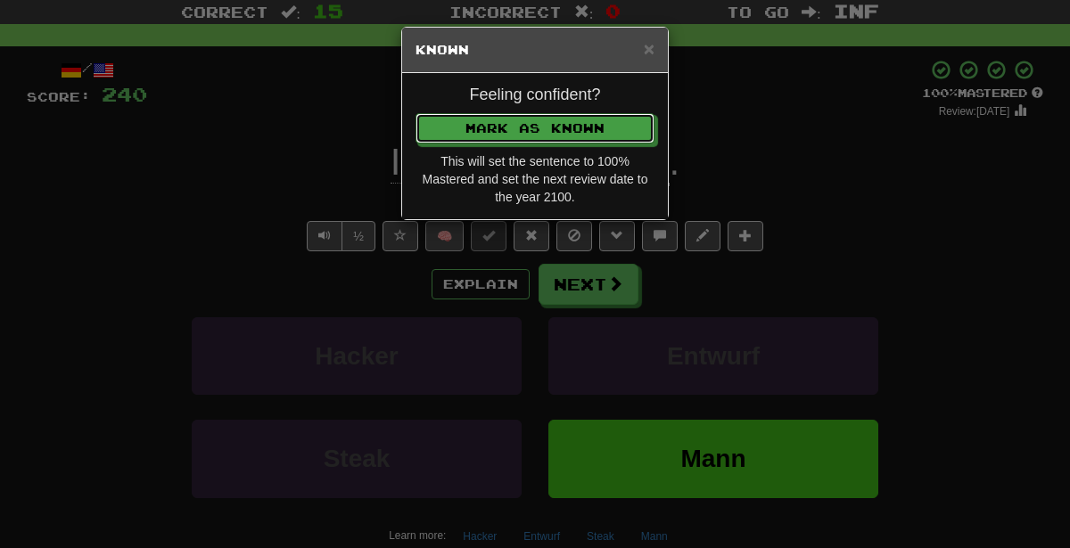
click at [416, 113] on button "Mark as Known" at bounding box center [535, 128] width 239 height 30
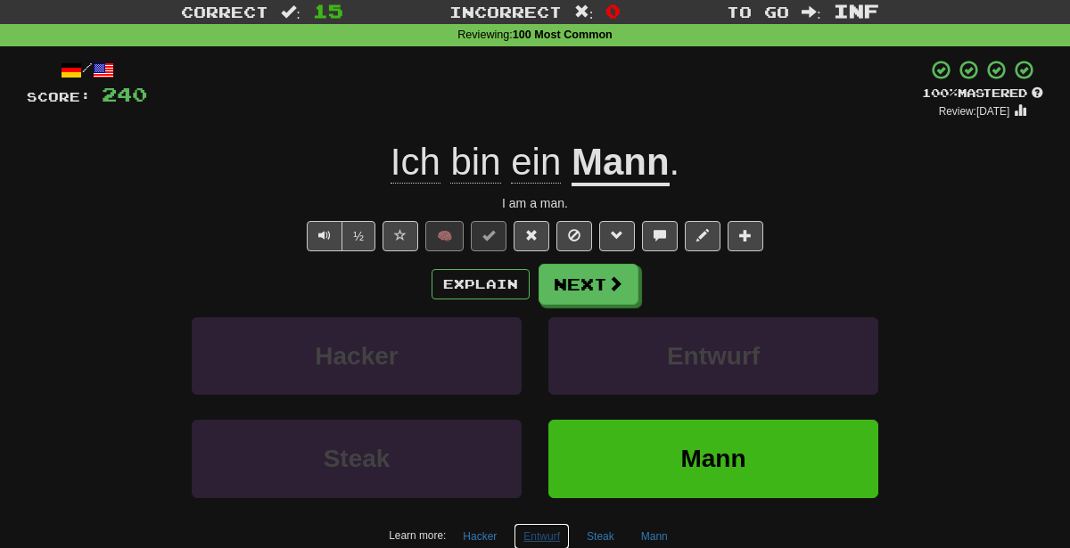
click at [548, 531] on button "Entwurf" at bounding box center [542, 536] width 56 height 27
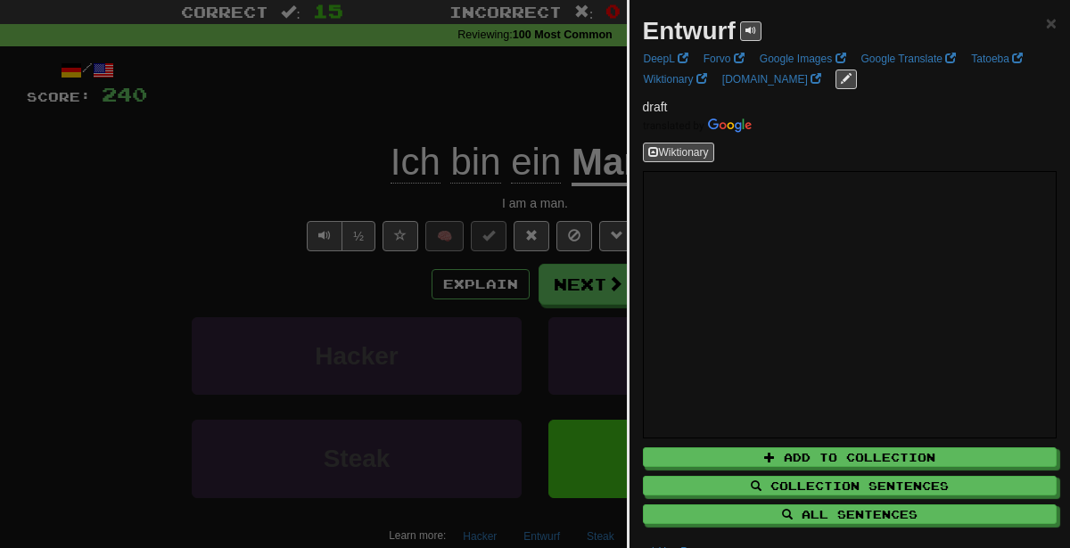
click at [371, 388] on div at bounding box center [535, 274] width 1070 height 548
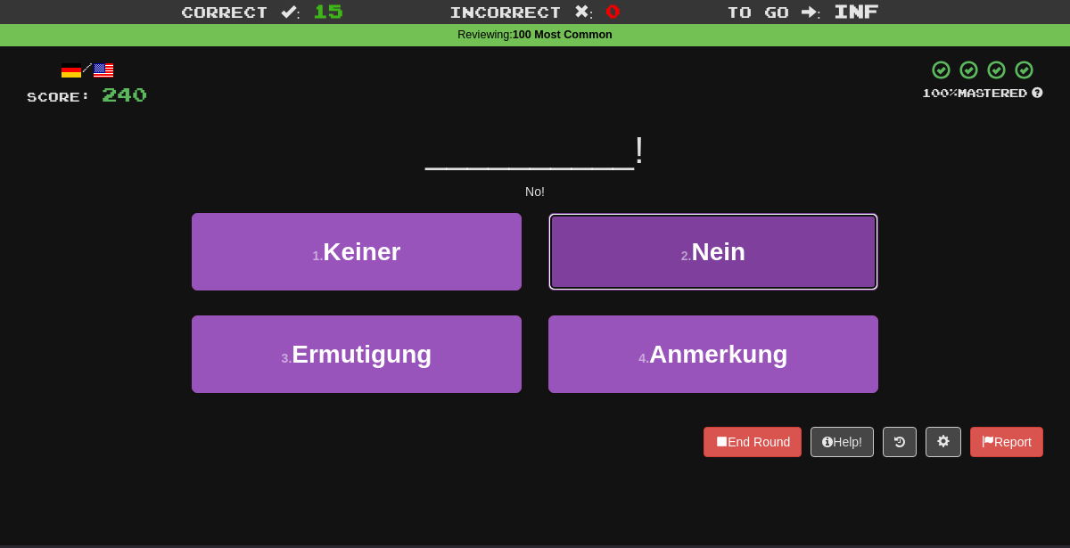
click at [657, 227] on button "2 . Nein" at bounding box center [713, 252] width 330 height 78
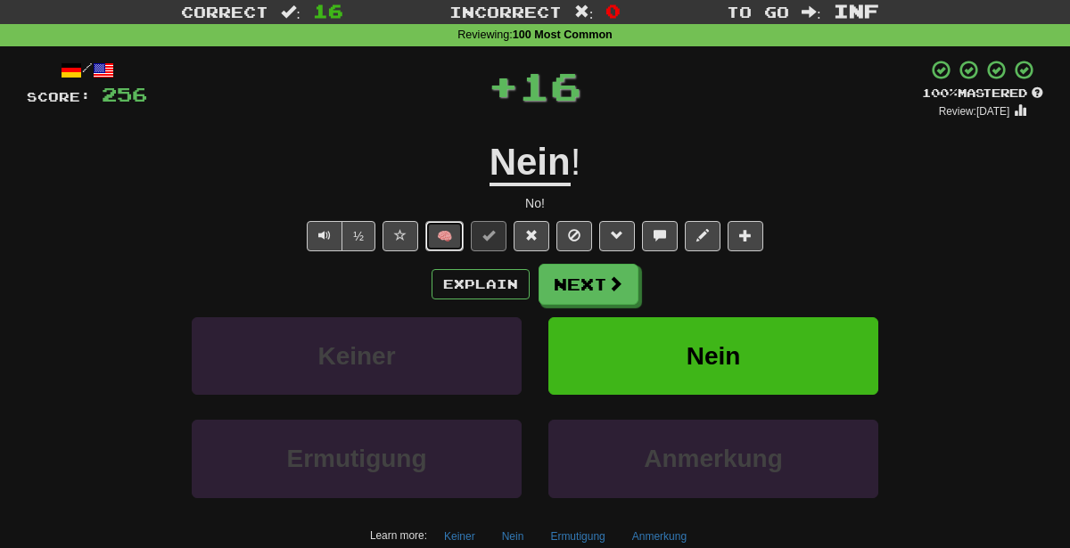
click at [456, 237] on button "🧠" at bounding box center [444, 236] width 38 height 30
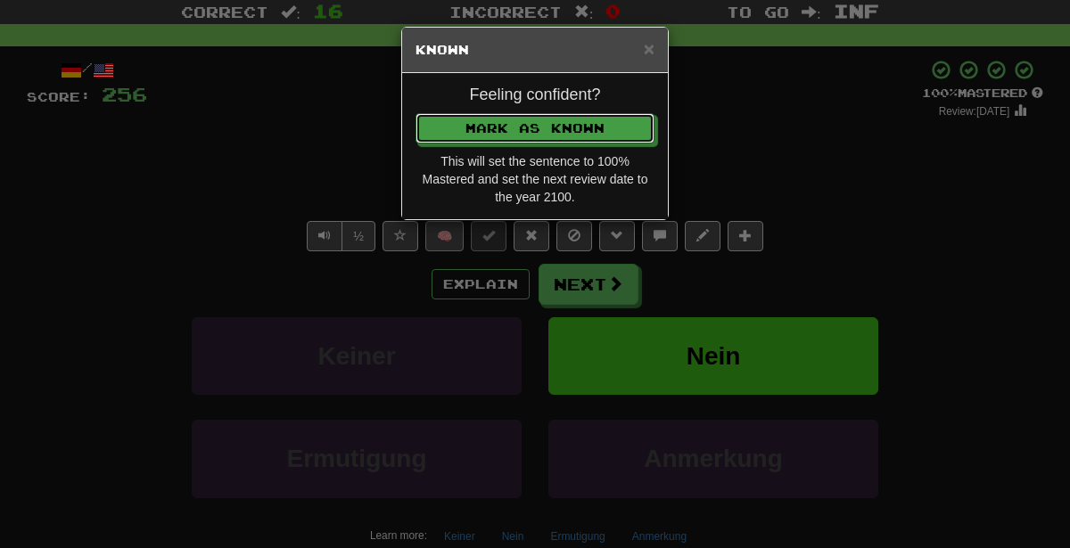
click at [416, 113] on button "Mark as Known" at bounding box center [535, 128] width 239 height 30
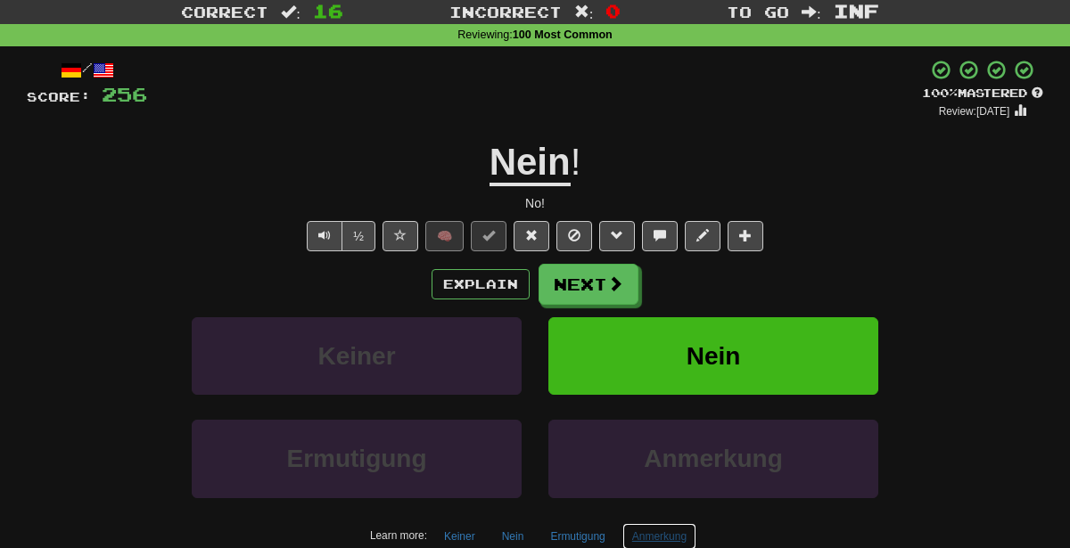
click at [655, 544] on button "Anmerkung" at bounding box center [659, 536] width 74 height 27
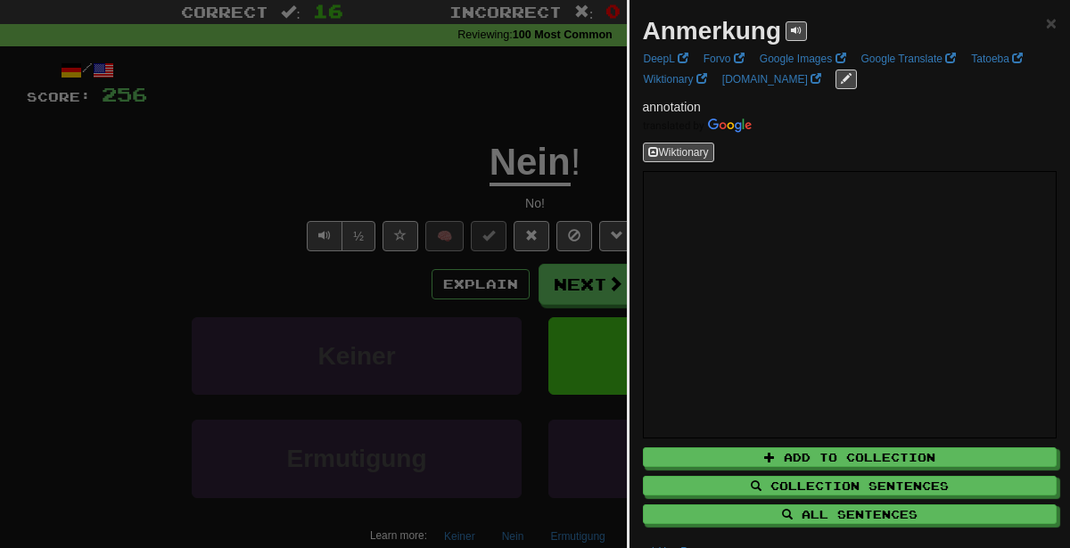
click at [326, 292] on div at bounding box center [535, 274] width 1070 height 548
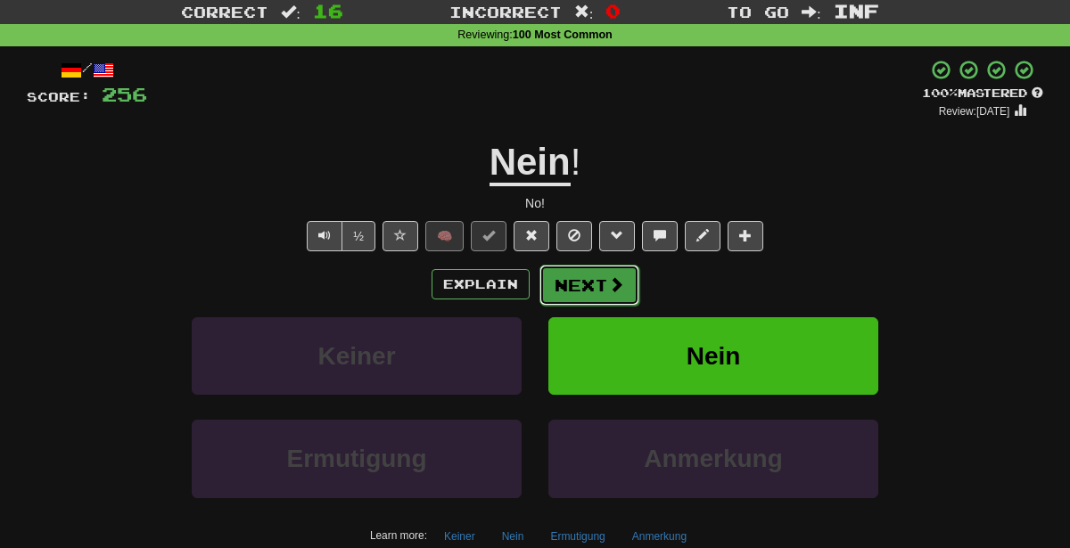
click at [585, 274] on button "Next" at bounding box center [589, 285] width 100 height 41
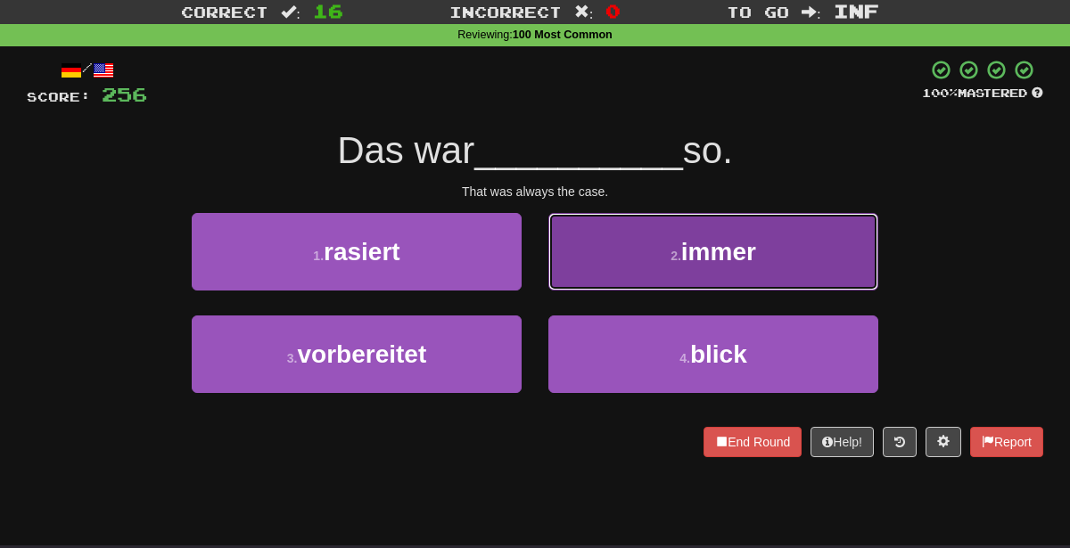
click at [589, 276] on button "2 . immer" at bounding box center [713, 252] width 330 height 78
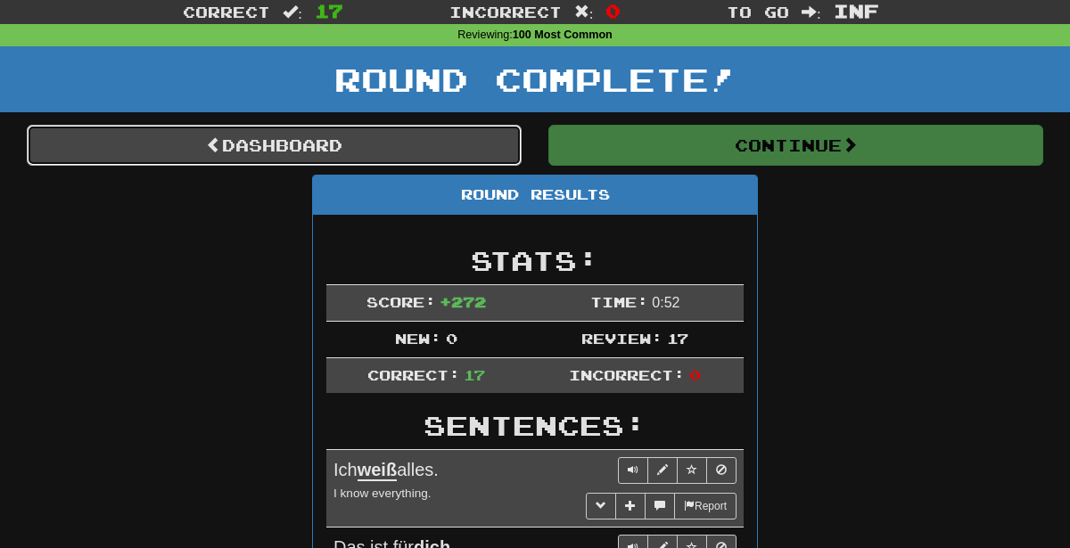
click at [476, 152] on link "Dashboard" at bounding box center [274, 145] width 495 height 41
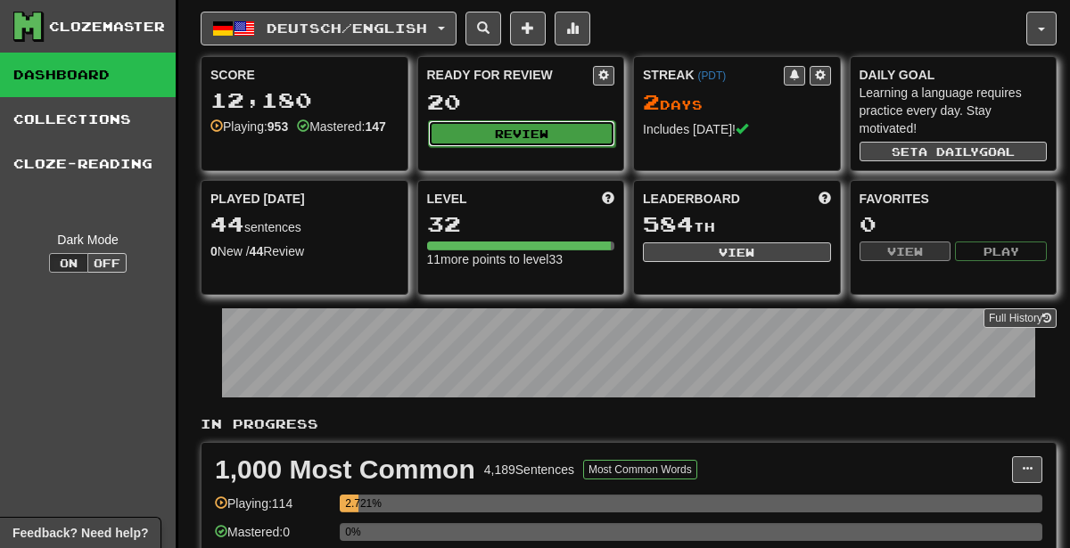
click at [556, 124] on button "Review" at bounding box center [522, 133] width 188 height 27
select select "********"
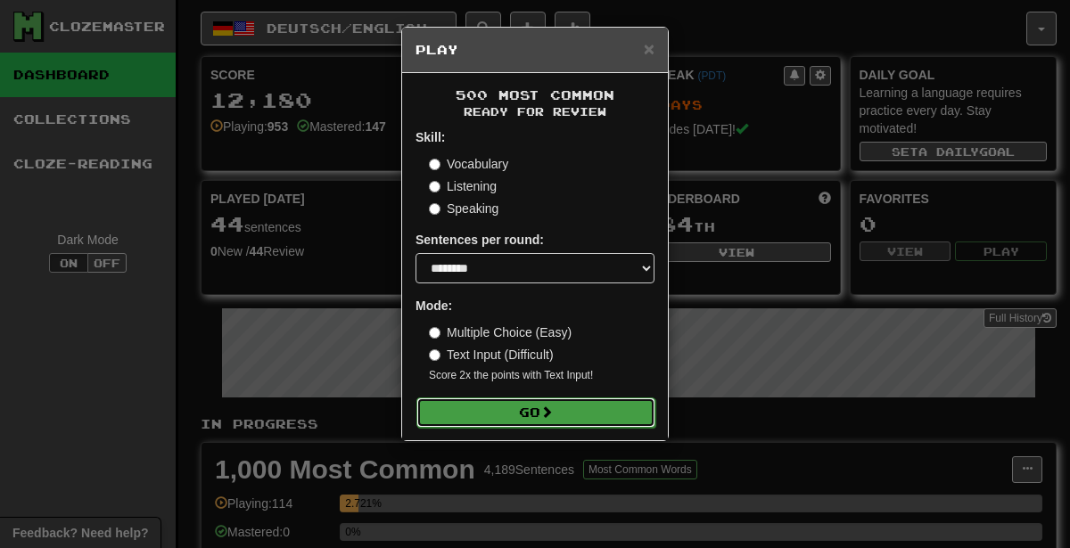
click at [584, 405] on button "Go" at bounding box center [535, 413] width 239 height 30
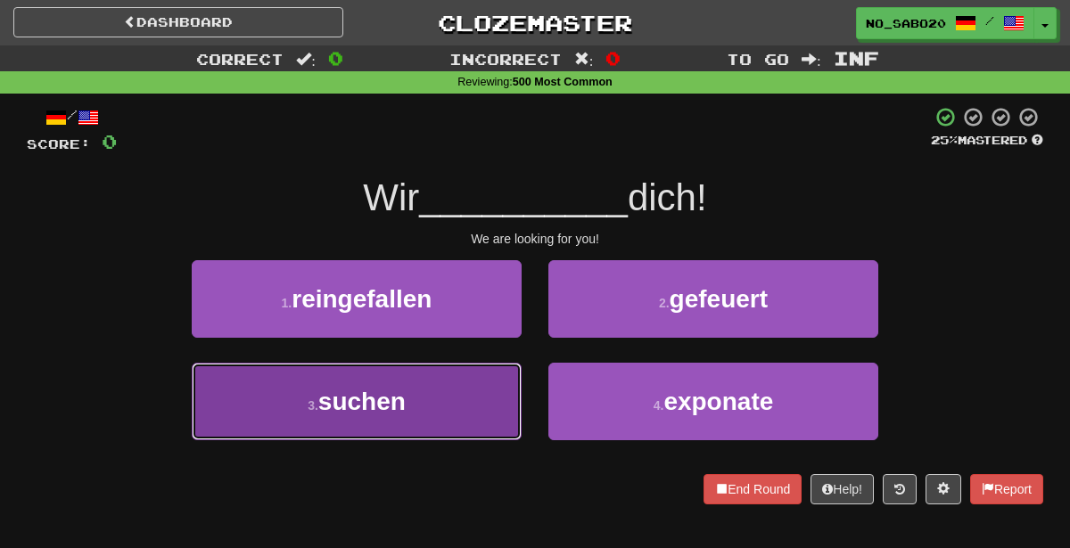
click at [444, 415] on button "3 . suchen" at bounding box center [357, 402] width 330 height 78
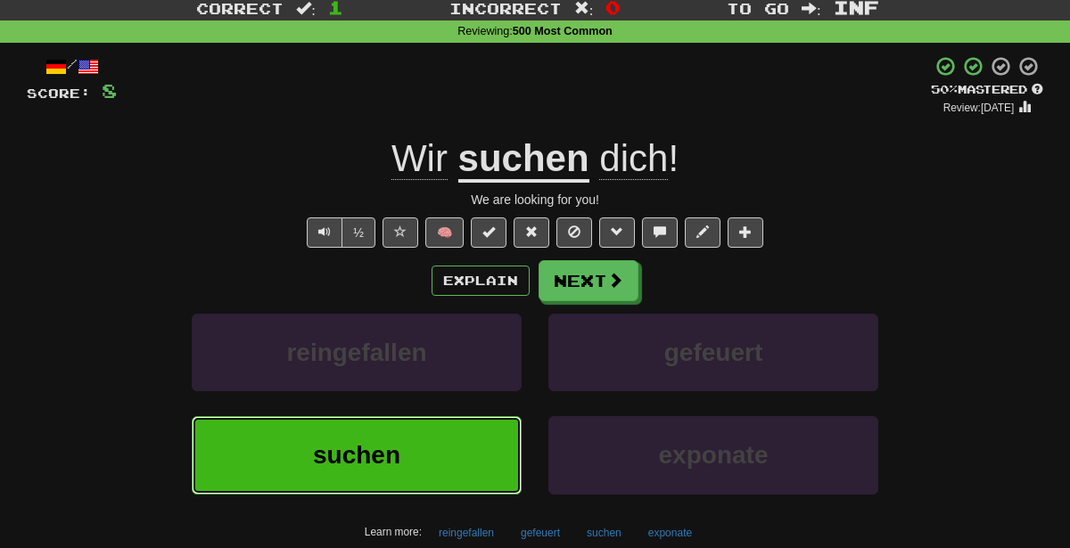
scroll to position [54, 0]
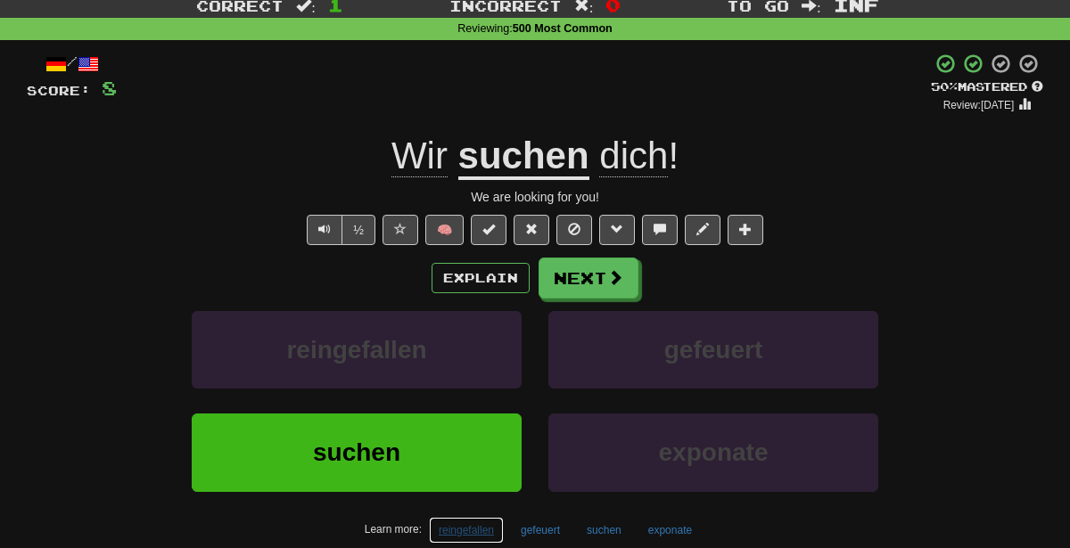
click at [482, 522] on button "reingefallen" at bounding box center [466, 530] width 75 height 27
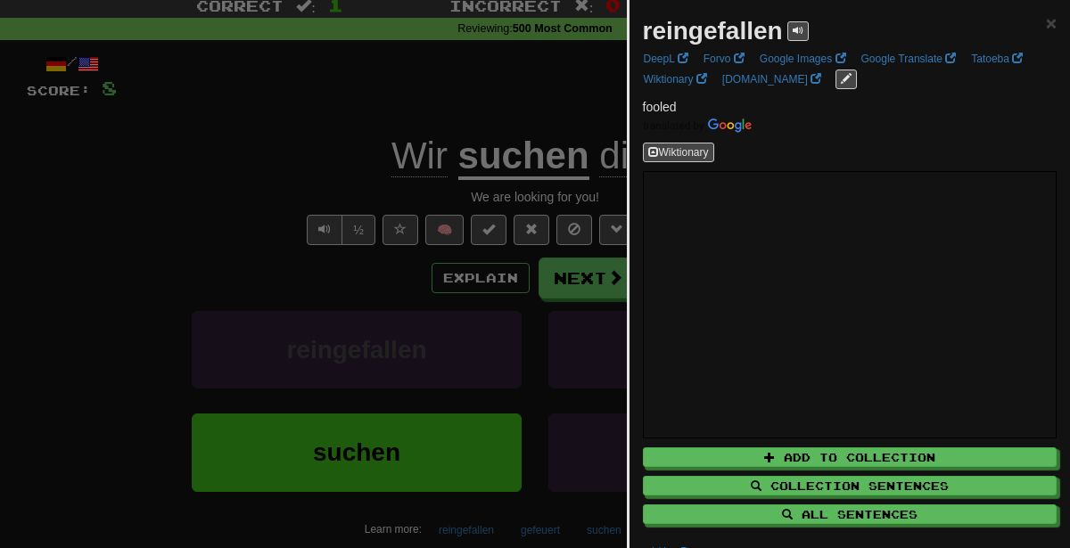
click at [452, 291] on div at bounding box center [535, 274] width 1070 height 548
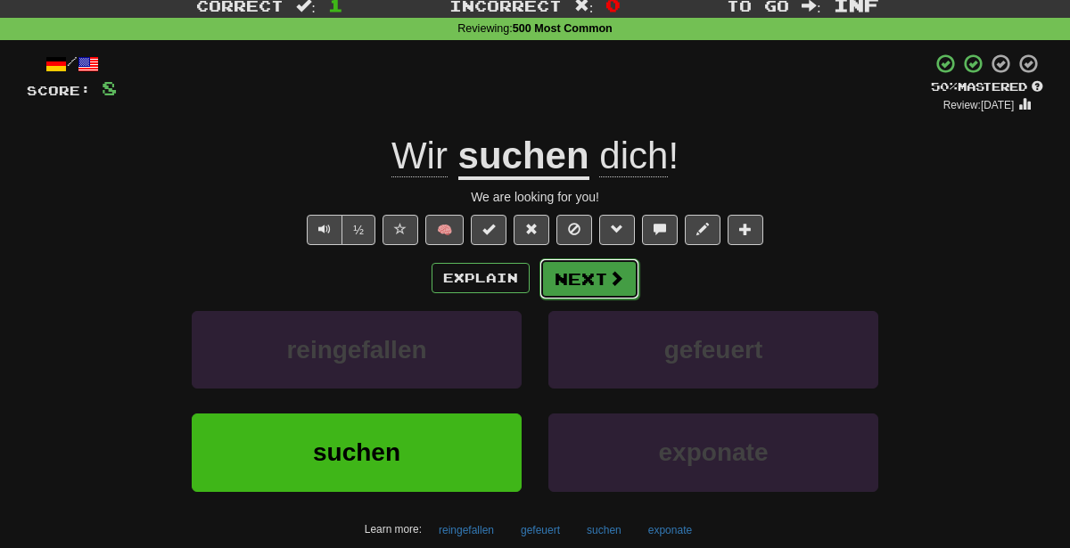
click at [589, 266] on button "Next" at bounding box center [589, 279] width 100 height 41
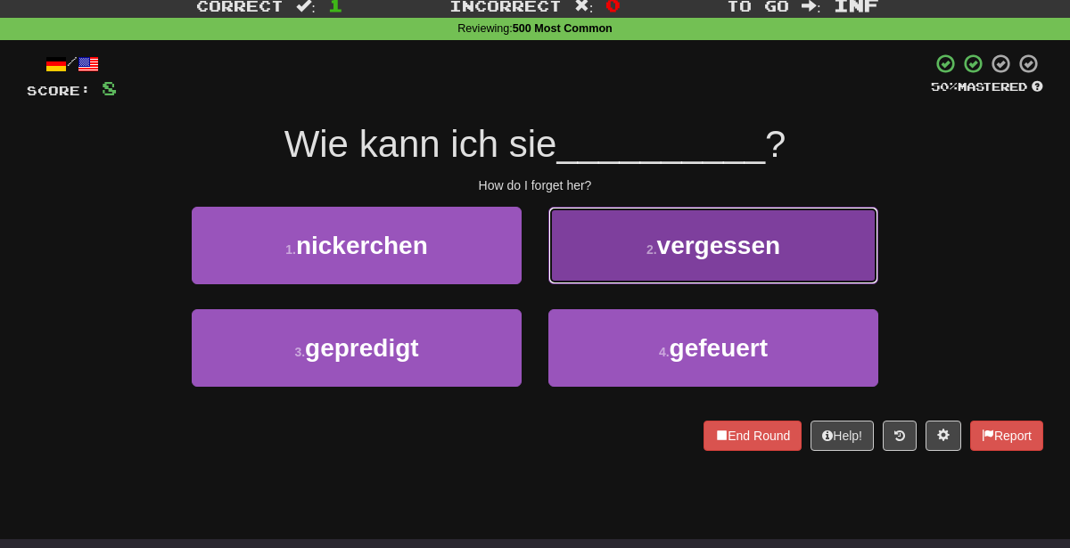
click at [573, 256] on button "2 . vergessen" at bounding box center [713, 246] width 330 height 78
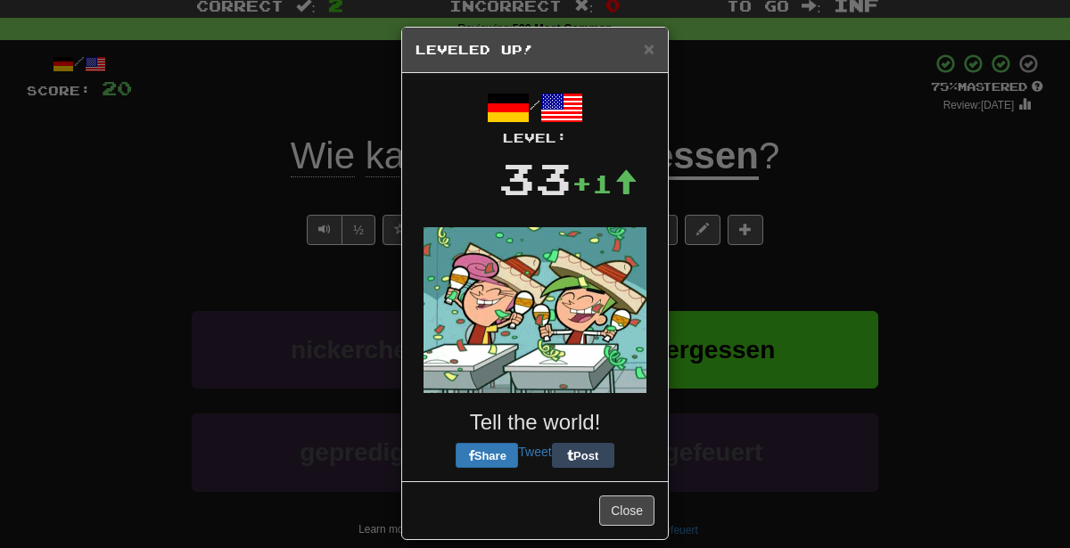
click at [732, 258] on div "× Leveled Up! / Level: 33 +1 Tell the world! Share Tweet Post Close" at bounding box center [535, 274] width 1070 height 548
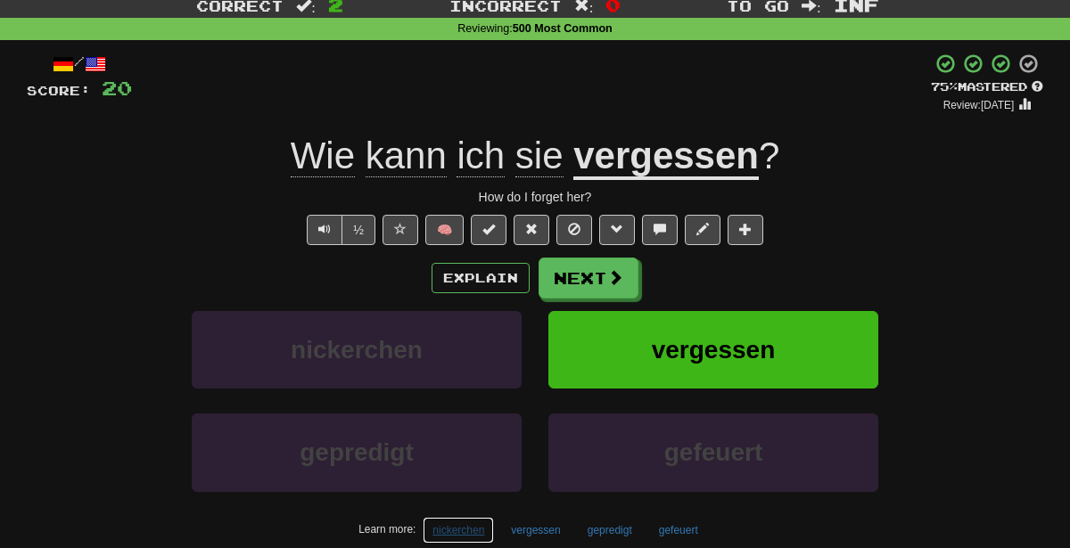
click at [460, 517] on button "nickerchen" at bounding box center [458, 530] width 71 height 27
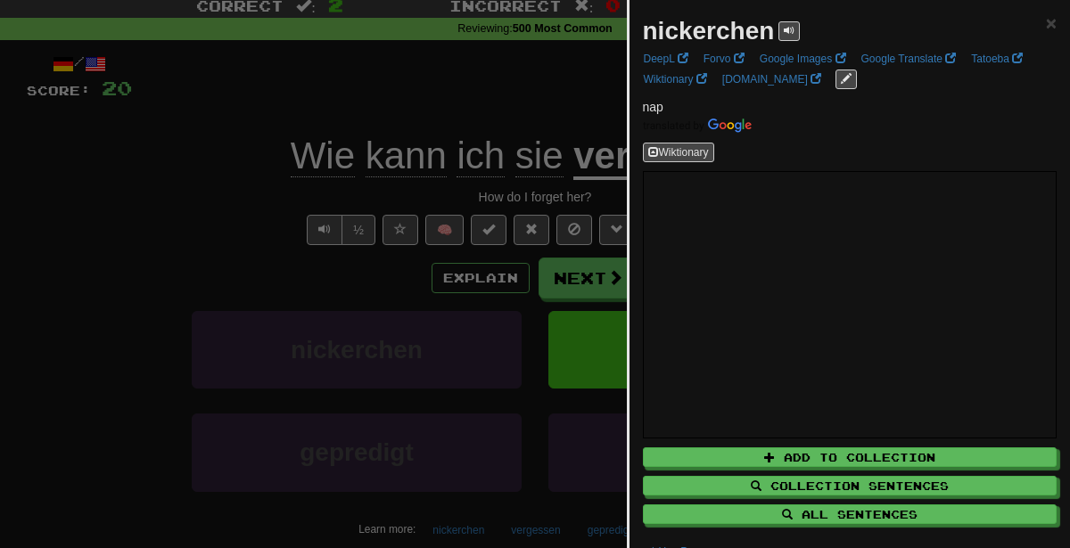
click at [472, 237] on div at bounding box center [535, 274] width 1070 height 548
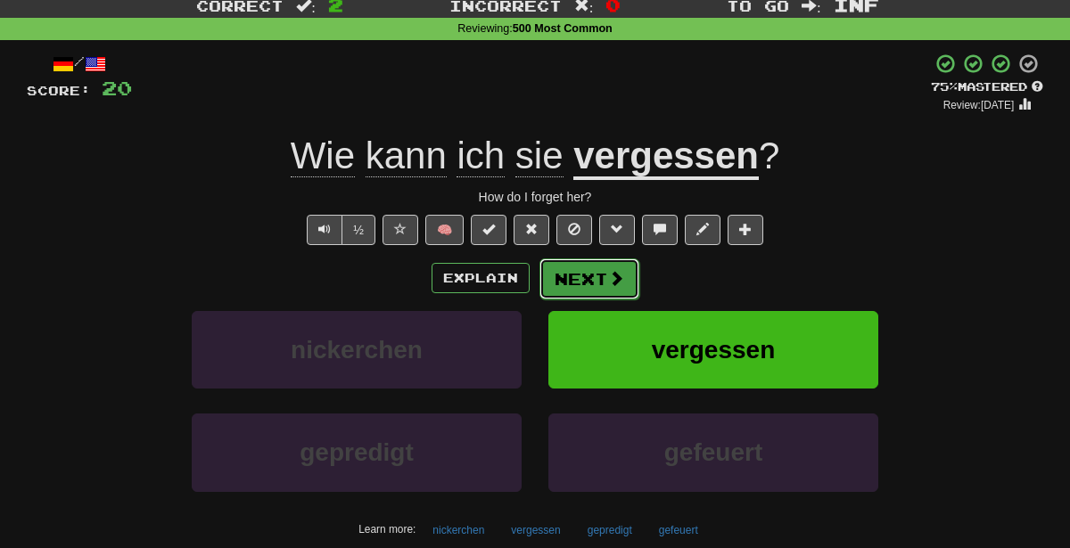
click at [600, 276] on button "Next" at bounding box center [589, 279] width 100 height 41
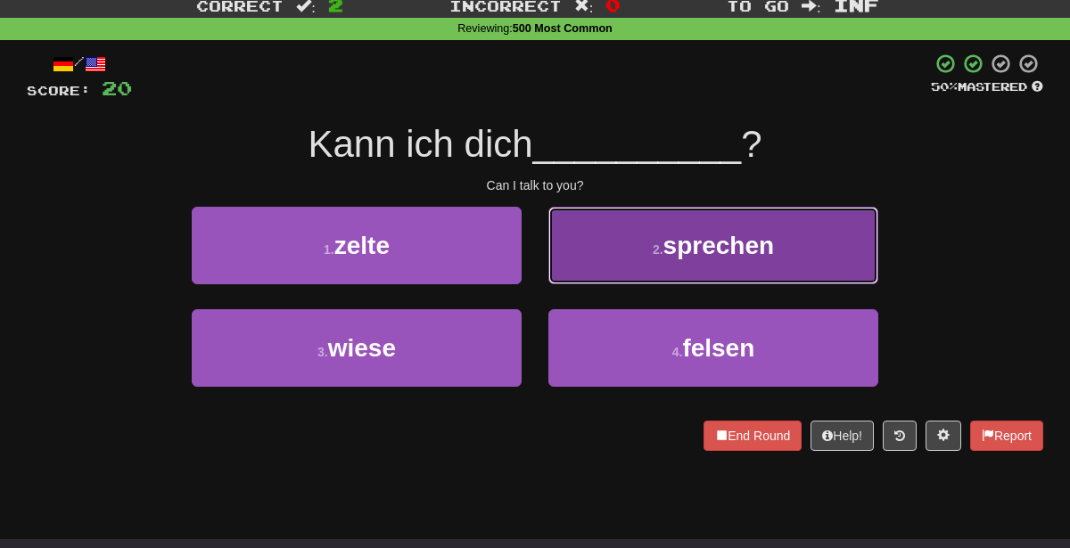
click at [611, 245] on button "2 . sprechen" at bounding box center [713, 246] width 330 height 78
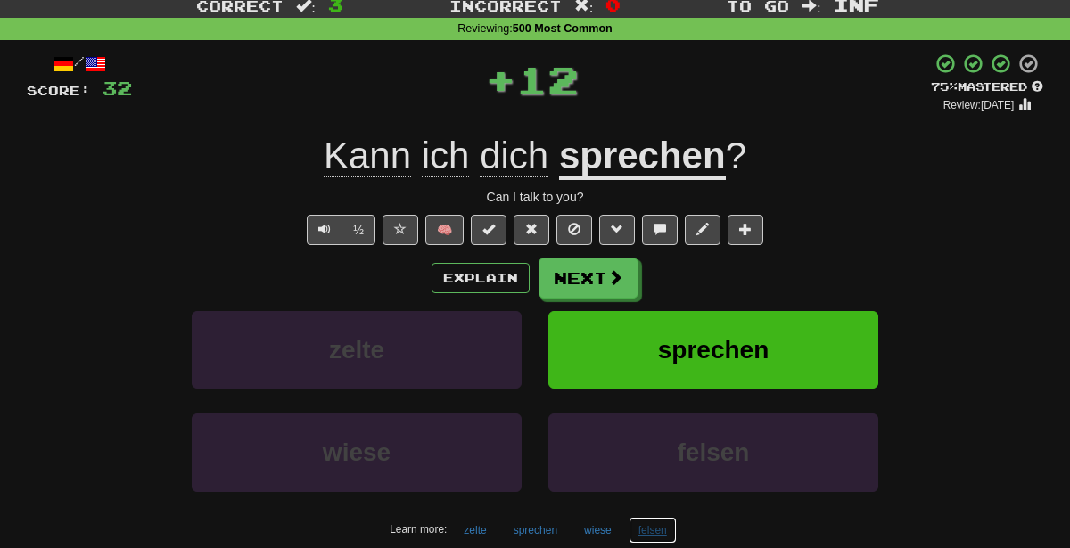
click at [651, 533] on button "felsen" at bounding box center [653, 530] width 48 height 27
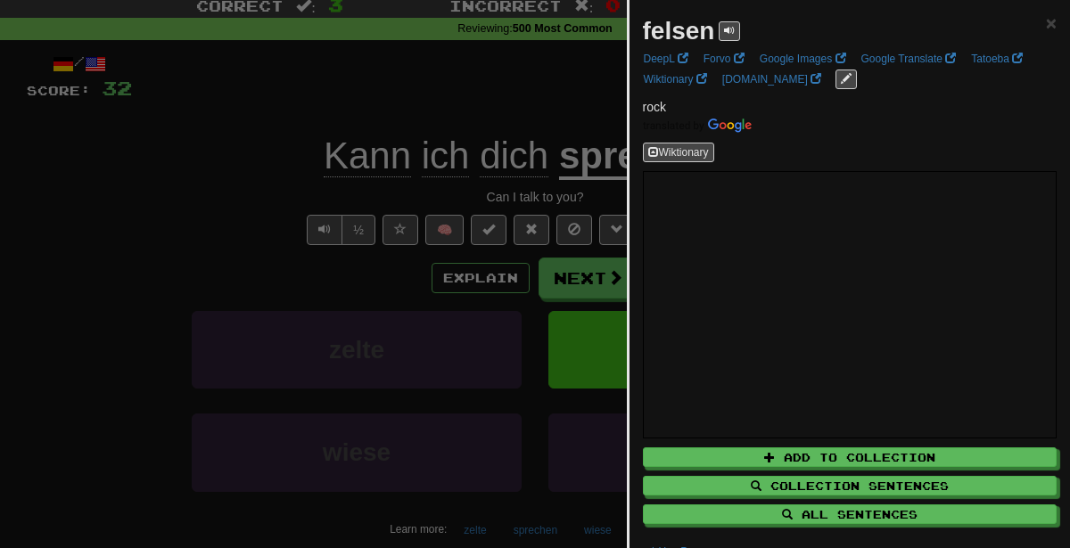
click at [338, 341] on div at bounding box center [535, 274] width 1070 height 548
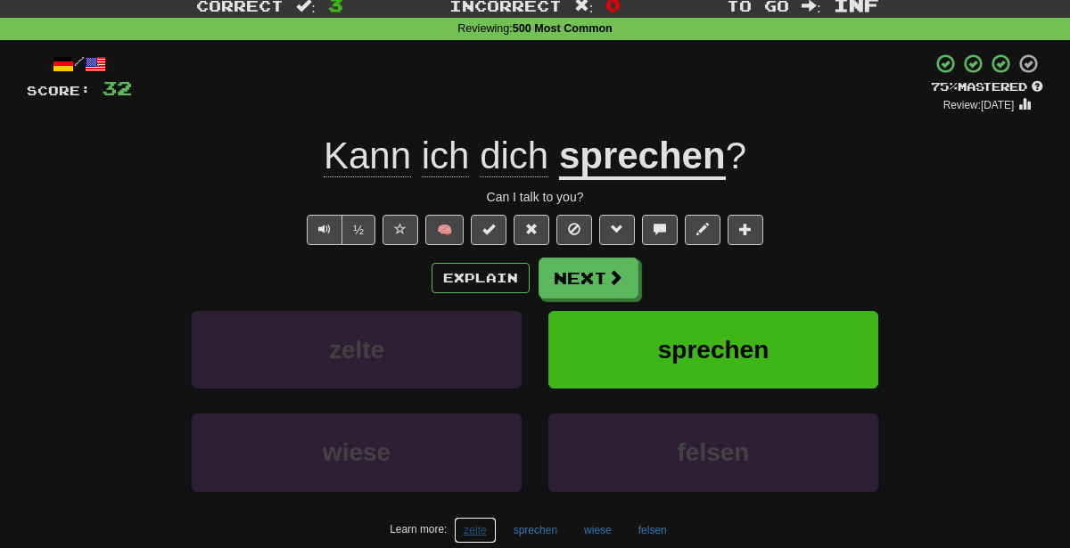
click at [461, 524] on button "zelte" at bounding box center [475, 530] width 42 height 27
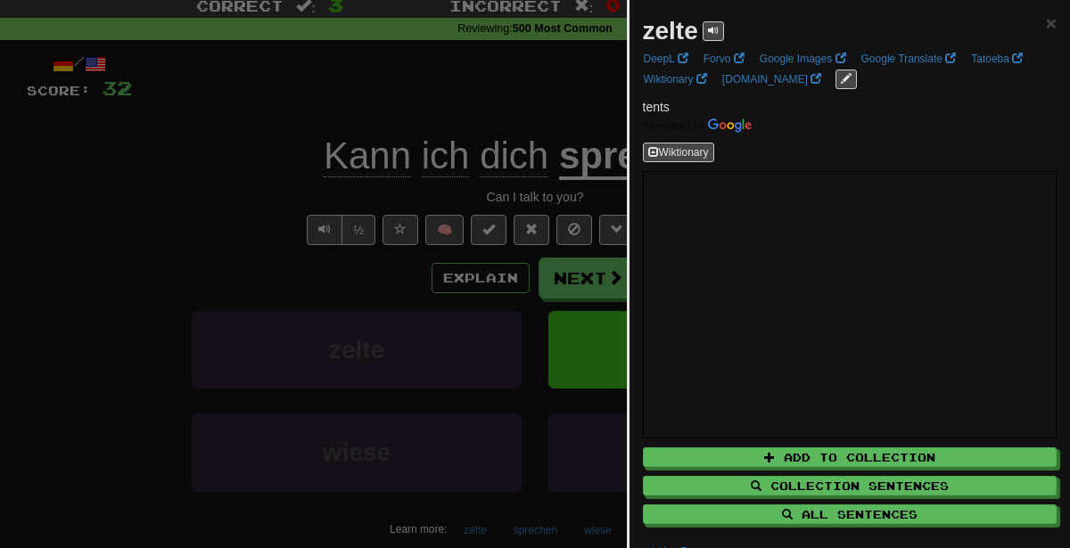
click at [421, 376] on div at bounding box center [535, 274] width 1070 height 548
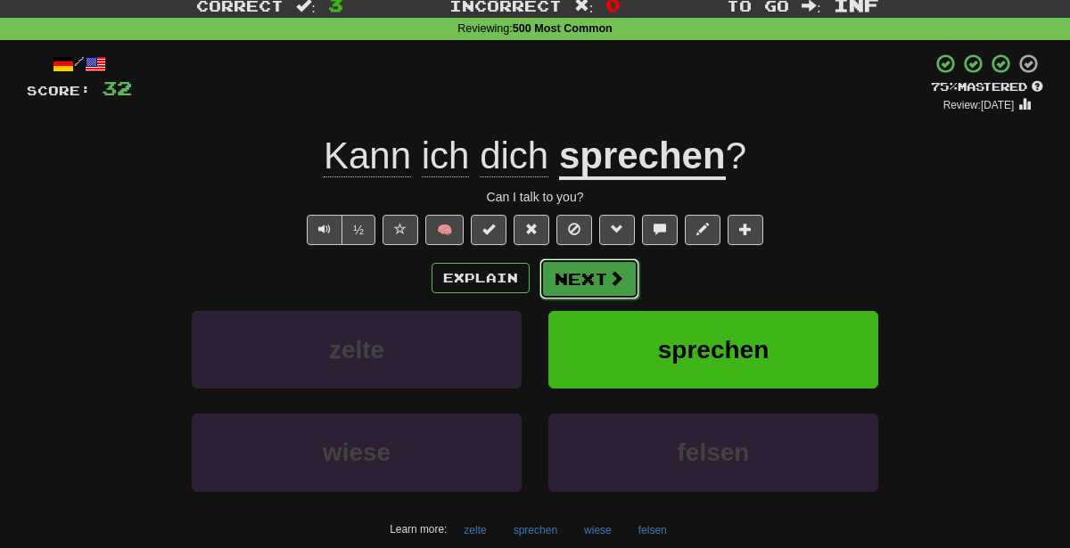
click at [582, 281] on button "Next" at bounding box center [589, 279] width 100 height 41
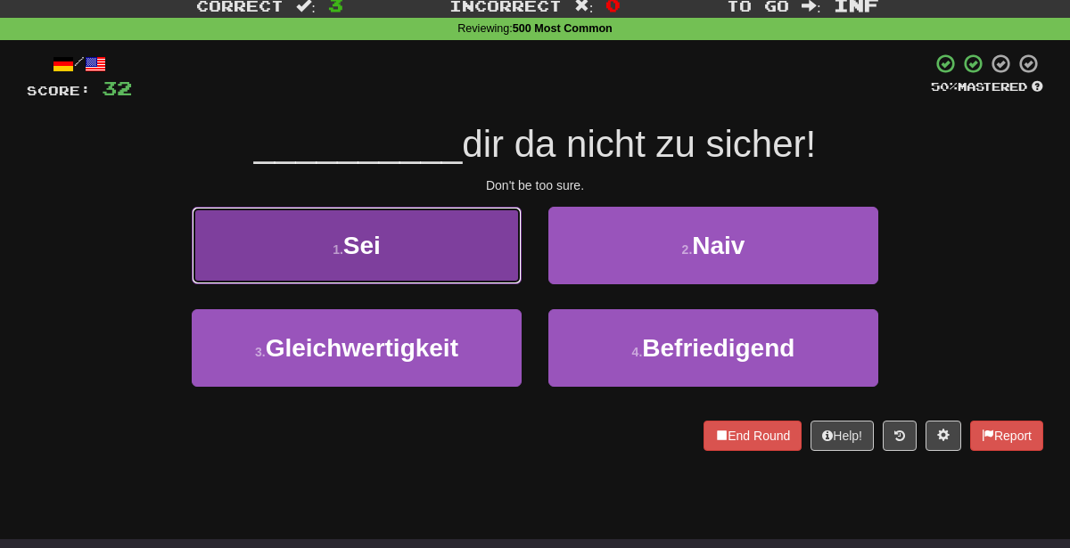
click at [485, 253] on button "1 . Sei" at bounding box center [357, 246] width 330 height 78
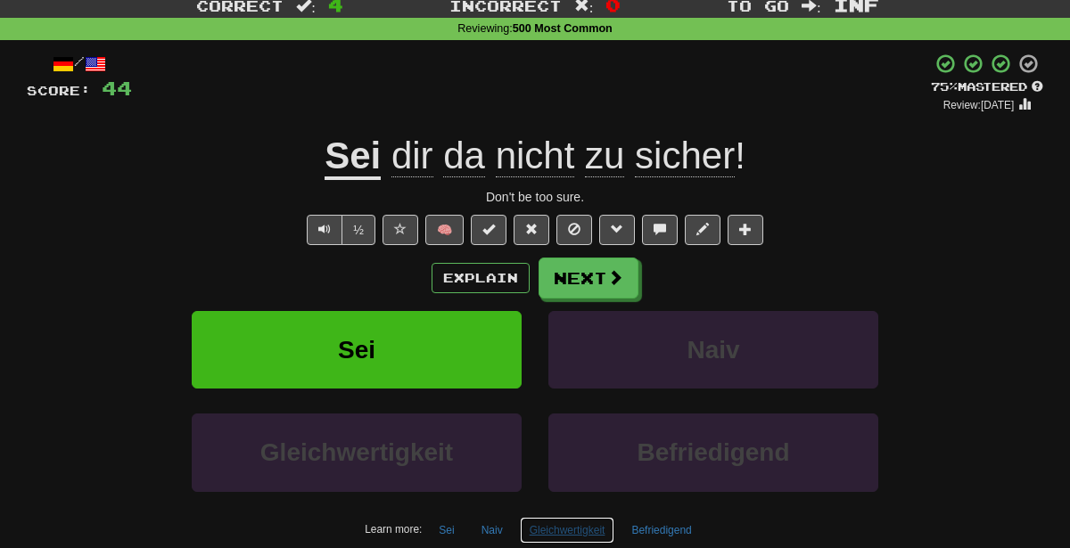
click at [597, 523] on button "Gleichwertigkeit" at bounding box center [567, 530] width 95 height 27
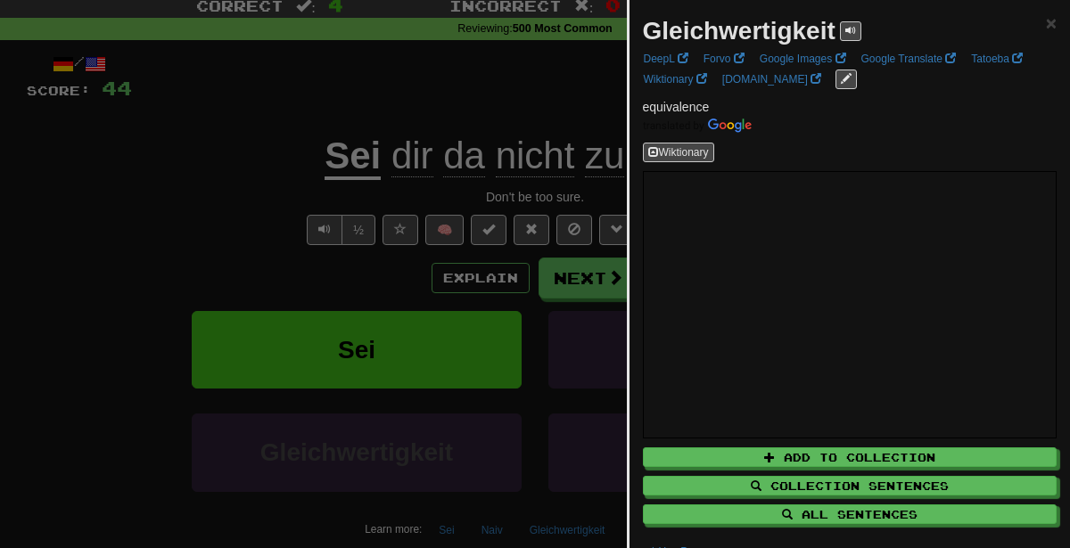
click at [313, 287] on div at bounding box center [535, 274] width 1070 height 548
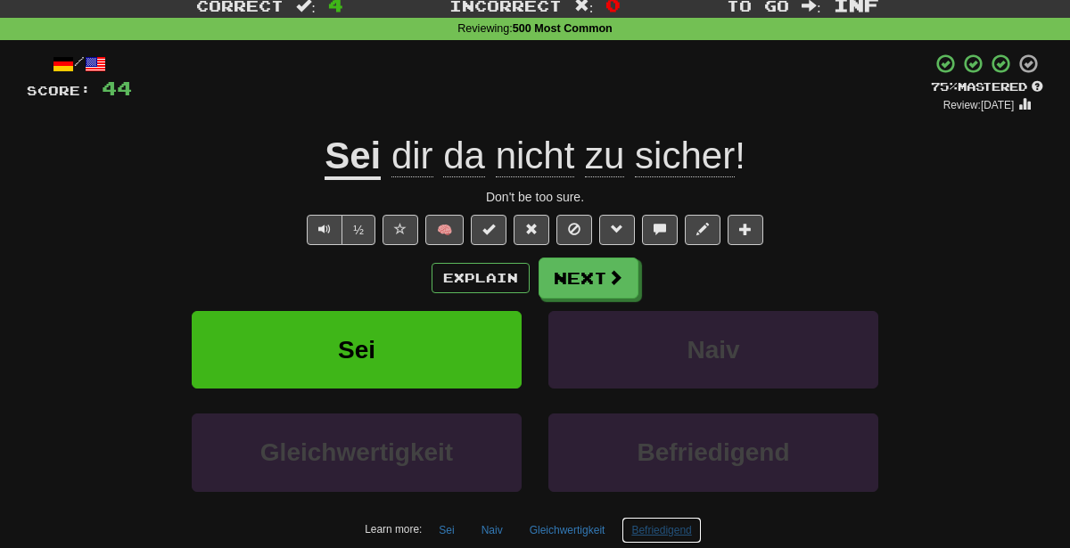
click at [663, 520] on button "Befriedigend" at bounding box center [661, 530] width 79 height 27
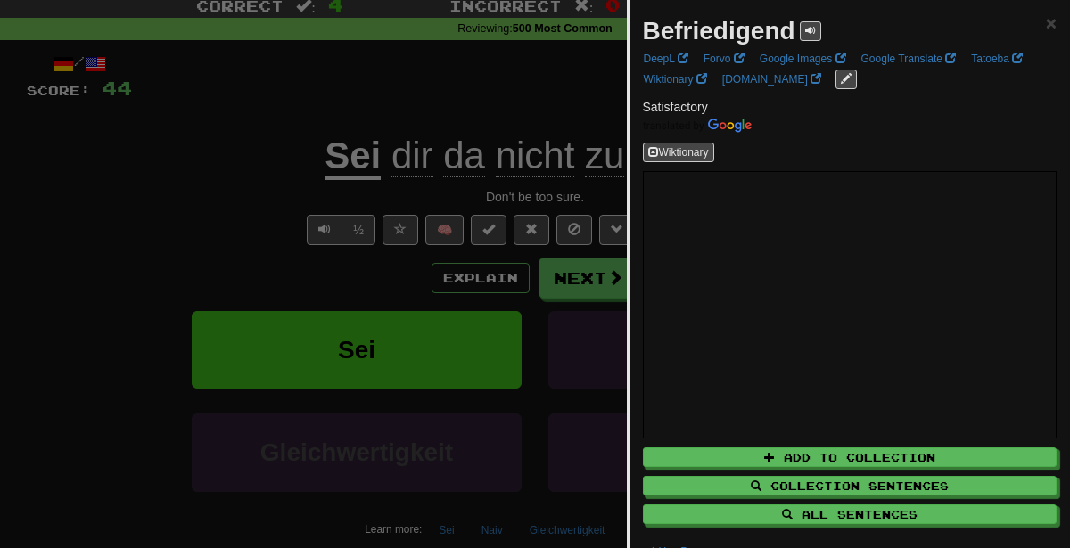
click at [424, 198] on div at bounding box center [535, 274] width 1070 height 548
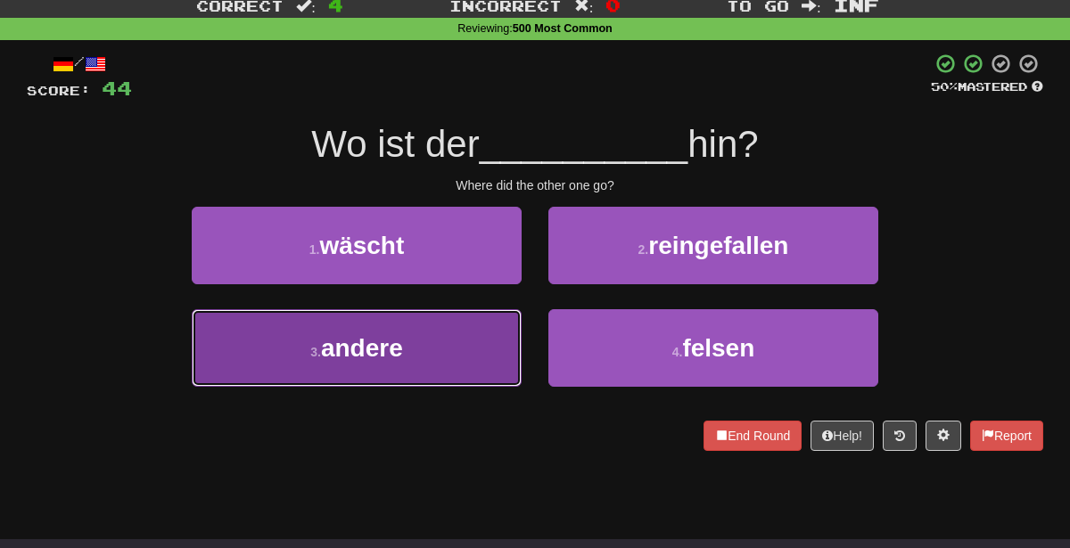
click at [453, 344] on button "3 . andere" at bounding box center [357, 348] width 330 height 78
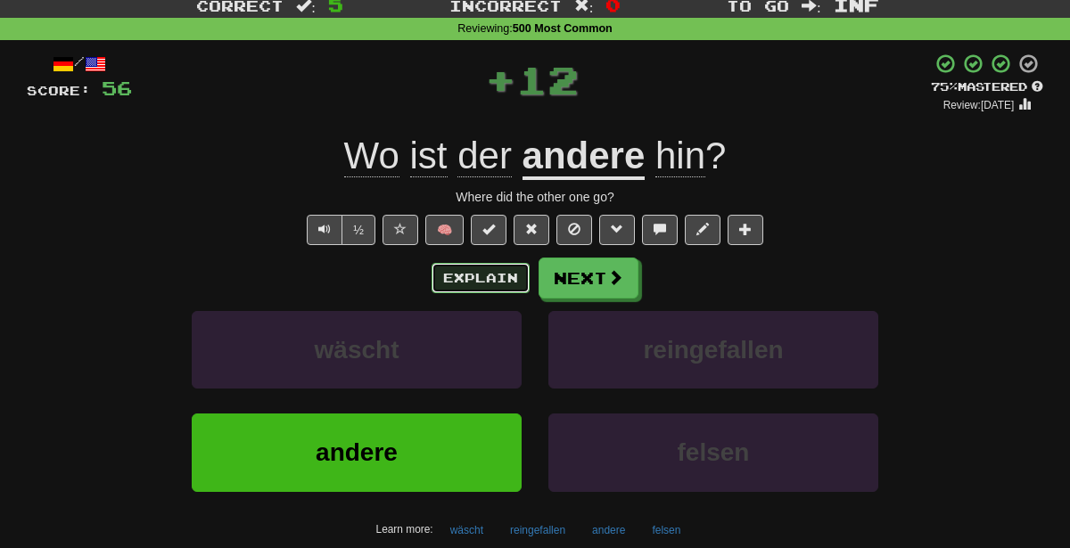
click at [519, 275] on button "Explain" at bounding box center [481, 278] width 98 height 30
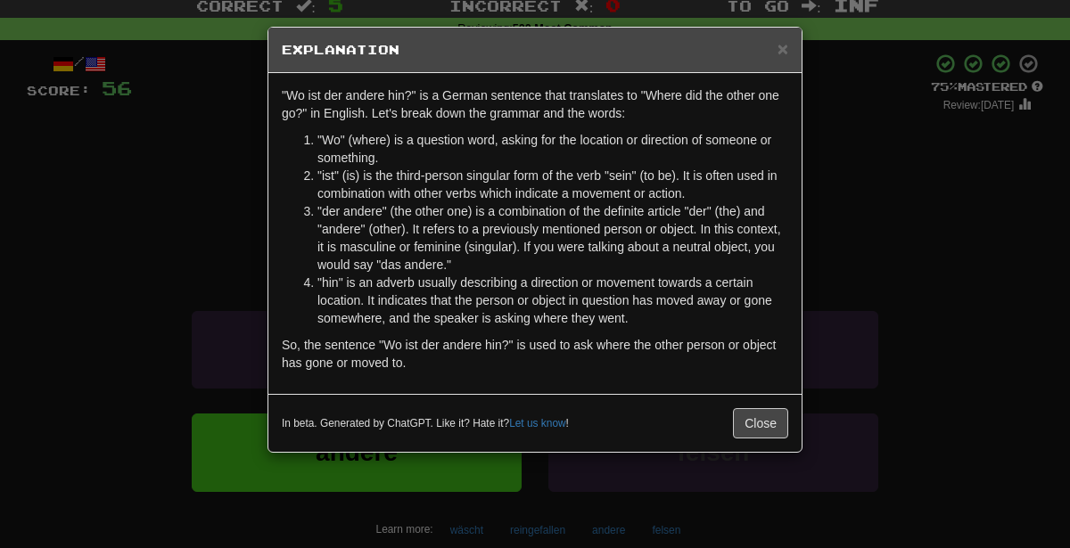
click at [926, 226] on div "× Explanation "Wo ist der andere hin?" is a German sentence that translates to …" at bounding box center [535, 274] width 1070 height 548
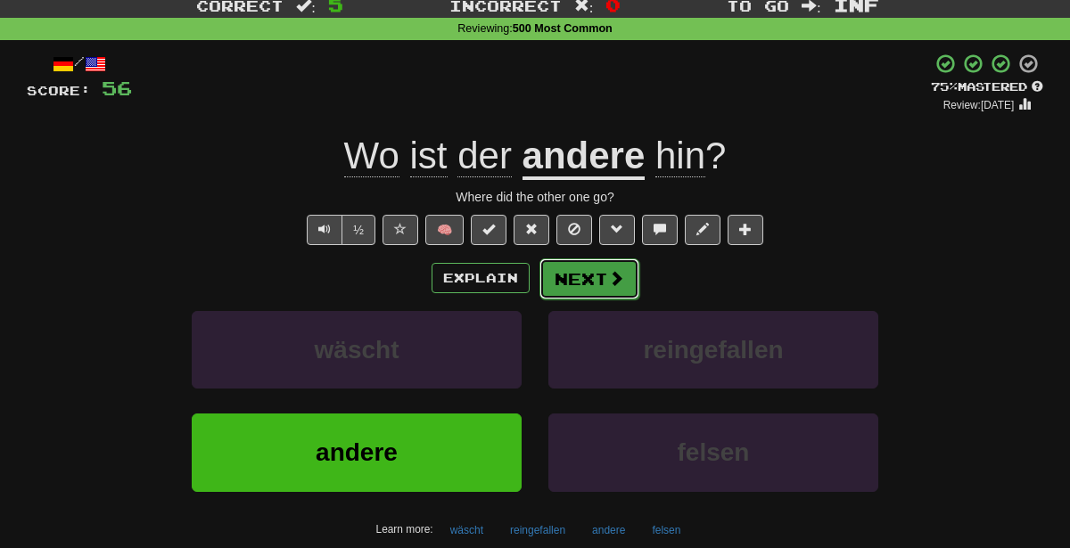
click at [597, 276] on button "Next" at bounding box center [589, 279] width 100 height 41
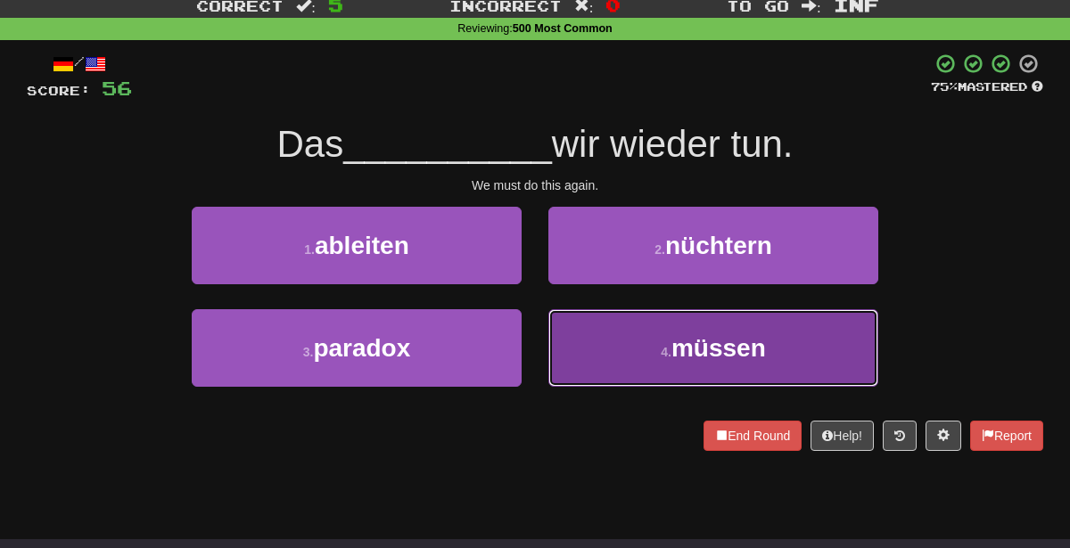
click at [650, 338] on button "4 . müssen" at bounding box center [713, 348] width 330 height 78
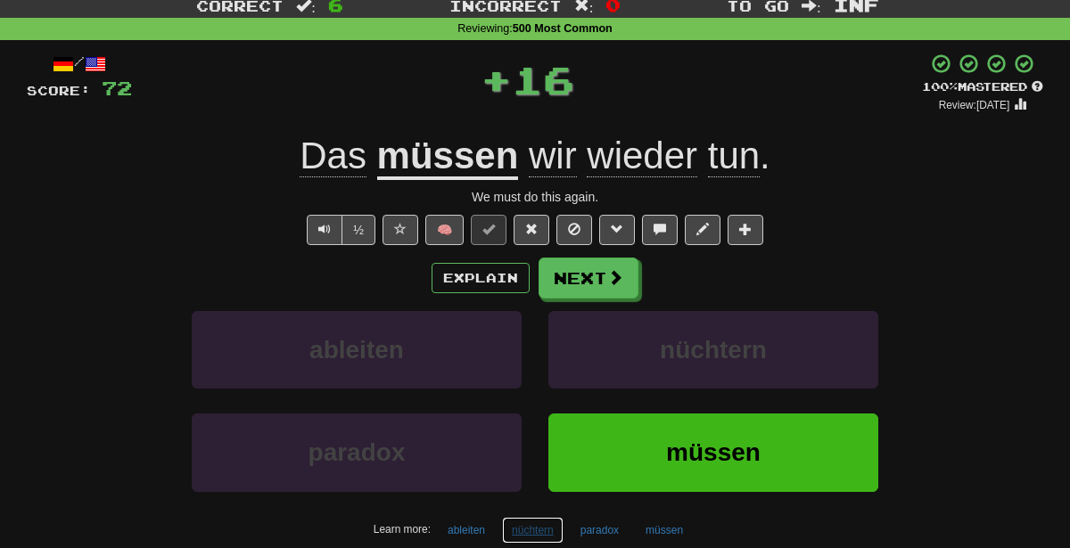
click at [531, 526] on button "nüchtern" at bounding box center [533, 530] width 62 height 27
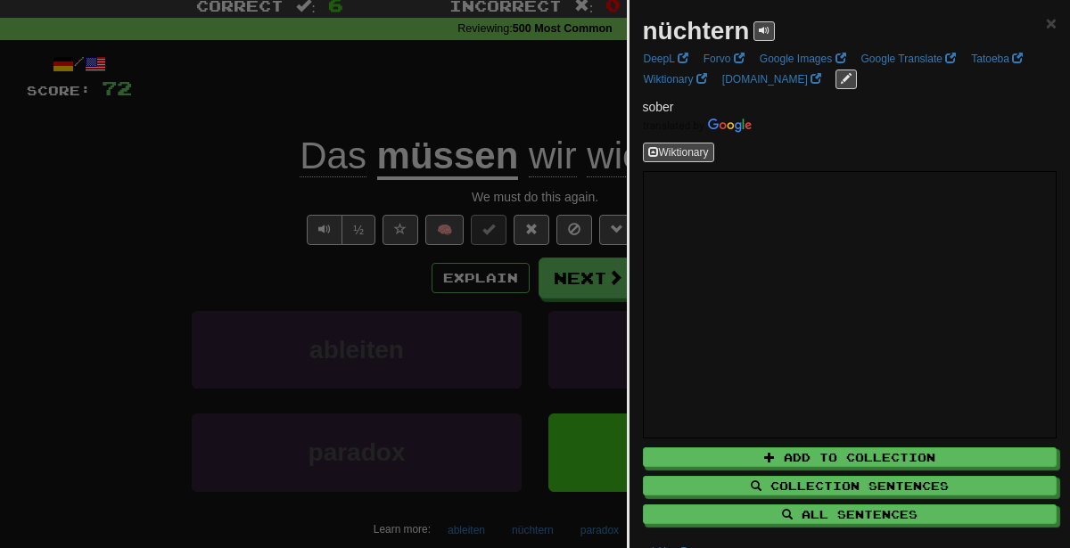
click at [353, 318] on div at bounding box center [535, 274] width 1070 height 548
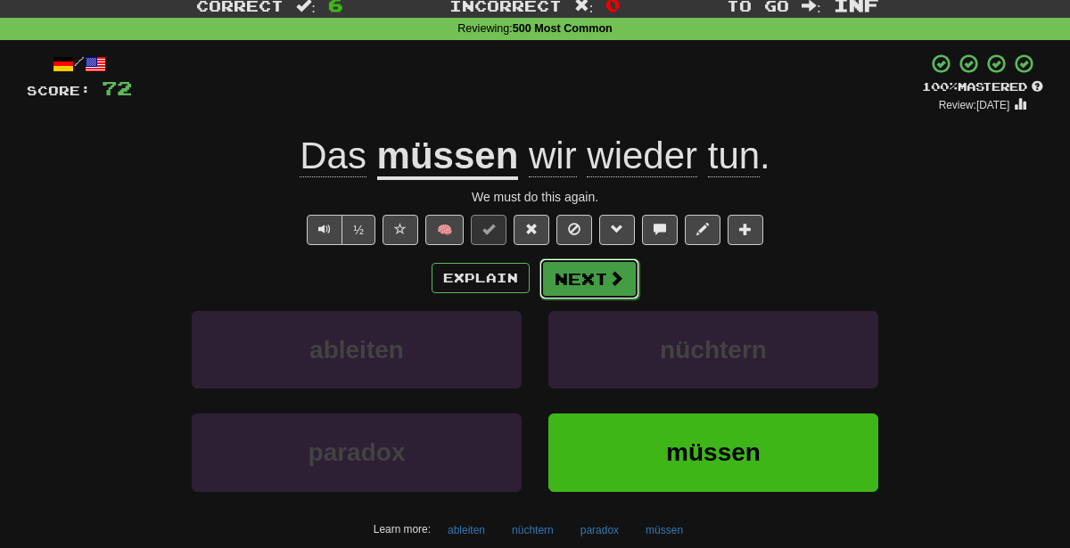
click at [588, 277] on button "Next" at bounding box center [589, 279] width 100 height 41
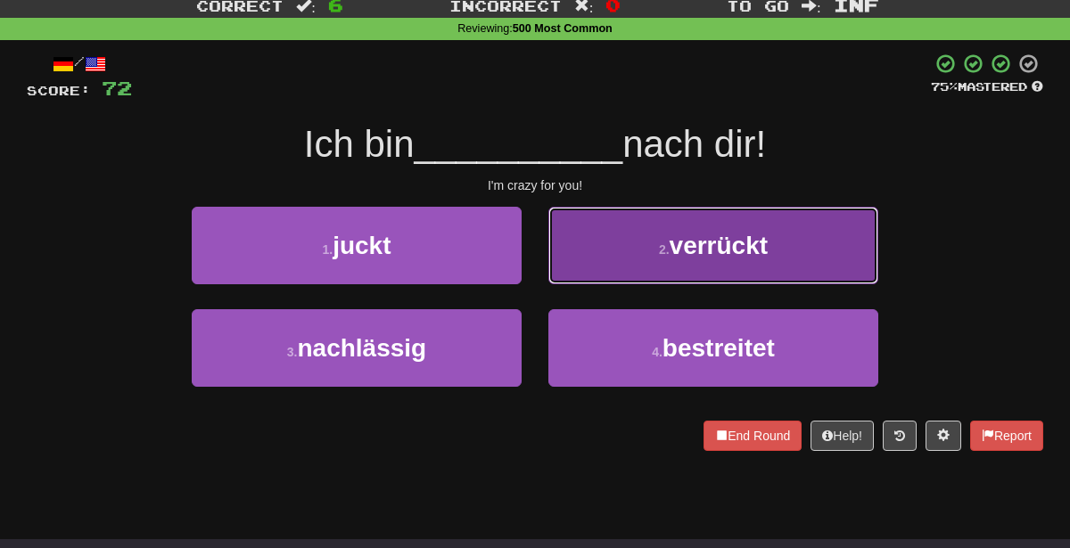
click at [635, 253] on button "2 . verrückt" at bounding box center [713, 246] width 330 height 78
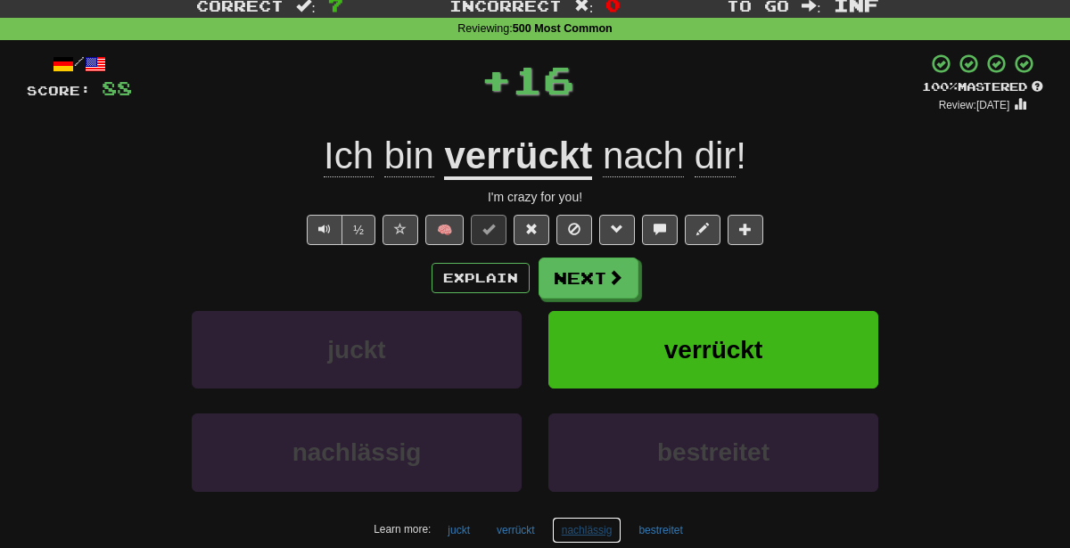
click at [564, 525] on button "nachlässig" at bounding box center [587, 530] width 70 height 27
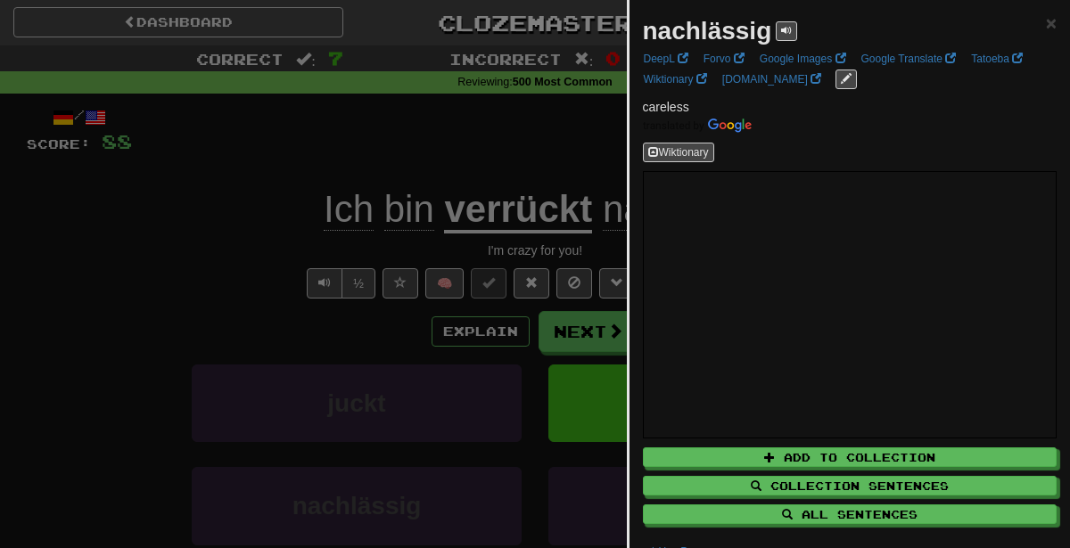
scroll to position [14, 0]
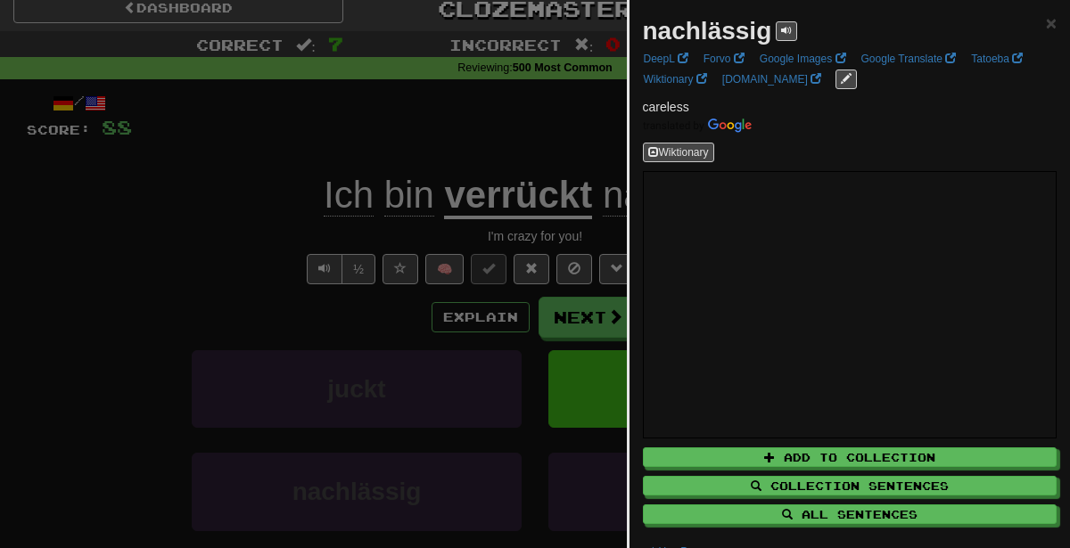
click at [504, 204] on div at bounding box center [535, 274] width 1070 height 548
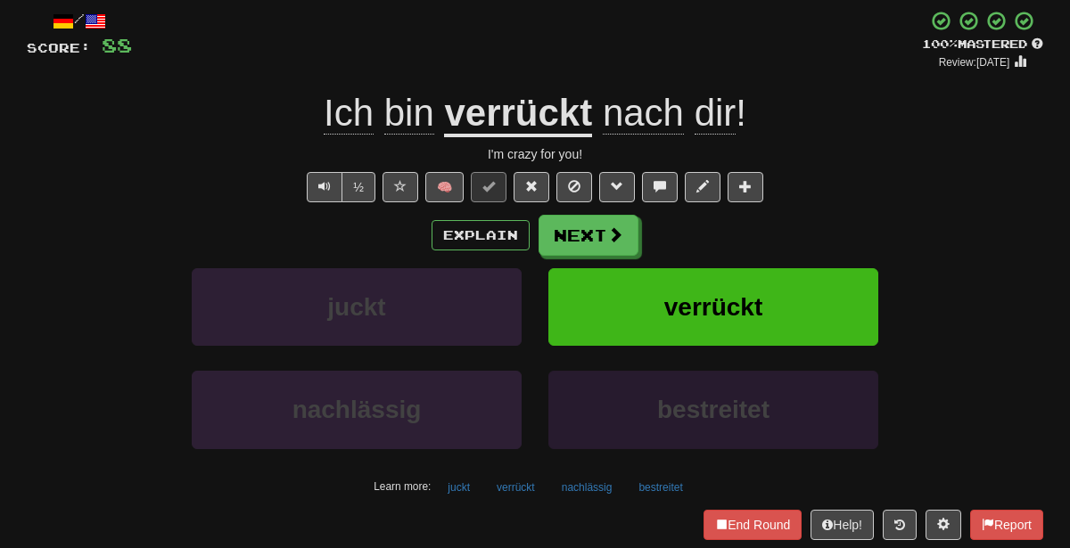
scroll to position [100, 0]
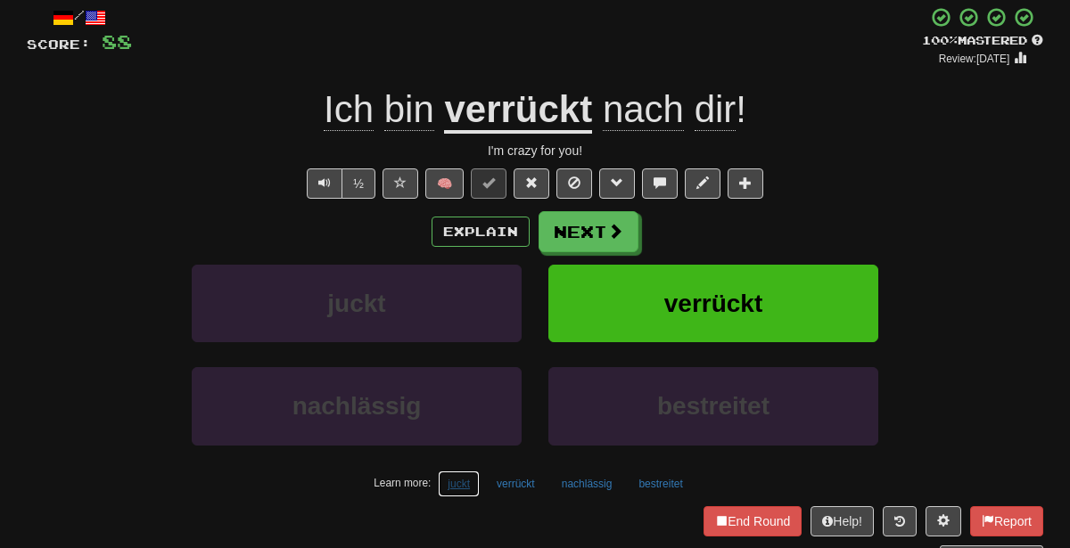
click at [473, 482] on button "juckt" at bounding box center [459, 484] width 42 height 27
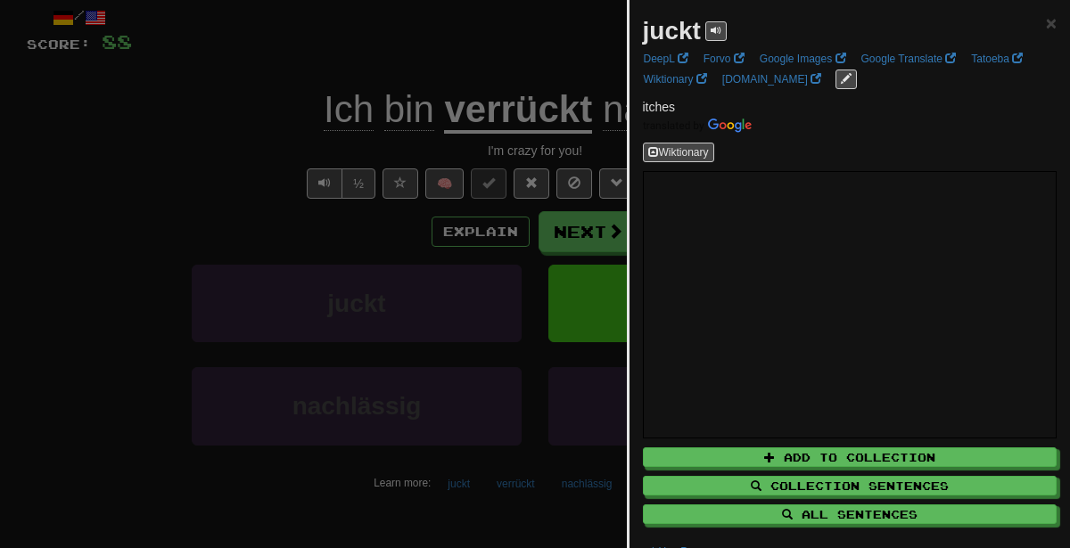
click at [433, 342] on div at bounding box center [535, 274] width 1070 height 548
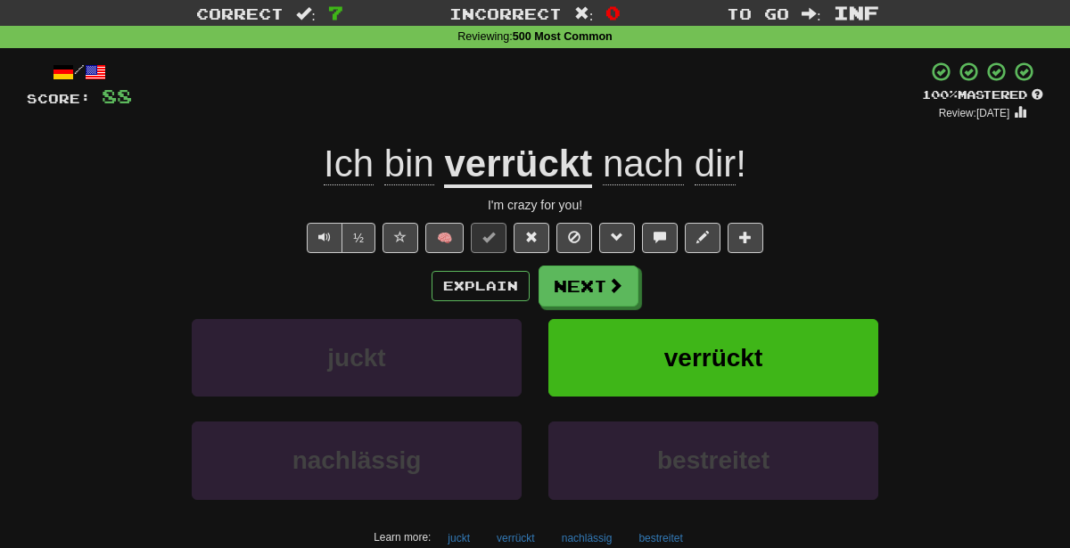
scroll to position [44, 0]
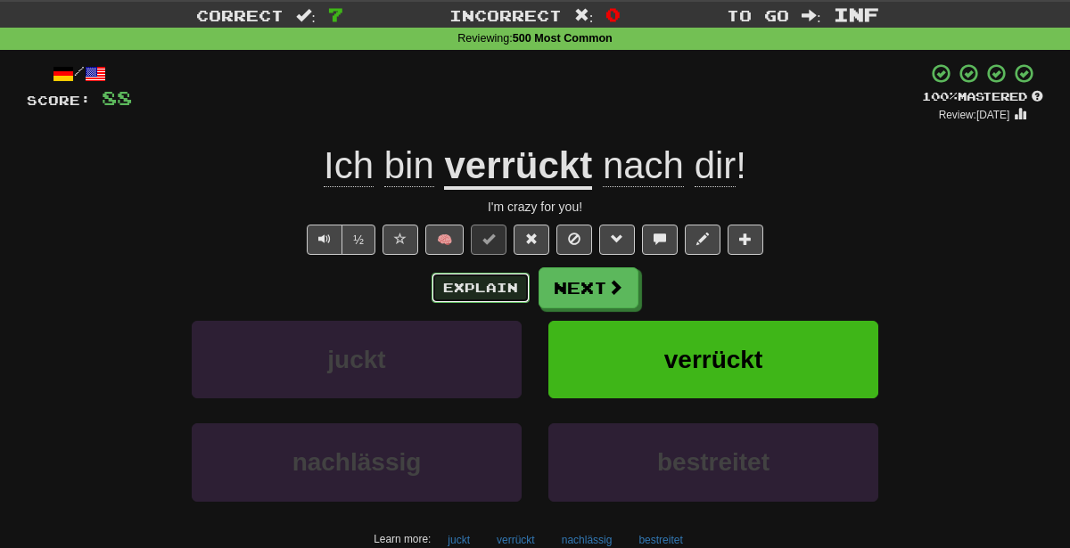
click at [483, 289] on button "Explain" at bounding box center [481, 288] width 98 height 30
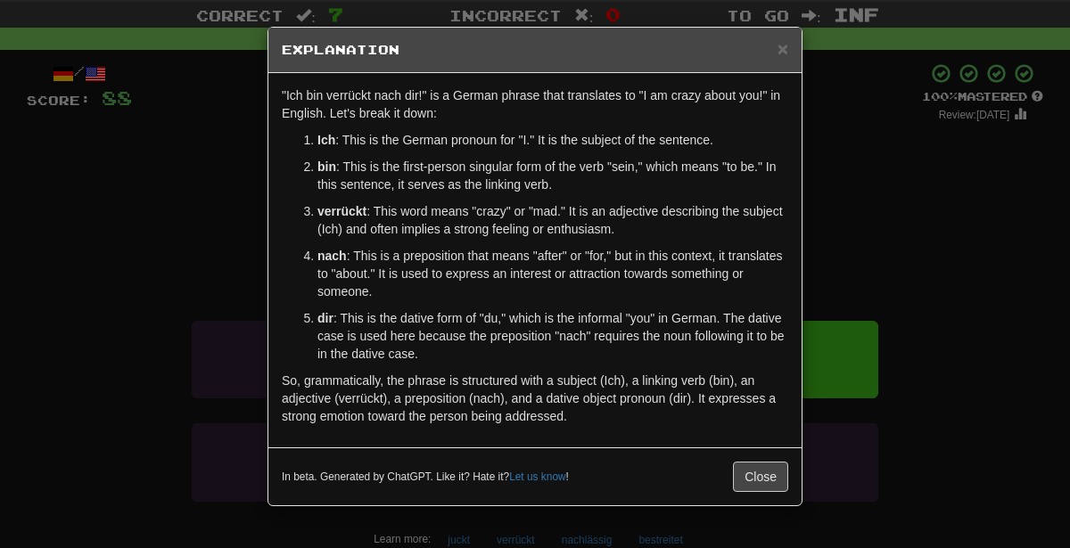
click at [1000, 276] on div "× Explanation "Ich bin verrückt nach dir!" is a German phrase that translates t…" at bounding box center [535, 274] width 1070 height 548
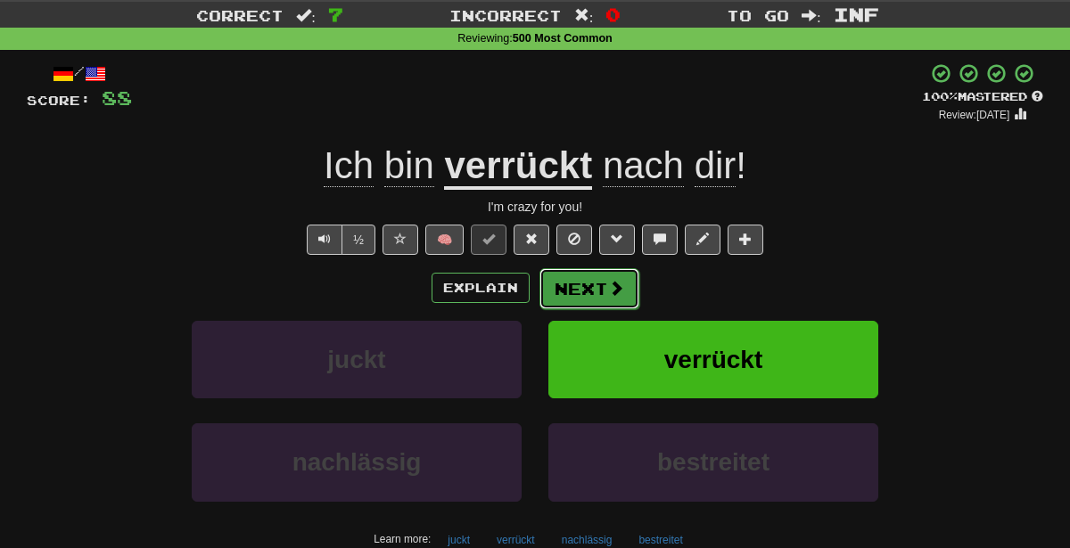
click at [619, 298] on button "Next" at bounding box center [589, 288] width 100 height 41
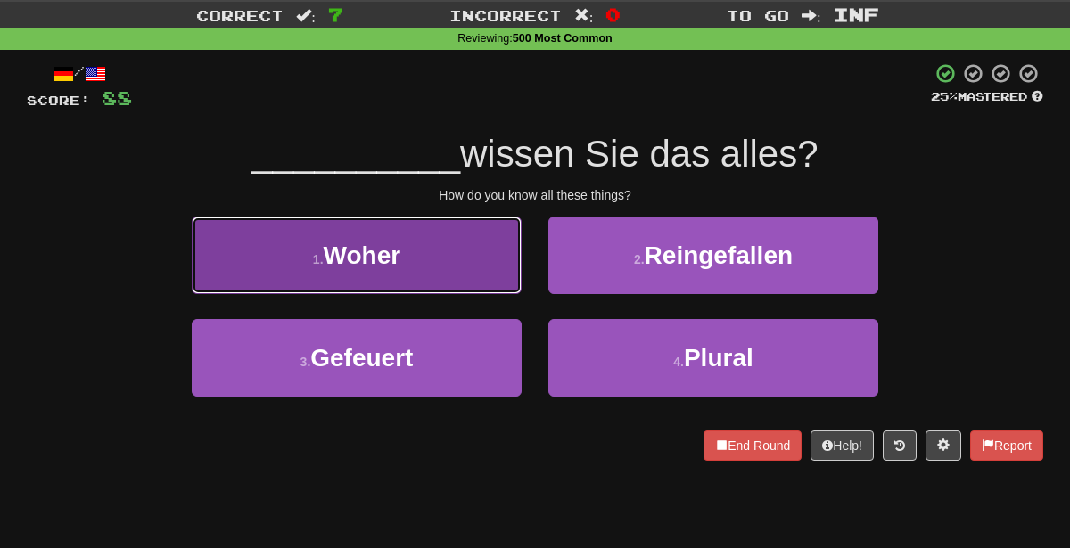
click at [463, 284] on button "1 . Woher" at bounding box center [357, 256] width 330 height 78
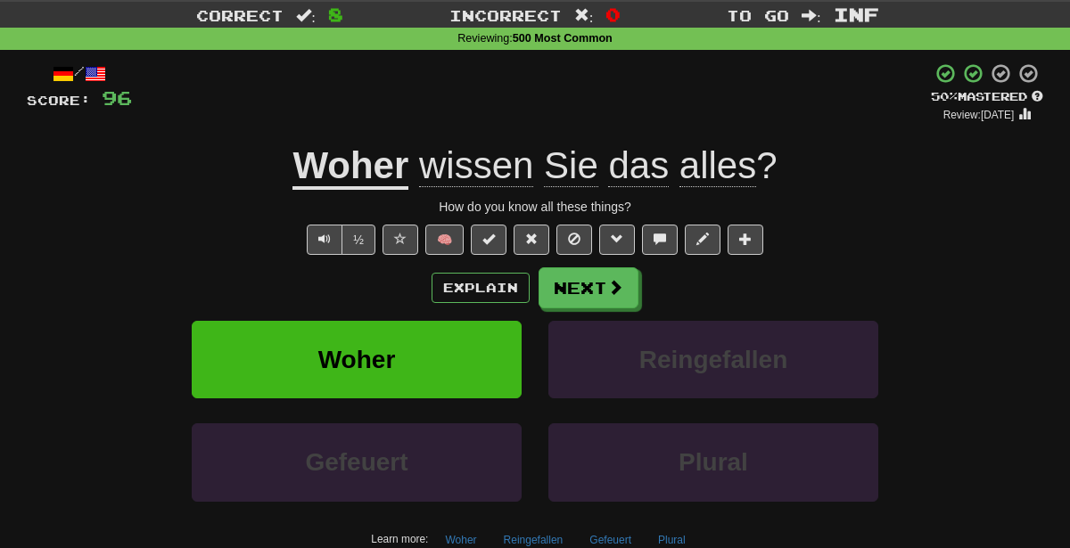
click at [758, 260] on div "/ Score: 96 + 8 50 % Mastered Review: [DATE] Woher wissen Sie das alles ? How d…" at bounding box center [535, 341] width 1017 height 559
click at [576, 300] on button "Next" at bounding box center [589, 288] width 100 height 41
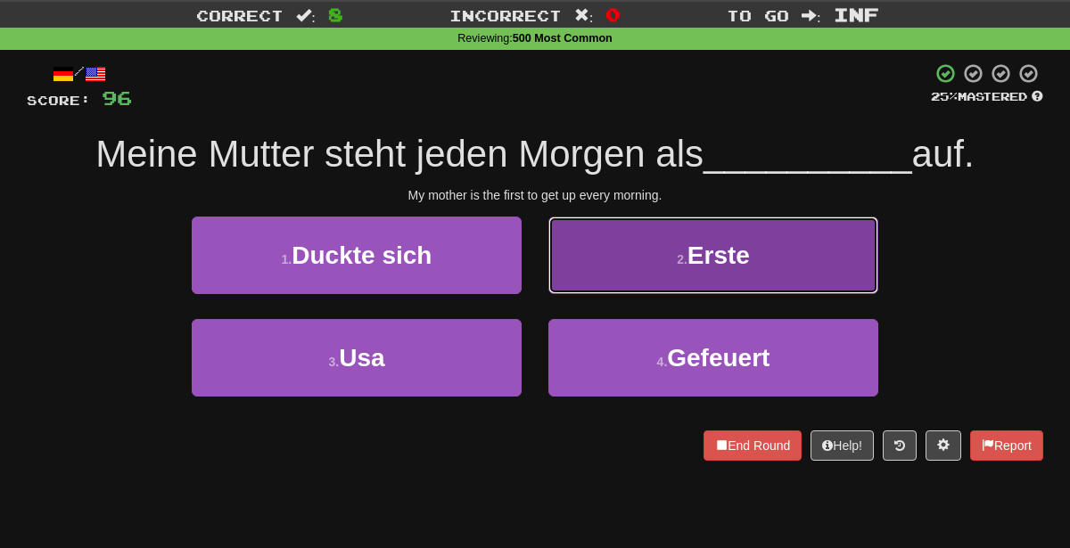
click at [597, 258] on button "2 . Erste" at bounding box center [713, 256] width 330 height 78
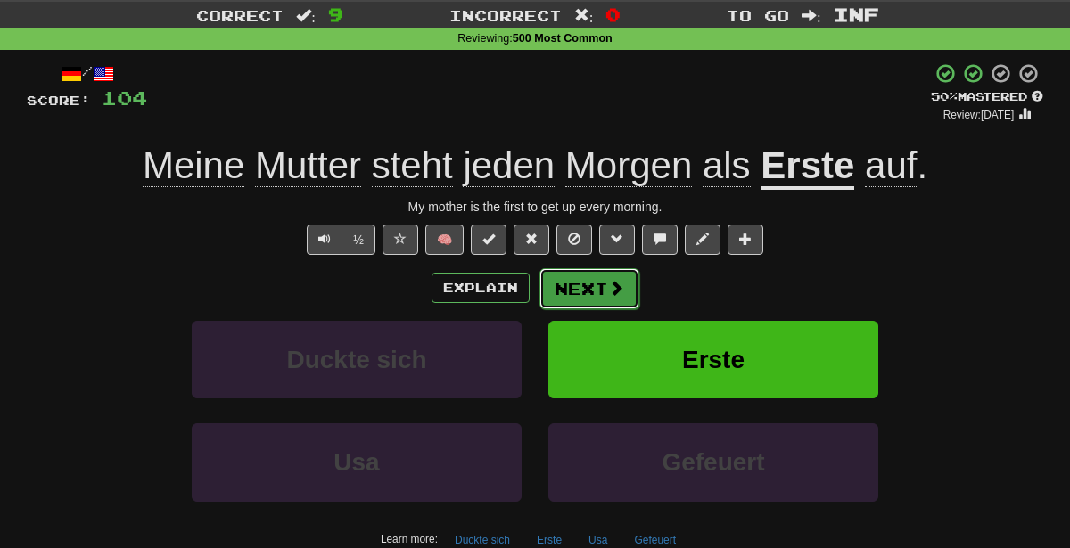
click at [564, 287] on button "Next" at bounding box center [589, 288] width 100 height 41
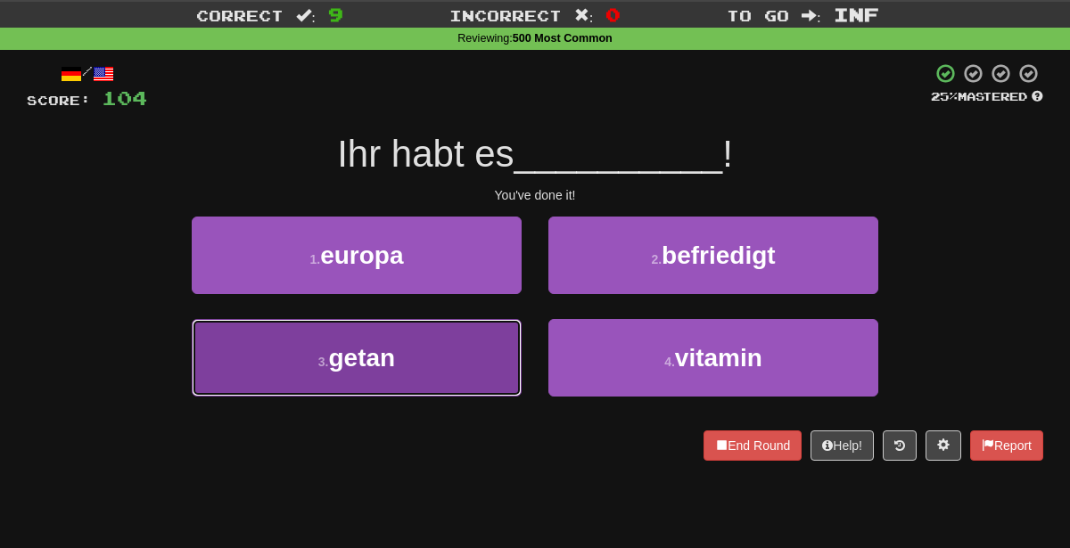
click at [453, 363] on button "3 . [GEOGRAPHIC_DATA]" at bounding box center [357, 358] width 330 height 78
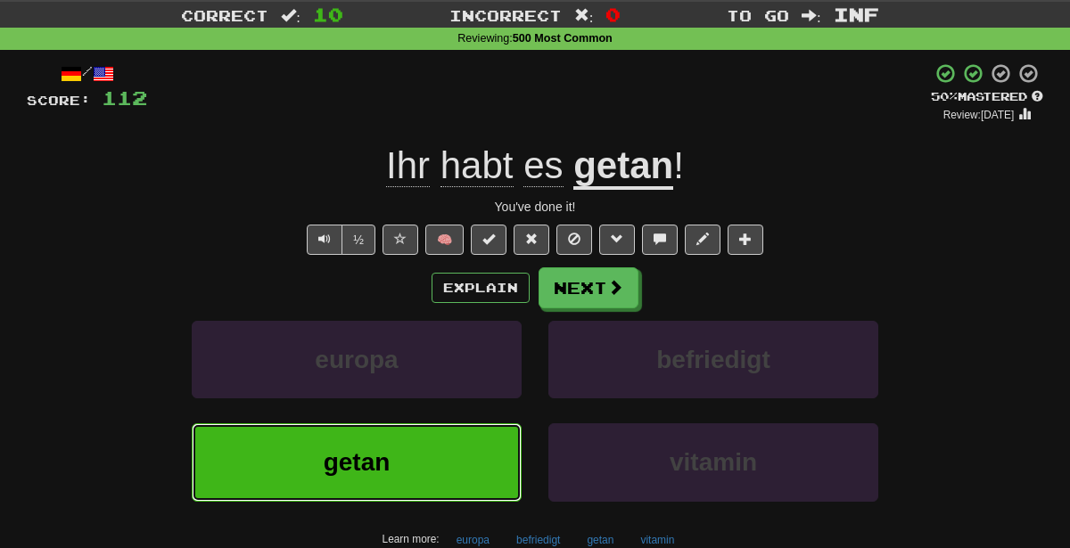
scroll to position [0, 0]
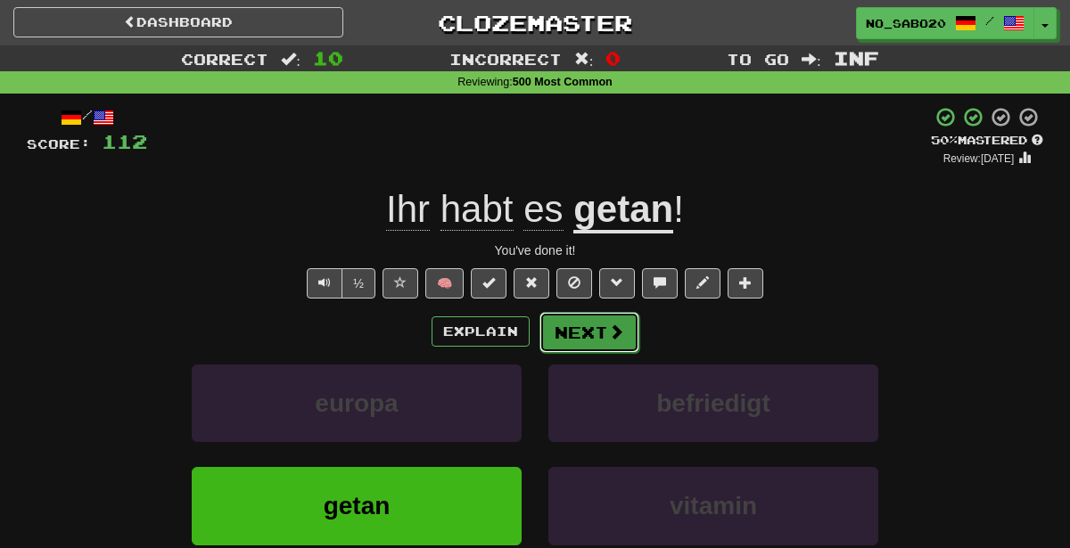
click at [592, 326] on button "Next" at bounding box center [589, 332] width 100 height 41
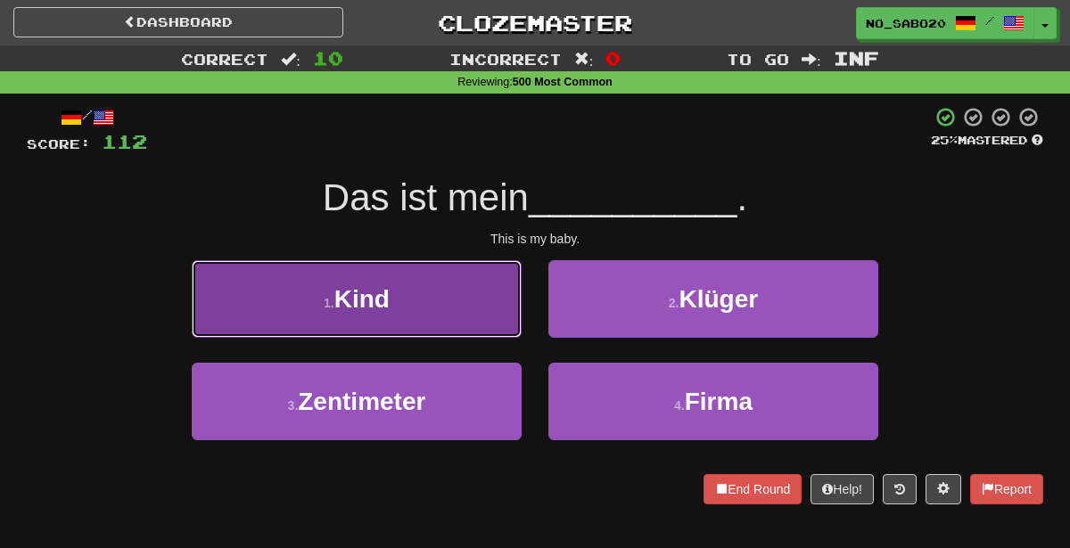
click at [435, 292] on button "1 . Kind" at bounding box center [357, 299] width 330 height 78
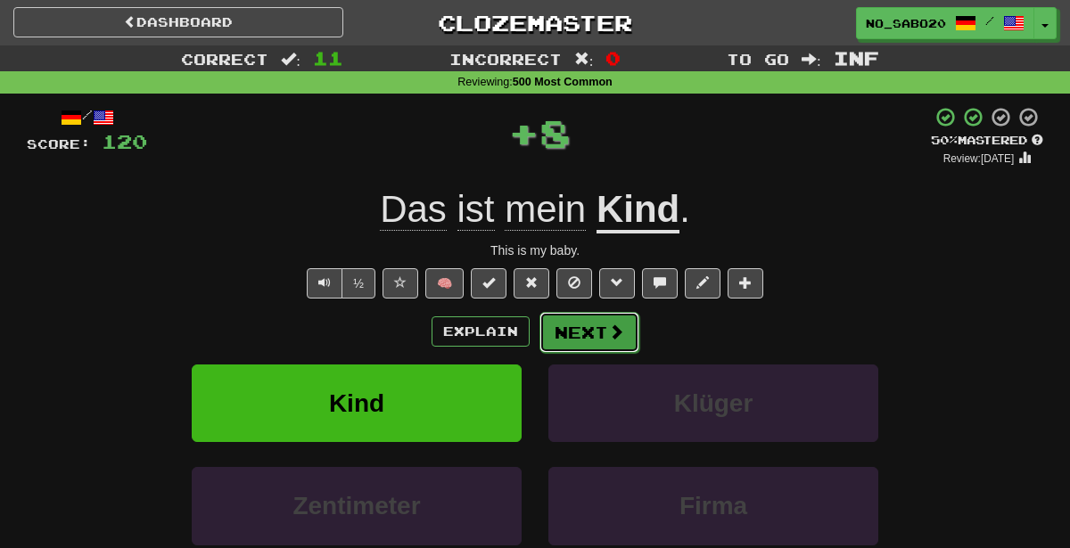
click at [565, 318] on button "Next" at bounding box center [589, 332] width 100 height 41
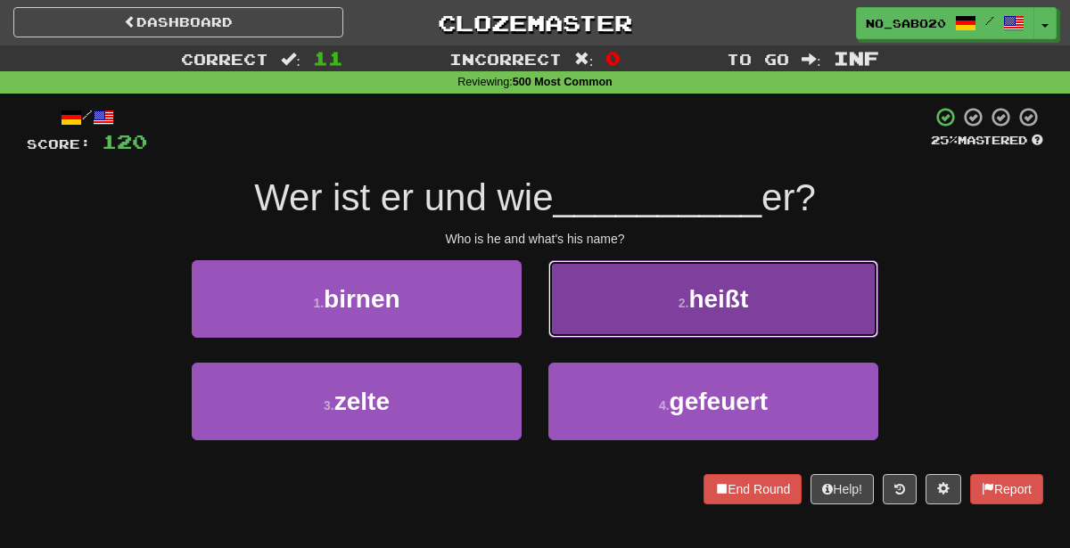
click at [588, 291] on button "2 . heißt" at bounding box center [713, 299] width 330 height 78
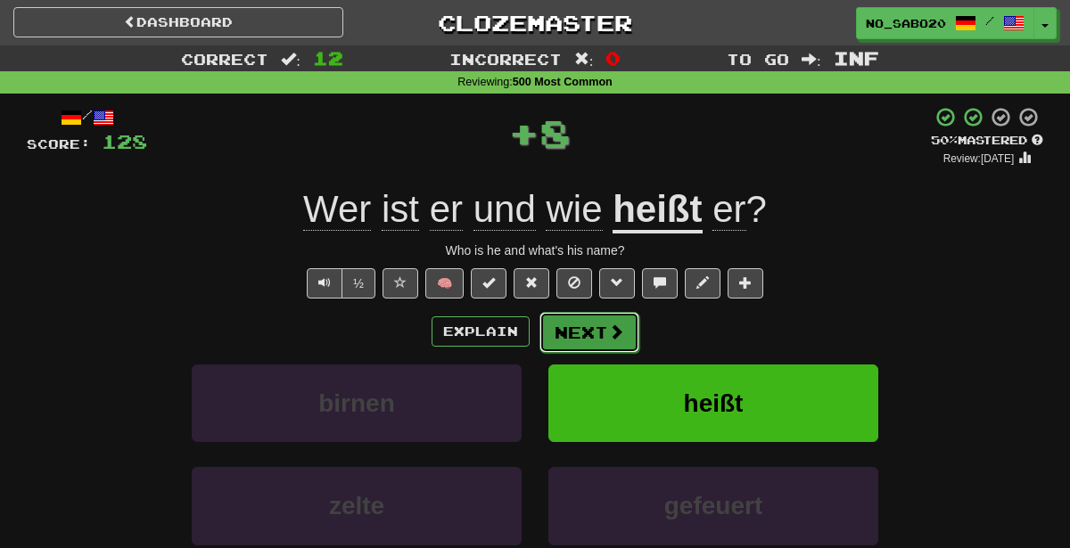
click at [601, 327] on button "Next" at bounding box center [589, 332] width 100 height 41
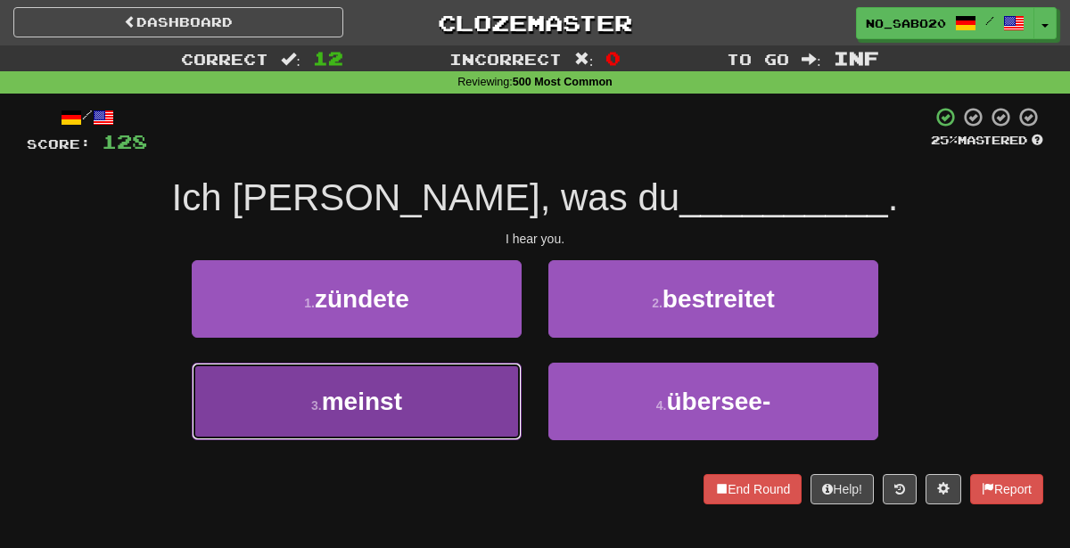
click at [416, 405] on button "3 . meinst" at bounding box center [357, 402] width 330 height 78
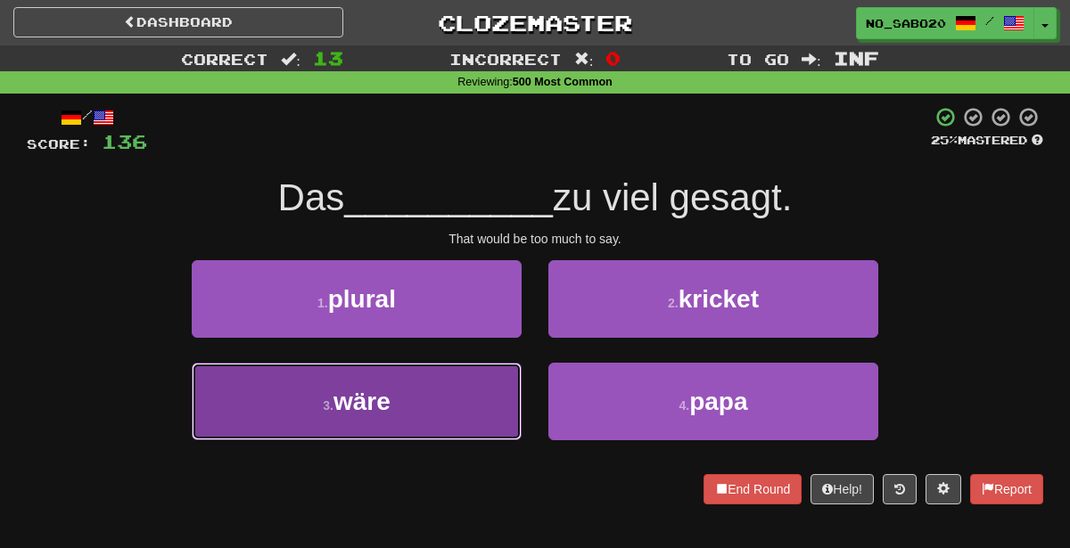
click at [407, 429] on button "3 . [PERSON_NAME]" at bounding box center [357, 402] width 330 height 78
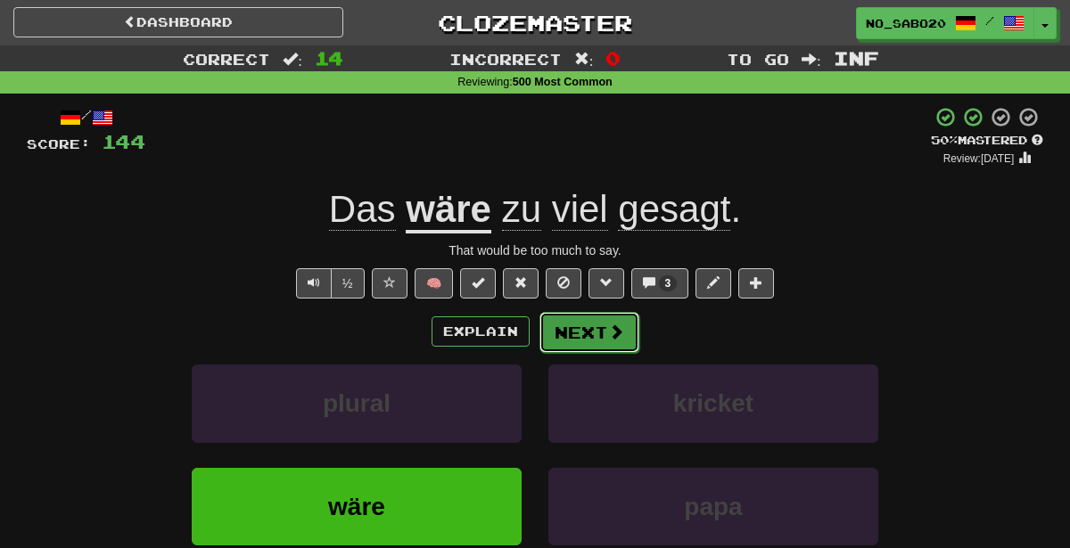
click at [573, 343] on button "Next" at bounding box center [589, 332] width 100 height 41
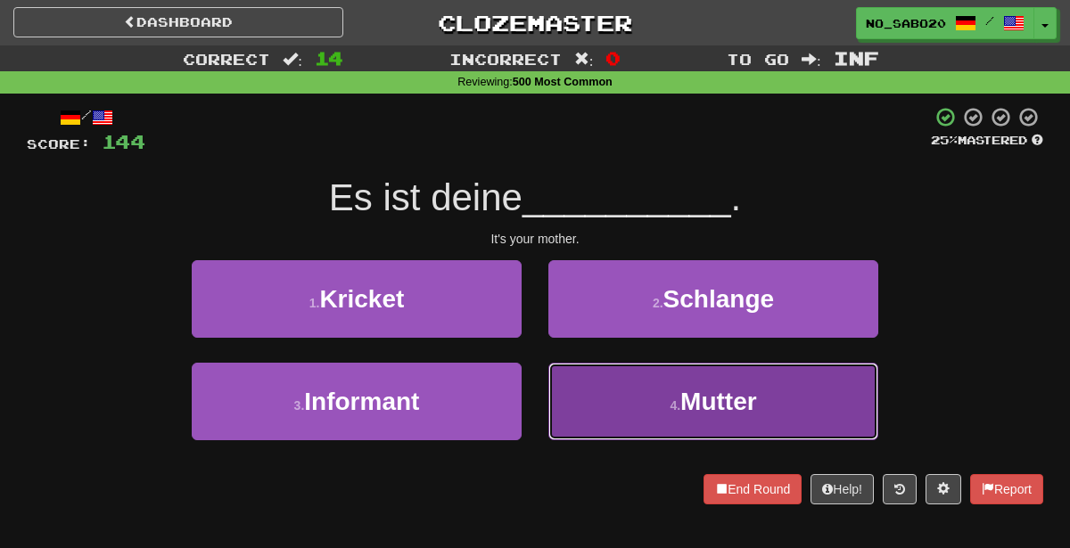
click at [636, 409] on button "4 . Mutter" at bounding box center [713, 402] width 330 height 78
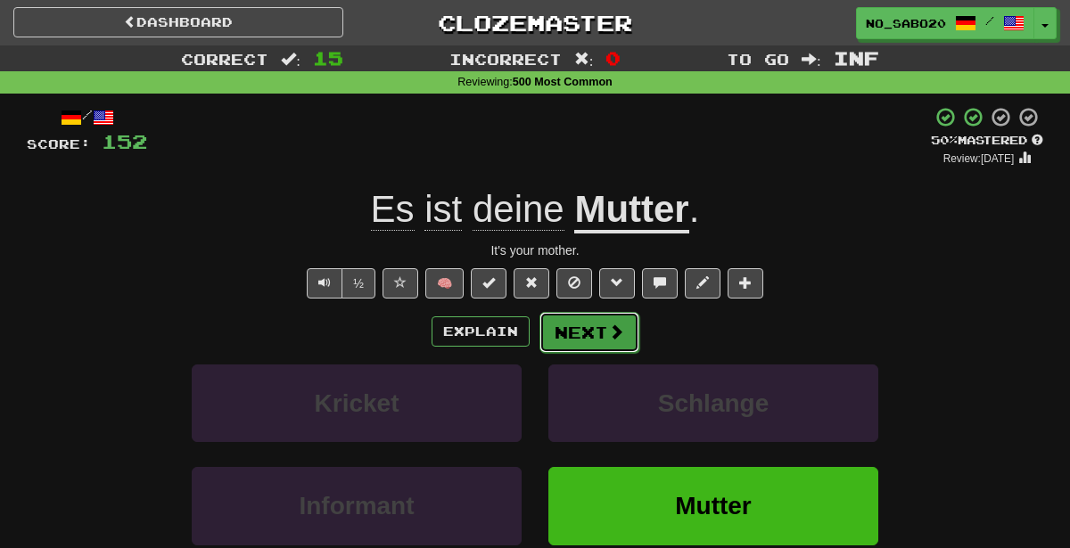
click at [567, 334] on button "Next" at bounding box center [589, 332] width 100 height 41
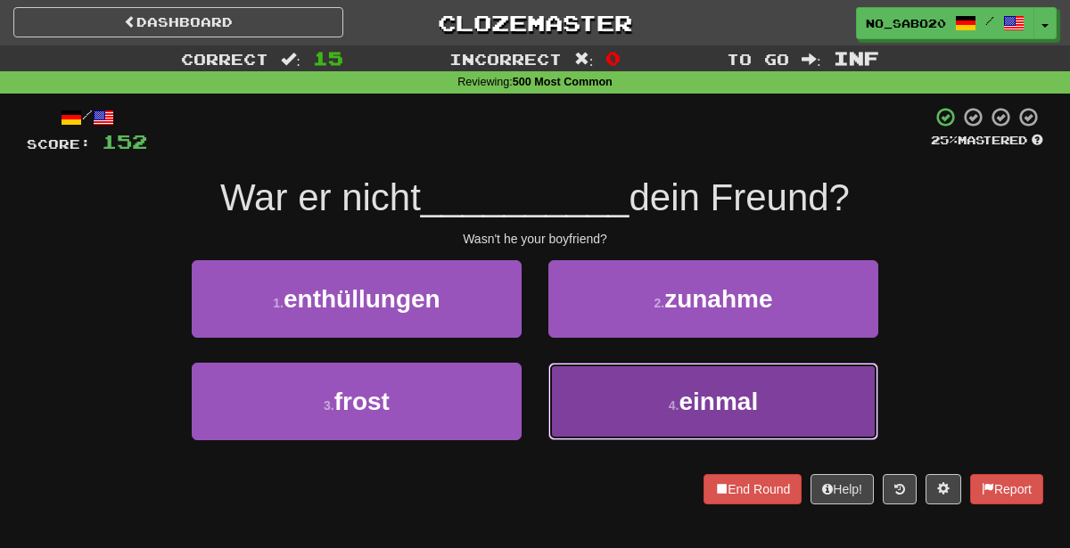
click at [601, 397] on button "4 . einmal" at bounding box center [713, 402] width 330 height 78
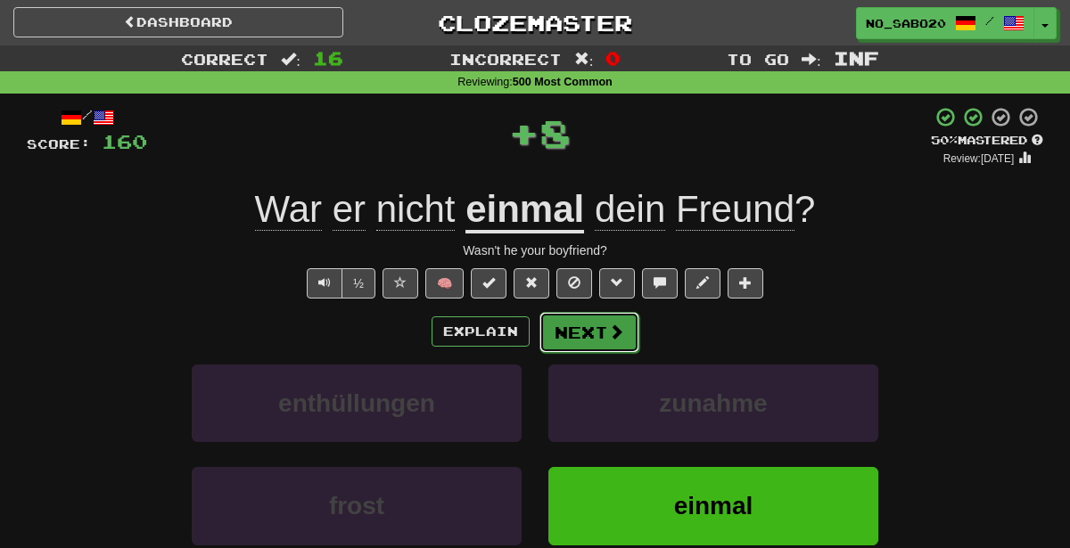
click at [593, 325] on button "Next" at bounding box center [589, 332] width 100 height 41
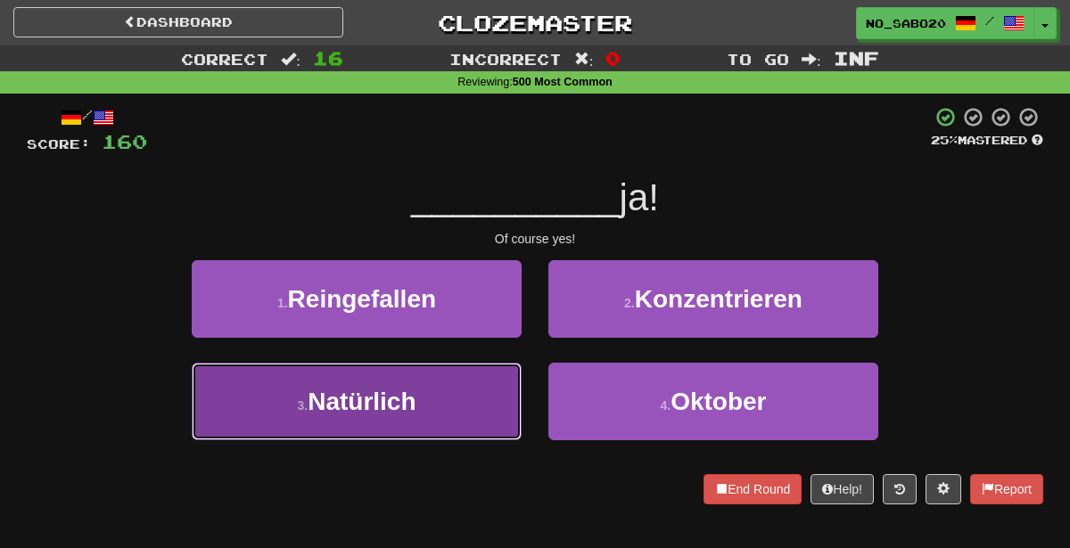
click at [505, 397] on button "3 . Natürlich" at bounding box center [357, 402] width 330 height 78
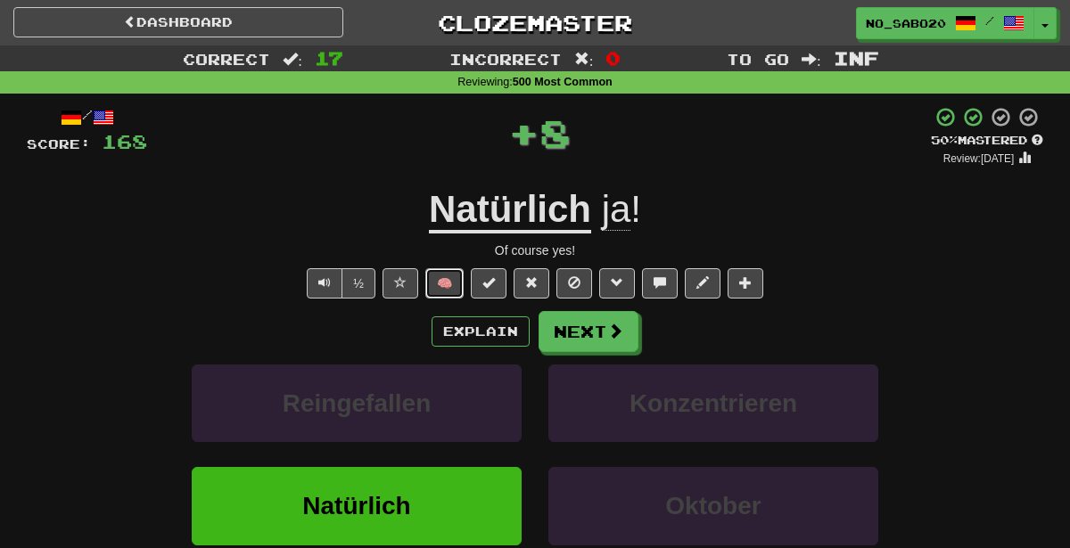
click at [456, 276] on button "🧠" at bounding box center [444, 283] width 38 height 30
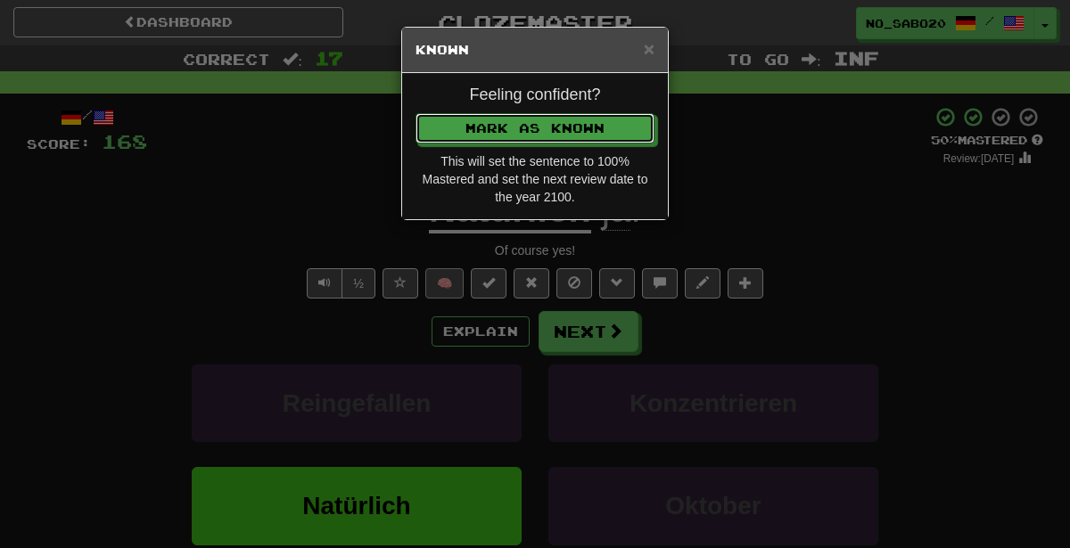
click at [416, 113] on button "Mark as Known" at bounding box center [535, 128] width 239 height 30
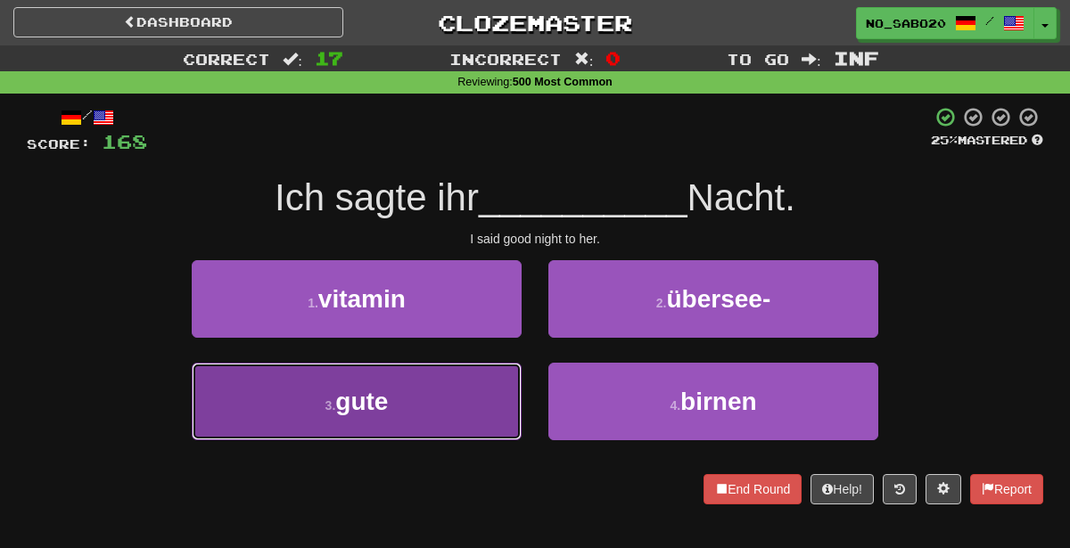
click at [427, 410] on button "3 . gute" at bounding box center [357, 402] width 330 height 78
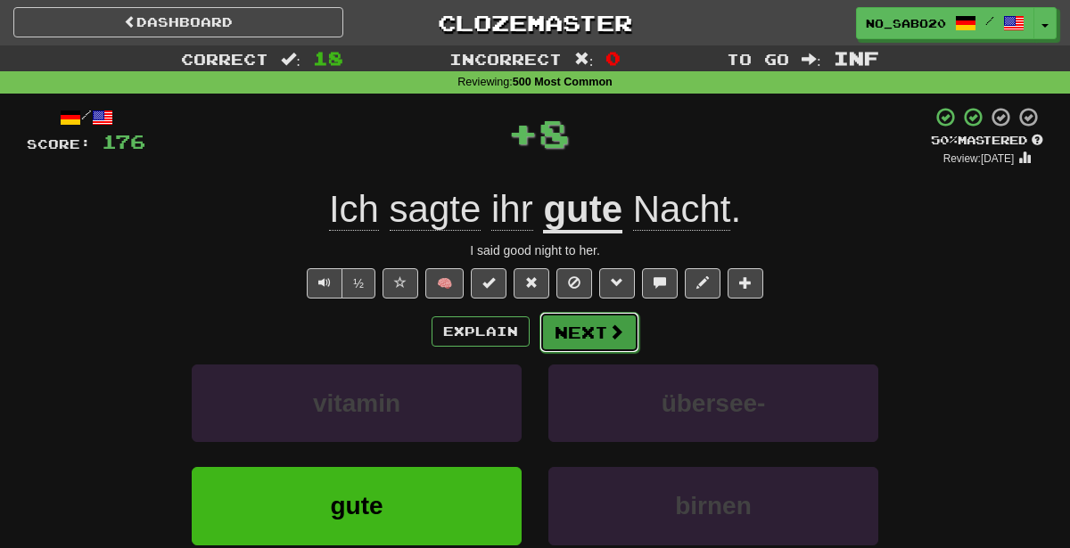
click at [616, 334] on span at bounding box center [616, 332] width 16 height 16
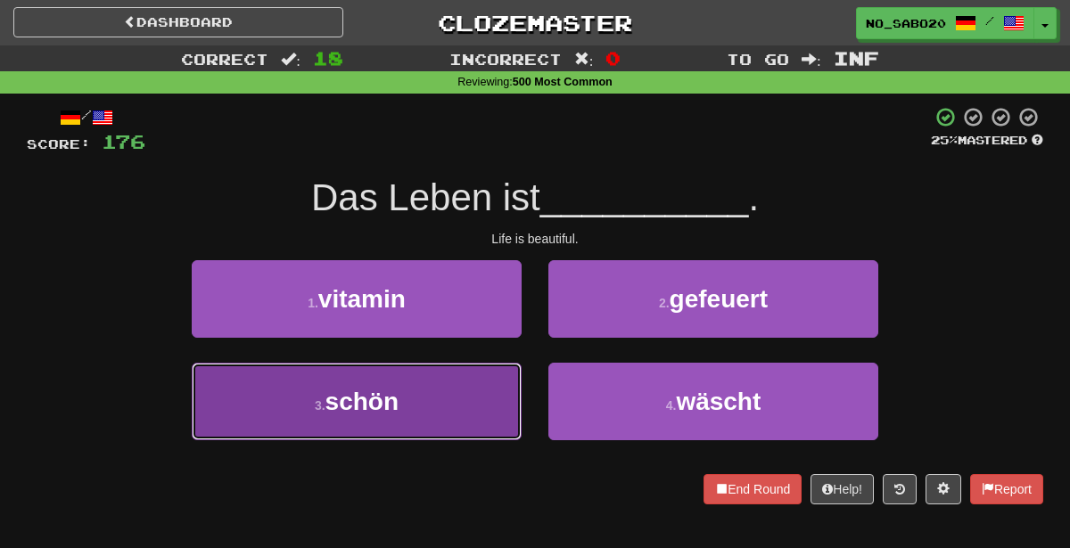
click at [424, 397] on button "3 . schön" at bounding box center [357, 402] width 330 height 78
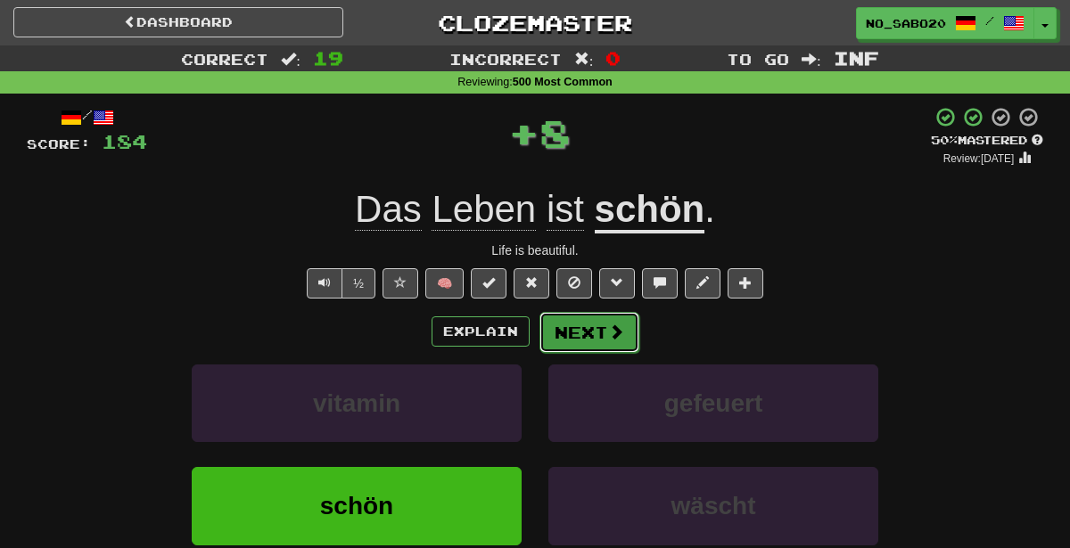
click at [573, 333] on button "Next" at bounding box center [589, 332] width 100 height 41
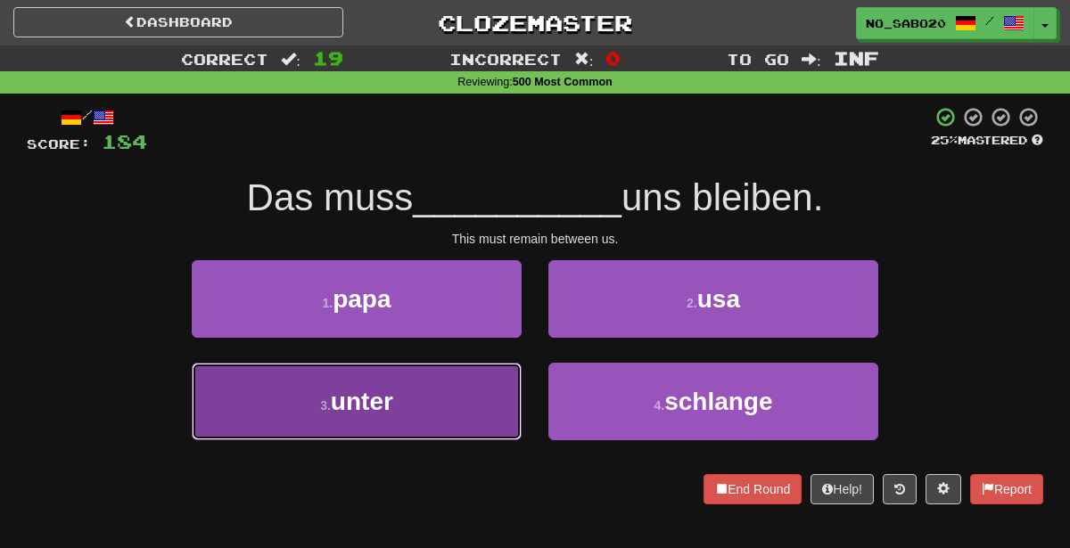
click at [442, 418] on button "3 . unter" at bounding box center [357, 402] width 330 height 78
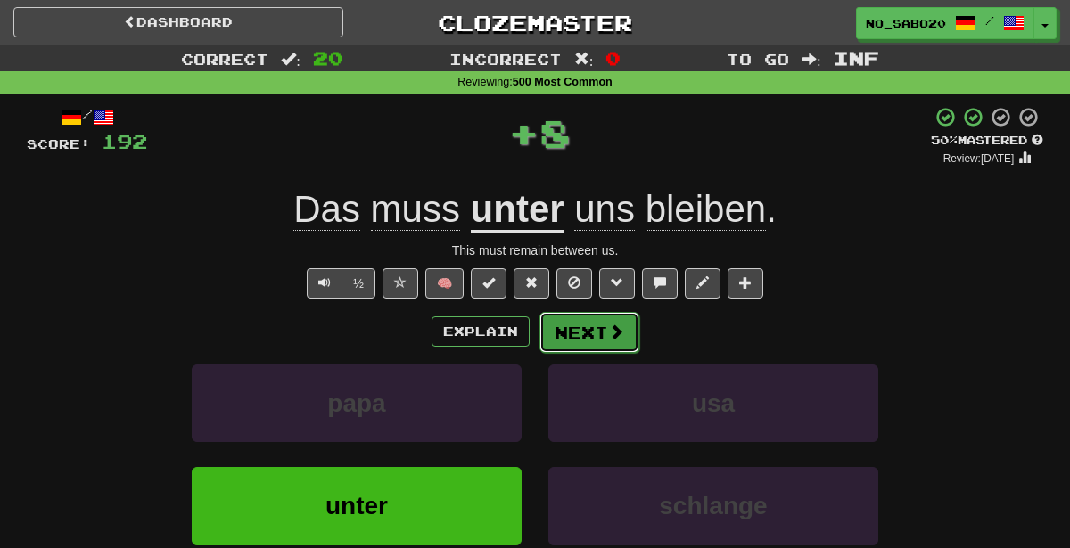
click at [589, 325] on button "Next" at bounding box center [589, 332] width 100 height 41
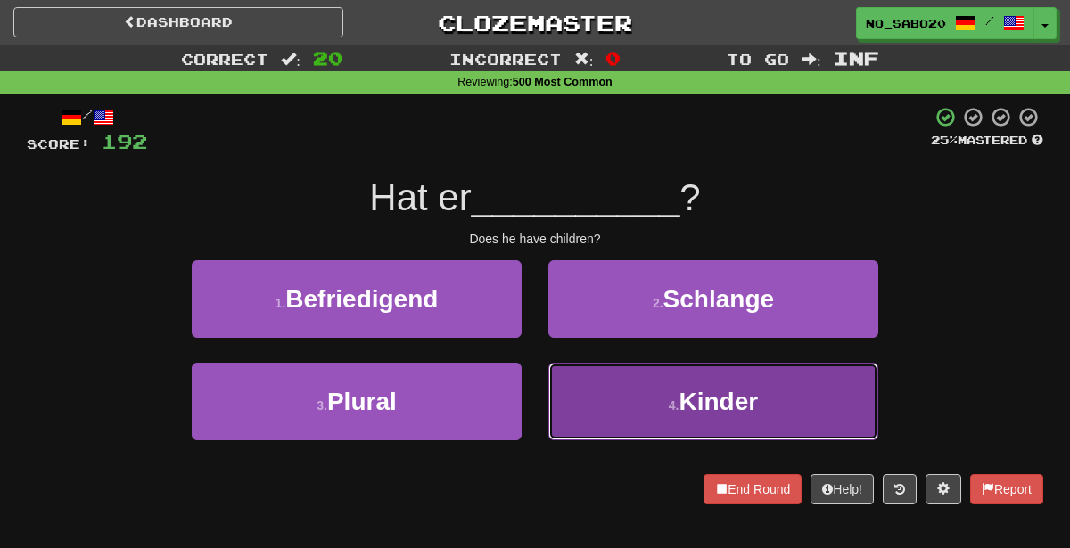
click at [597, 382] on button "4 . Kinder" at bounding box center [713, 402] width 330 height 78
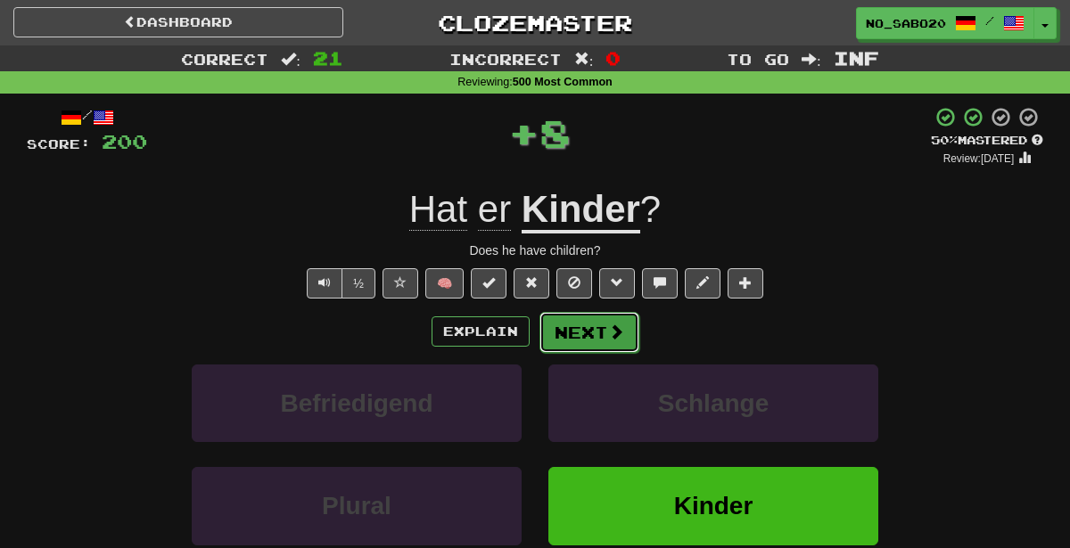
click at [580, 325] on button "Next" at bounding box center [589, 332] width 100 height 41
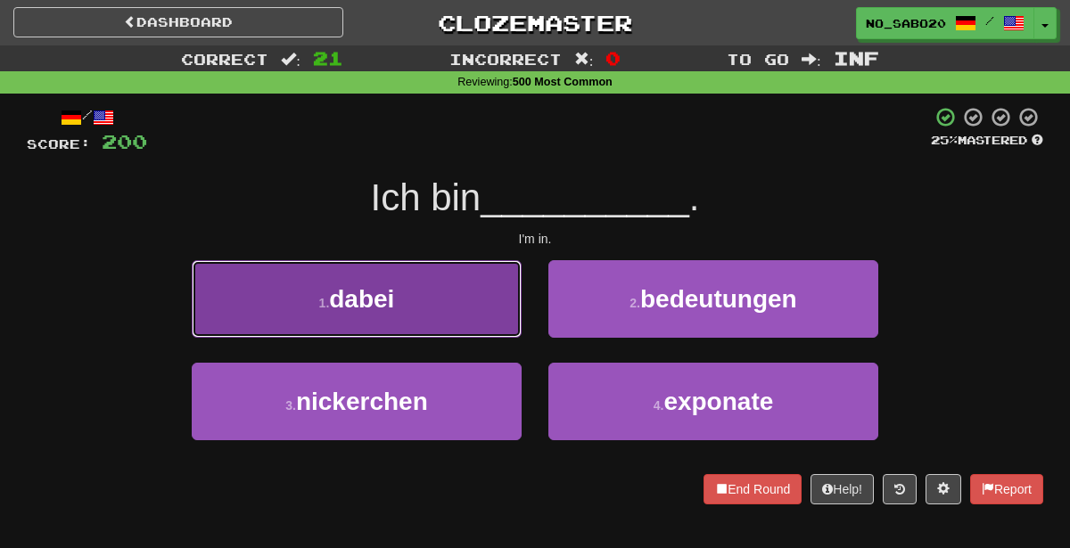
click at [480, 303] on button "1 . dabei" at bounding box center [357, 299] width 330 height 78
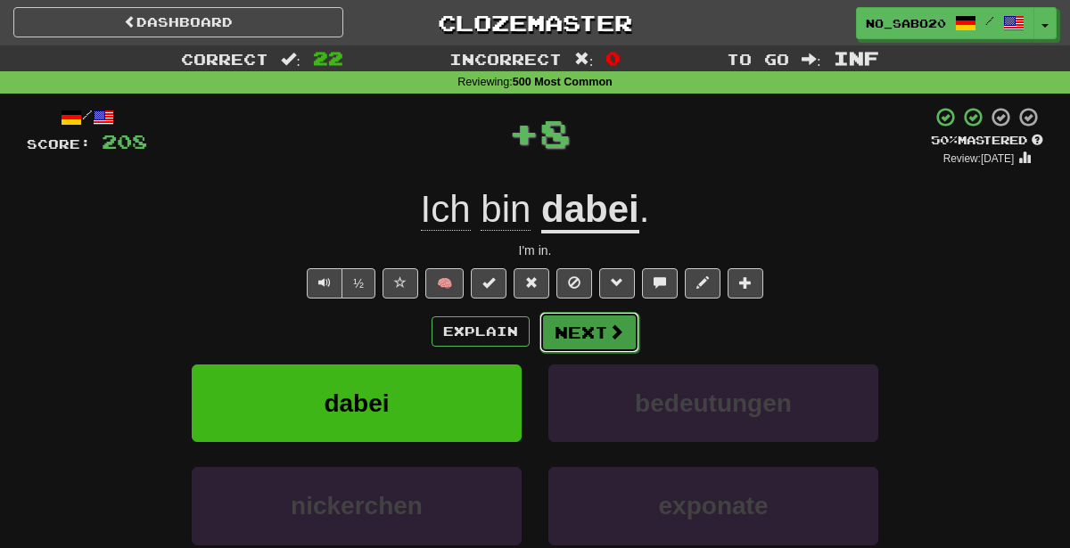
click at [568, 334] on button "Next" at bounding box center [589, 332] width 100 height 41
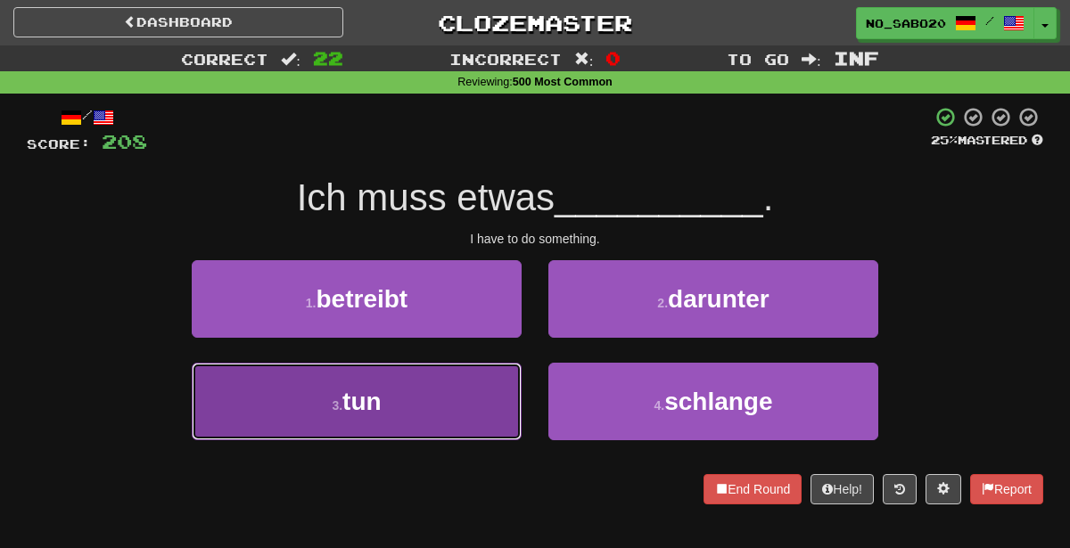
click at [406, 407] on button "3 . tun" at bounding box center [357, 402] width 330 height 78
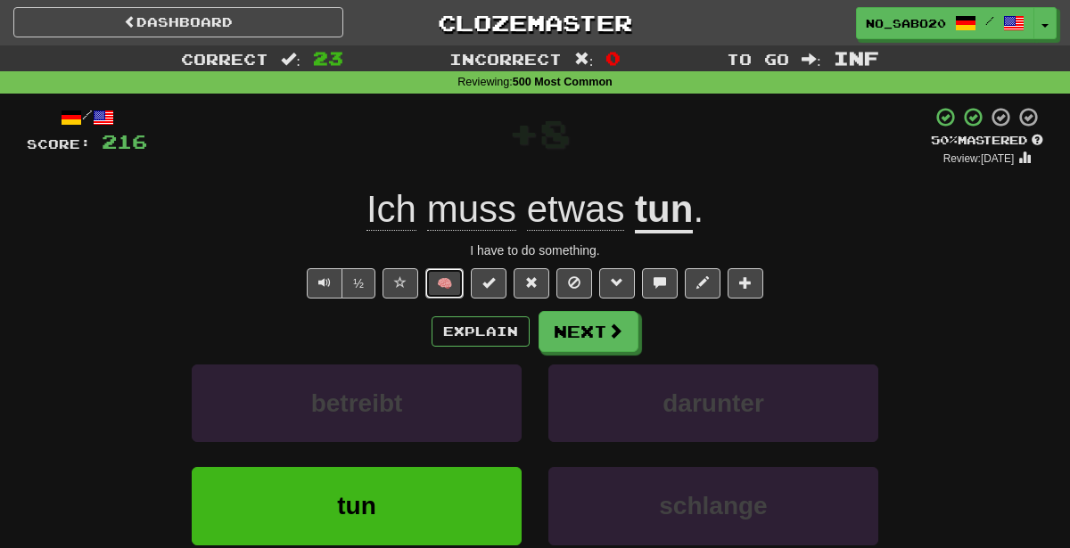
click at [447, 283] on button "🧠" at bounding box center [444, 283] width 38 height 30
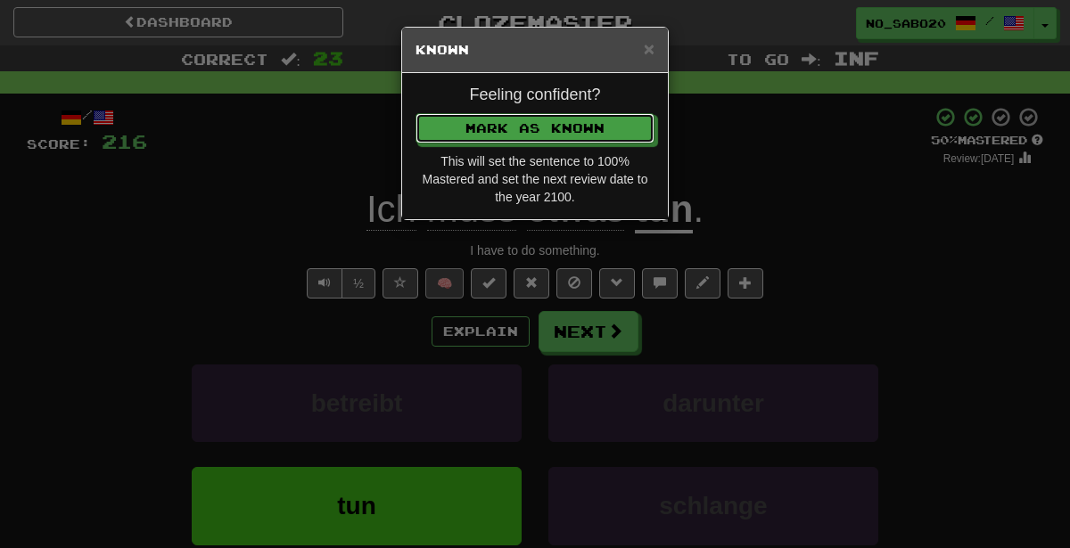
click at [416, 113] on button "Mark as Known" at bounding box center [535, 128] width 239 height 30
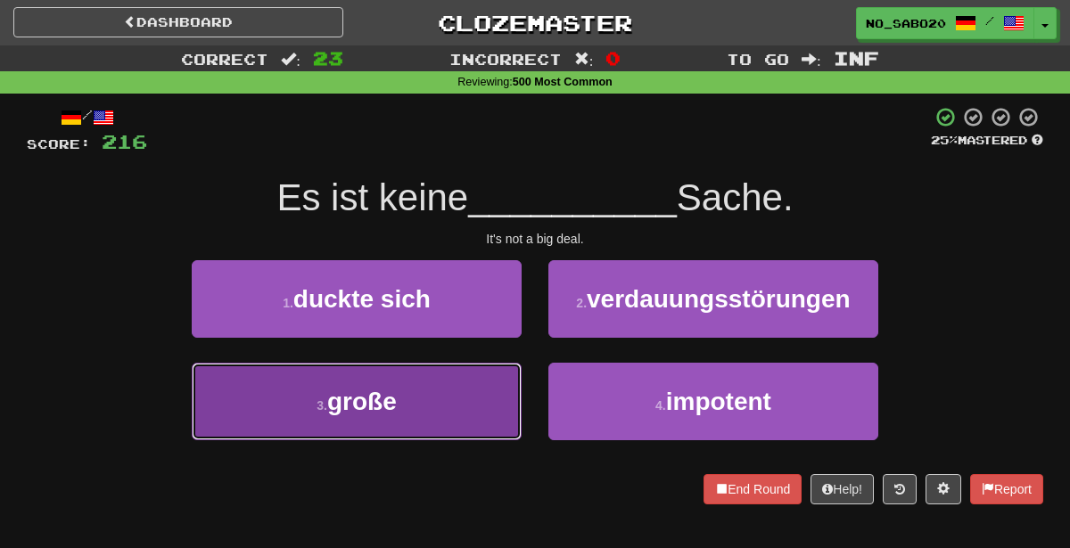
click at [394, 394] on span "große" at bounding box center [362, 402] width 70 height 28
